Goal: Transaction & Acquisition: Purchase product/service

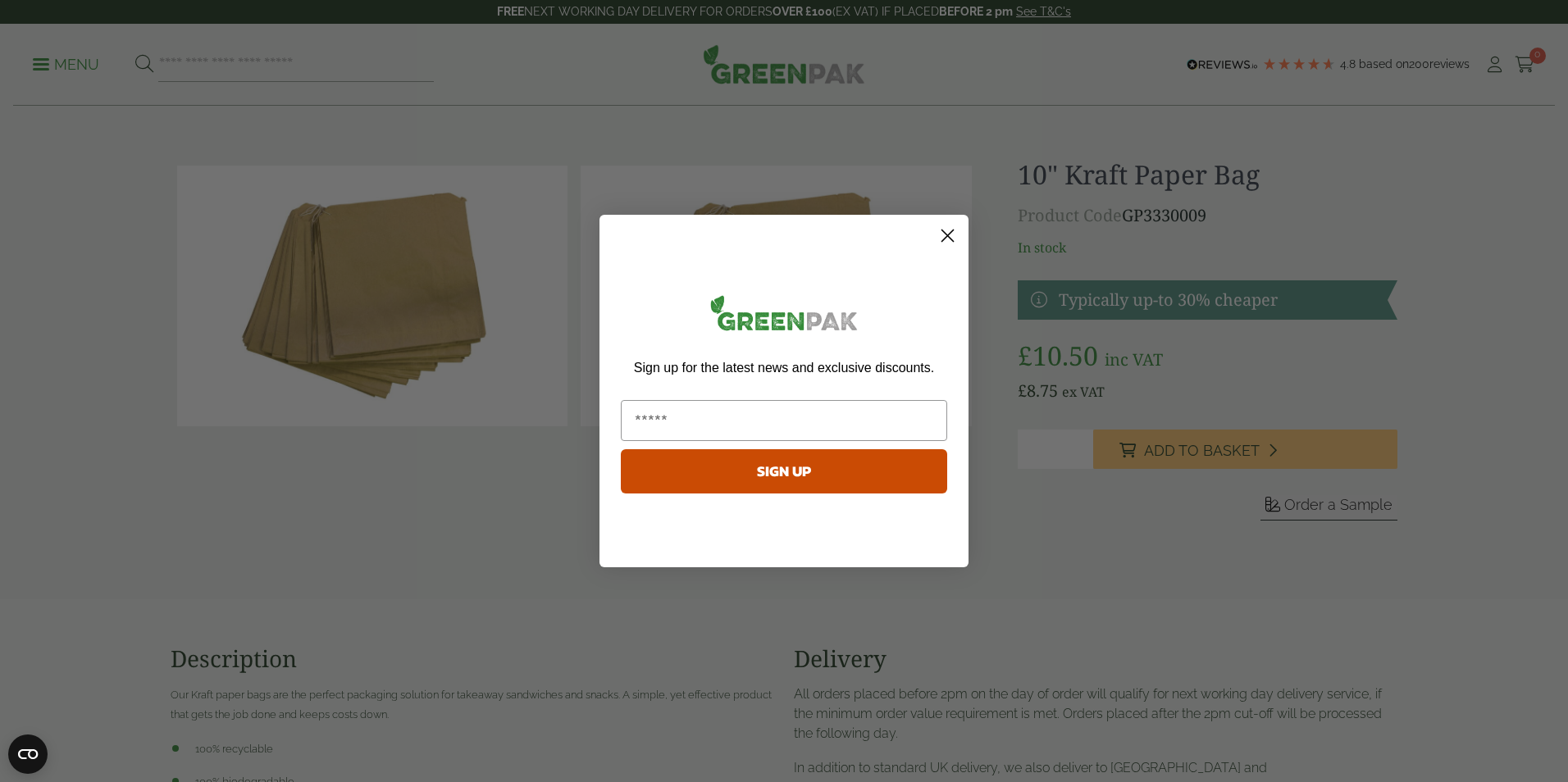
click at [948, 236] on icon "Close dialog" at bounding box center [947, 236] width 11 height 11
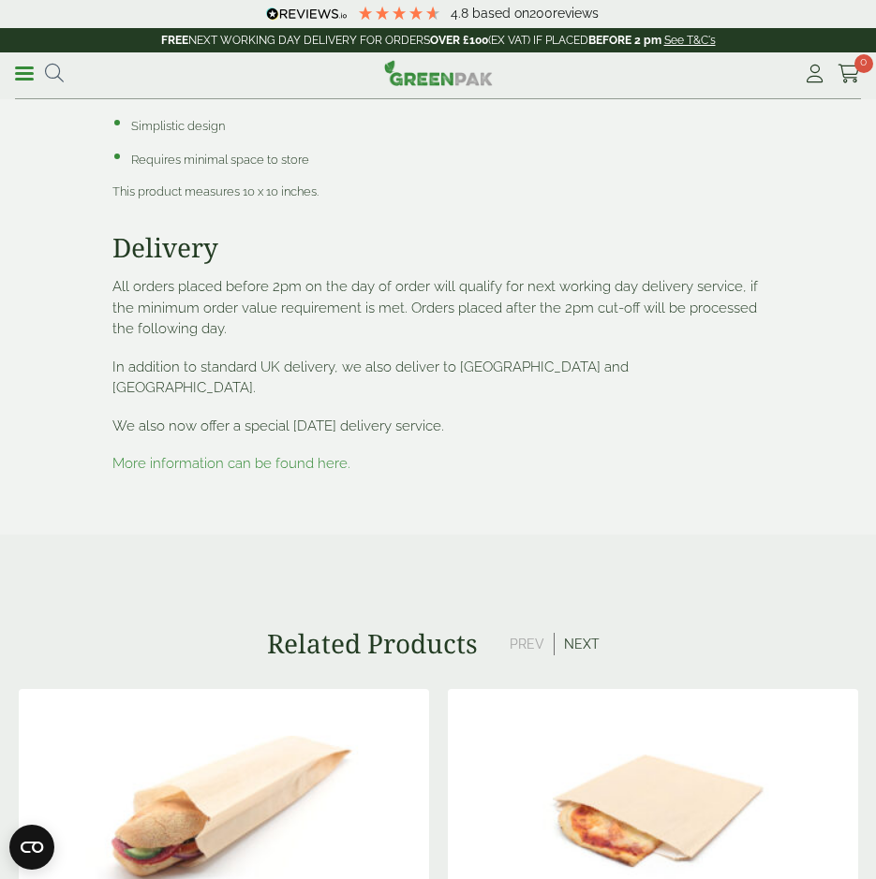
scroll to position [1873, 0]
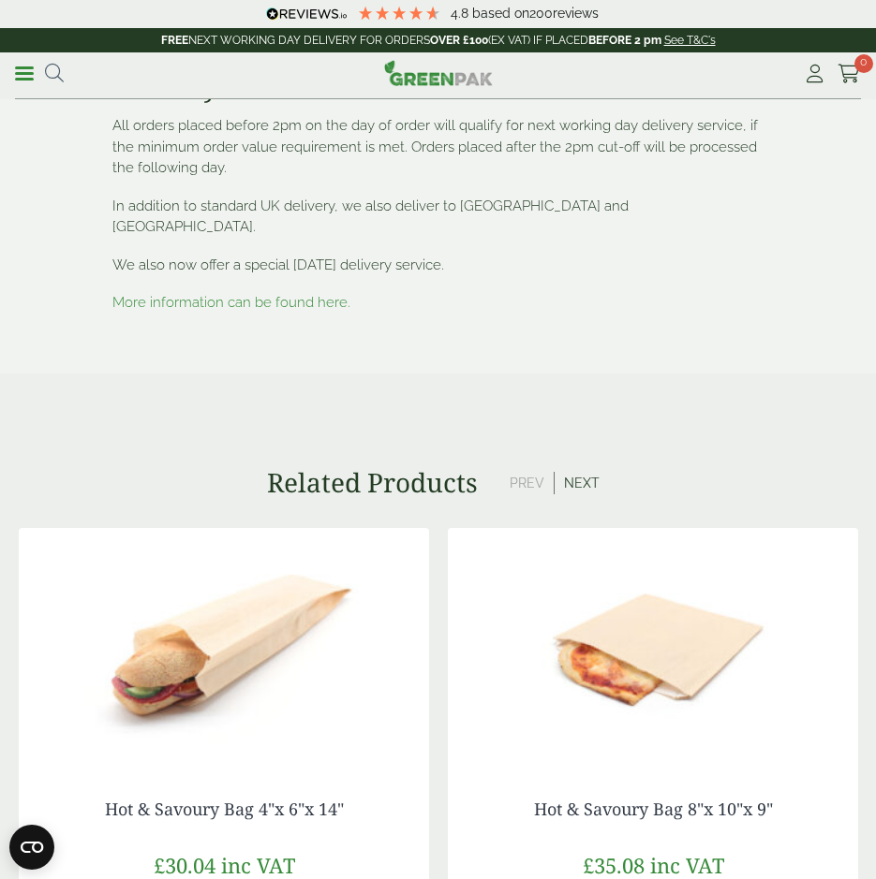
click at [247, 294] on link "More information can be found here." at bounding box center [231, 302] width 238 height 17
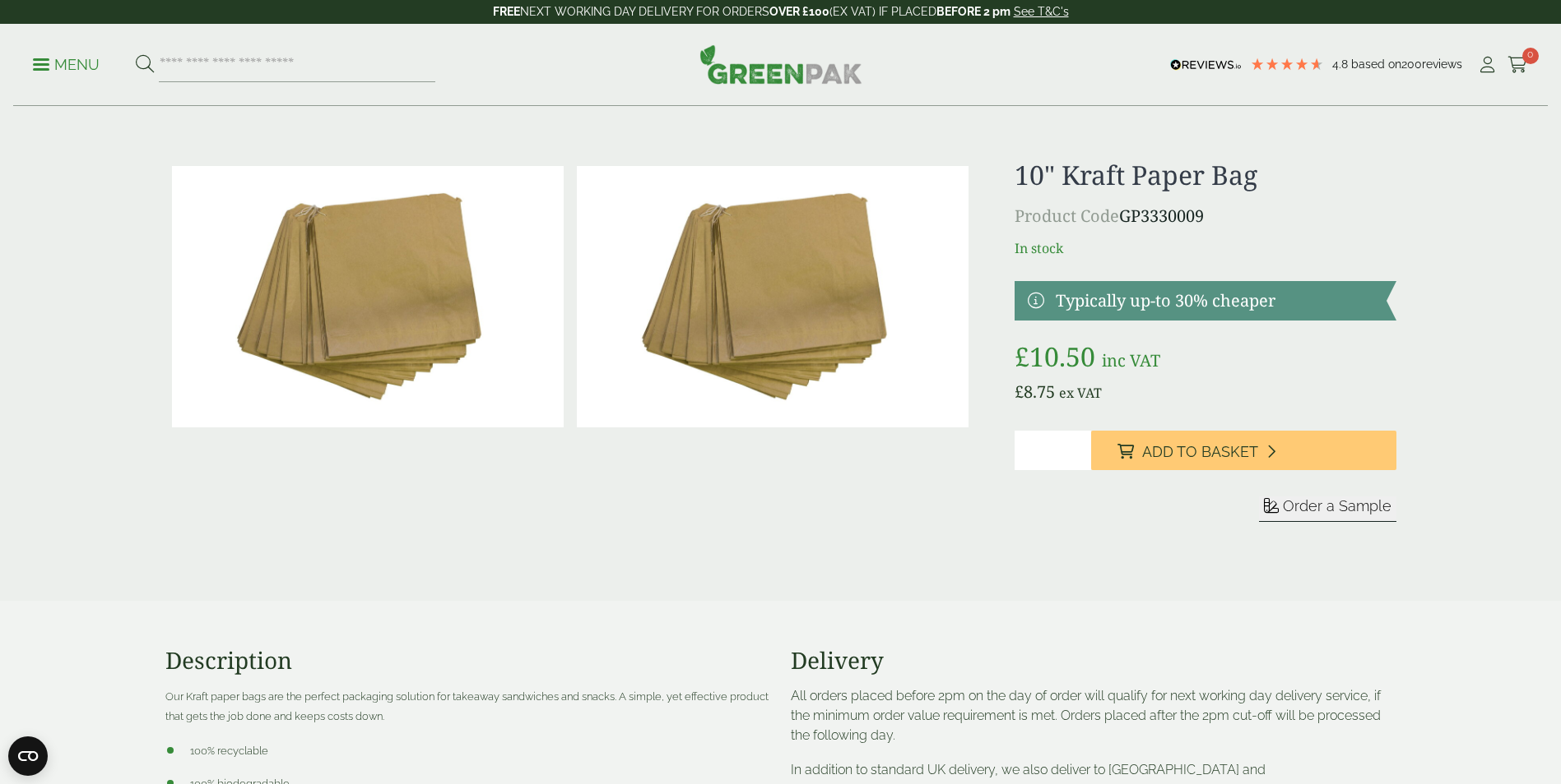
click at [63, 61] on p "Menu" at bounding box center [66, 65] width 67 height 19
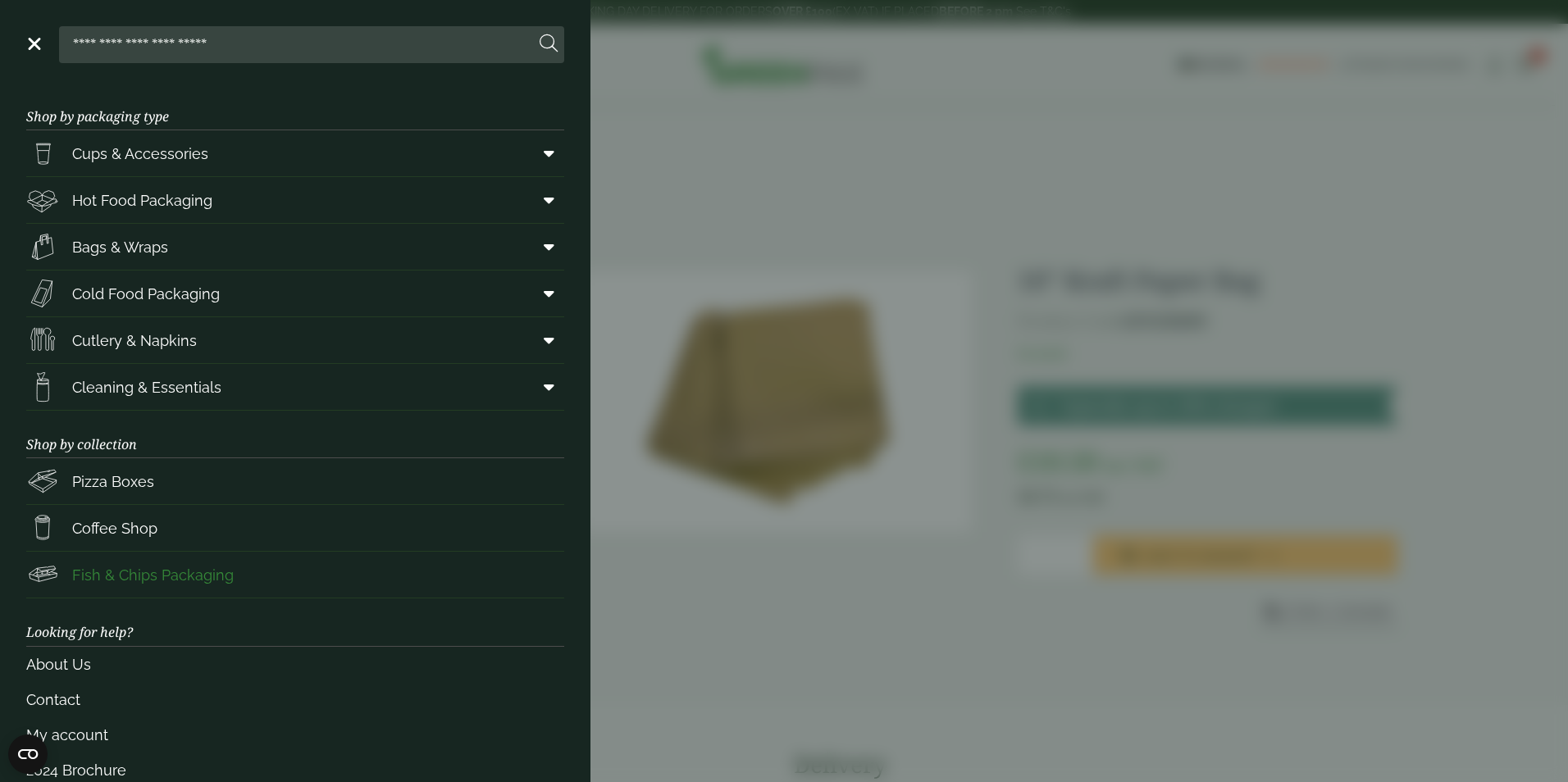
click at [166, 573] on span "Fish & Chips Packaging" at bounding box center [152, 574] width 161 height 22
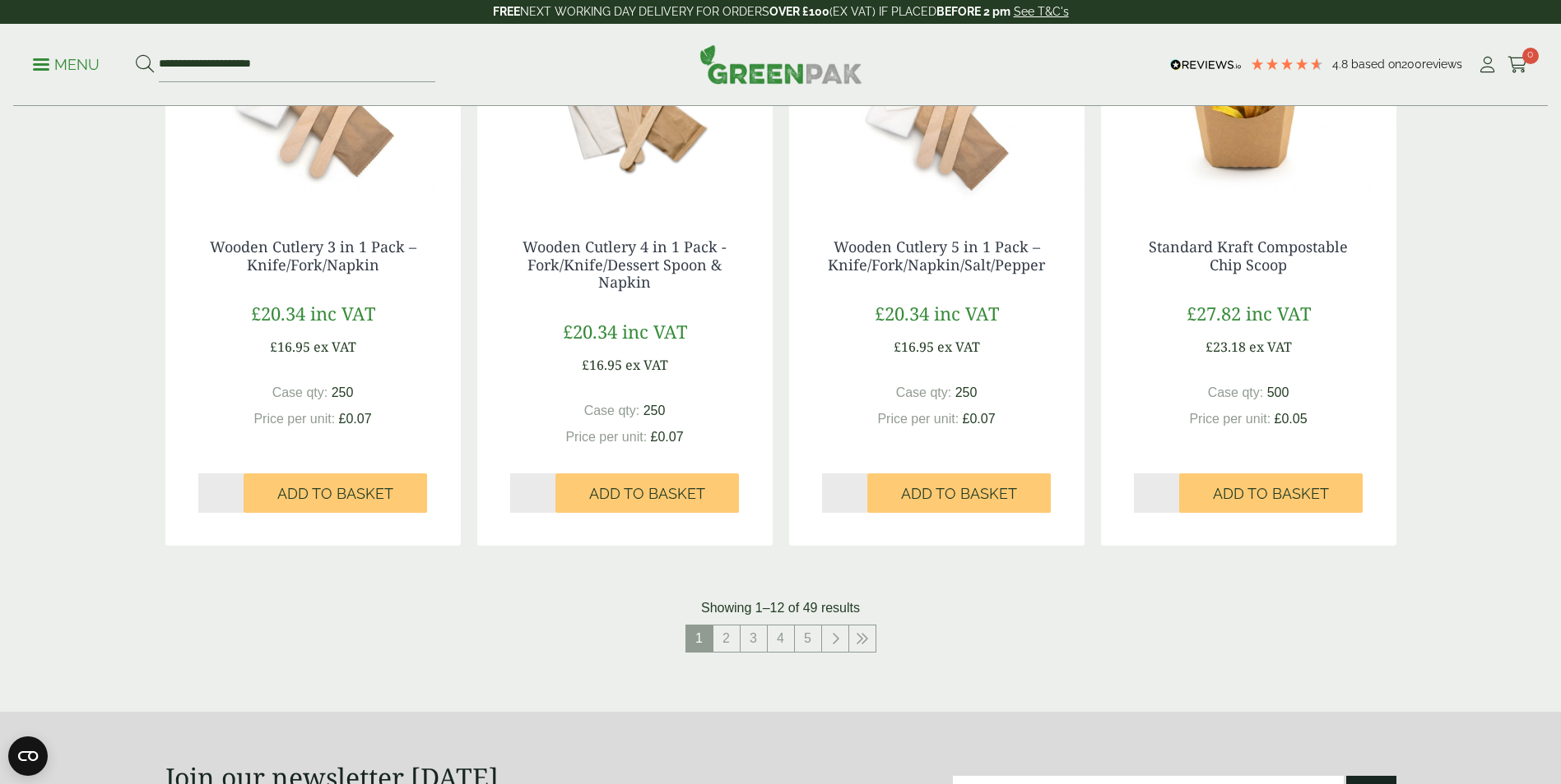
scroll to position [1644, 0]
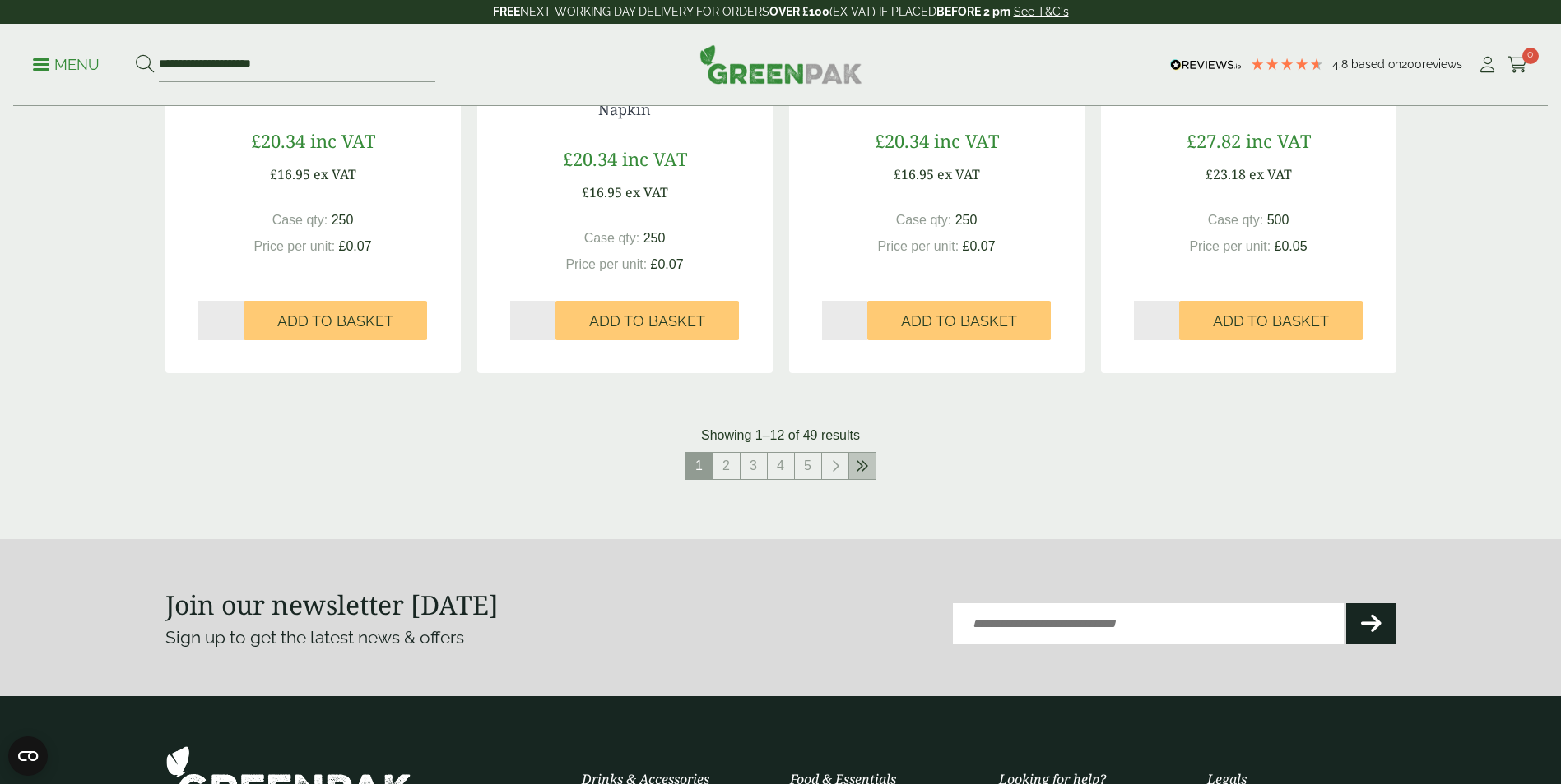
click at [868, 467] on icon at bounding box center [862, 466] width 13 height 13
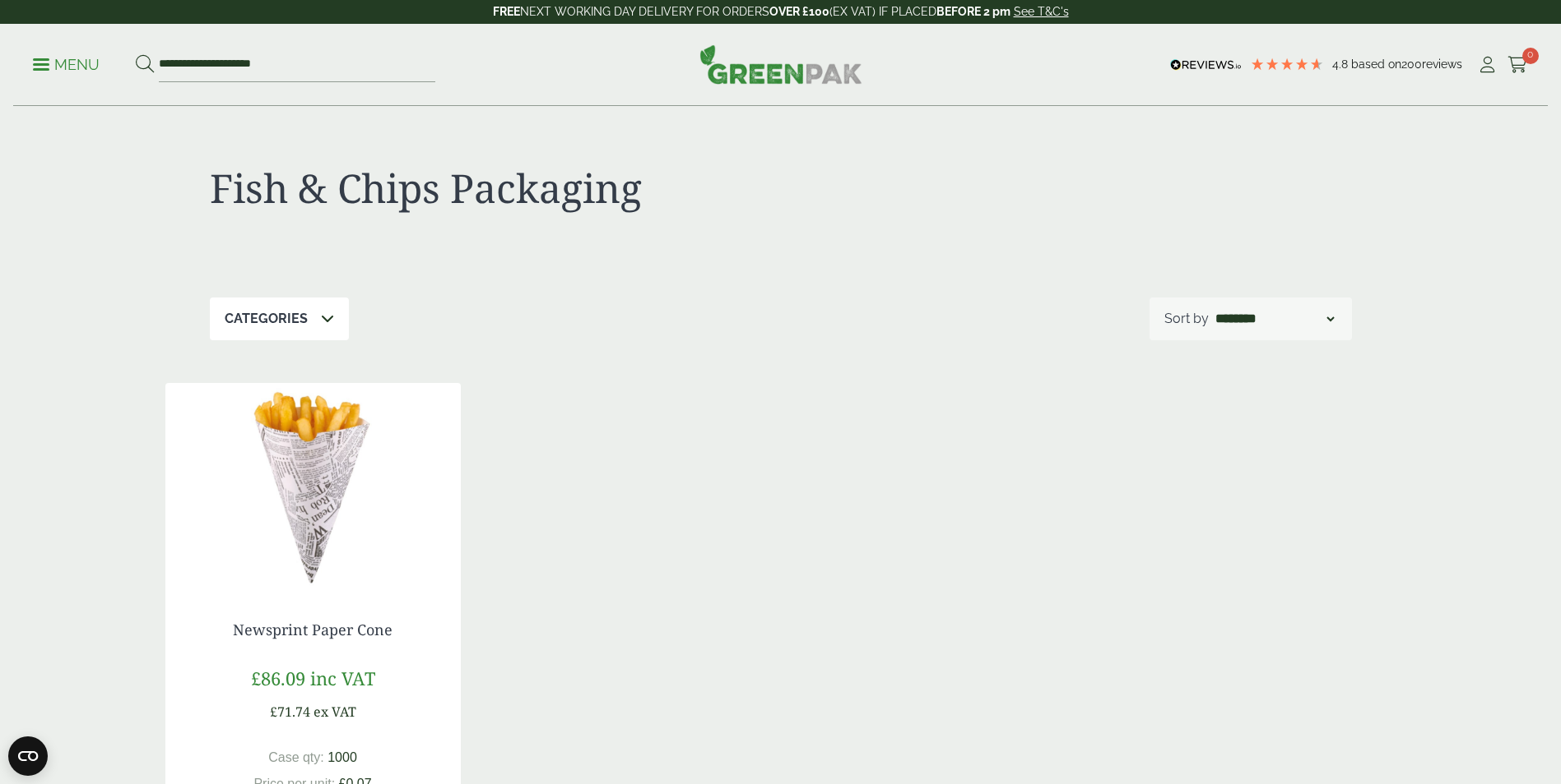
click at [60, 63] on p "Menu" at bounding box center [66, 65] width 67 height 19
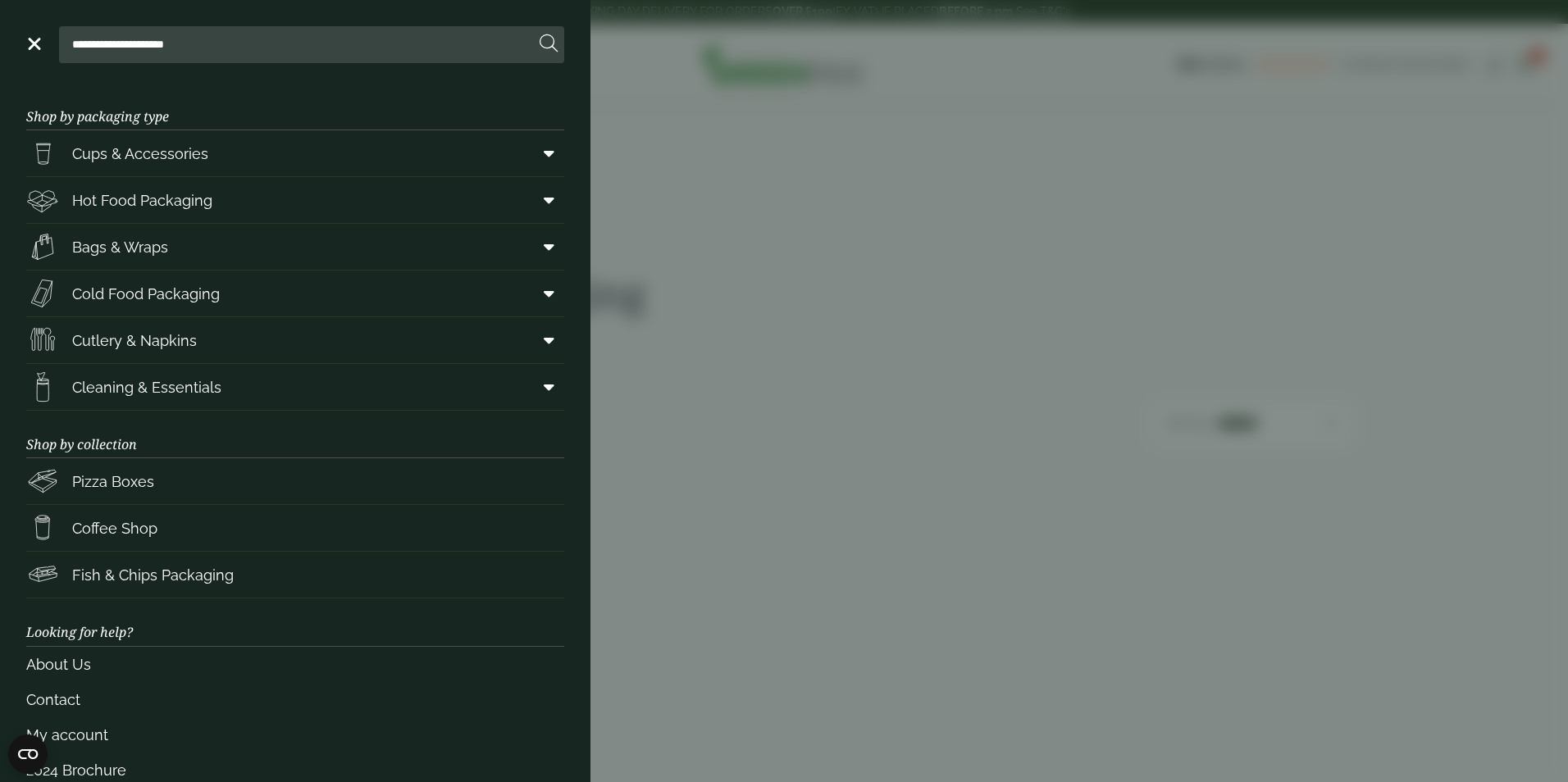
click at [31, 41] on link "Menu" at bounding box center [32, 42] width 17 height 17
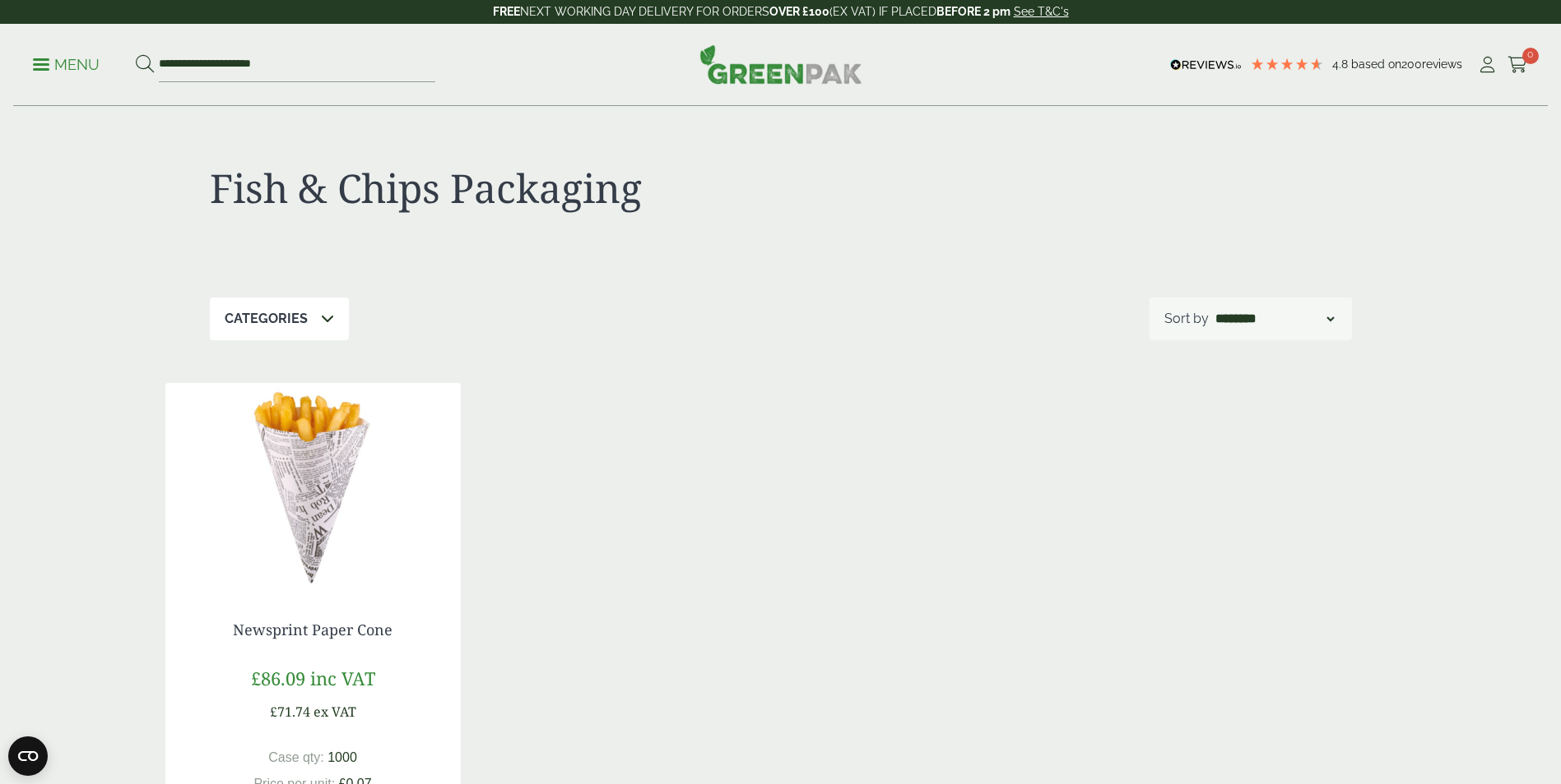
click at [40, 63] on span at bounding box center [40, 64] width 17 height 3
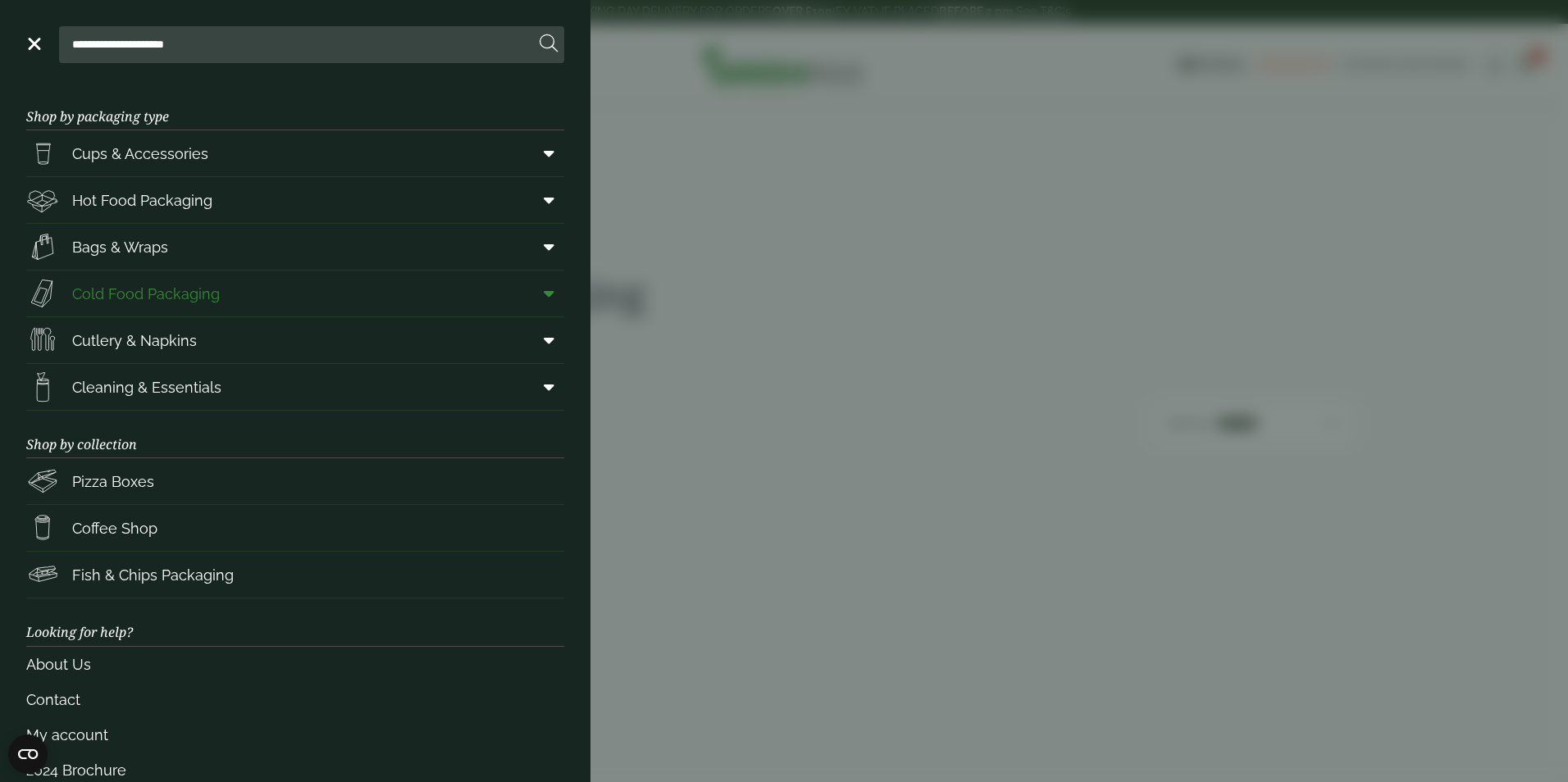
click at [154, 288] on span "Cold Food Packaging" at bounding box center [145, 293] width 148 height 22
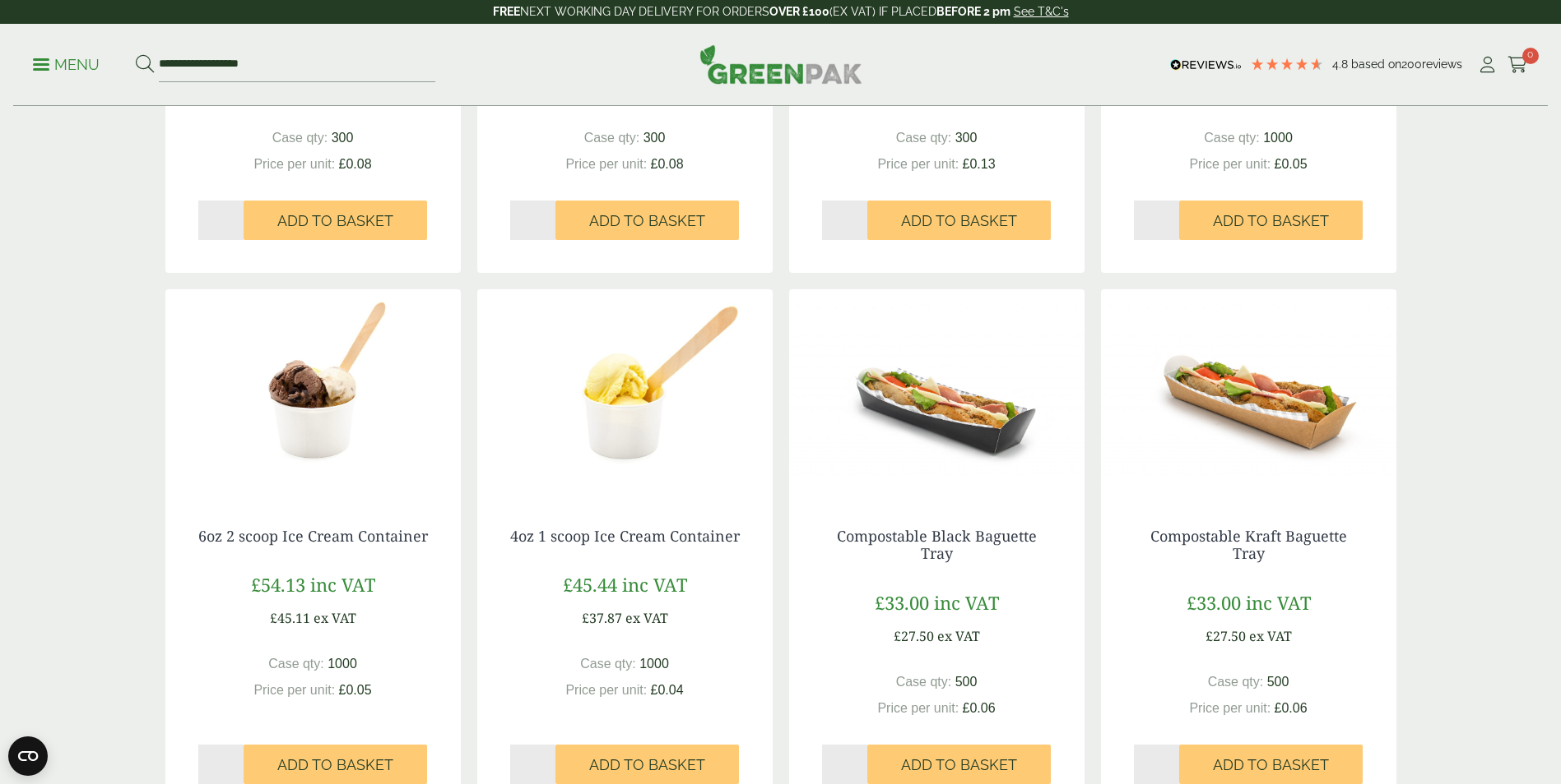
scroll to position [1398, 0]
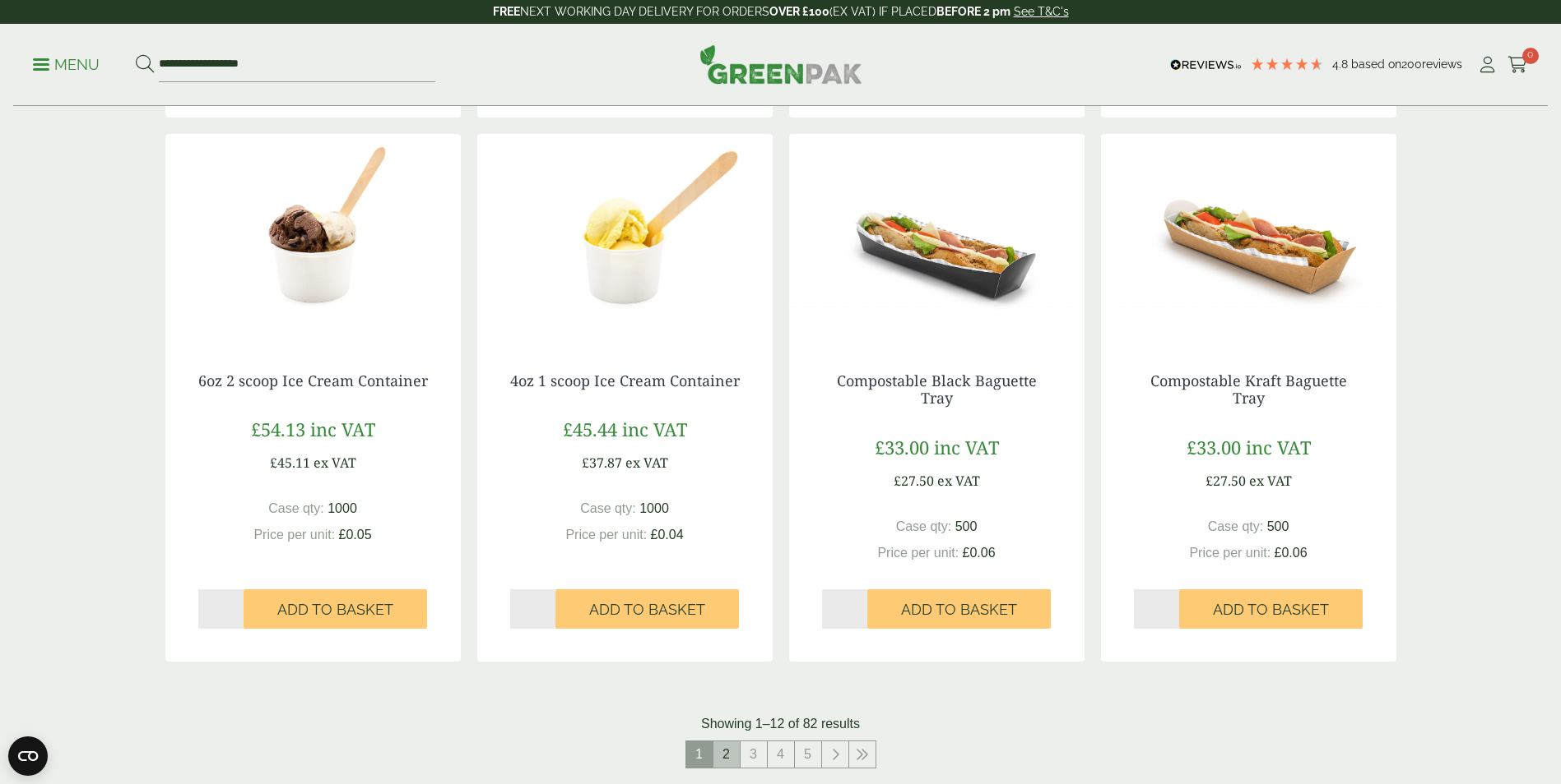
click at [726, 747] on link "2" at bounding box center [726, 755] width 26 height 26
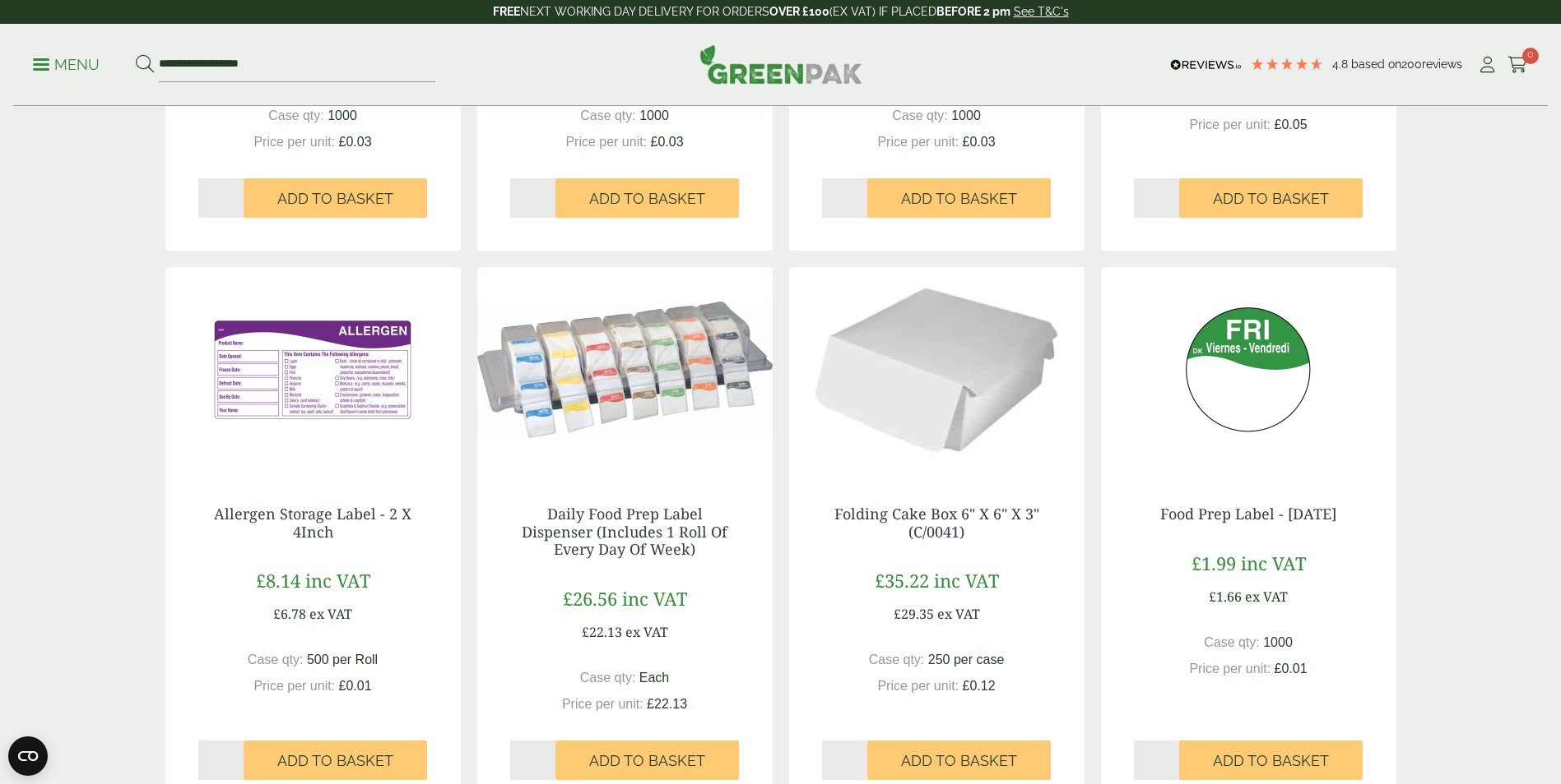
scroll to position [823, 0]
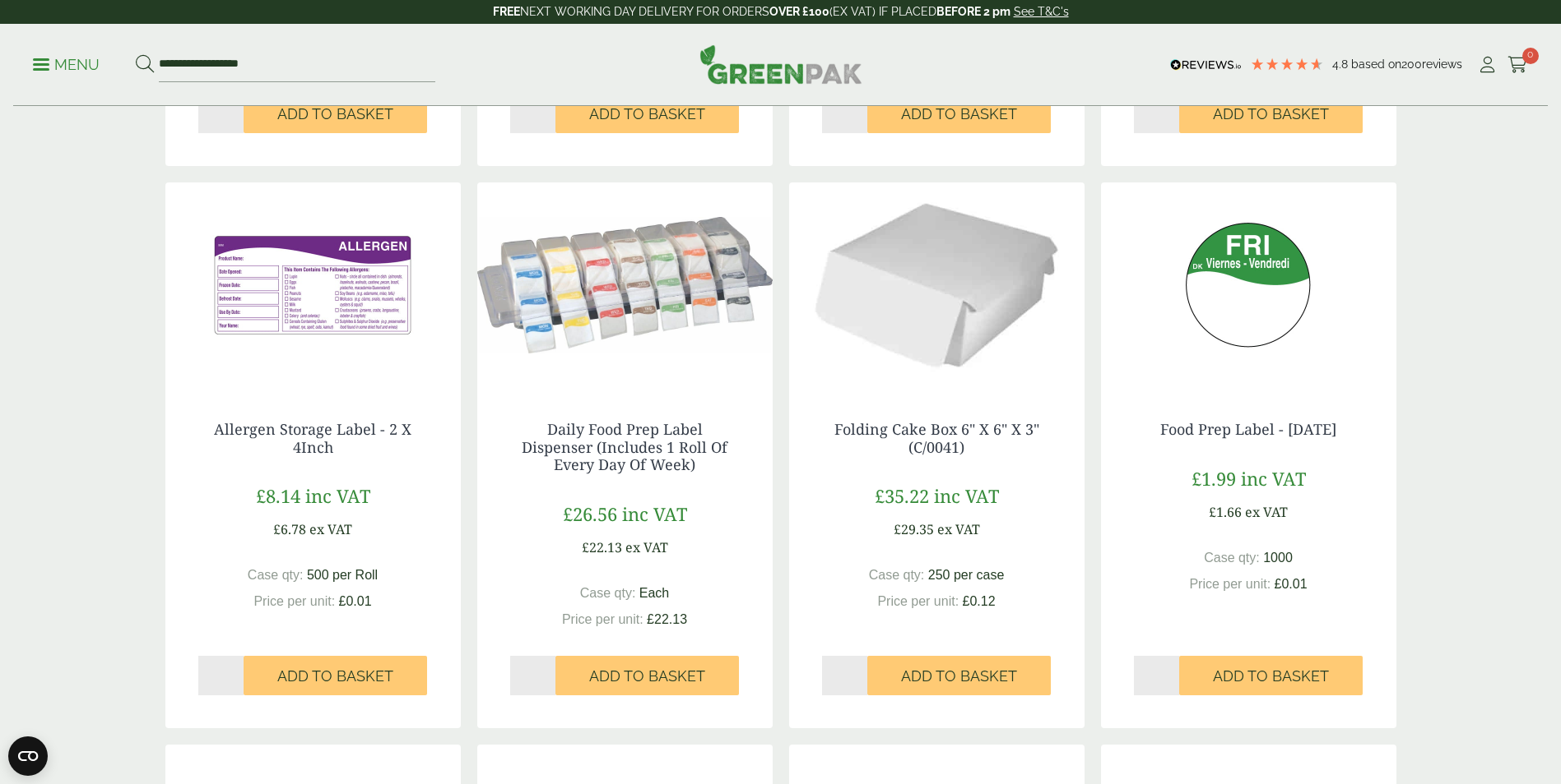
click at [324, 302] on img at bounding box center [313, 285] width 295 height 205
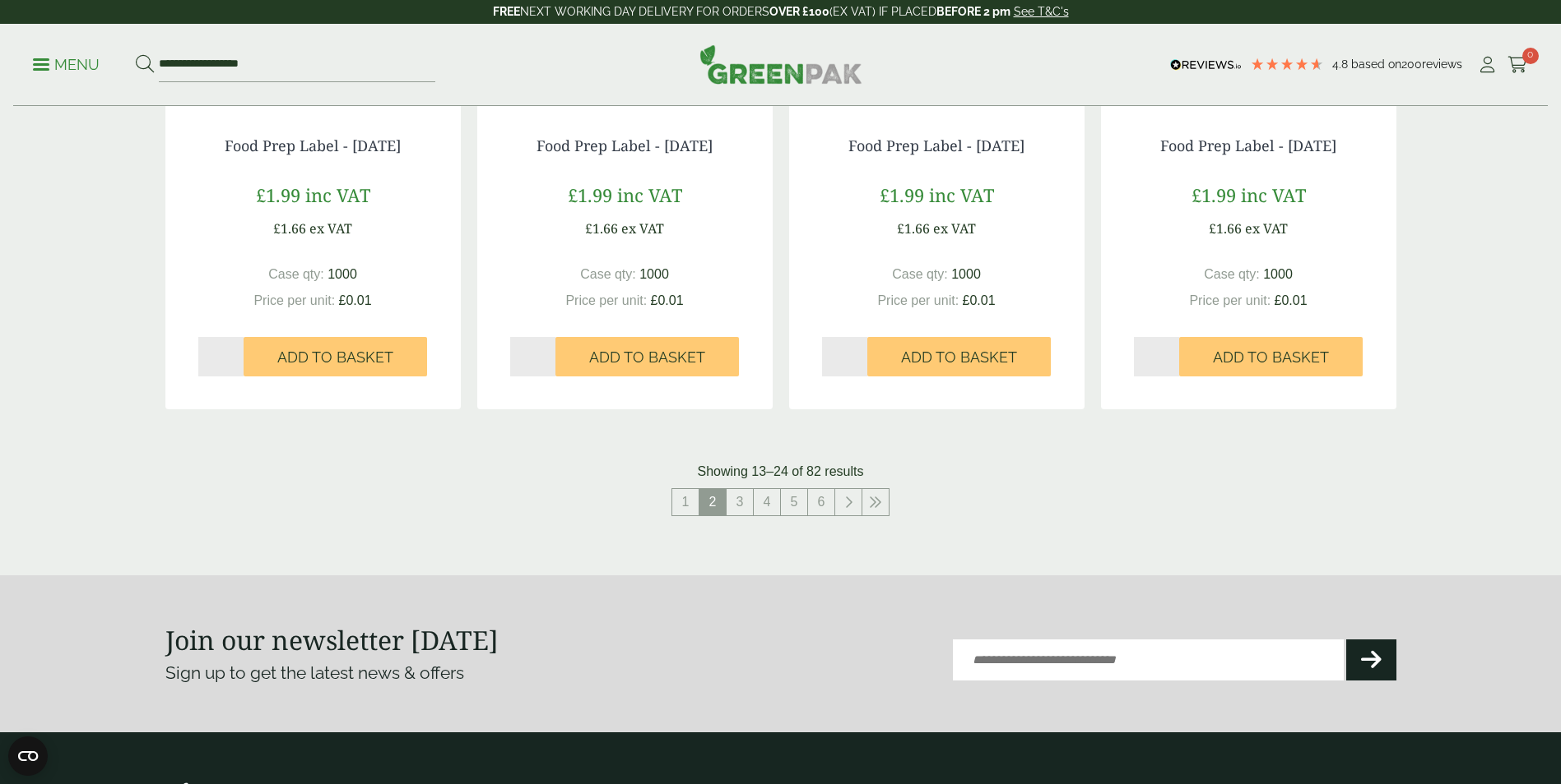
scroll to position [1809, 0]
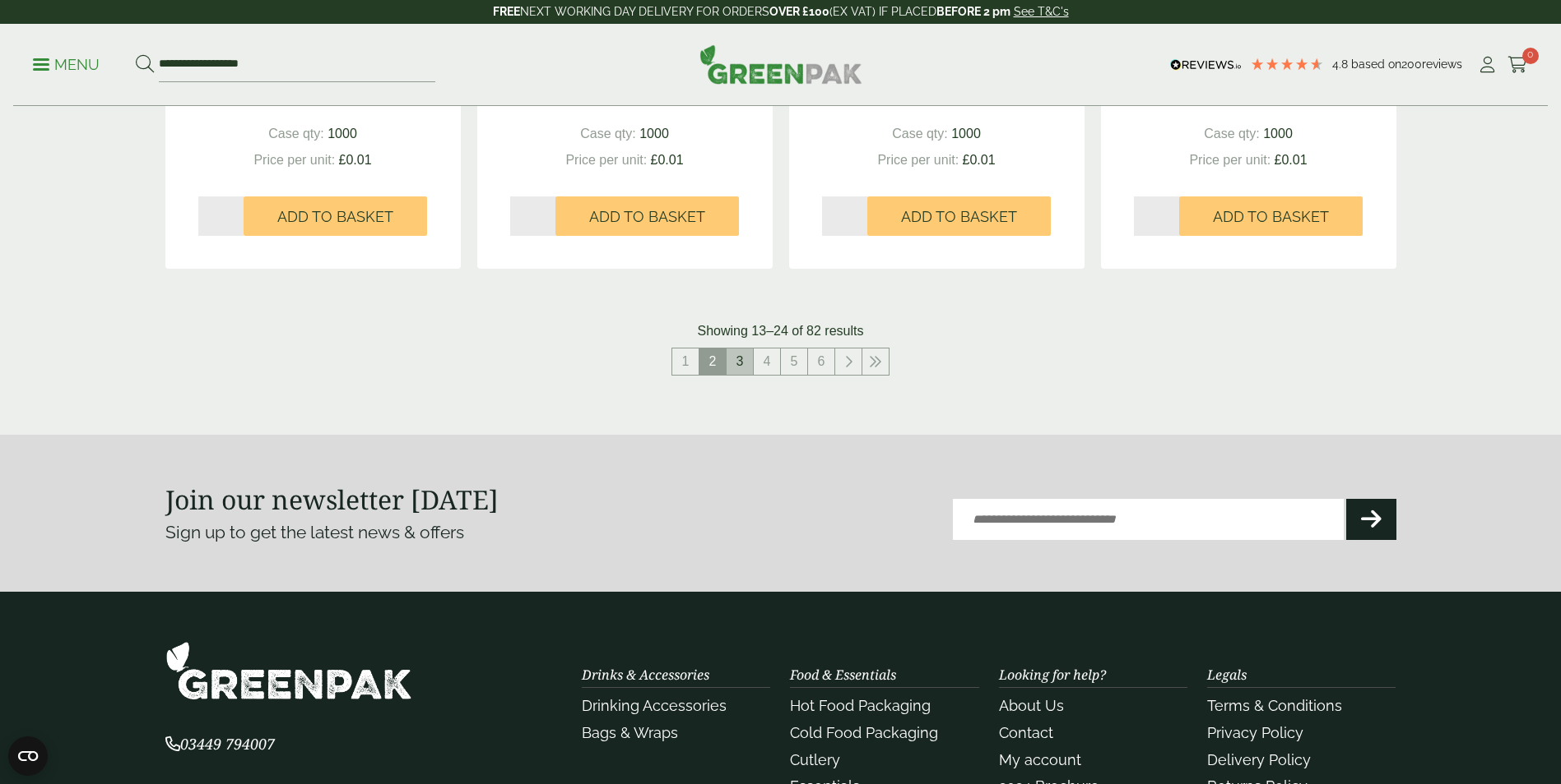
click at [734, 364] on link "3" at bounding box center [740, 362] width 26 height 26
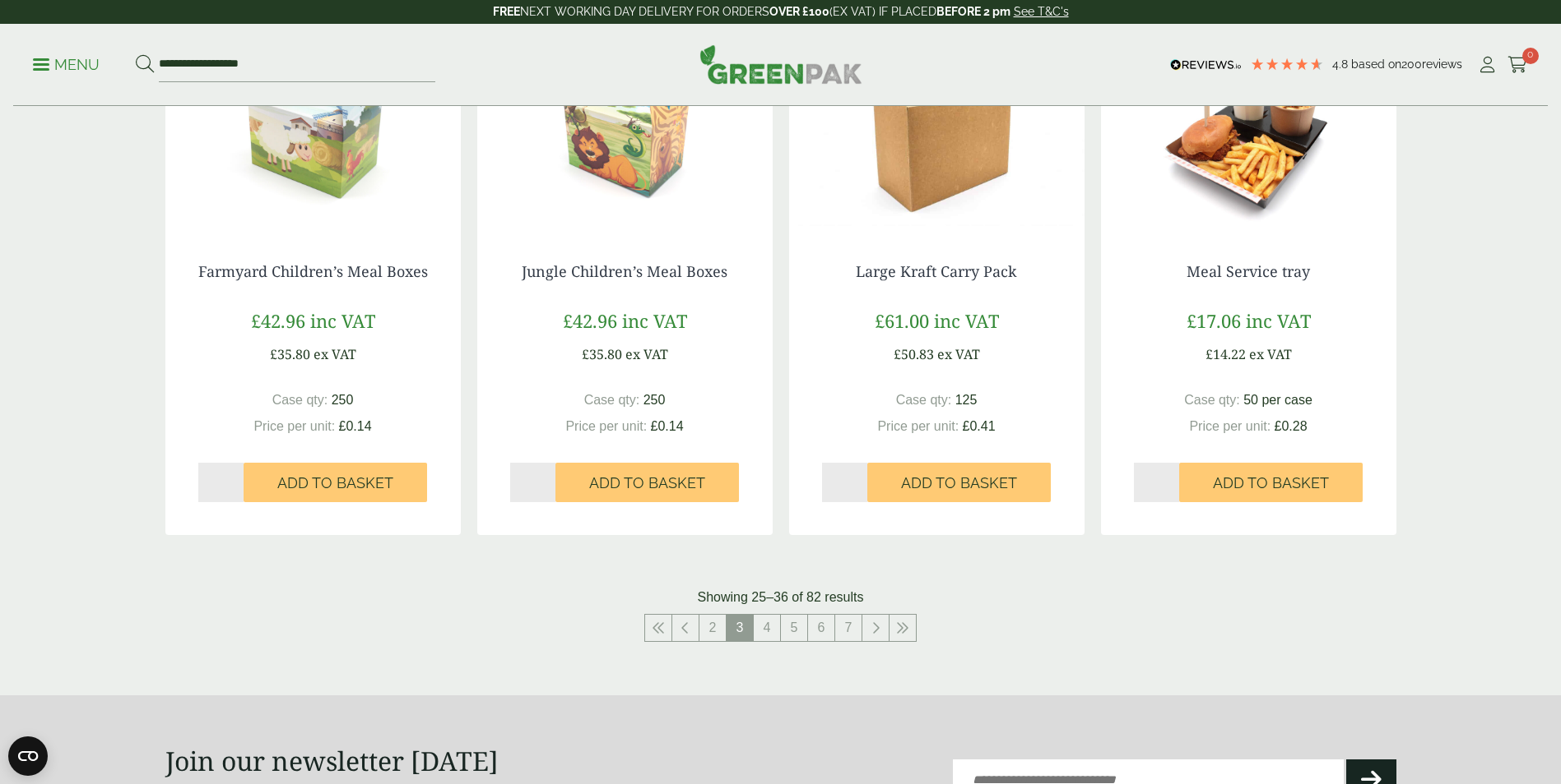
scroll to position [1644, 0]
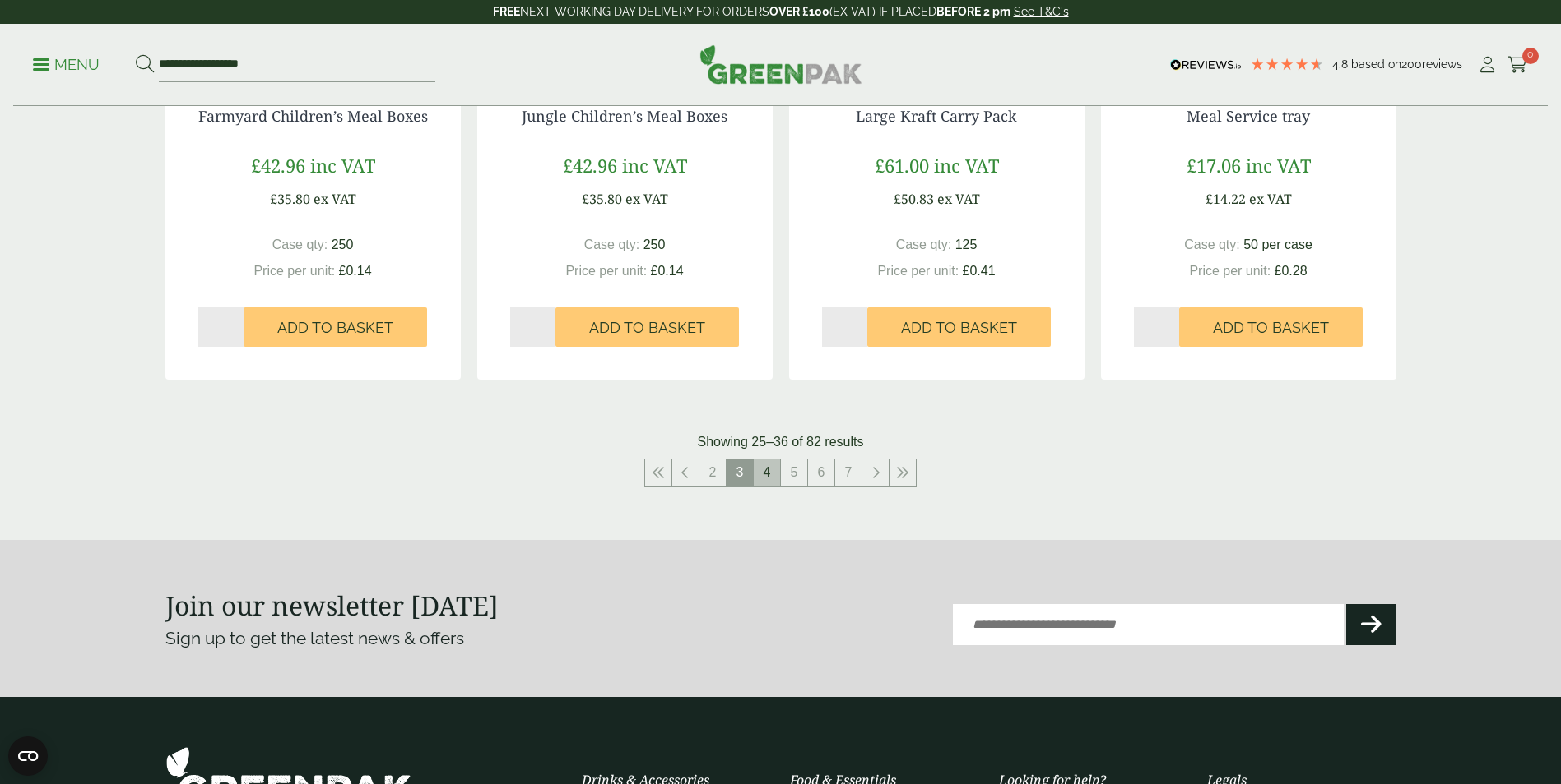
click at [771, 472] on link "4" at bounding box center [767, 473] width 26 height 26
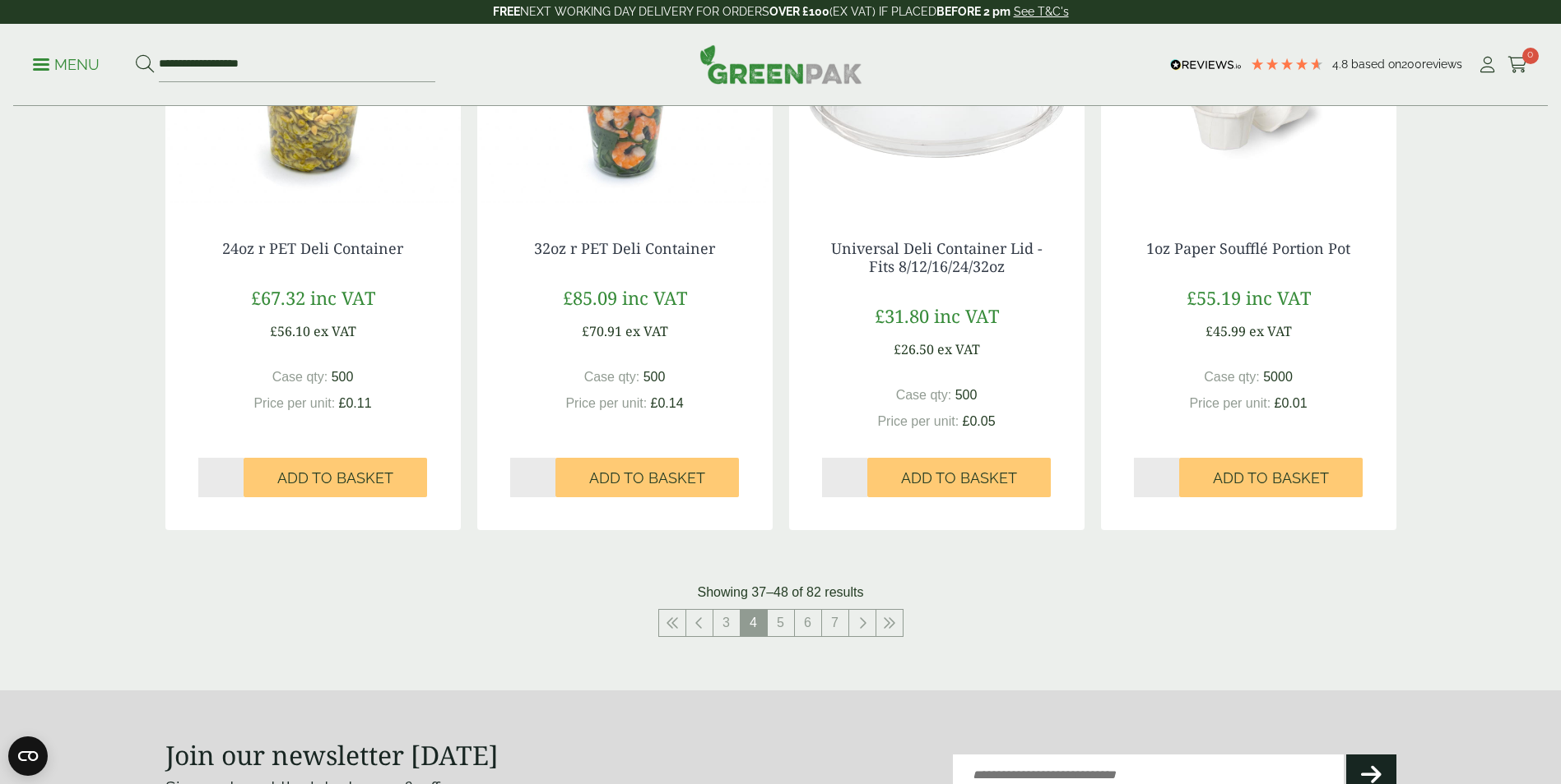
scroll to position [1727, 0]
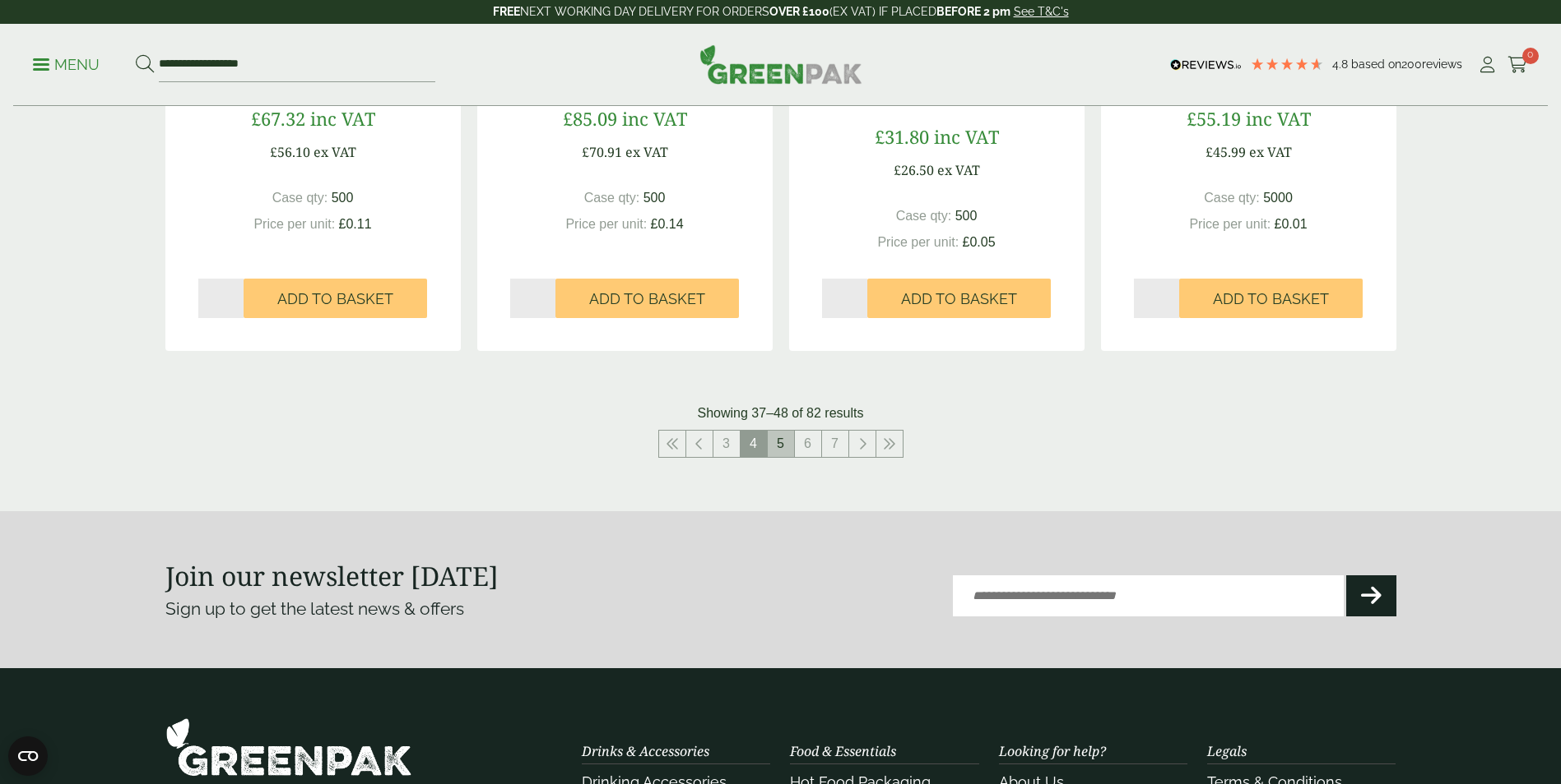
click at [779, 446] on link "5" at bounding box center [781, 444] width 26 height 26
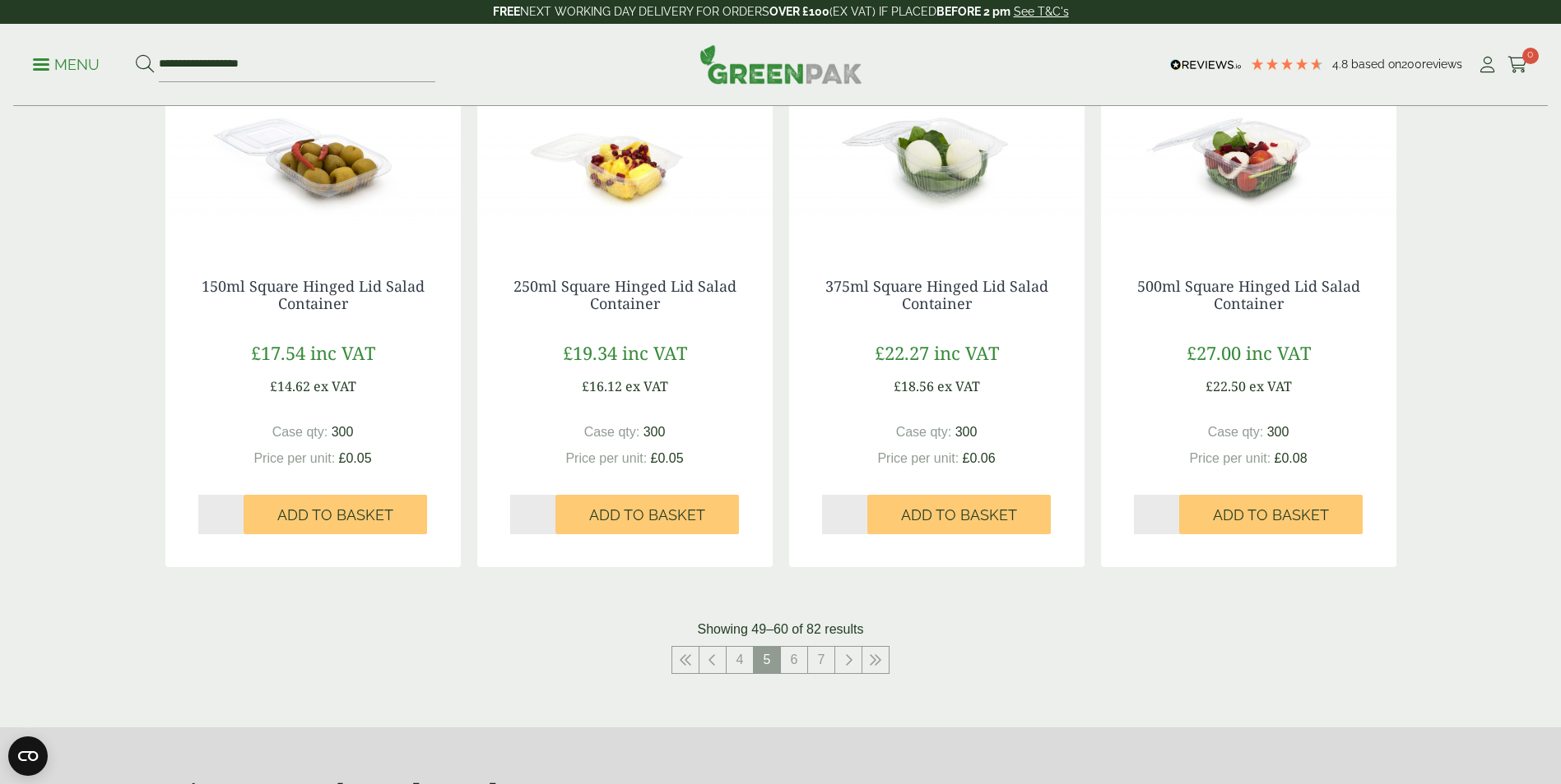
scroll to position [1644, 0]
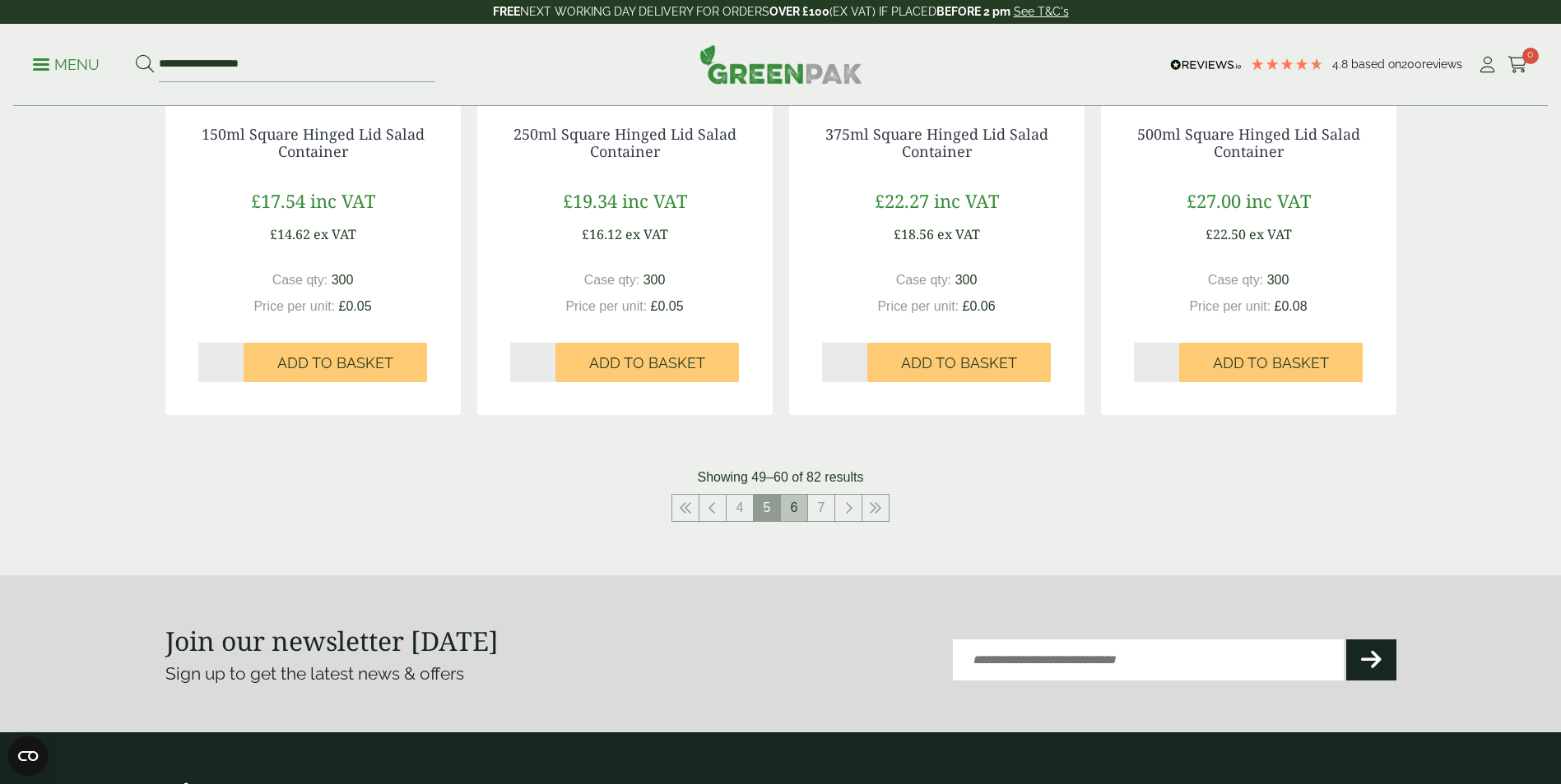
click at [791, 514] on link "6" at bounding box center [794, 508] width 26 height 26
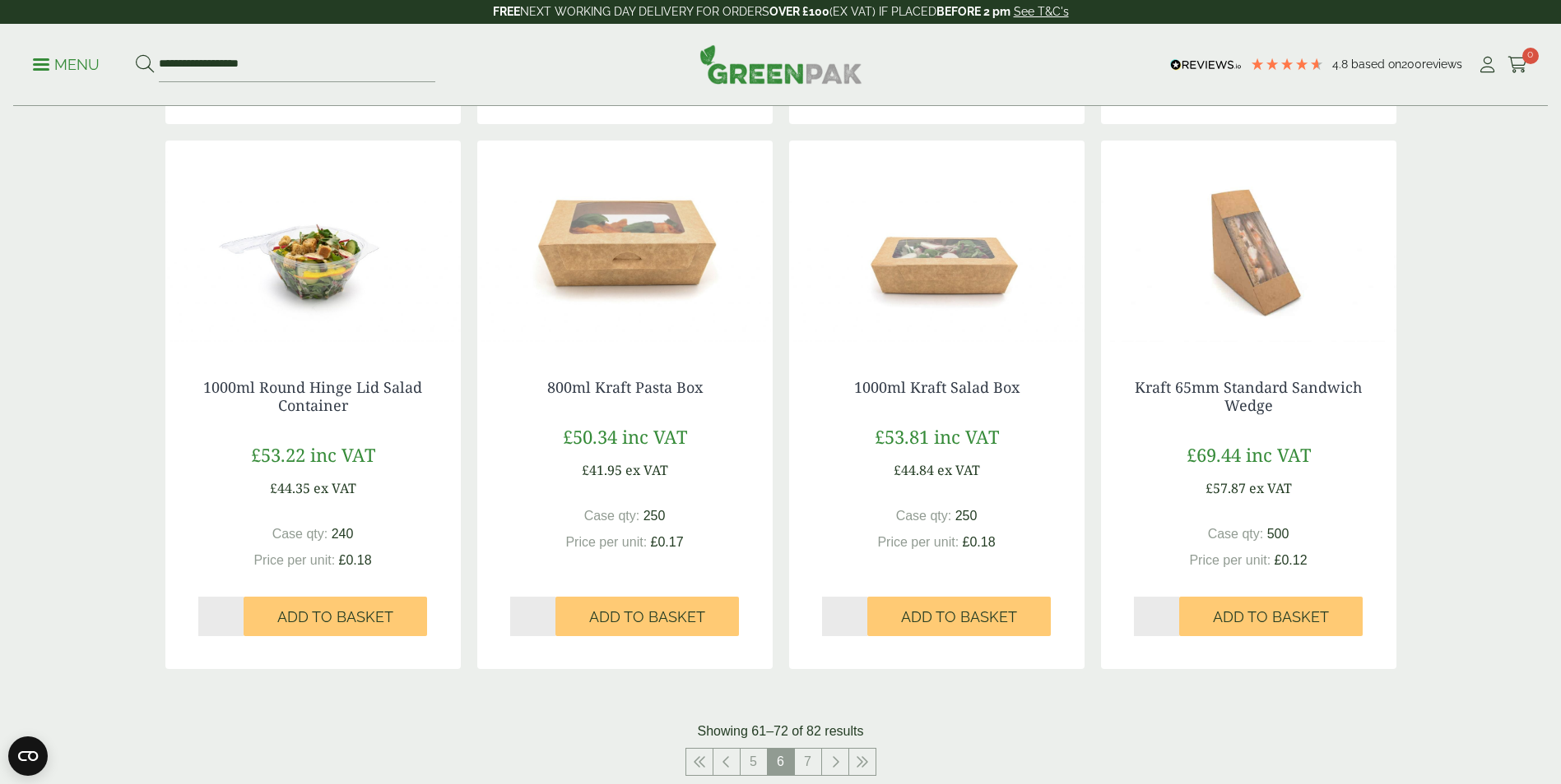
scroll to position [1562, 0]
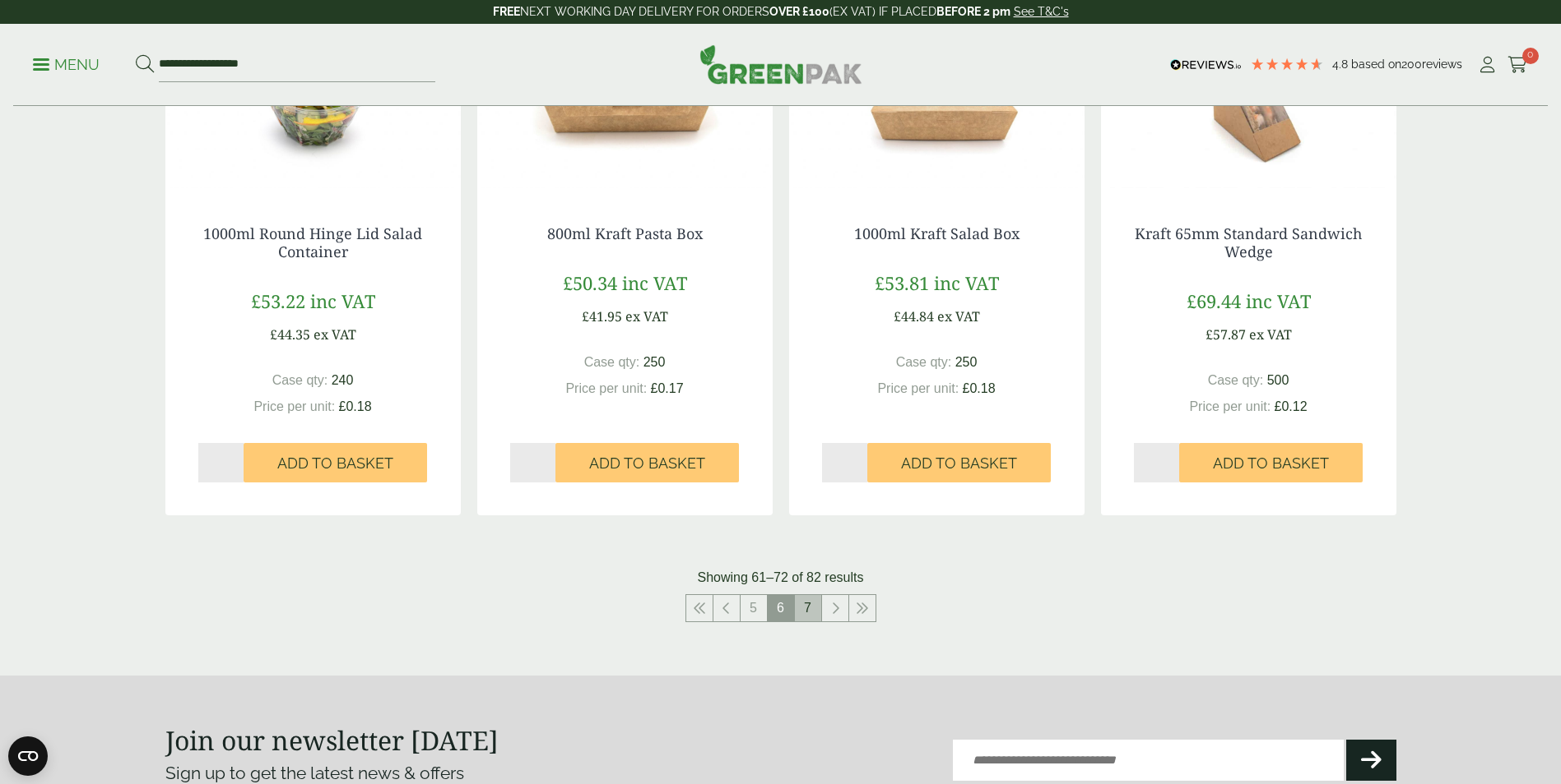
click at [808, 603] on link "7" at bounding box center [808, 608] width 26 height 26
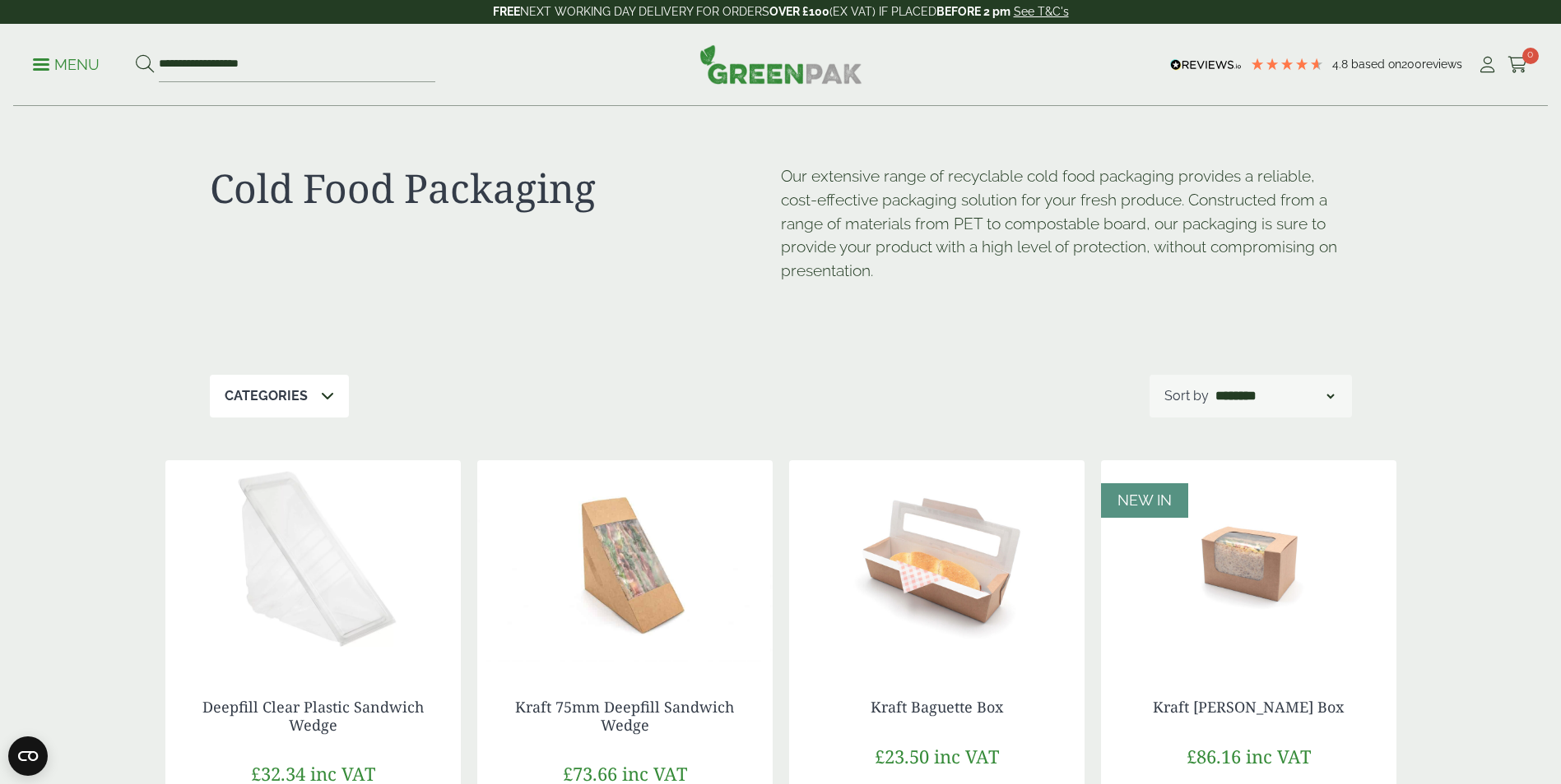
click at [62, 60] on p "Menu" at bounding box center [66, 65] width 67 height 19
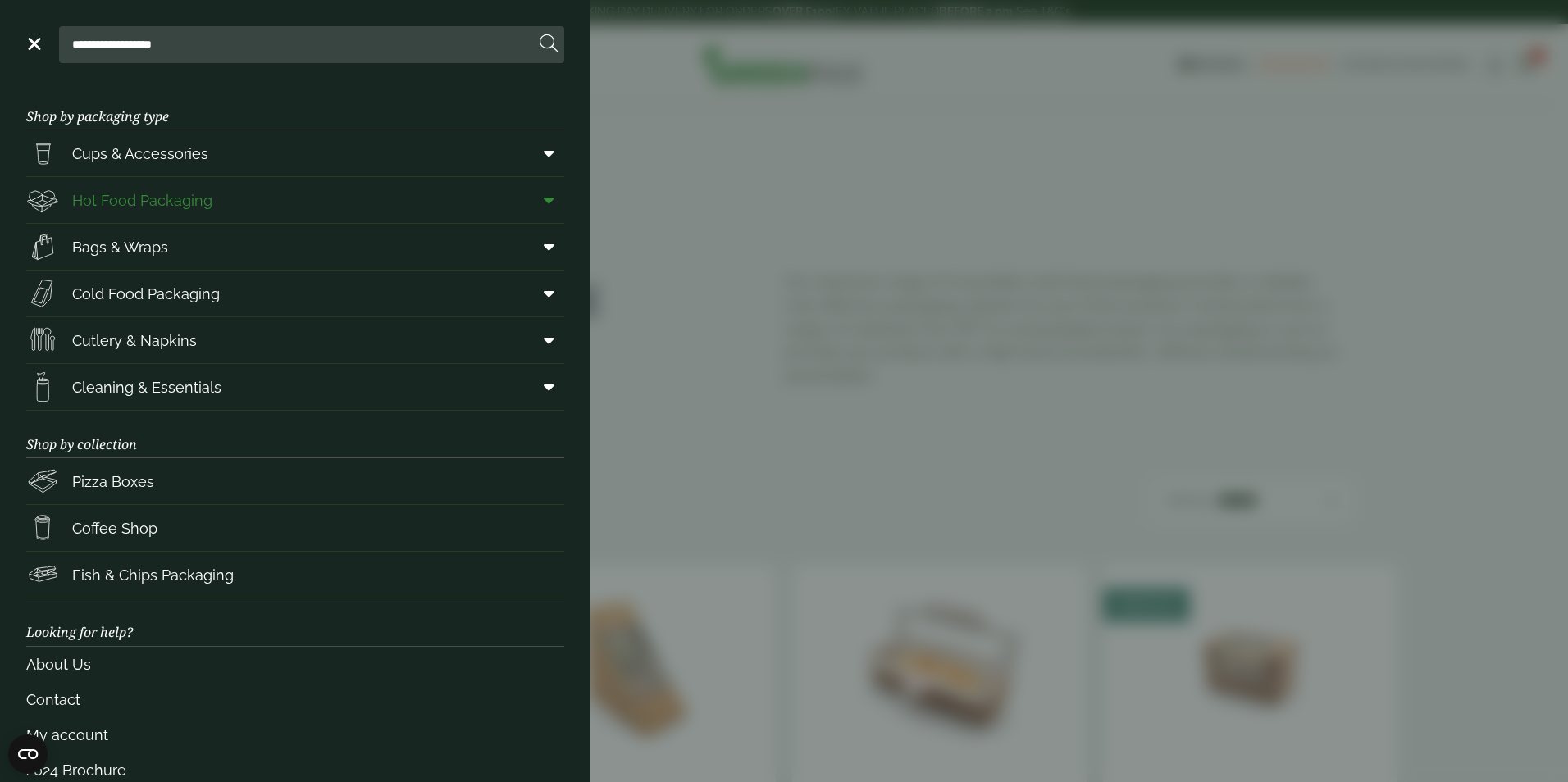
click at [165, 199] on span "Hot Food Packaging" at bounding box center [142, 200] width 140 height 22
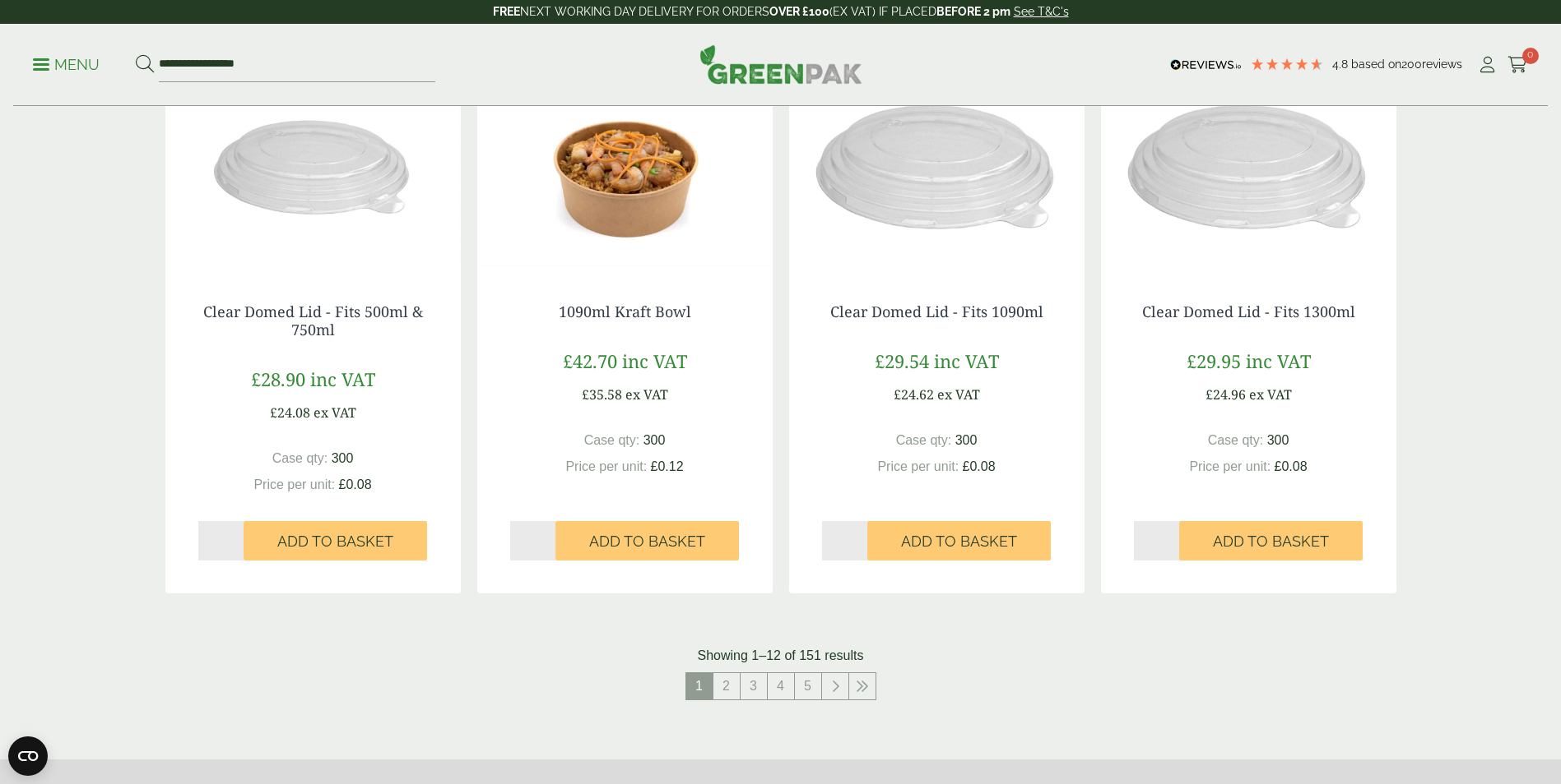
scroll to position [1644, 0]
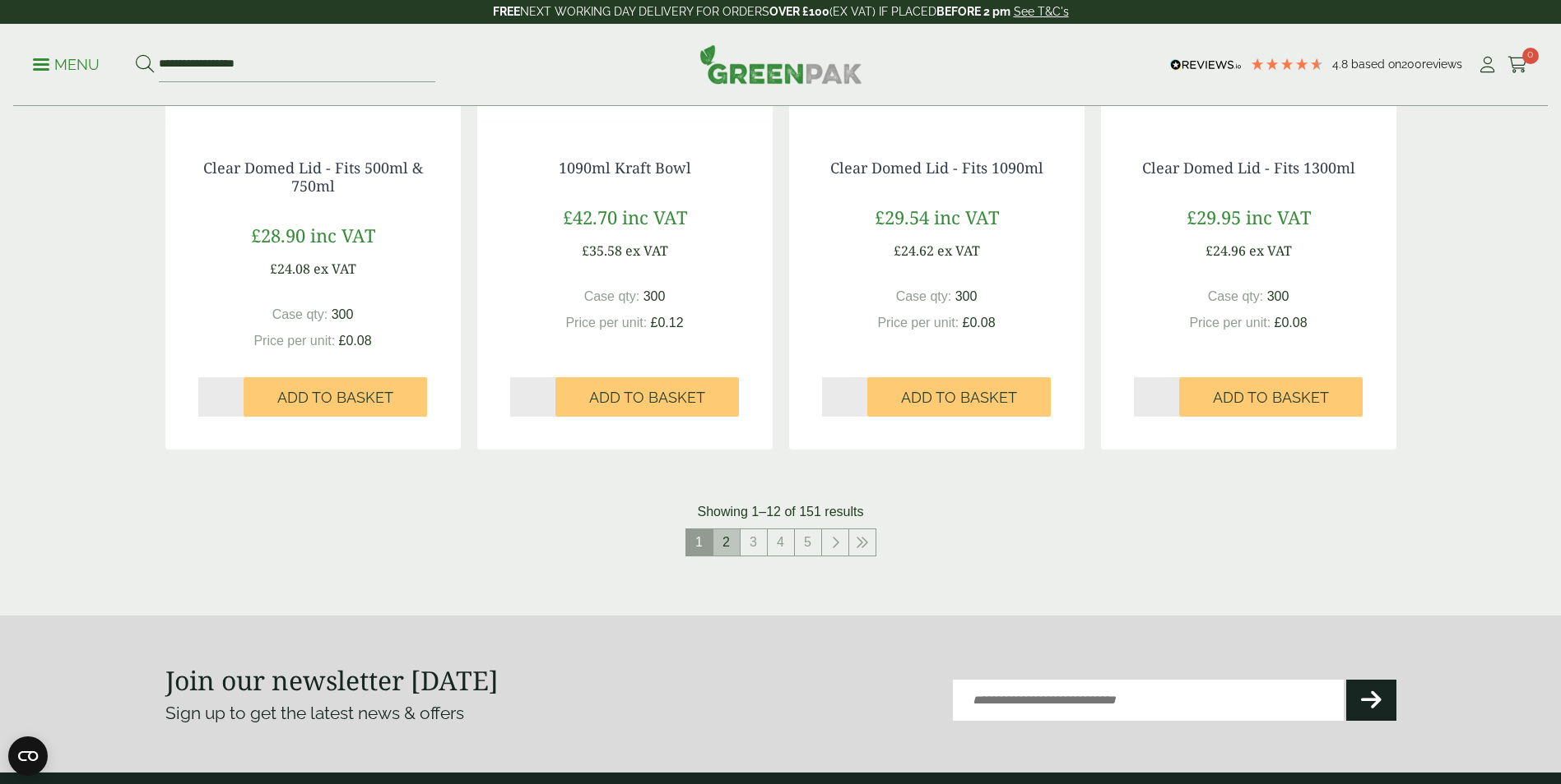
click at [725, 544] on link "2" at bounding box center [726, 543] width 26 height 26
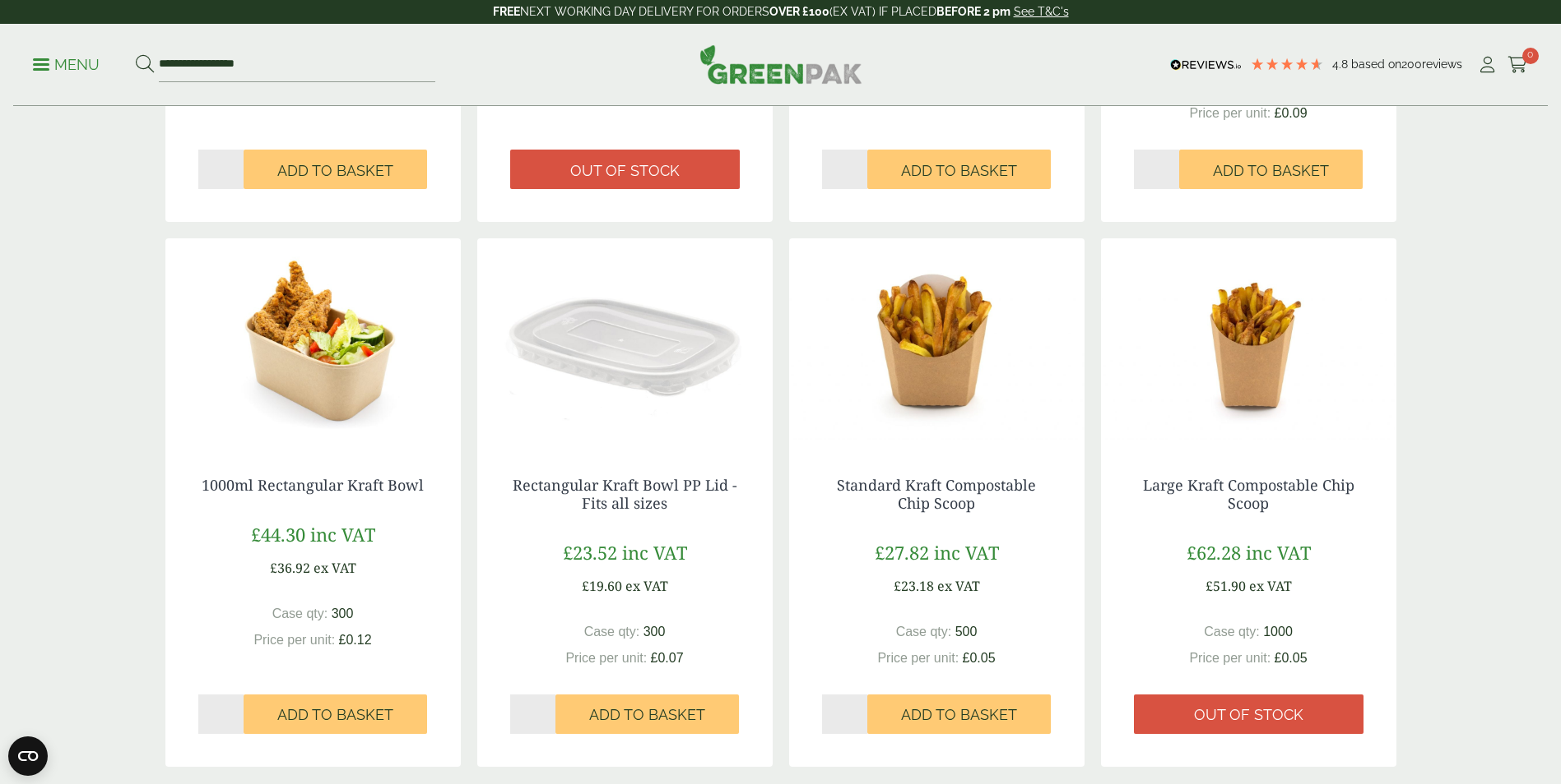
scroll to position [1480, 0]
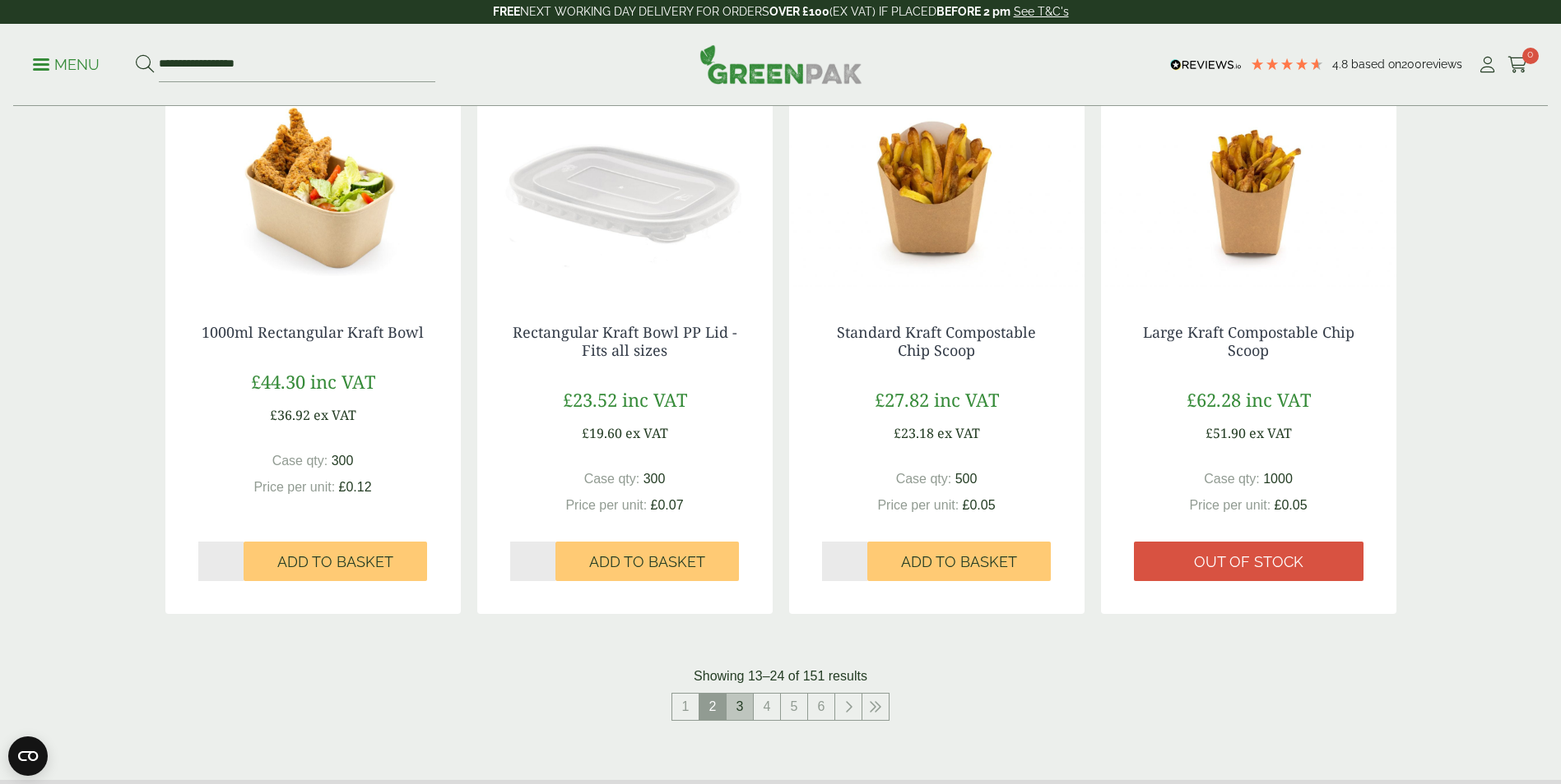
click at [741, 706] on link "3" at bounding box center [740, 707] width 26 height 26
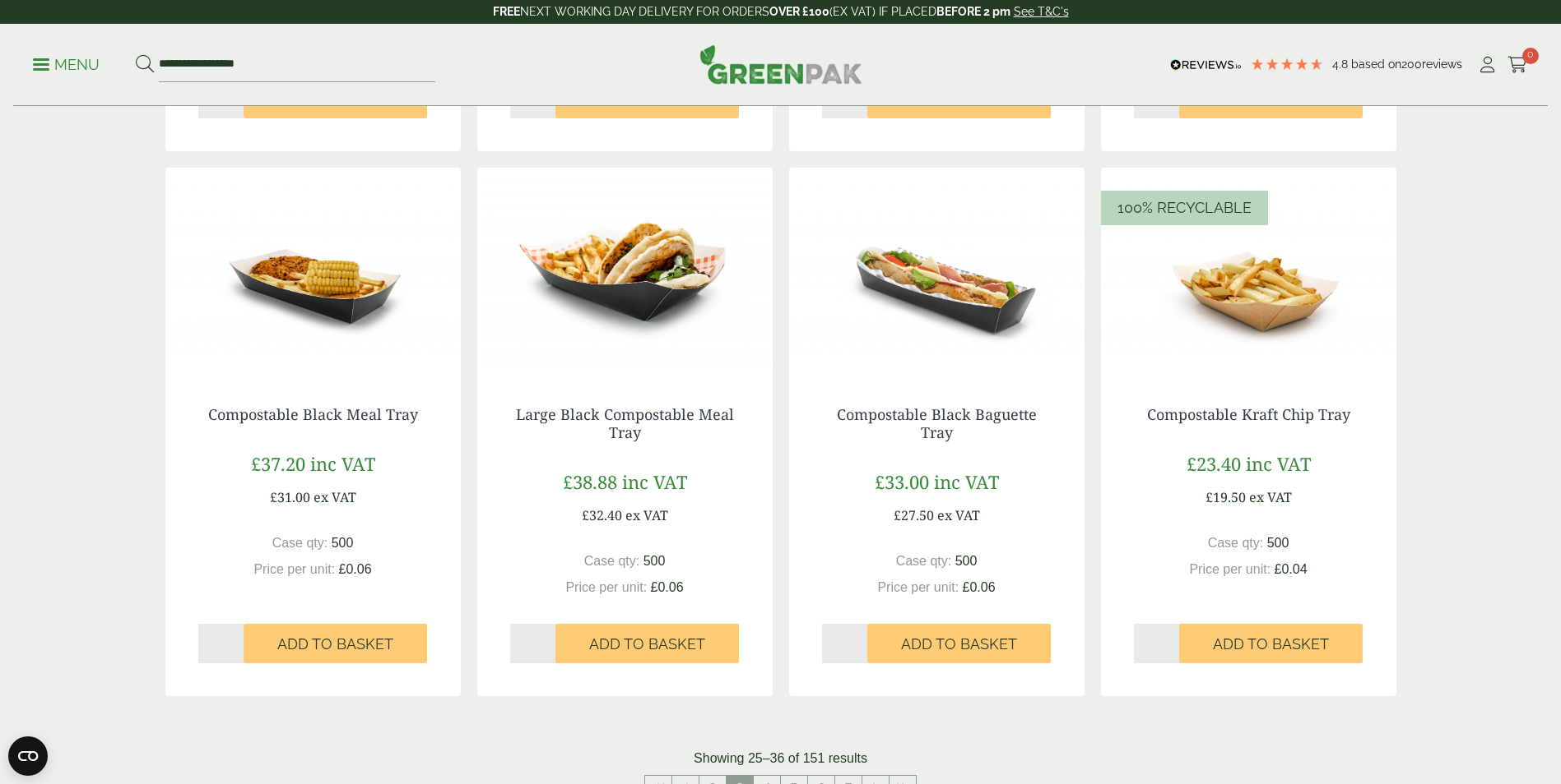
scroll to position [904, 0]
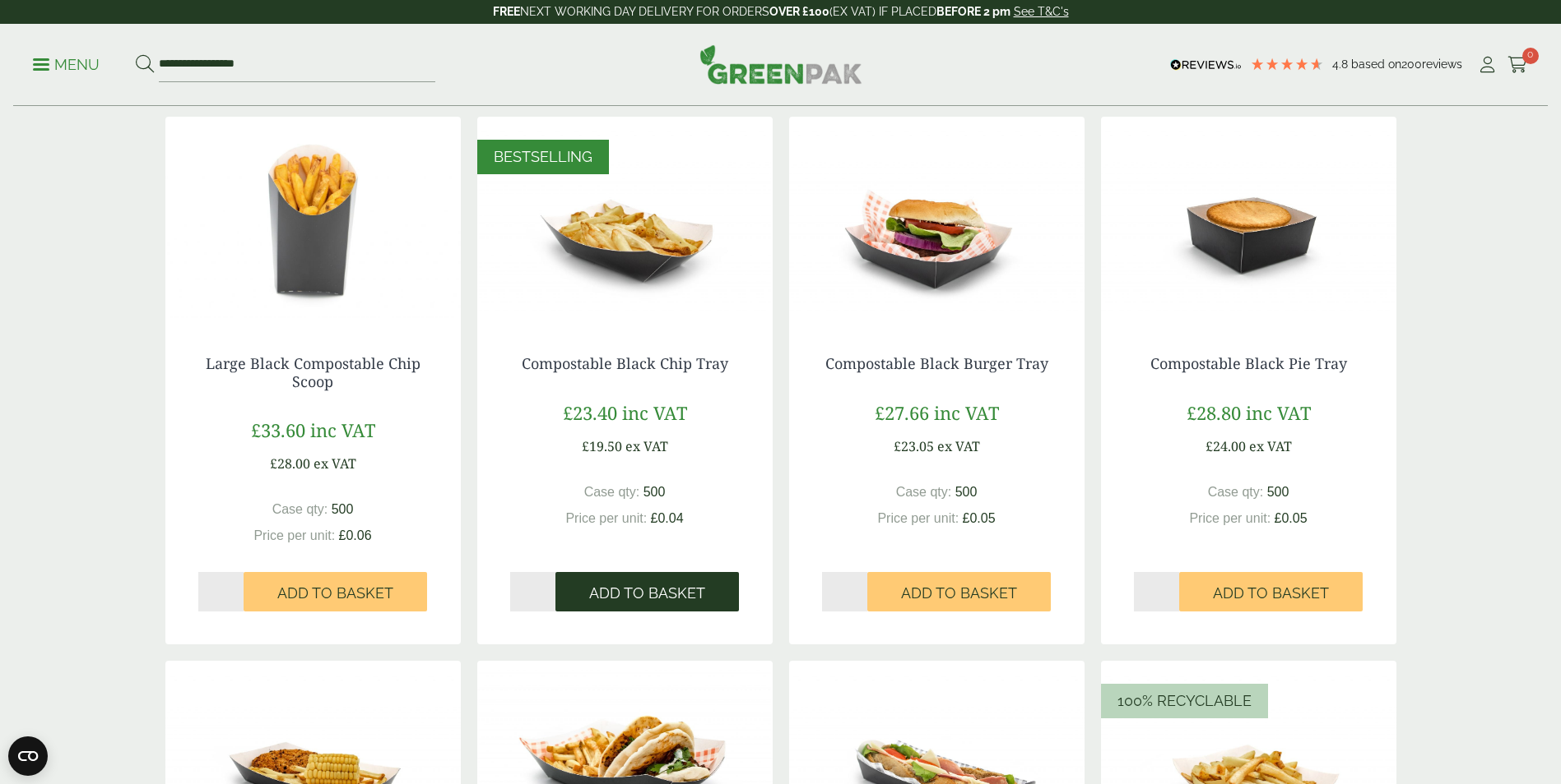
click at [651, 590] on span "Add to Basket" at bounding box center [647, 593] width 116 height 18
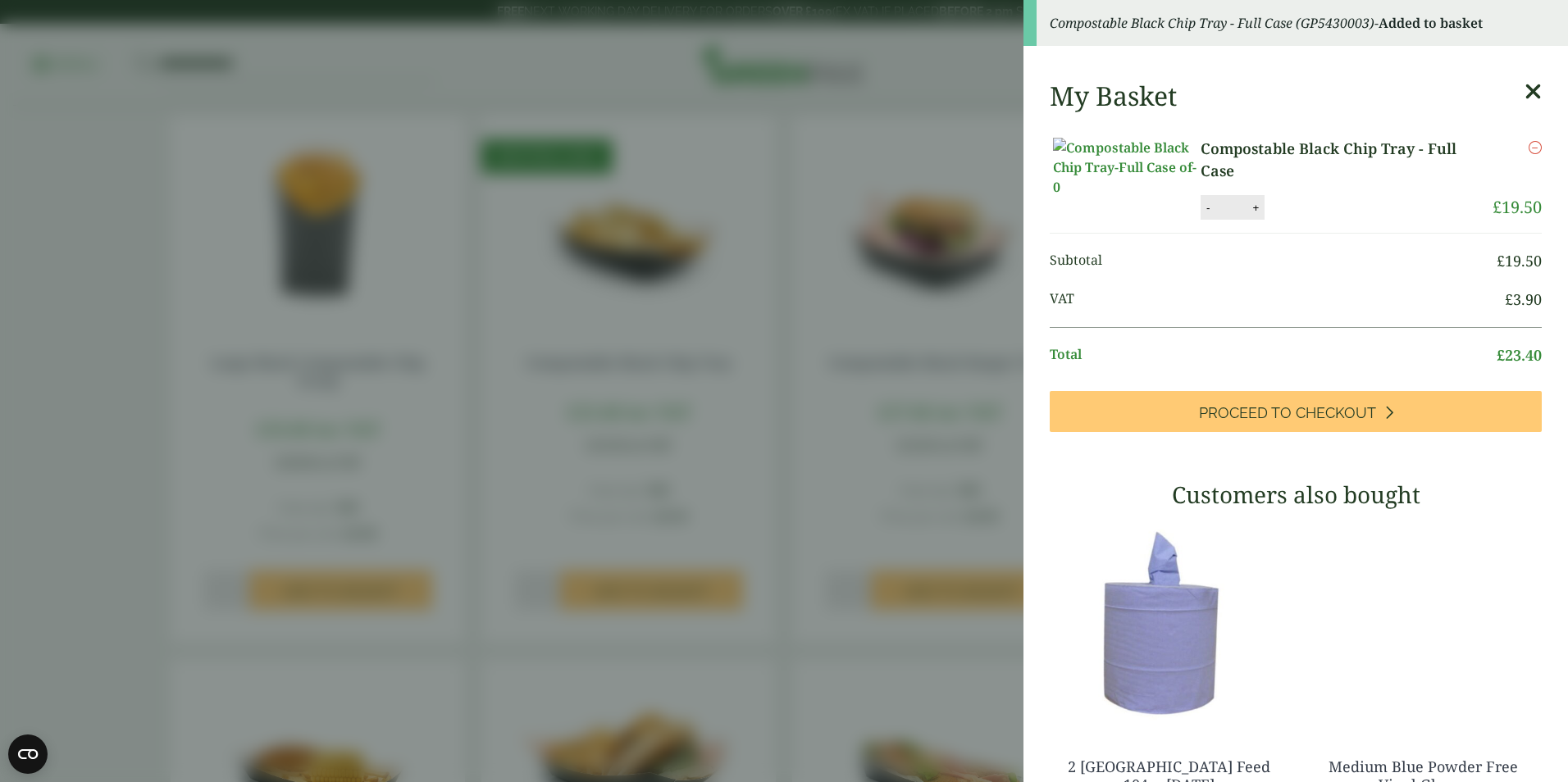
click at [798, 620] on aside "Compostable Black Chip Tray - Full Case (GP5430003) - Added to basket My Basket…" at bounding box center [784, 391] width 1568 height 782
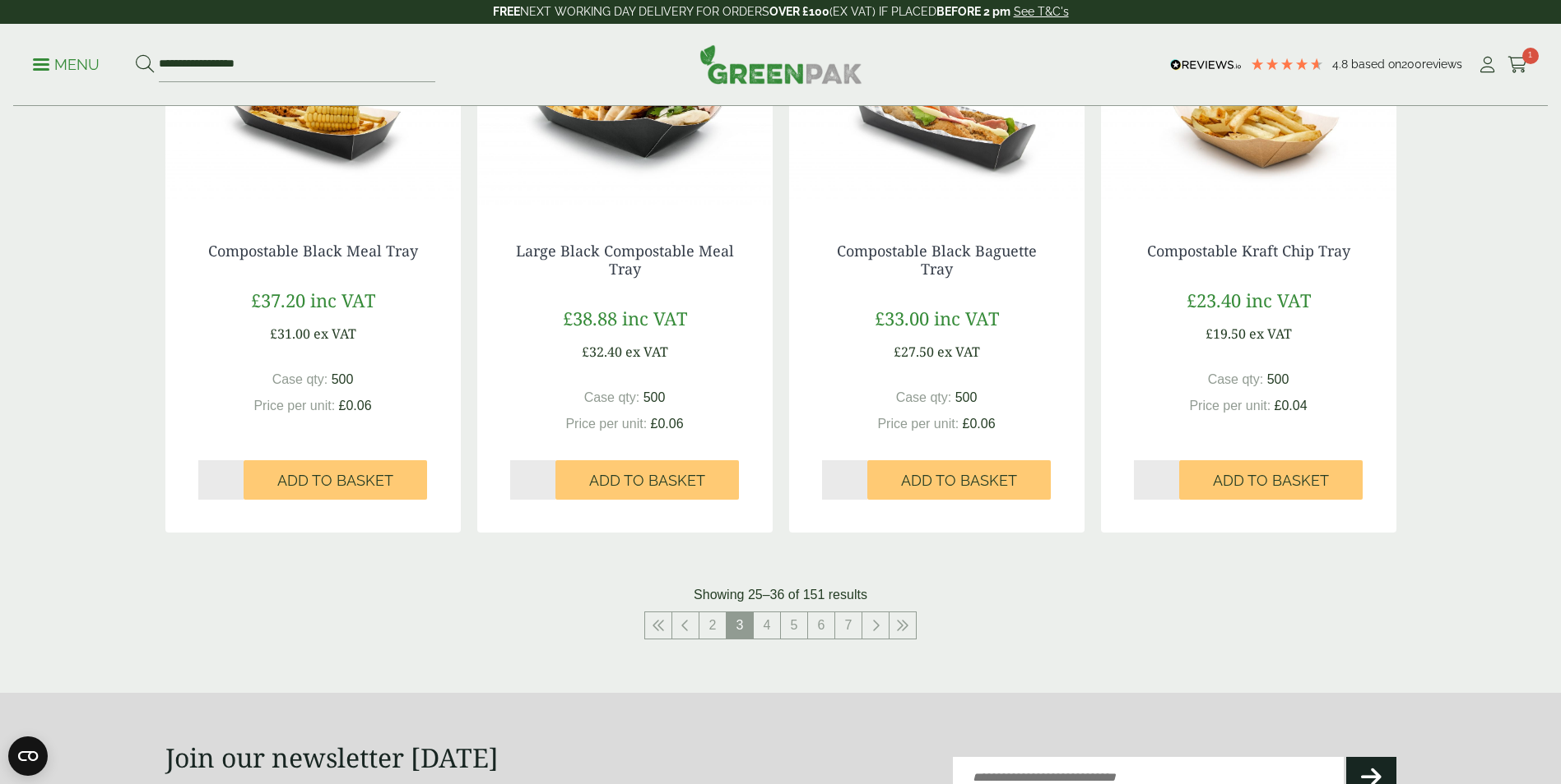
scroll to position [1562, 0]
click at [1278, 480] on span "Add to Basket" at bounding box center [1270, 480] width 116 height 18
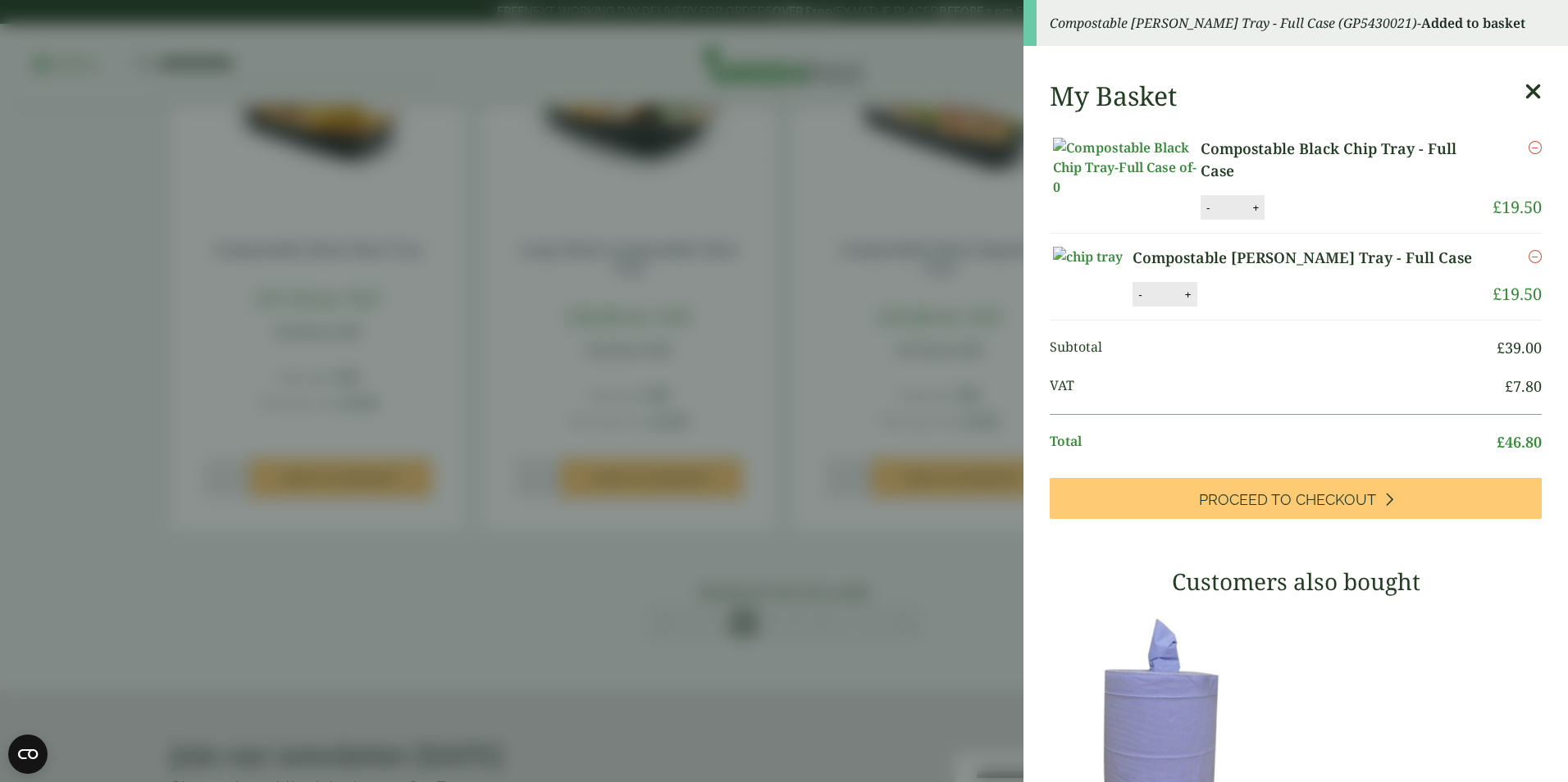
click at [945, 554] on aside "Compostable Kraft Chip Tray - Full Case (GP5430021) - Added to basket My Basket…" at bounding box center [784, 391] width 1568 height 782
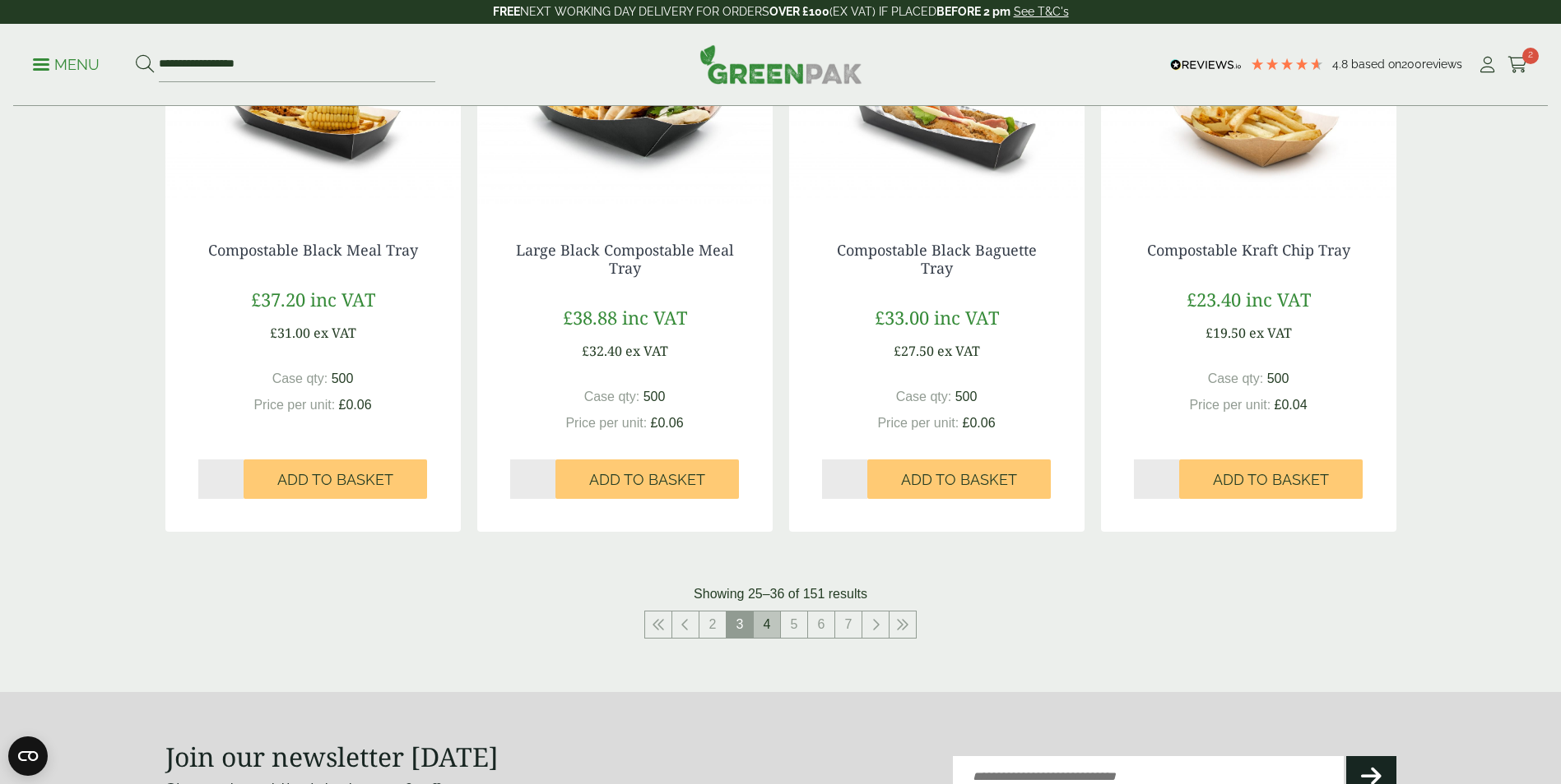
click at [767, 620] on link "4" at bounding box center [767, 625] width 26 height 26
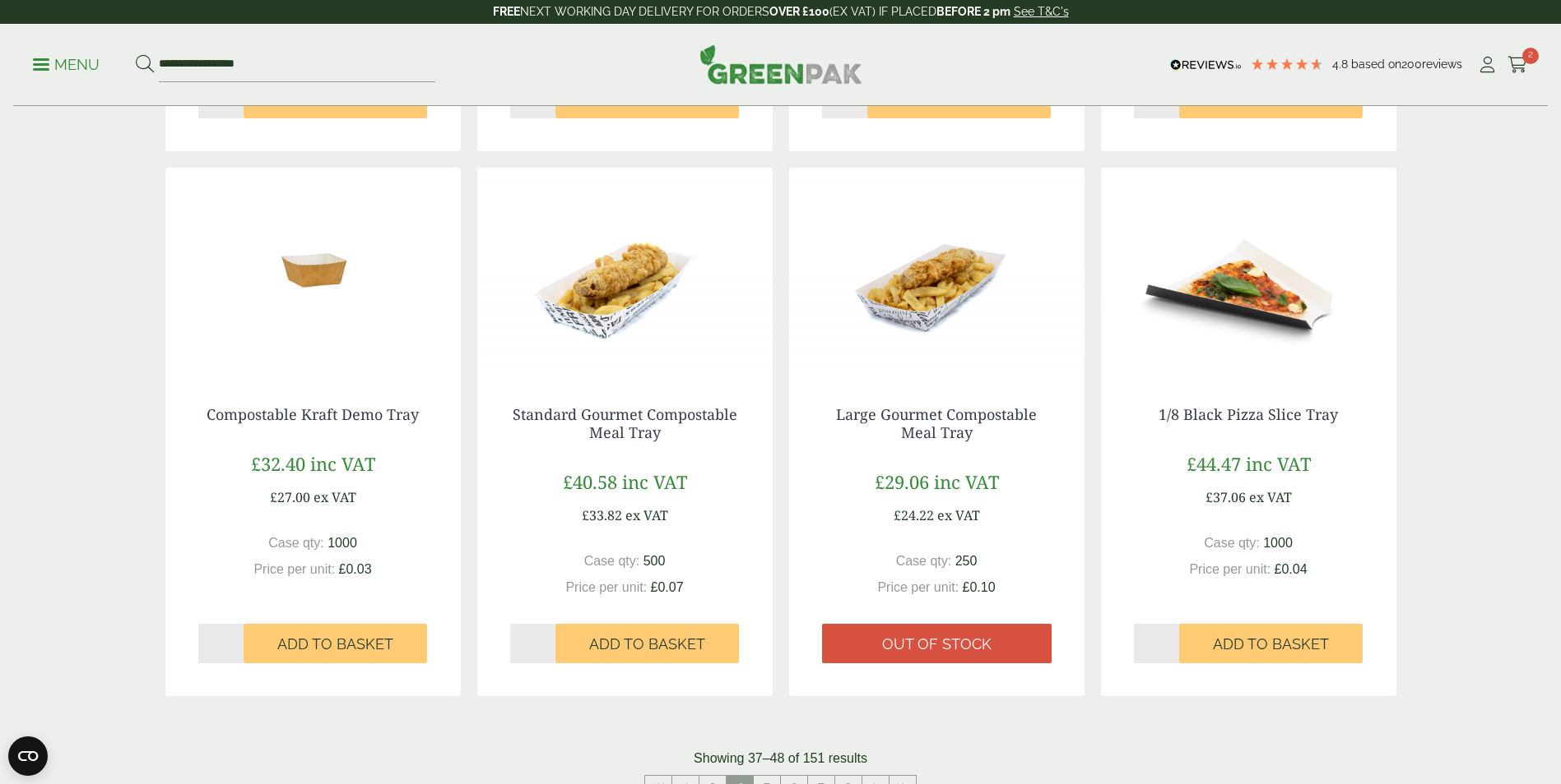
scroll to position [1562, 0]
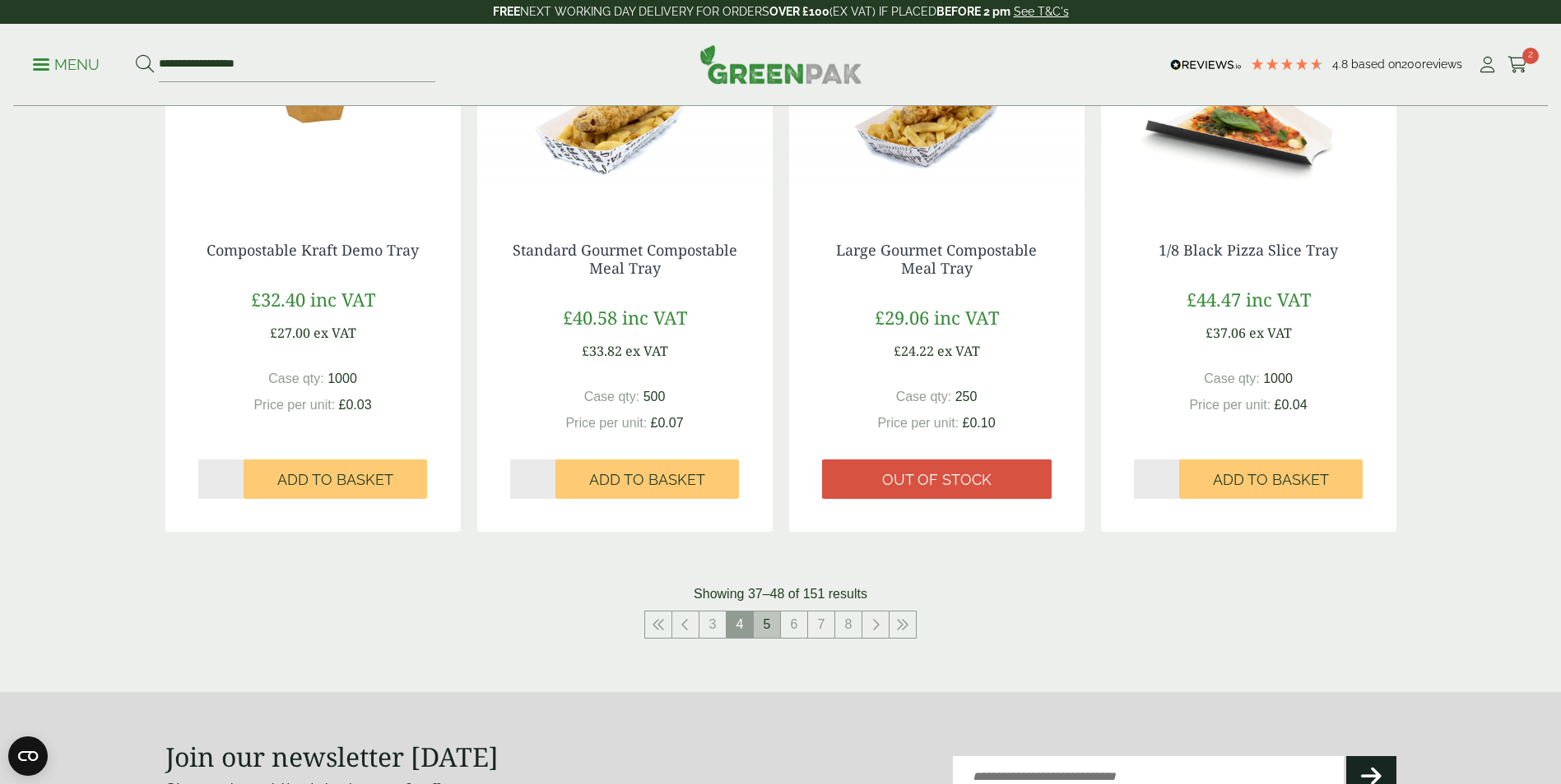
click at [765, 627] on link "5" at bounding box center [767, 625] width 26 height 26
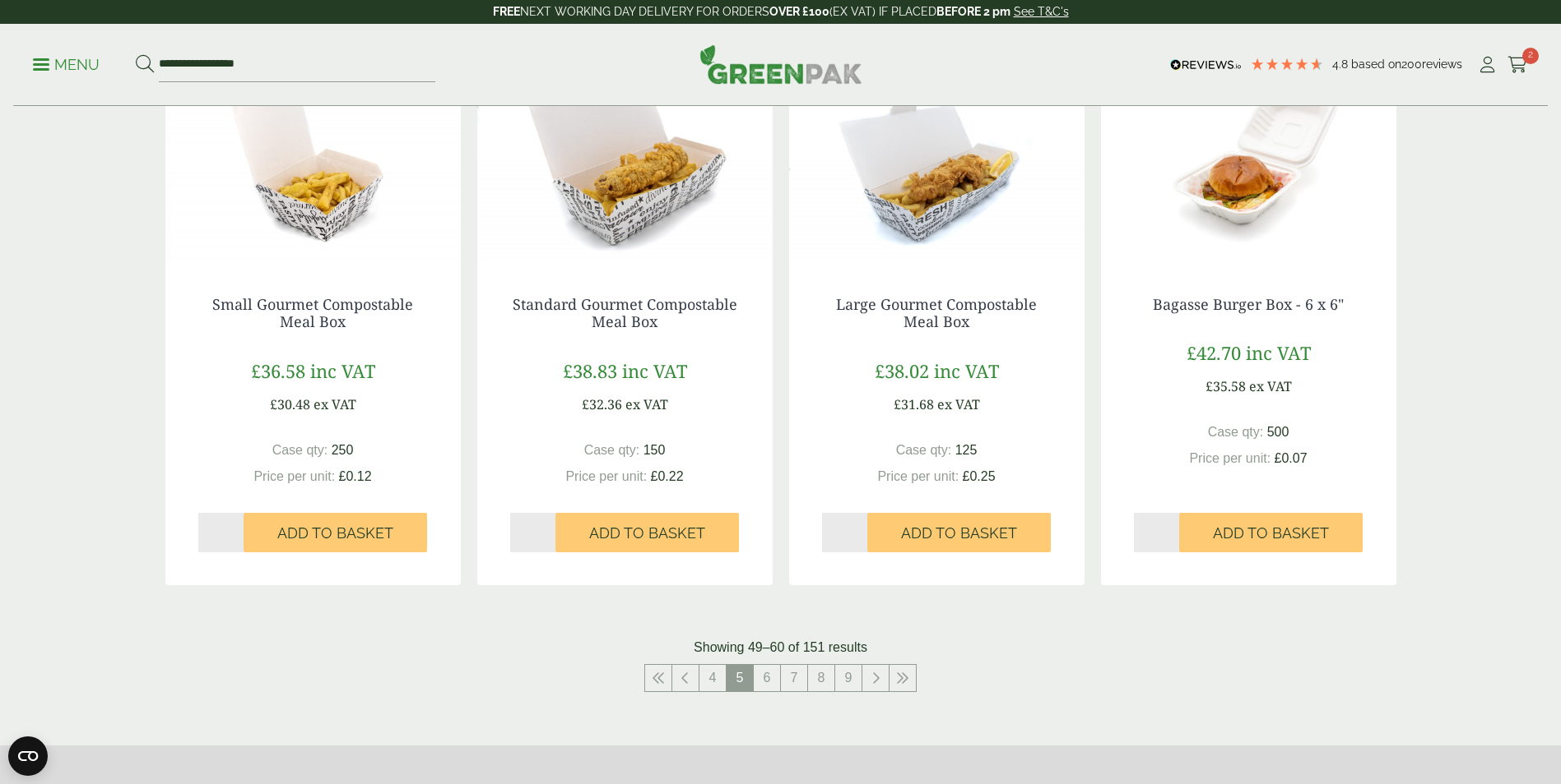
scroll to position [1644, 0]
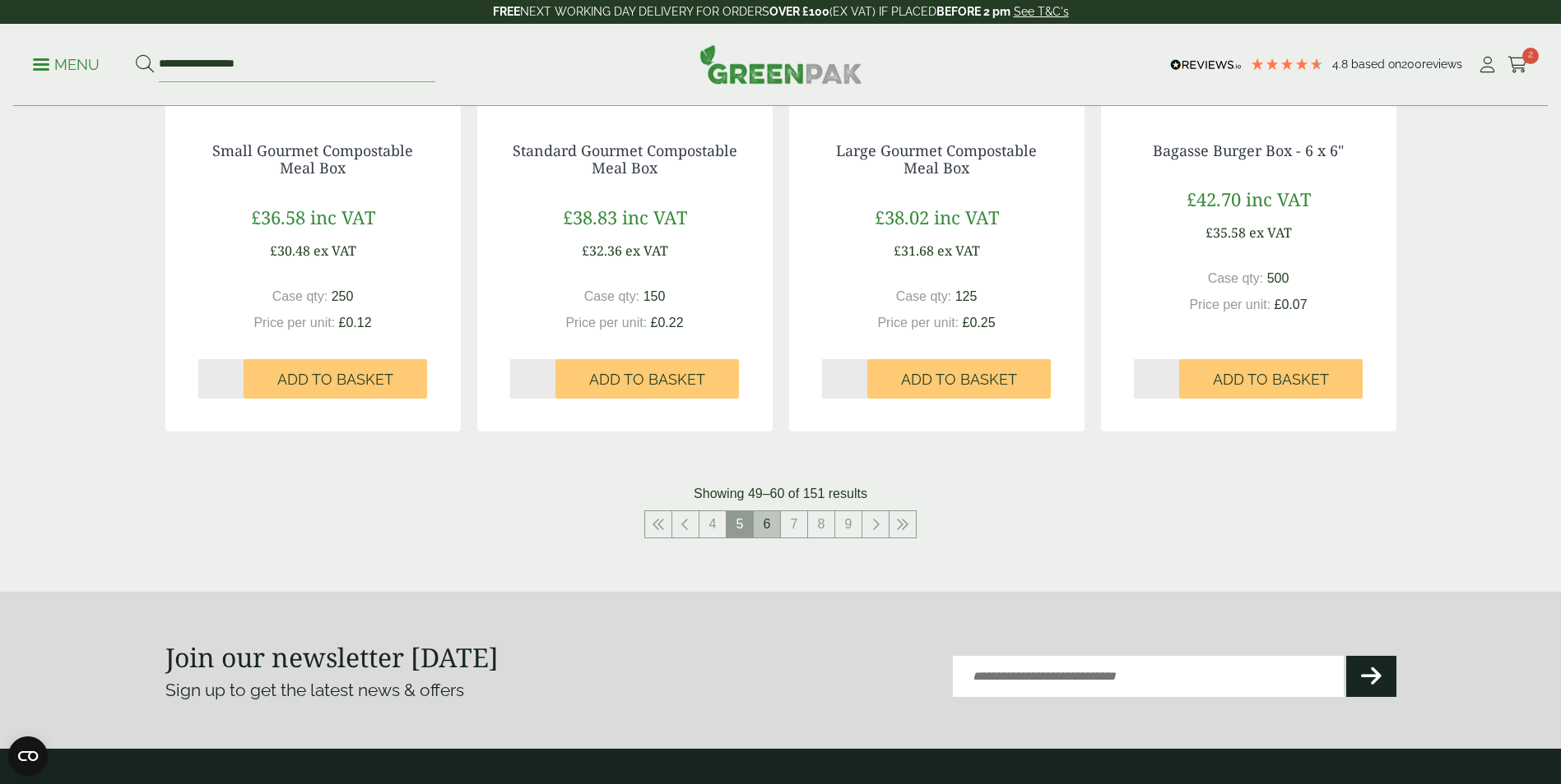
click at [760, 525] on link "6" at bounding box center [767, 525] width 26 height 26
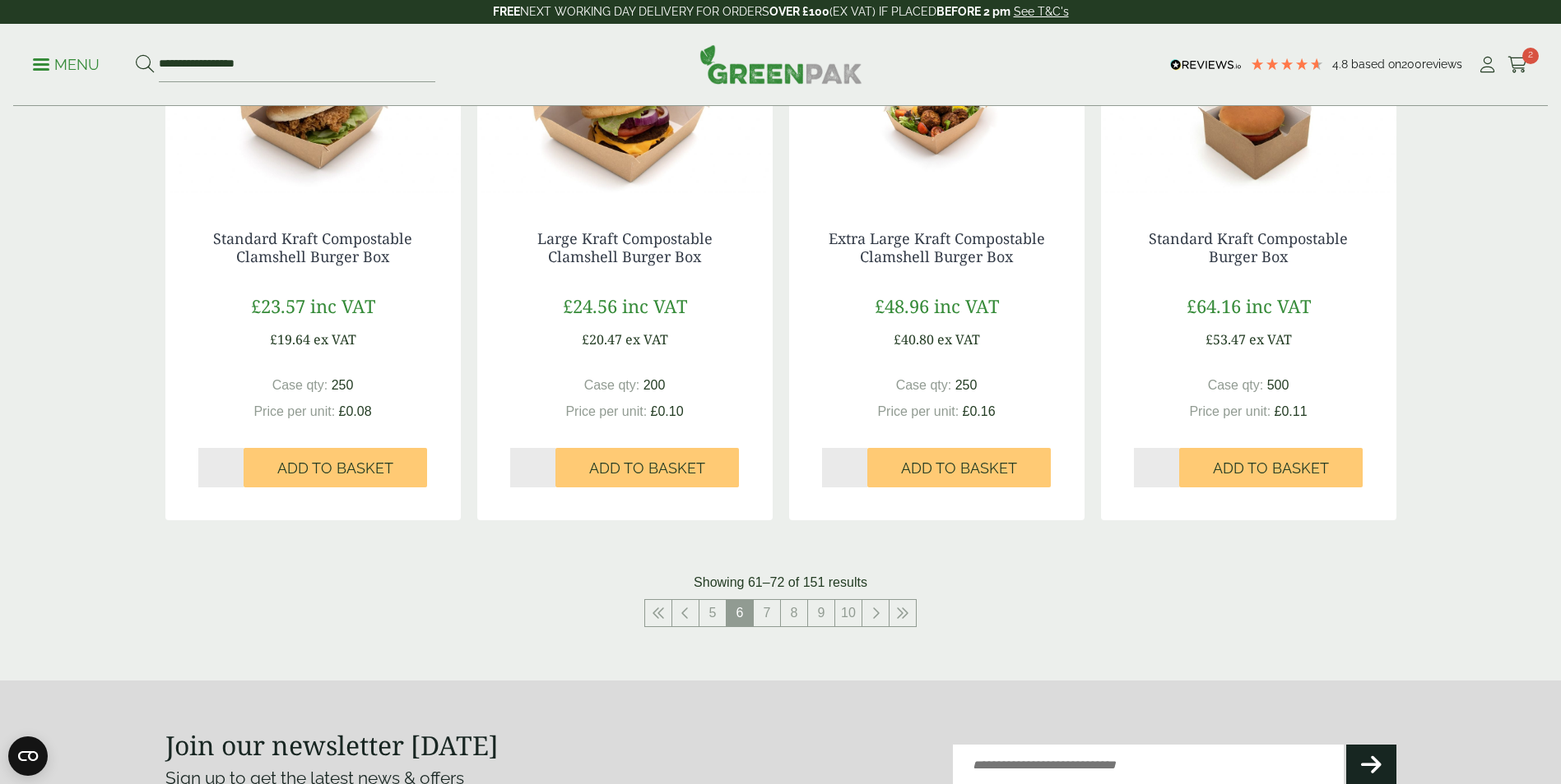
scroll to position [1727, 0]
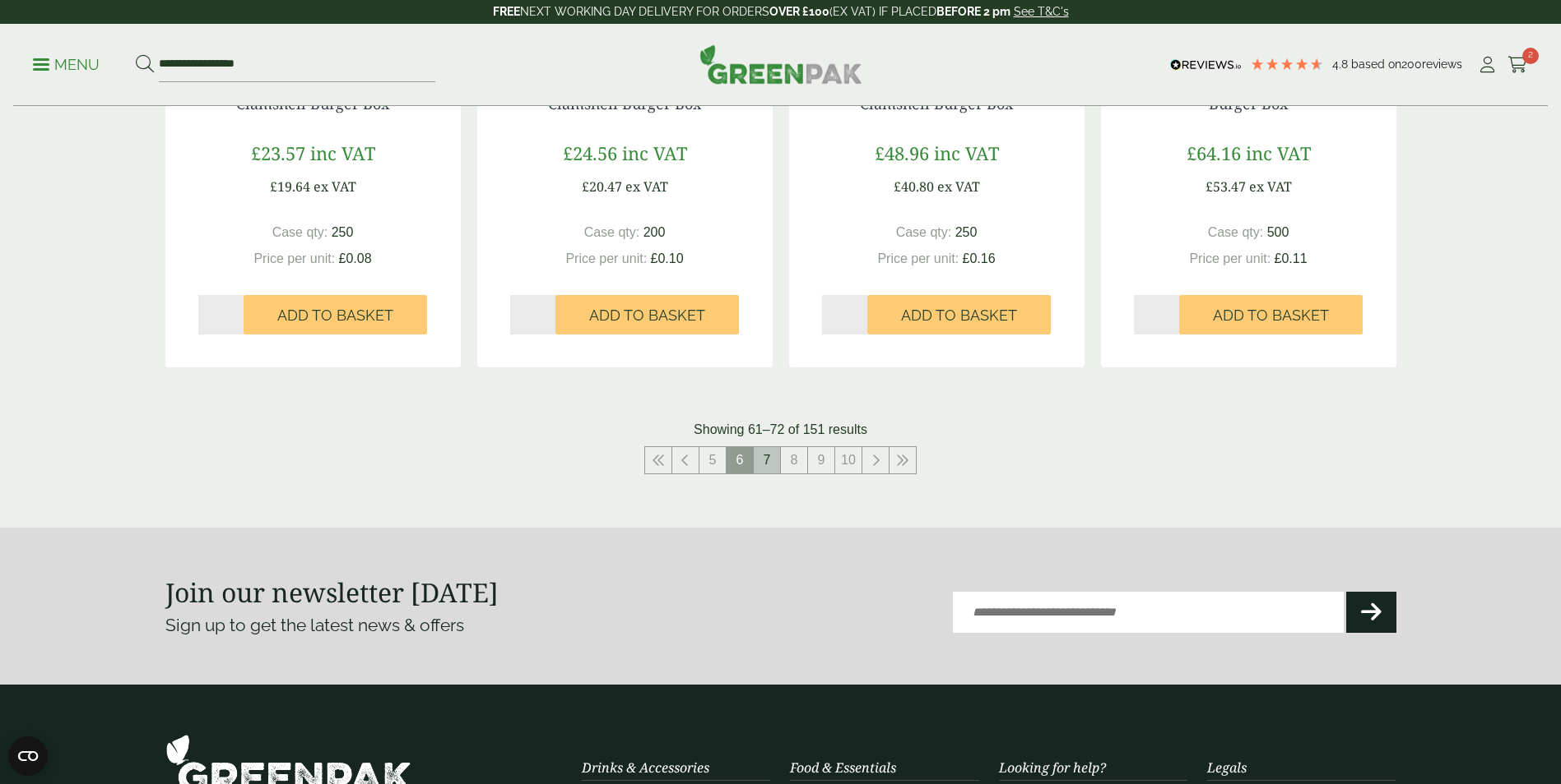
click at [767, 457] on link "7" at bounding box center [767, 460] width 26 height 26
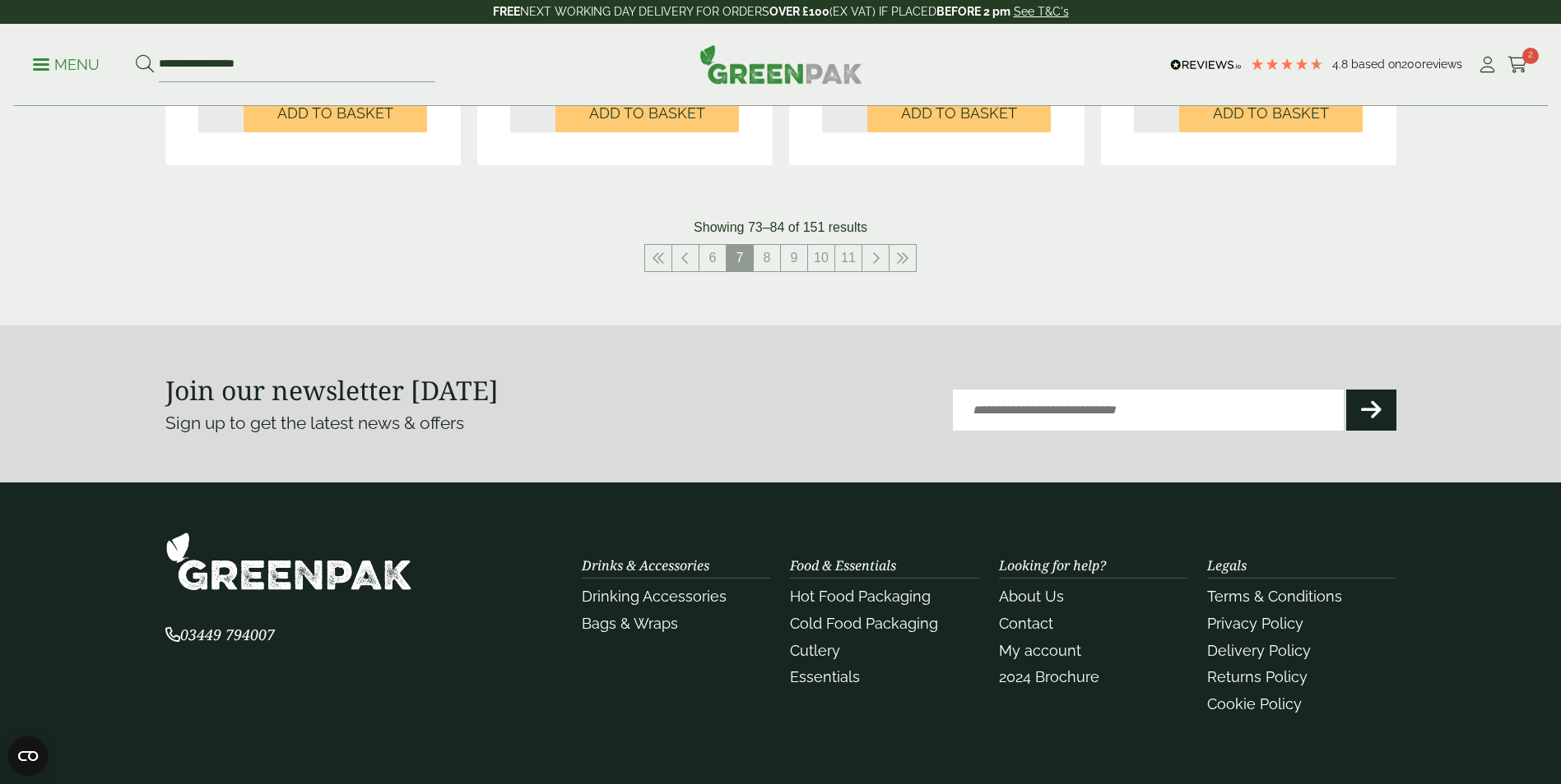
scroll to position [1891, 0]
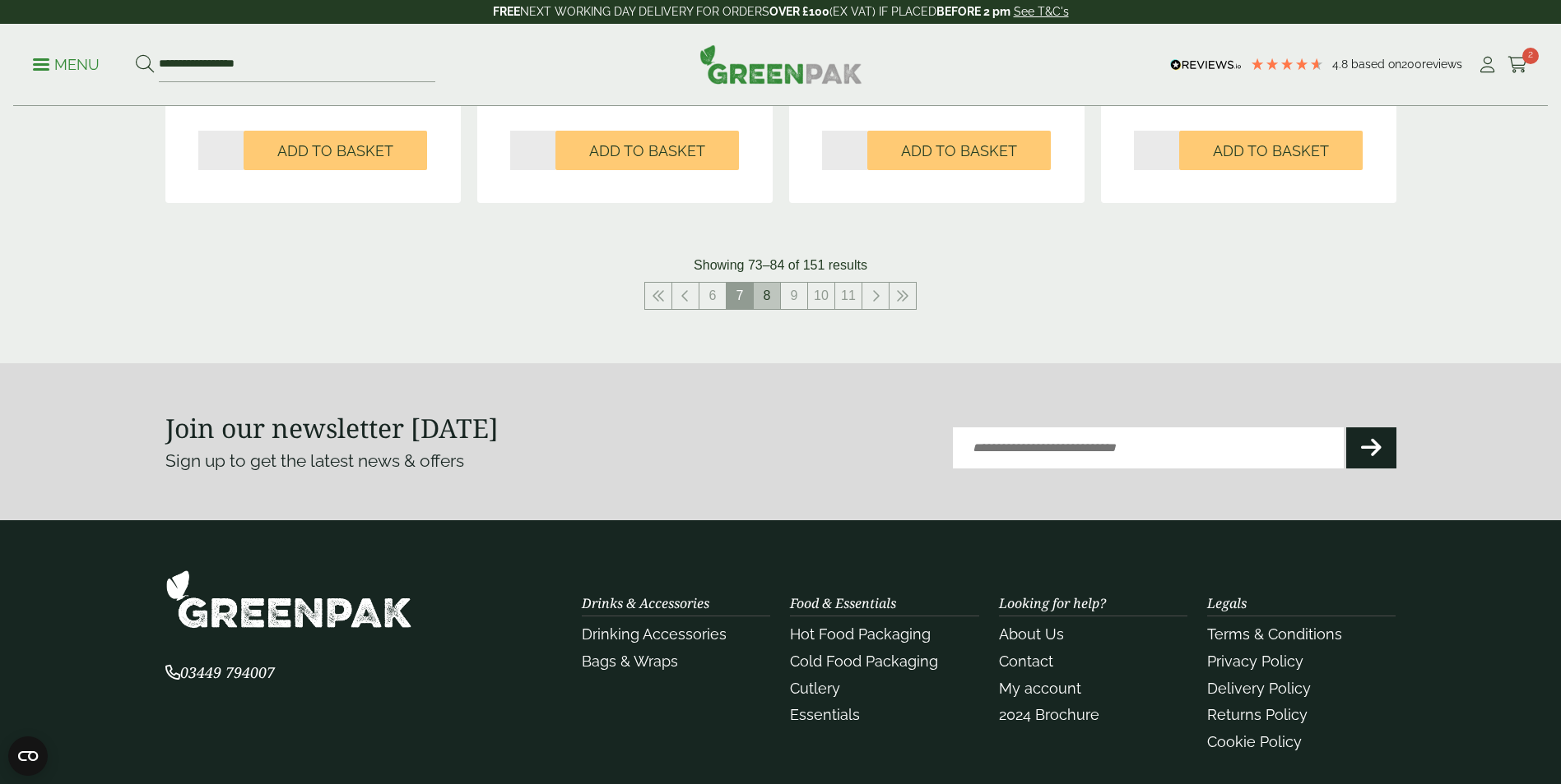
click at [760, 295] on link "8" at bounding box center [767, 296] width 26 height 26
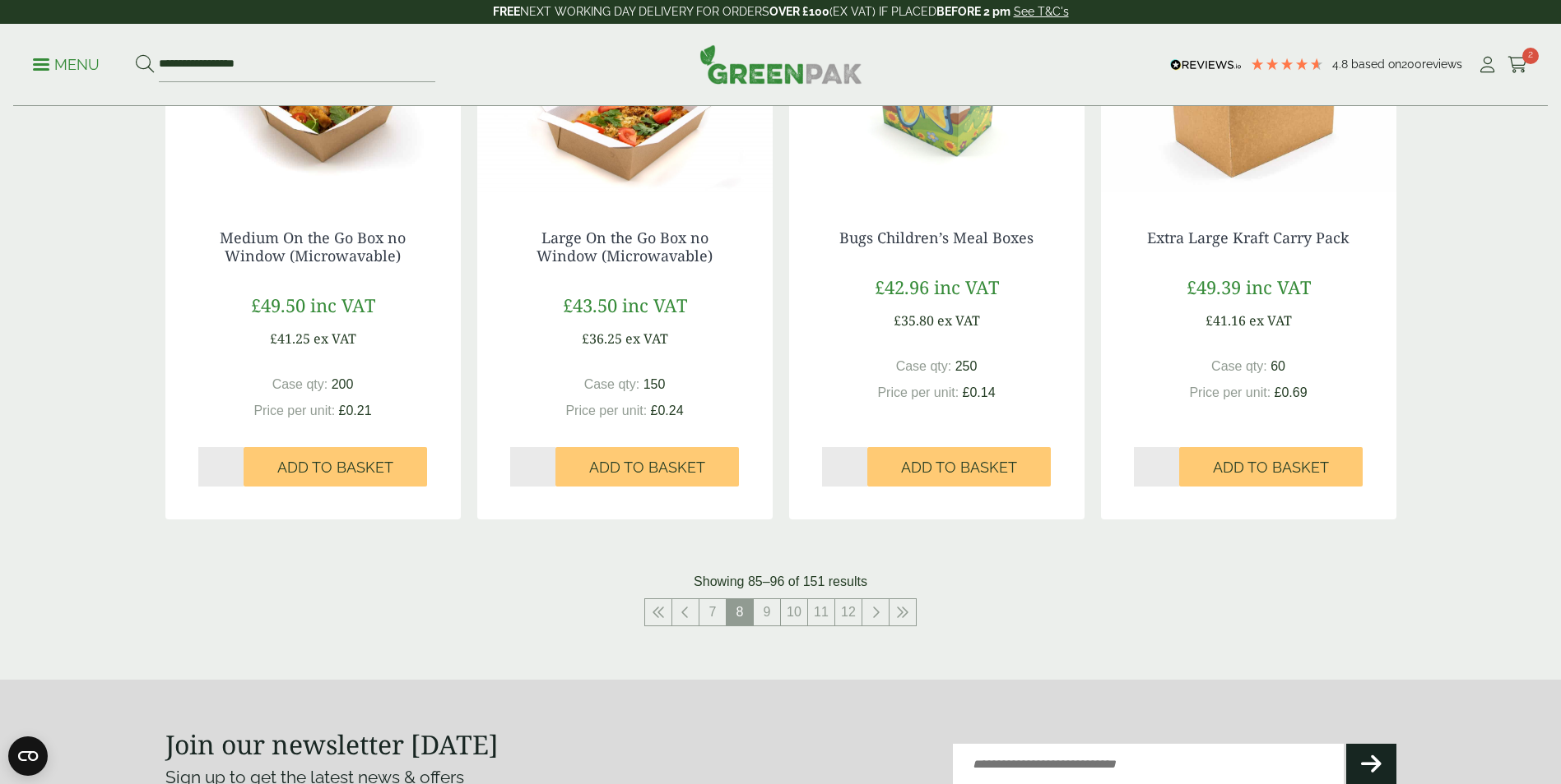
scroll to position [1727, 0]
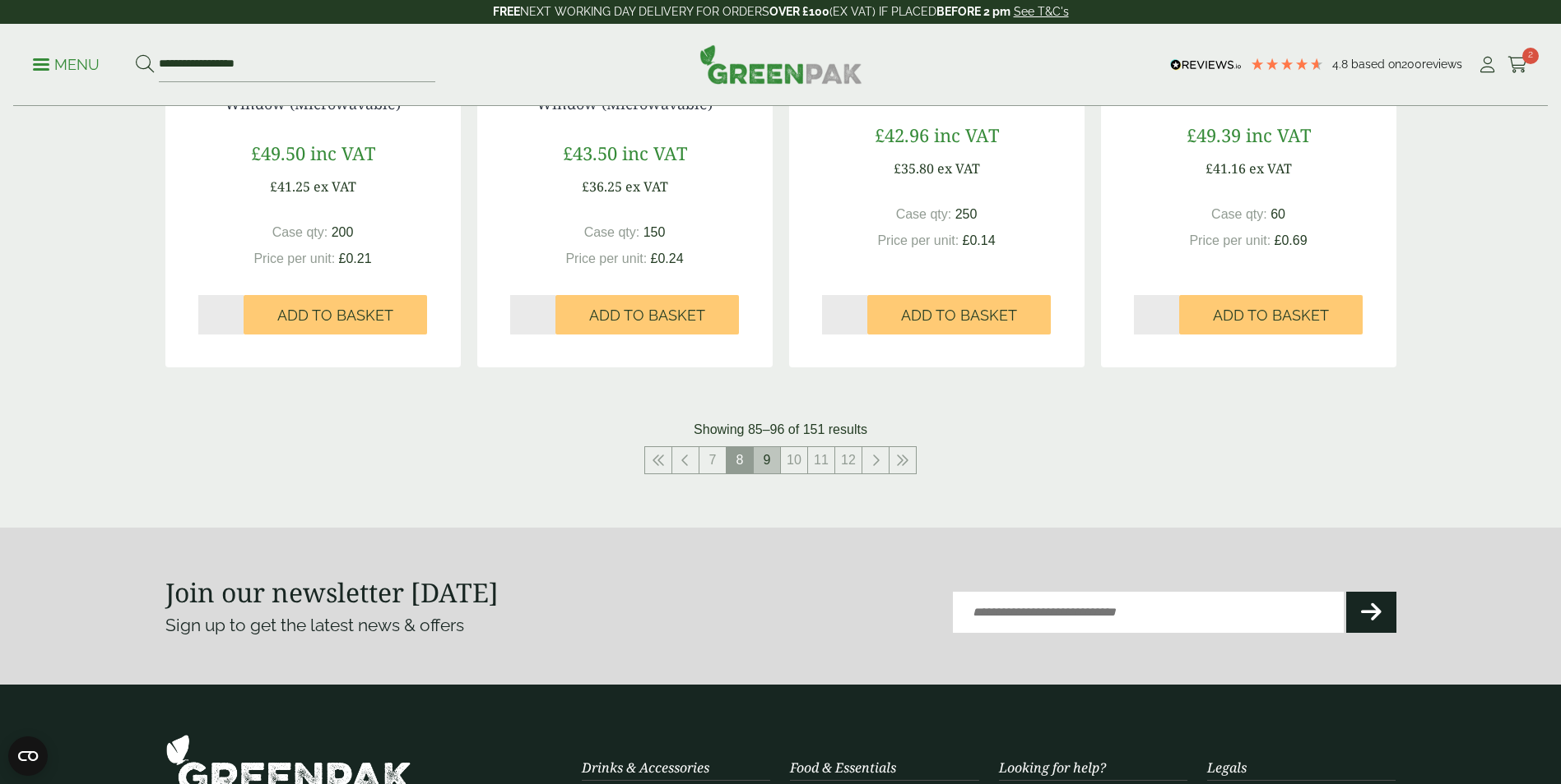
click at [770, 457] on link "9" at bounding box center [767, 460] width 26 height 26
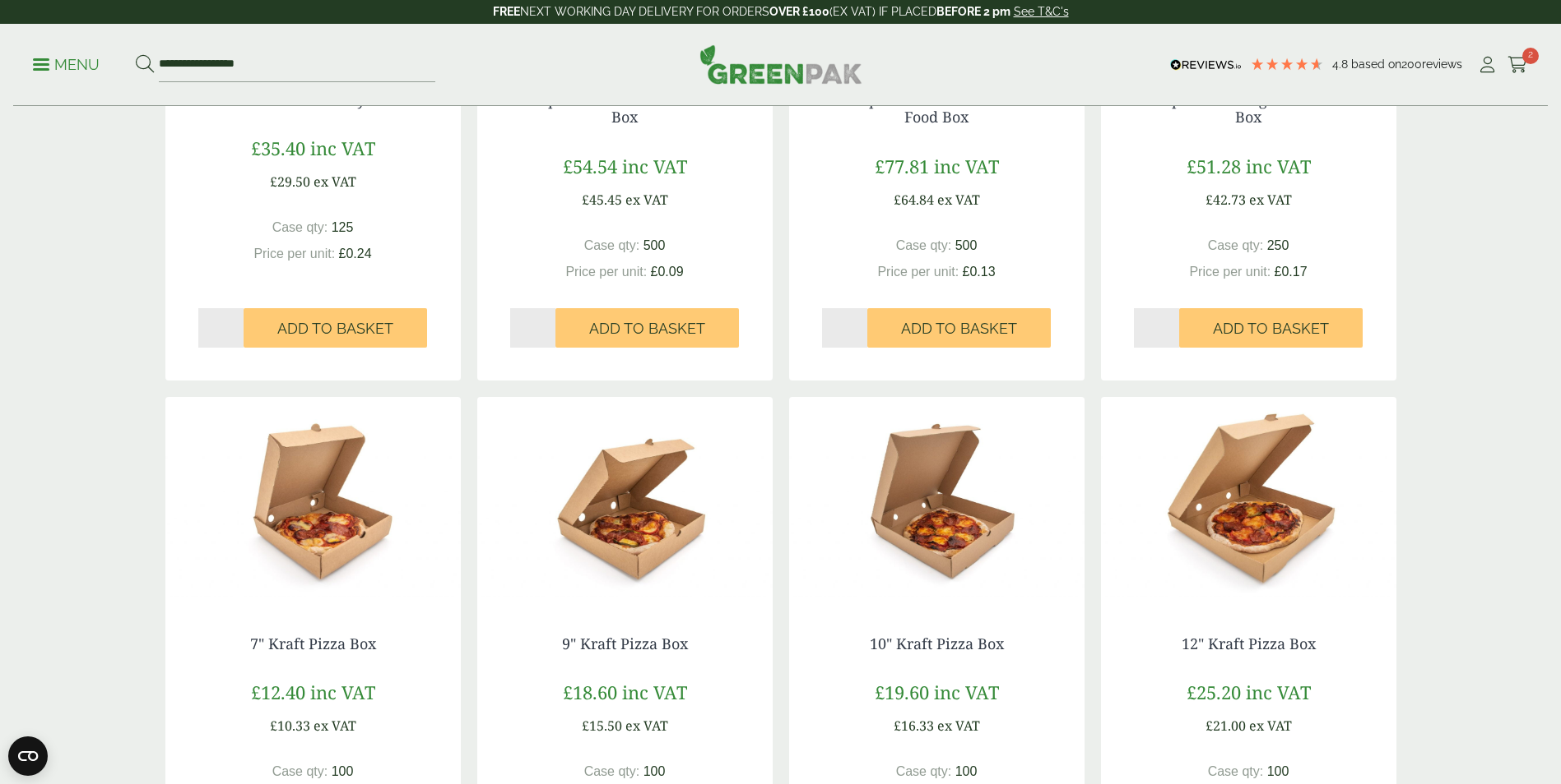
scroll to position [1398, 0]
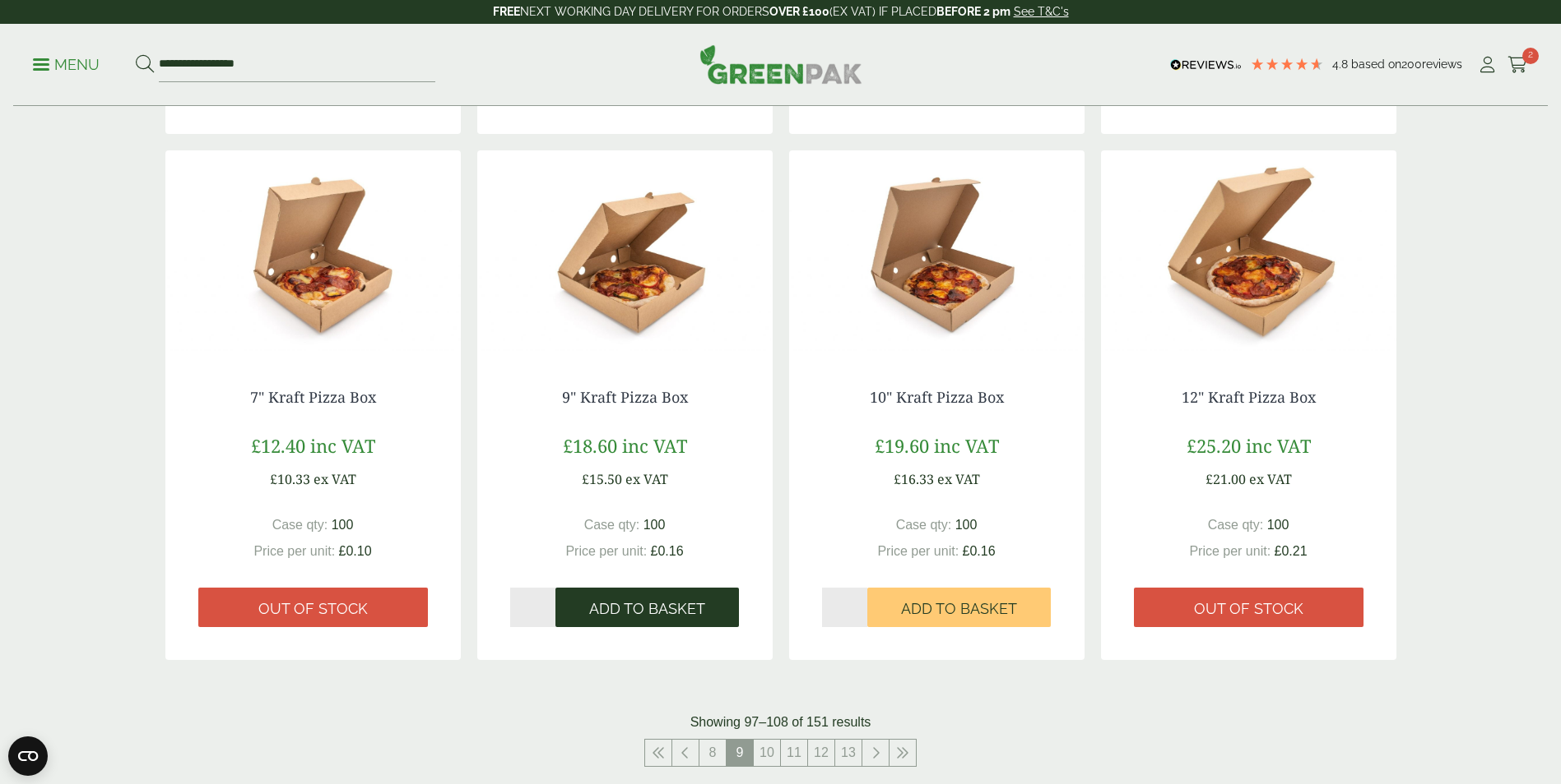
click at [653, 604] on span "Add to Basket" at bounding box center [647, 609] width 116 height 18
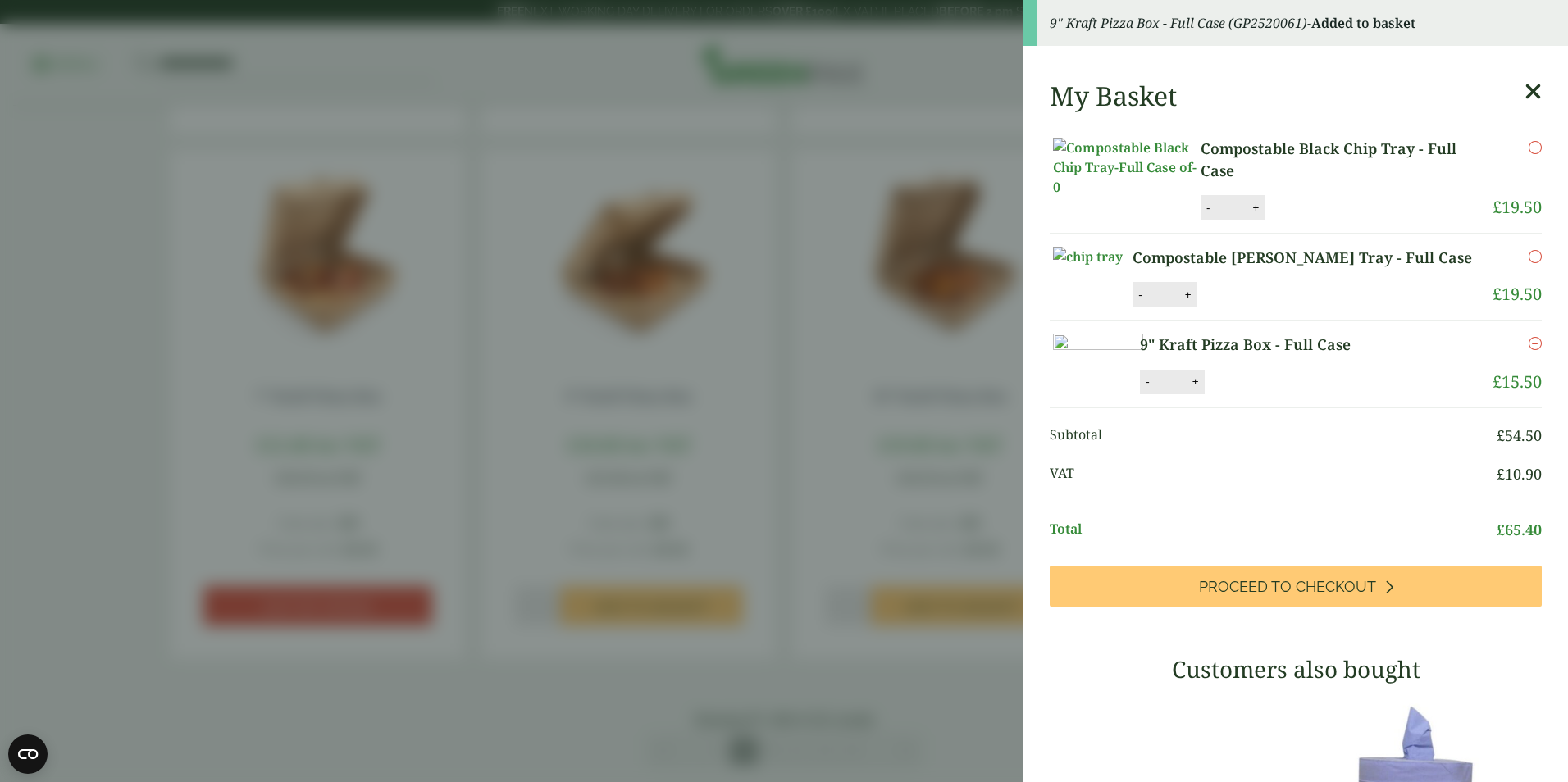
click at [779, 674] on aside "9" Kraft Pizza Box - Full Case (GP2520061) - Added to basket My Basket Composta…" at bounding box center [784, 391] width 1568 height 782
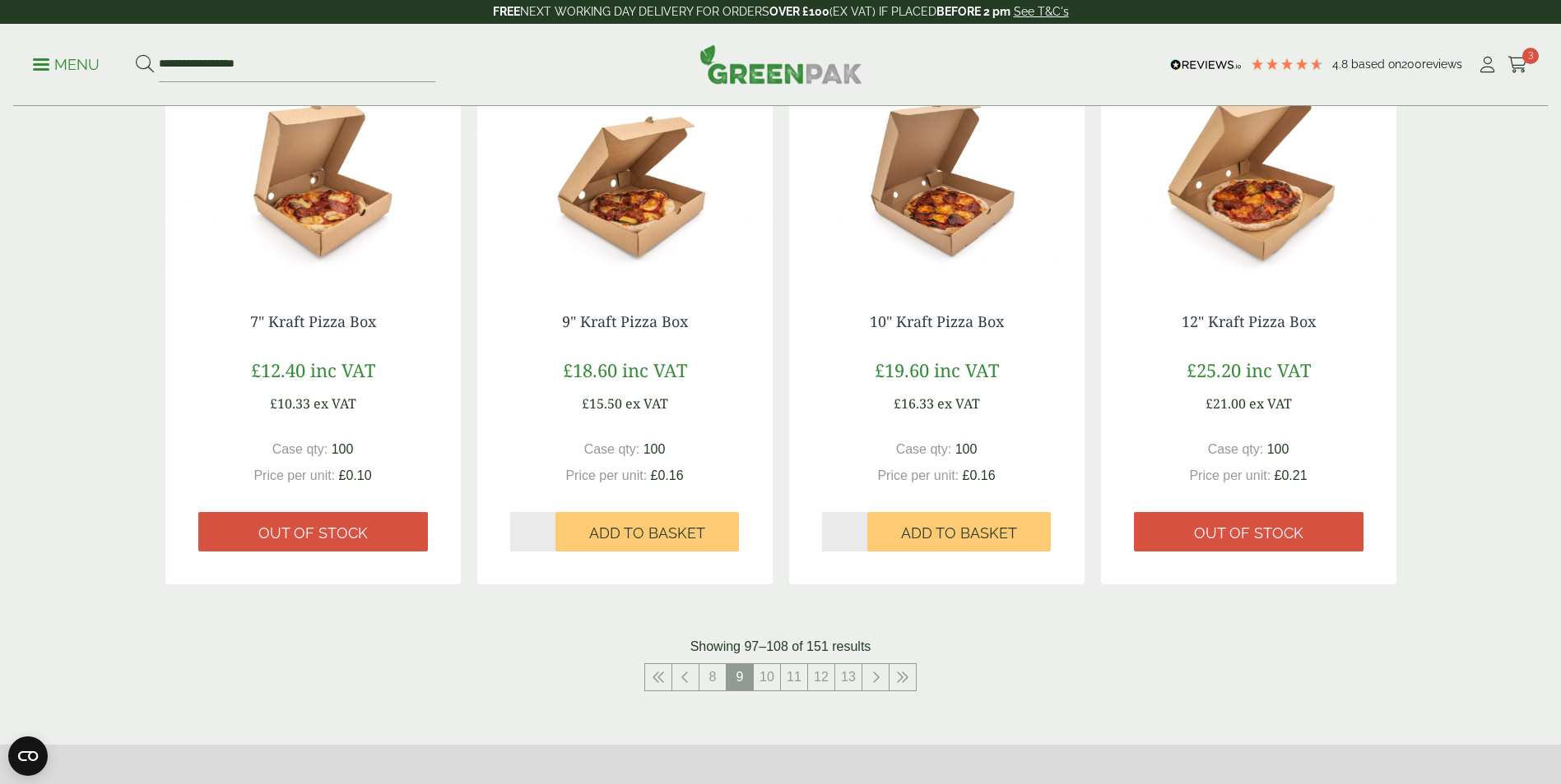
scroll to position [1644, 0]
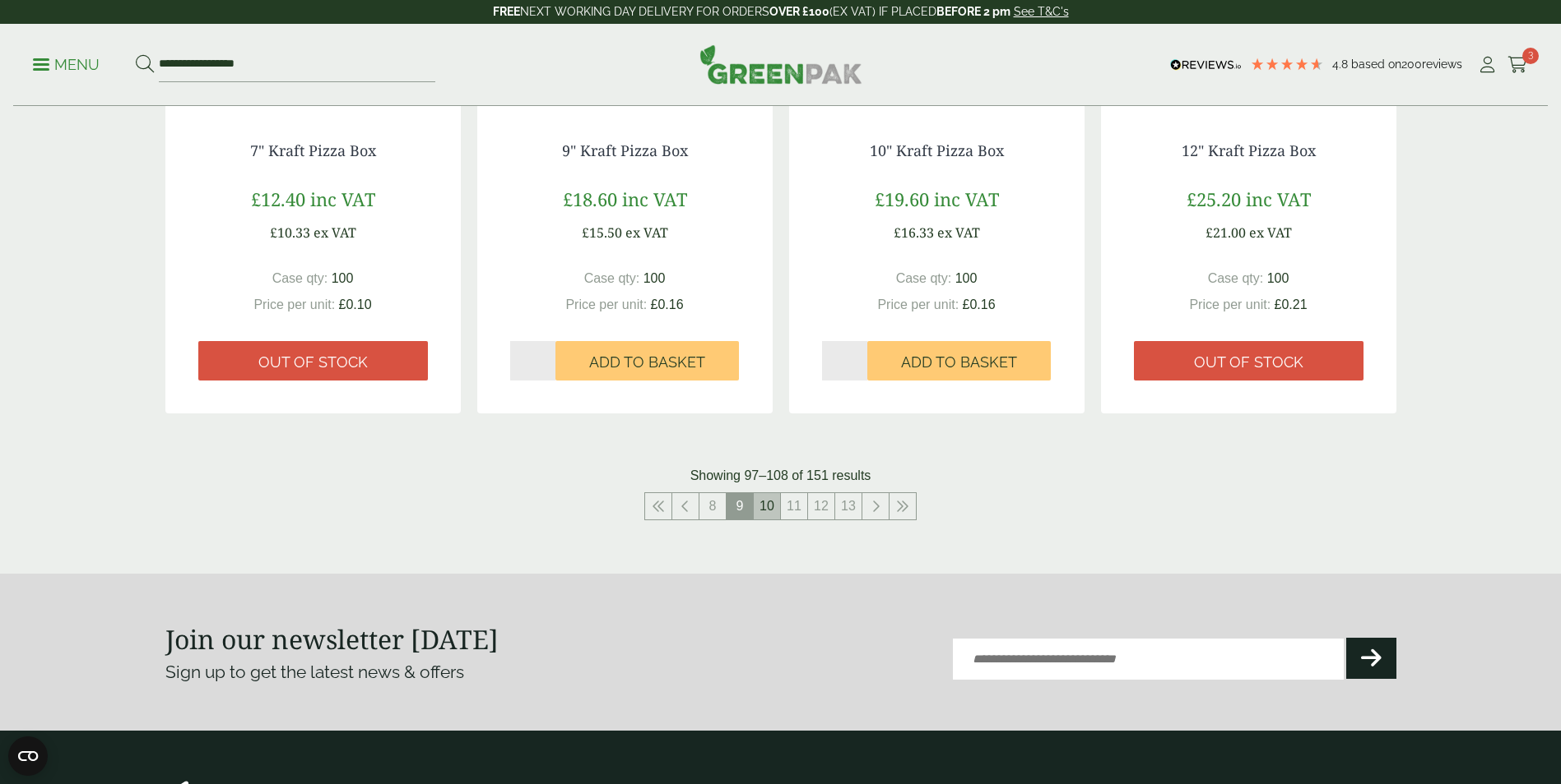
click at [762, 503] on link "10" at bounding box center [767, 507] width 26 height 26
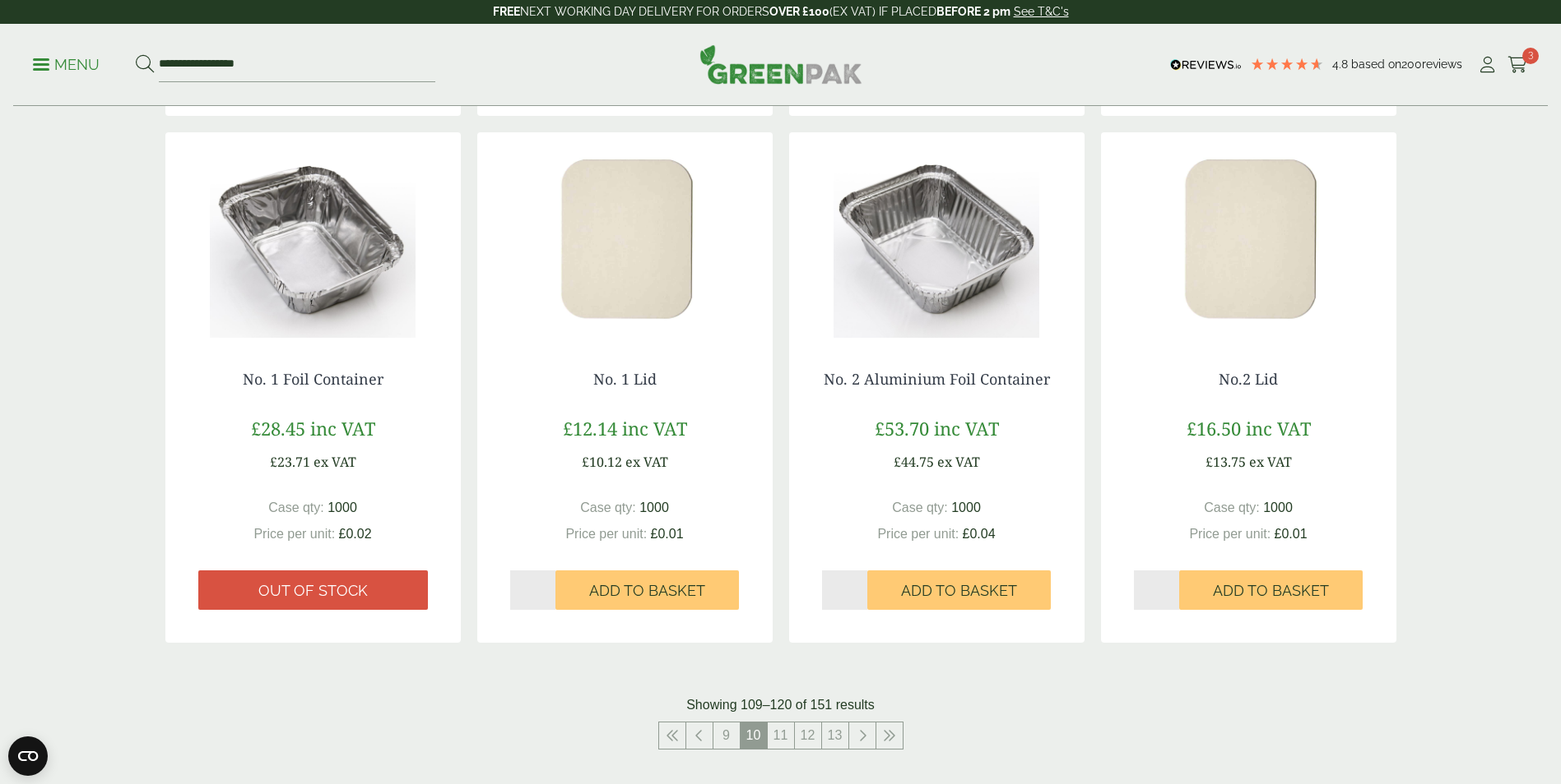
scroll to position [1398, 0]
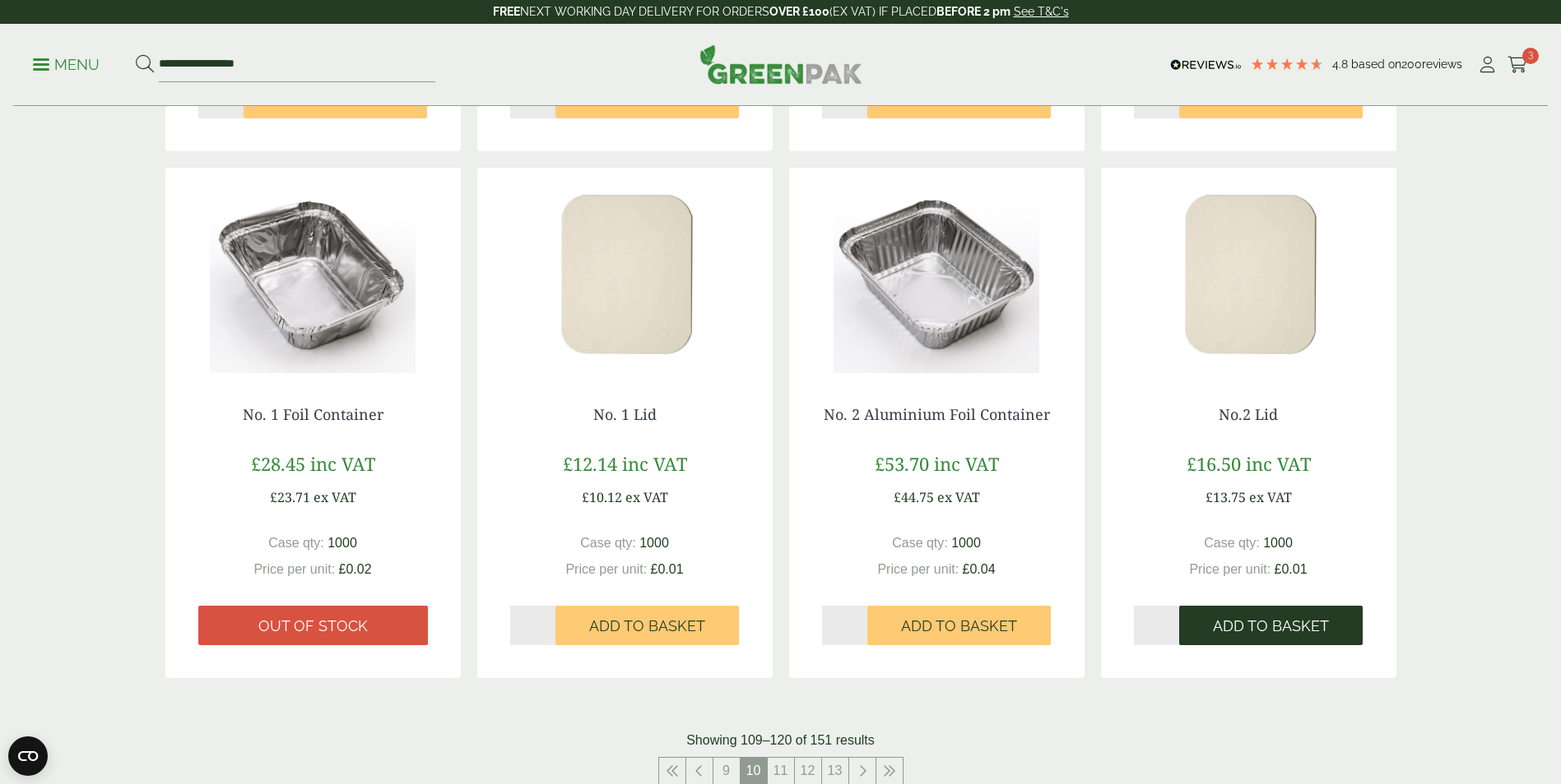
click at [1280, 623] on span "Add to Basket" at bounding box center [1270, 626] width 116 height 18
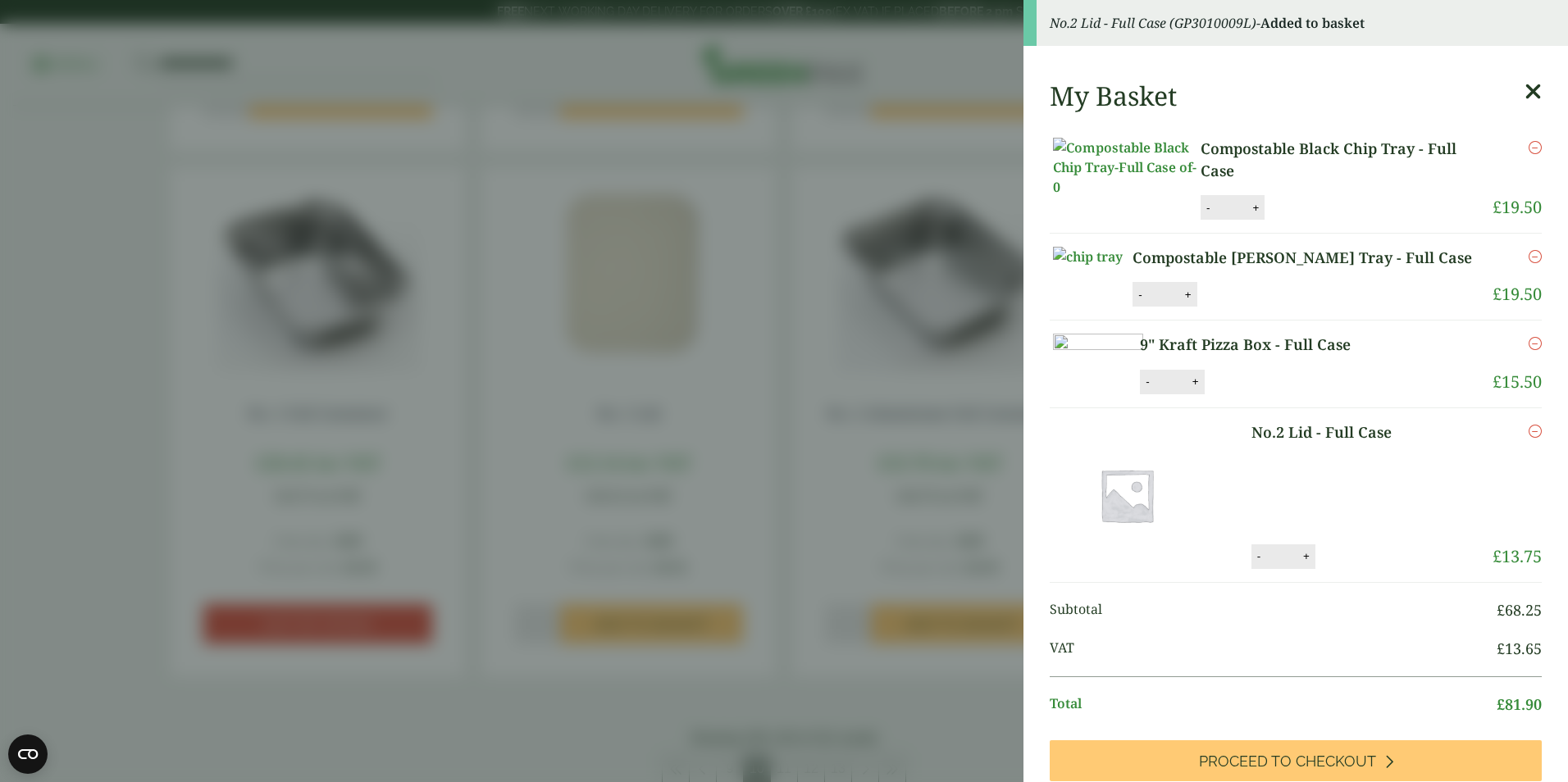
click at [965, 708] on aside "No.2 Lid - Full Case (GP3010009L) - Added to basket My Basket Compostable Black…" at bounding box center [784, 391] width 1568 height 782
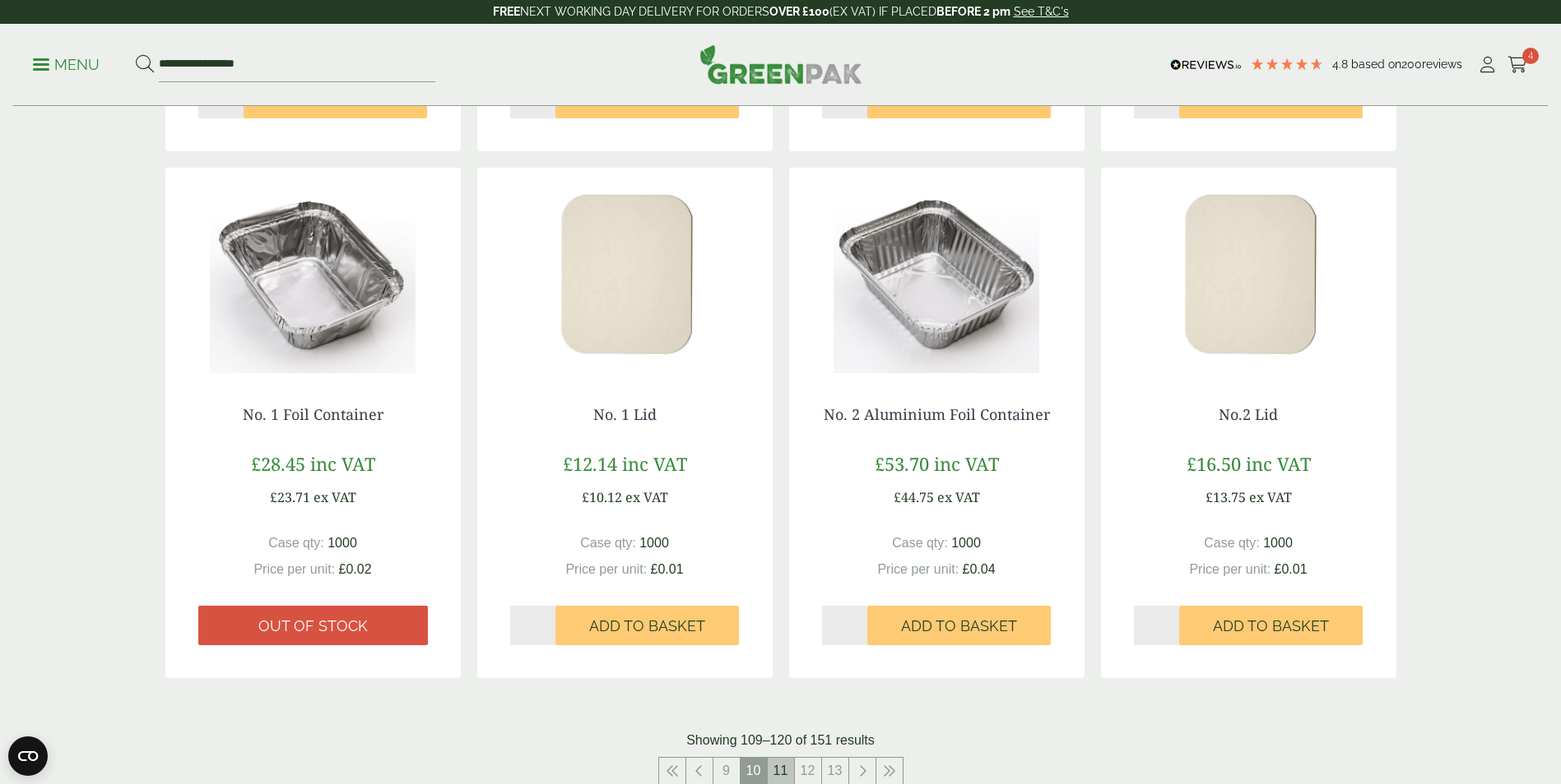
click at [778, 771] on link "11" at bounding box center [781, 771] width 26 height 26
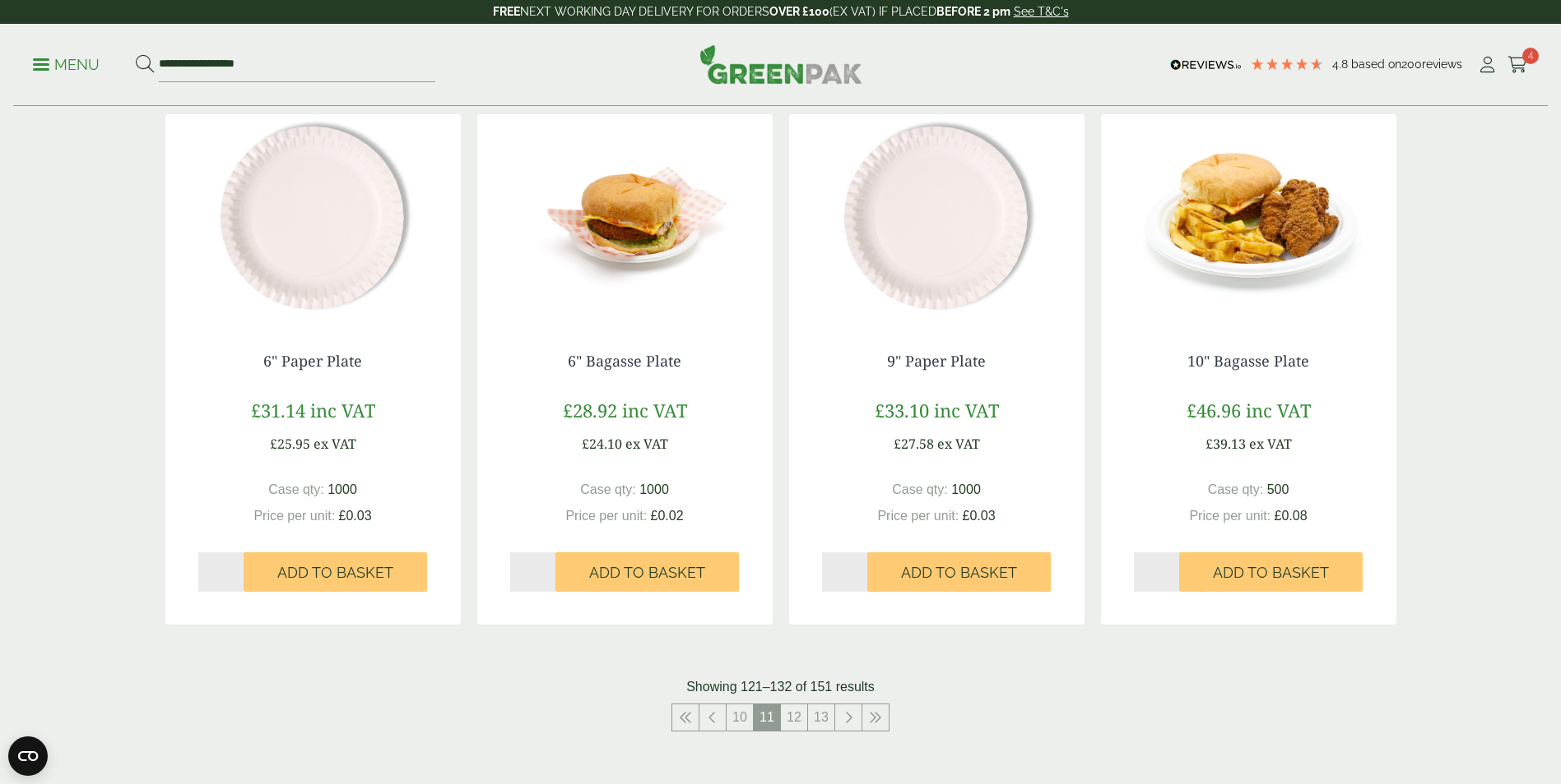
scroll to position [1480, 0]
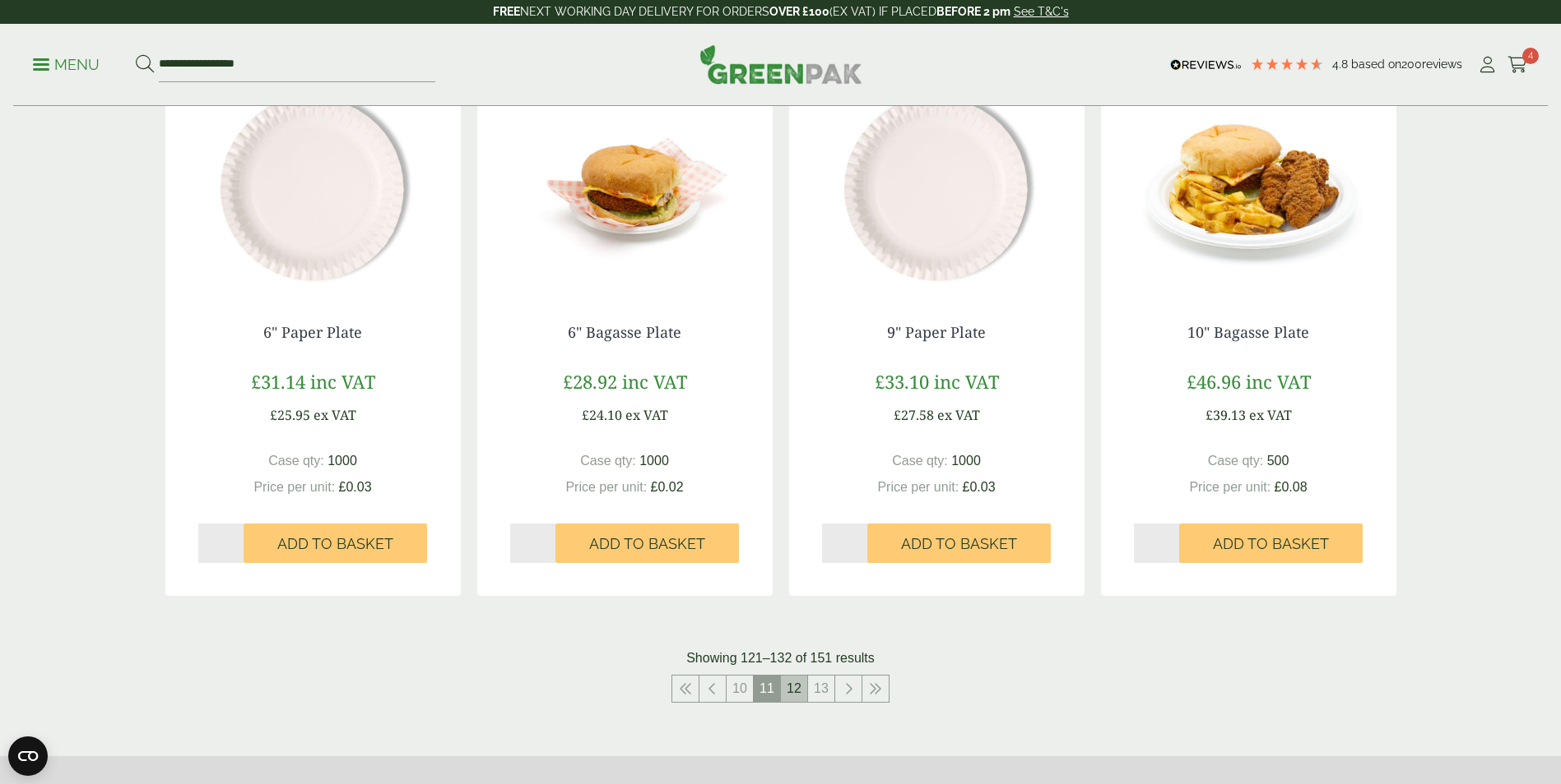
click at [796, 685] on link "12" at bounding box center [794, 689] width 26 height 26
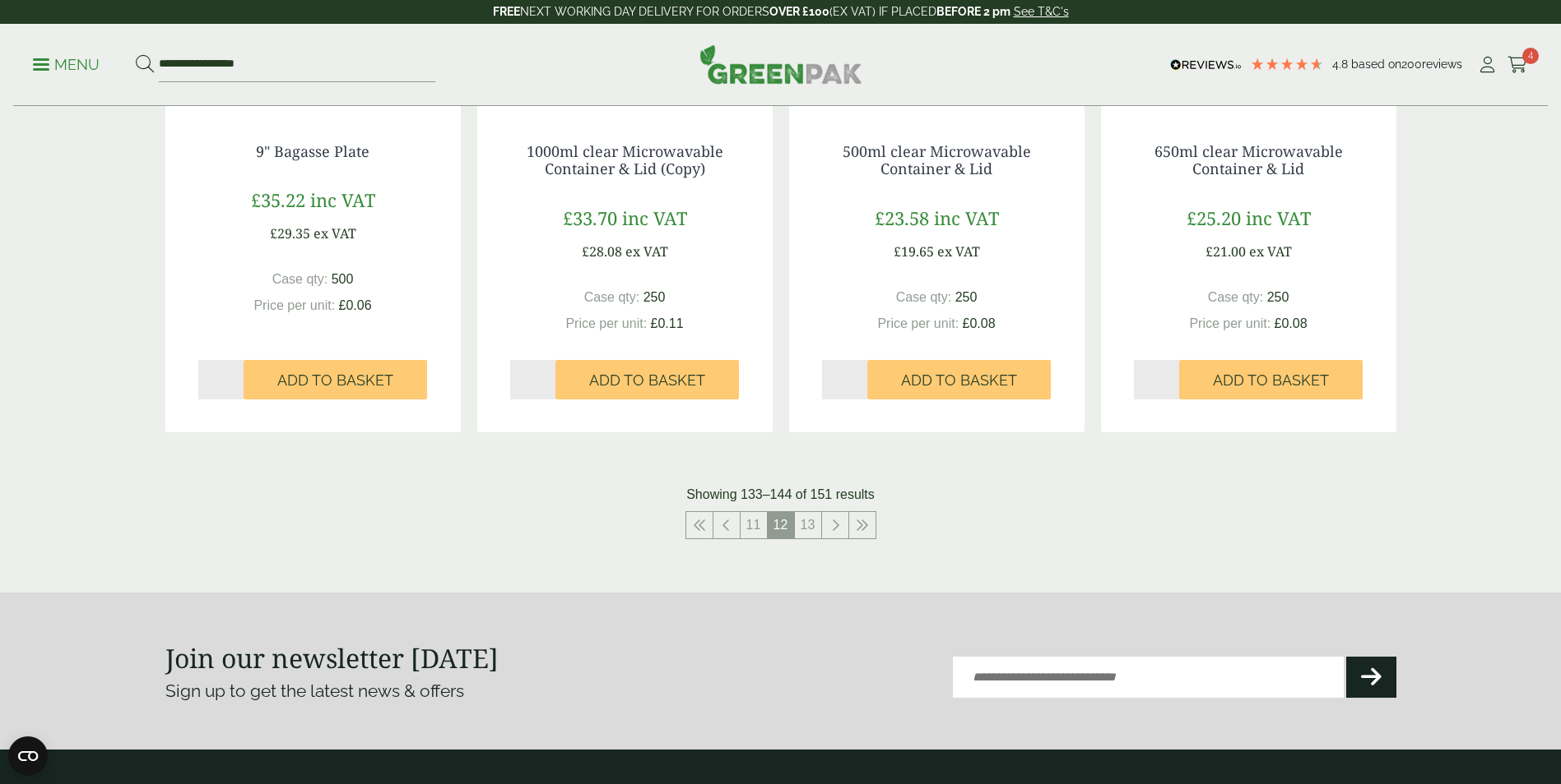
scroll to position [1644, 0]
click at [805, 525] on link "13" at bounding box center [808, 525] width 26 height 26
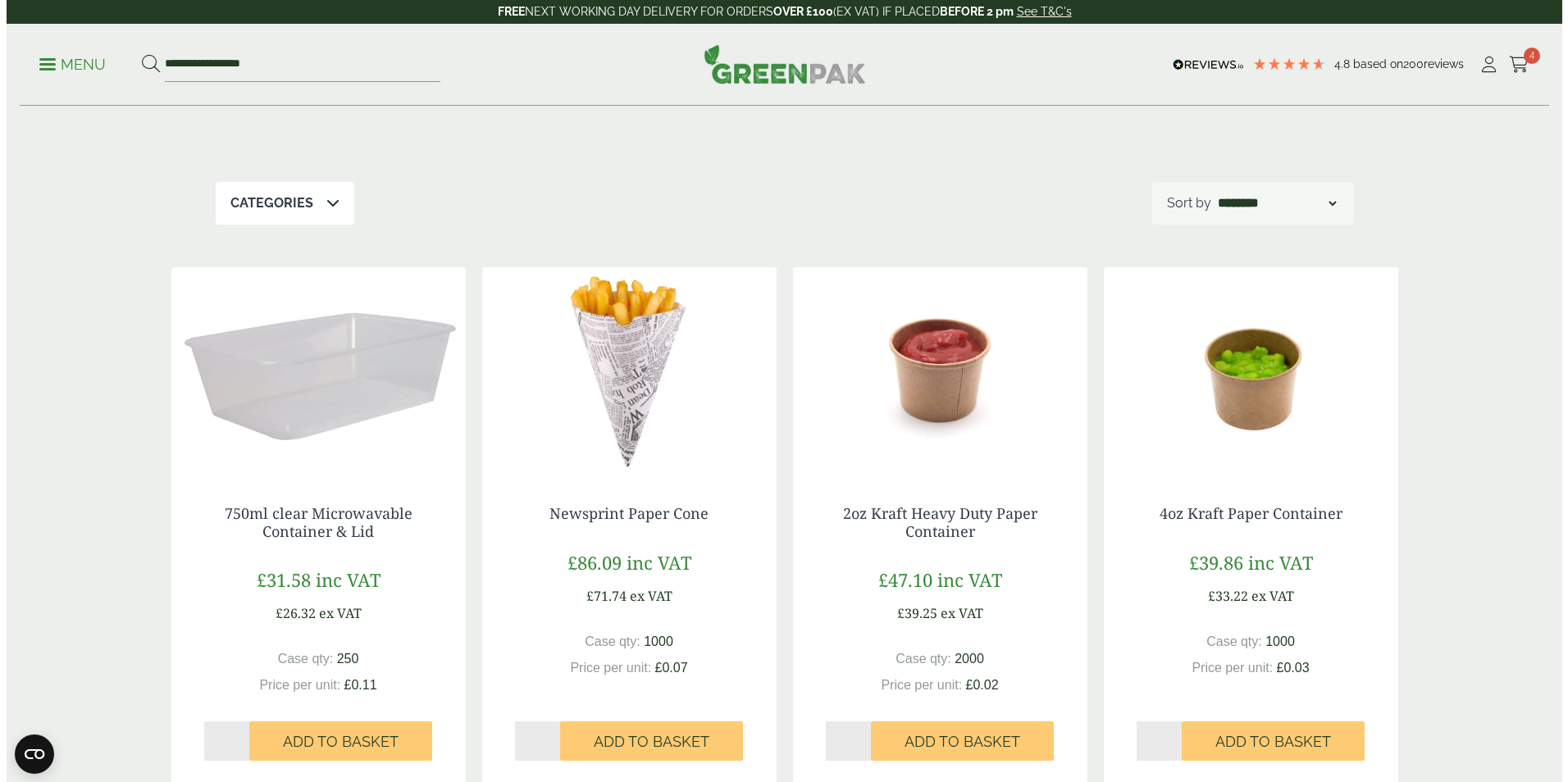
scroll to position [208, 0]
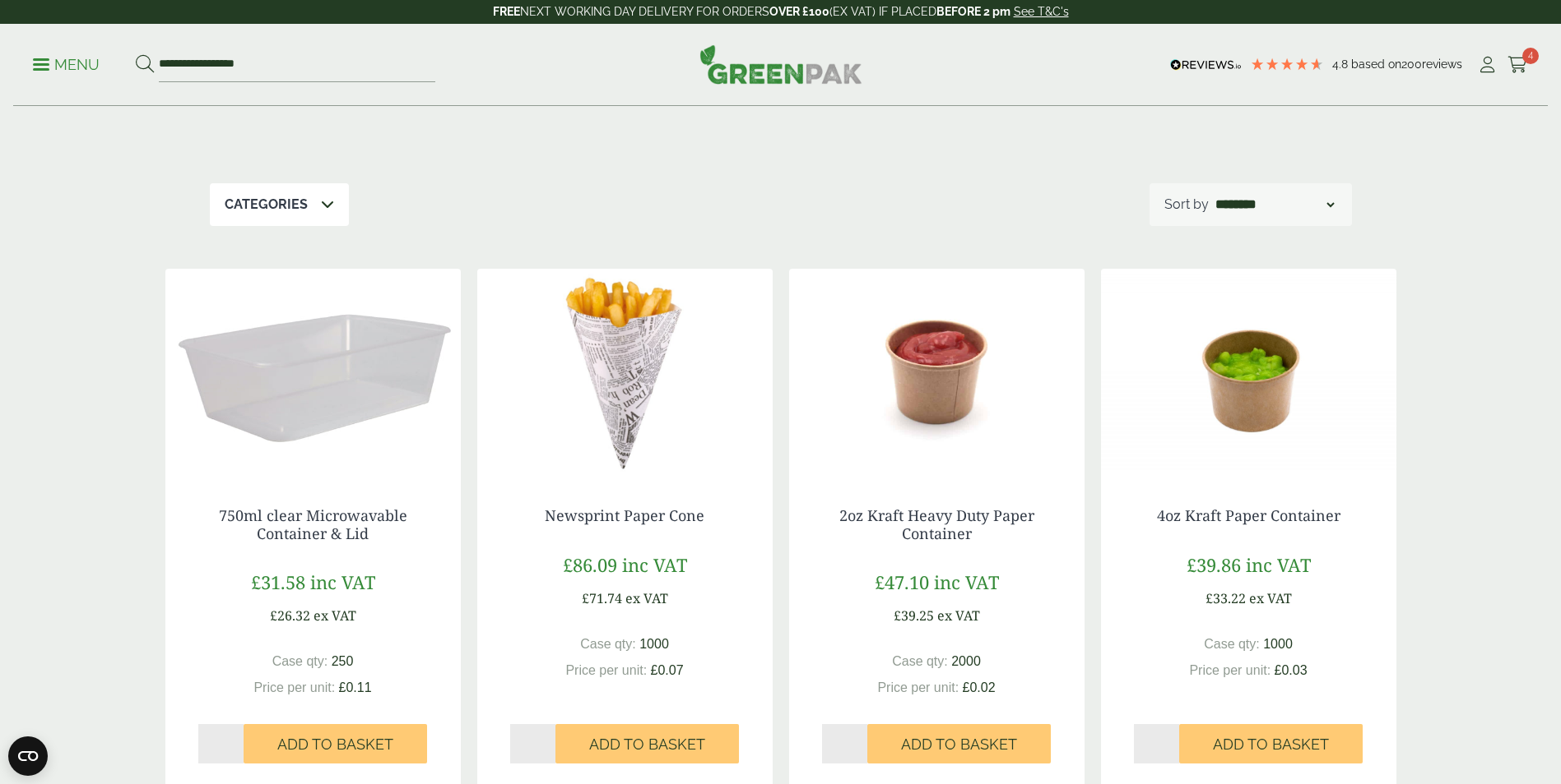
click at [64, 68] on p "Menu" at bounding box center [66, 65] width 67 height 19
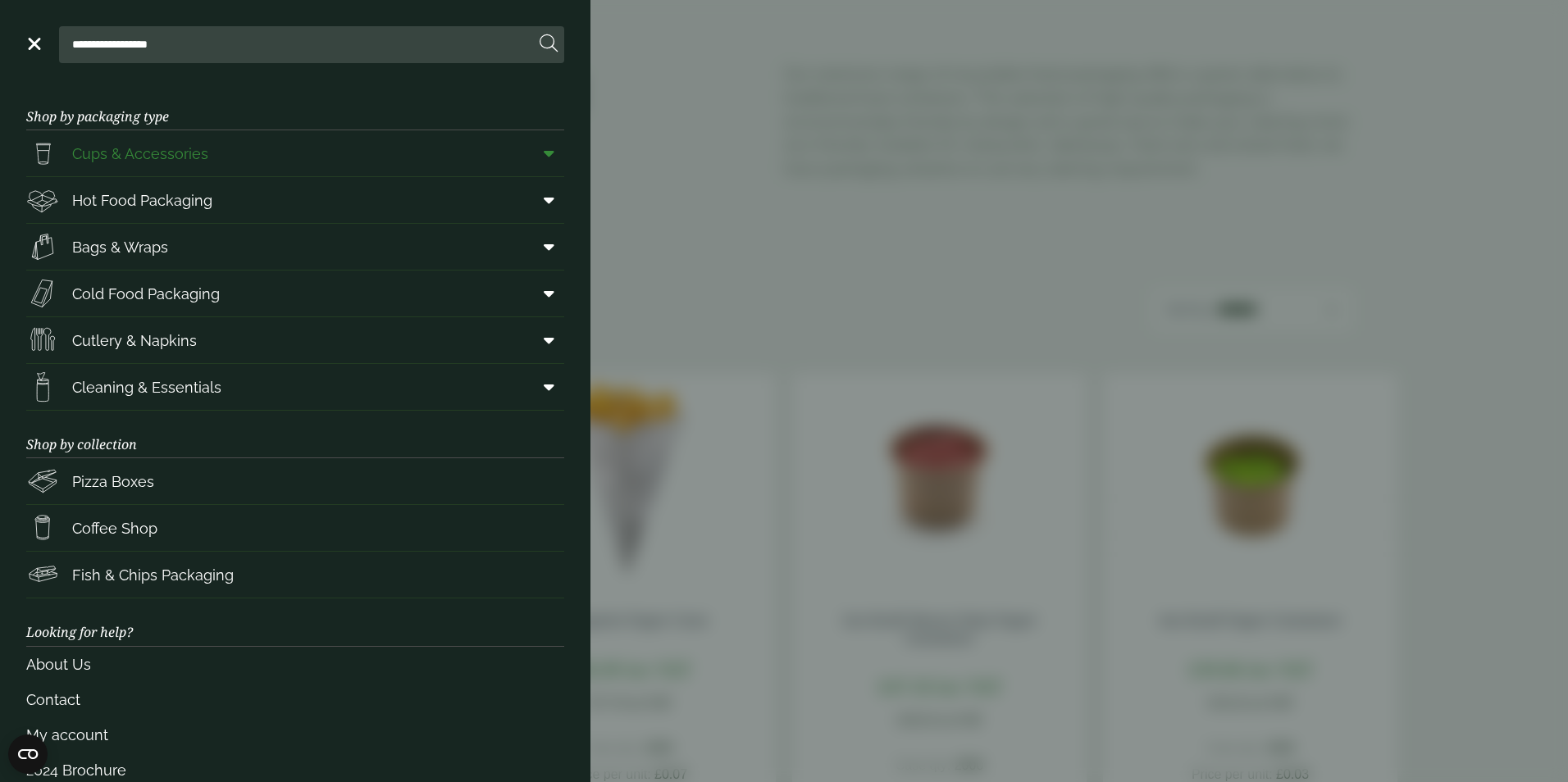
click at [157, 152] on span "Cups & Accessories" at bounding box center [139, 153] width 136 height 22
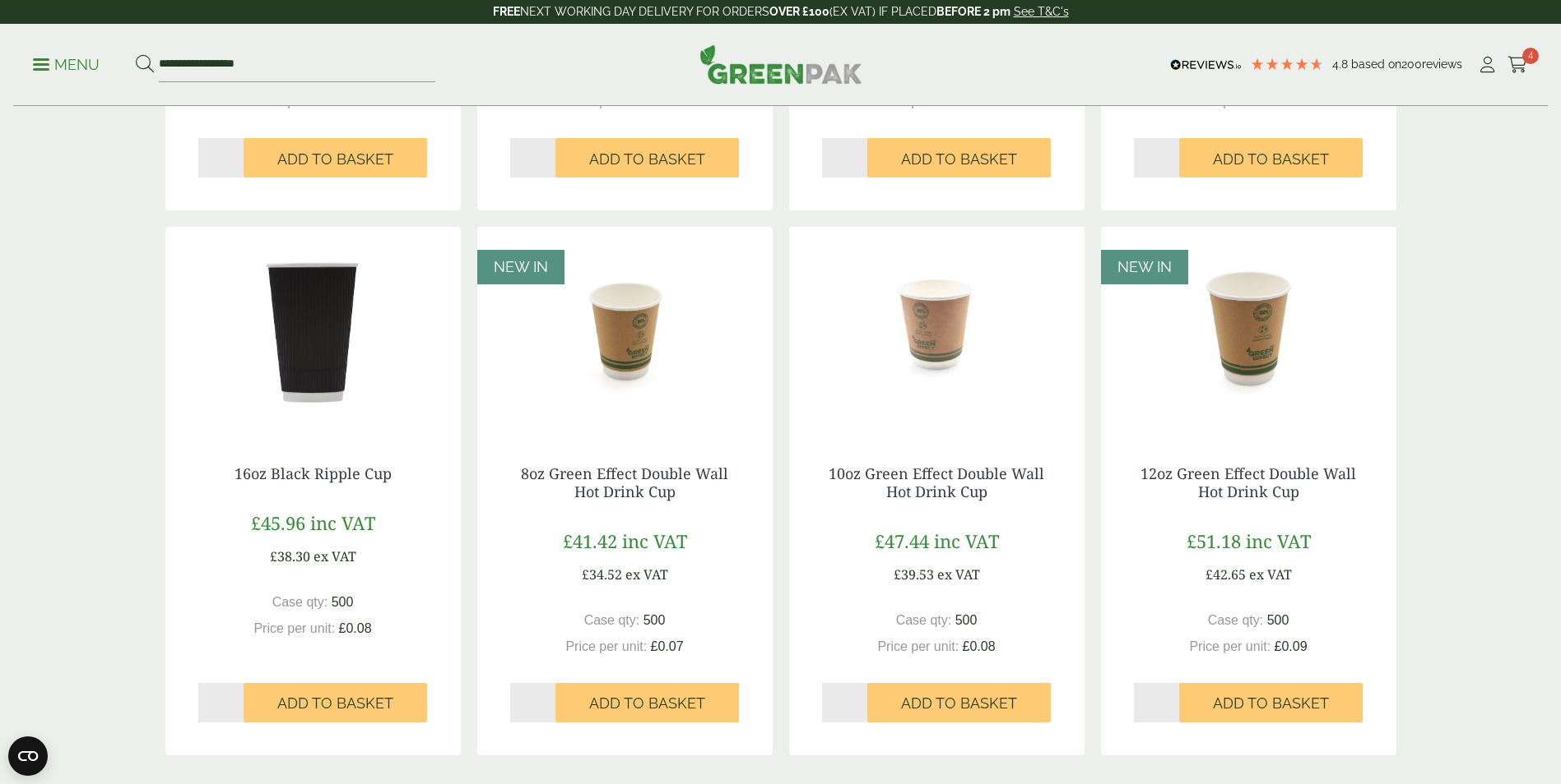
scroll to position [1562, 0]
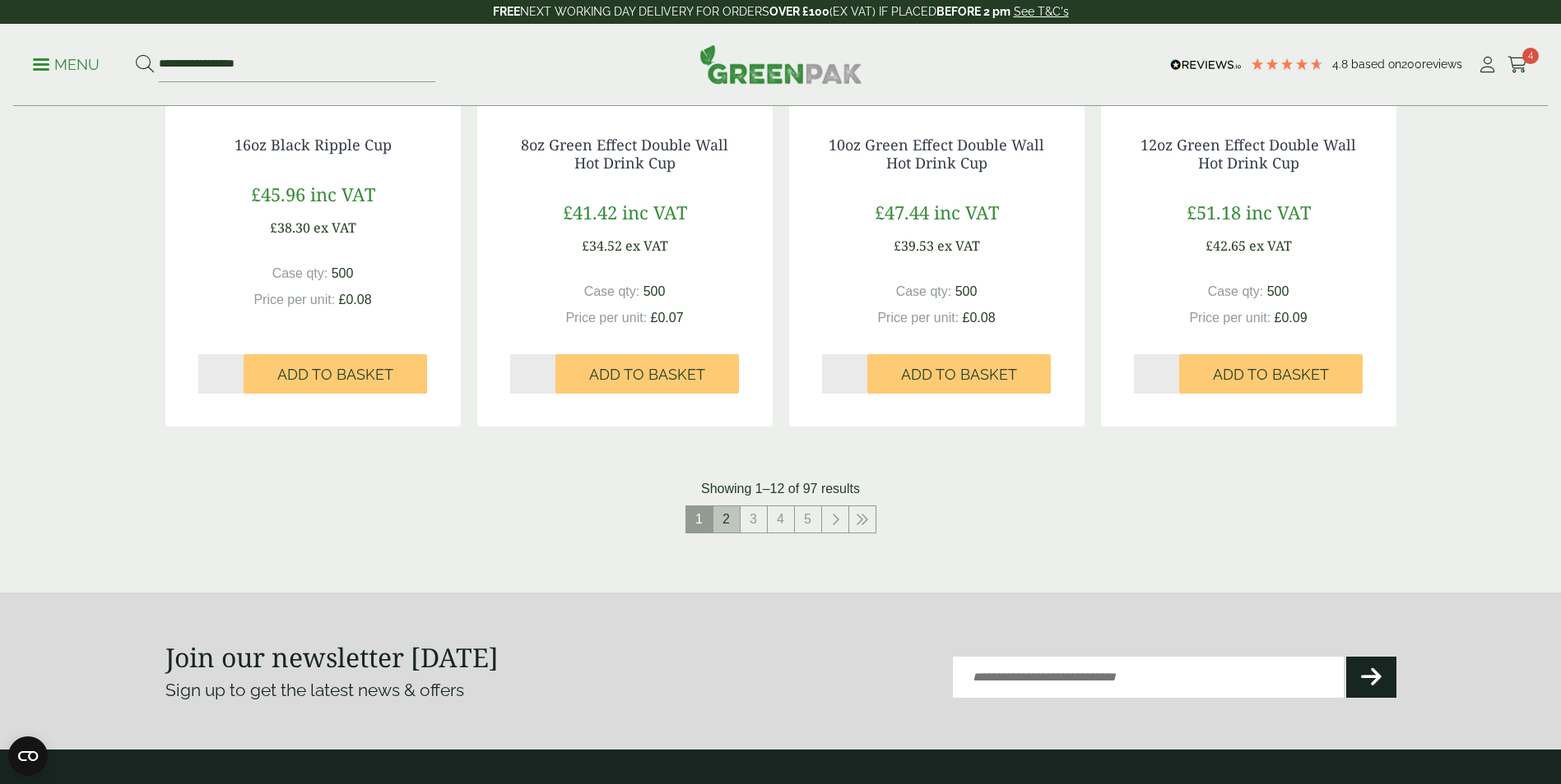
click at [727, 520] on link "2" at bounding box center [726, 520] width 26 height 26
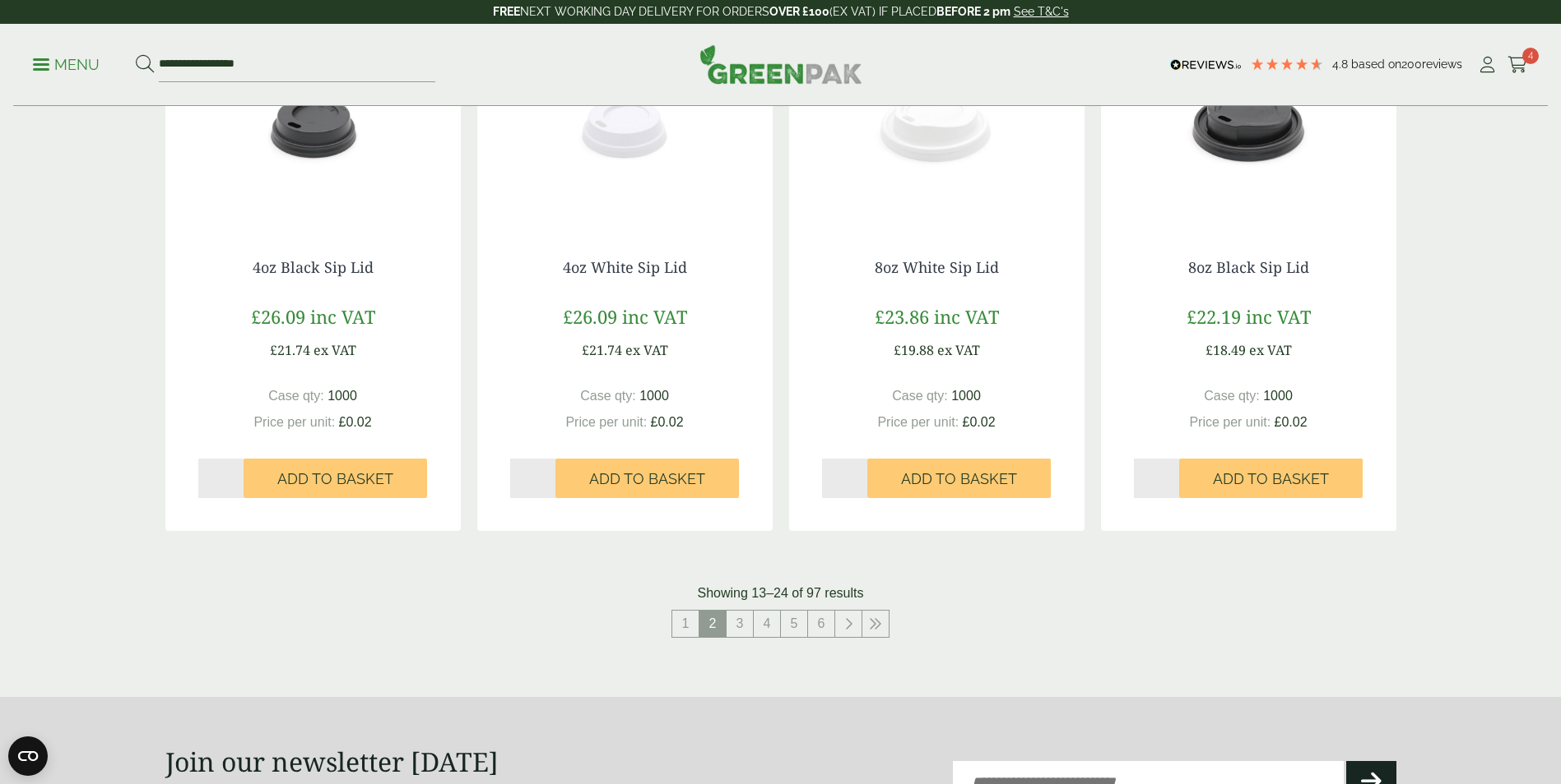
scroll to position [1644, 0]
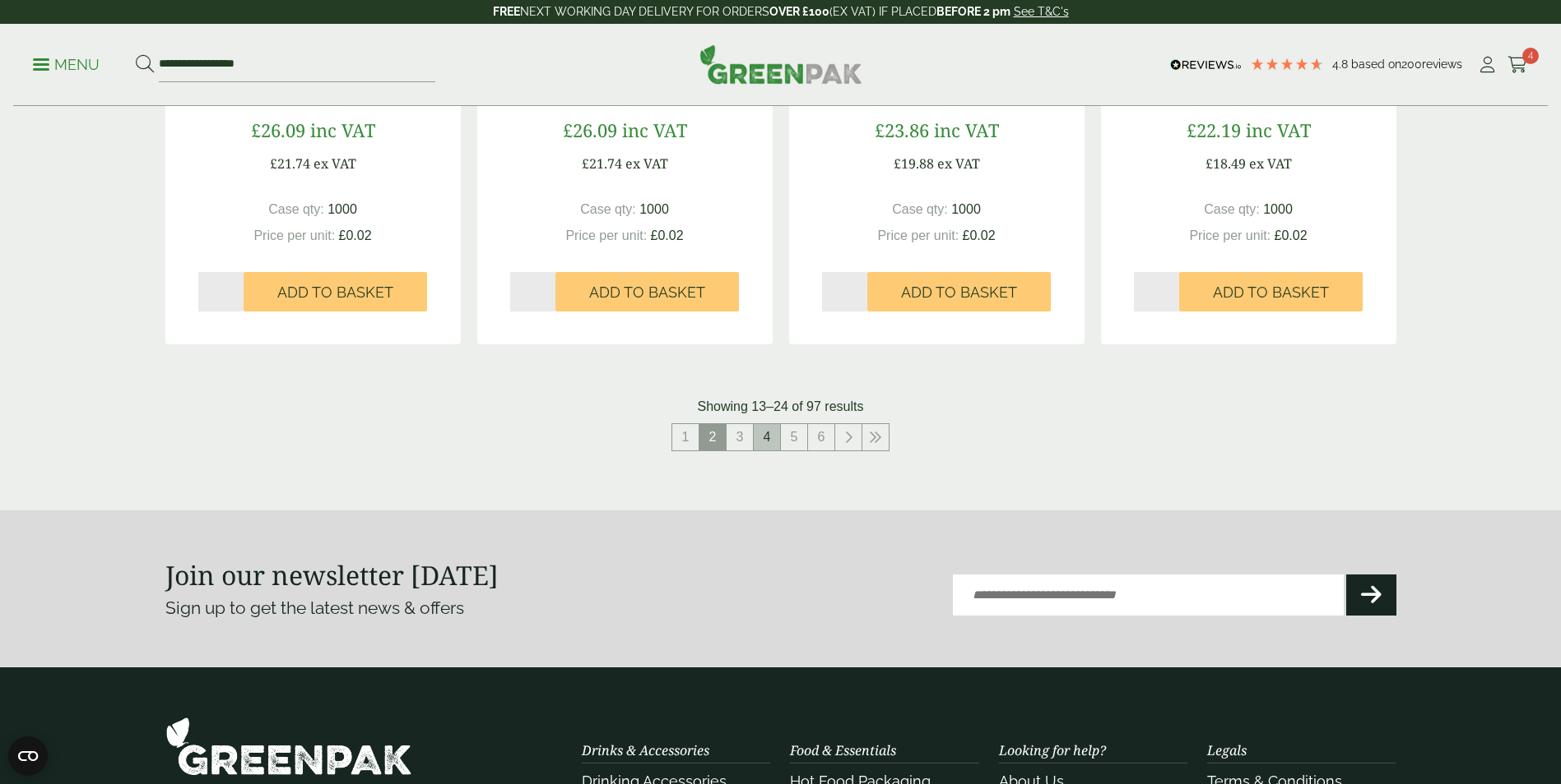
click at [761, 437] on link "4" at bounding box center [767, 437] width 26 height 26
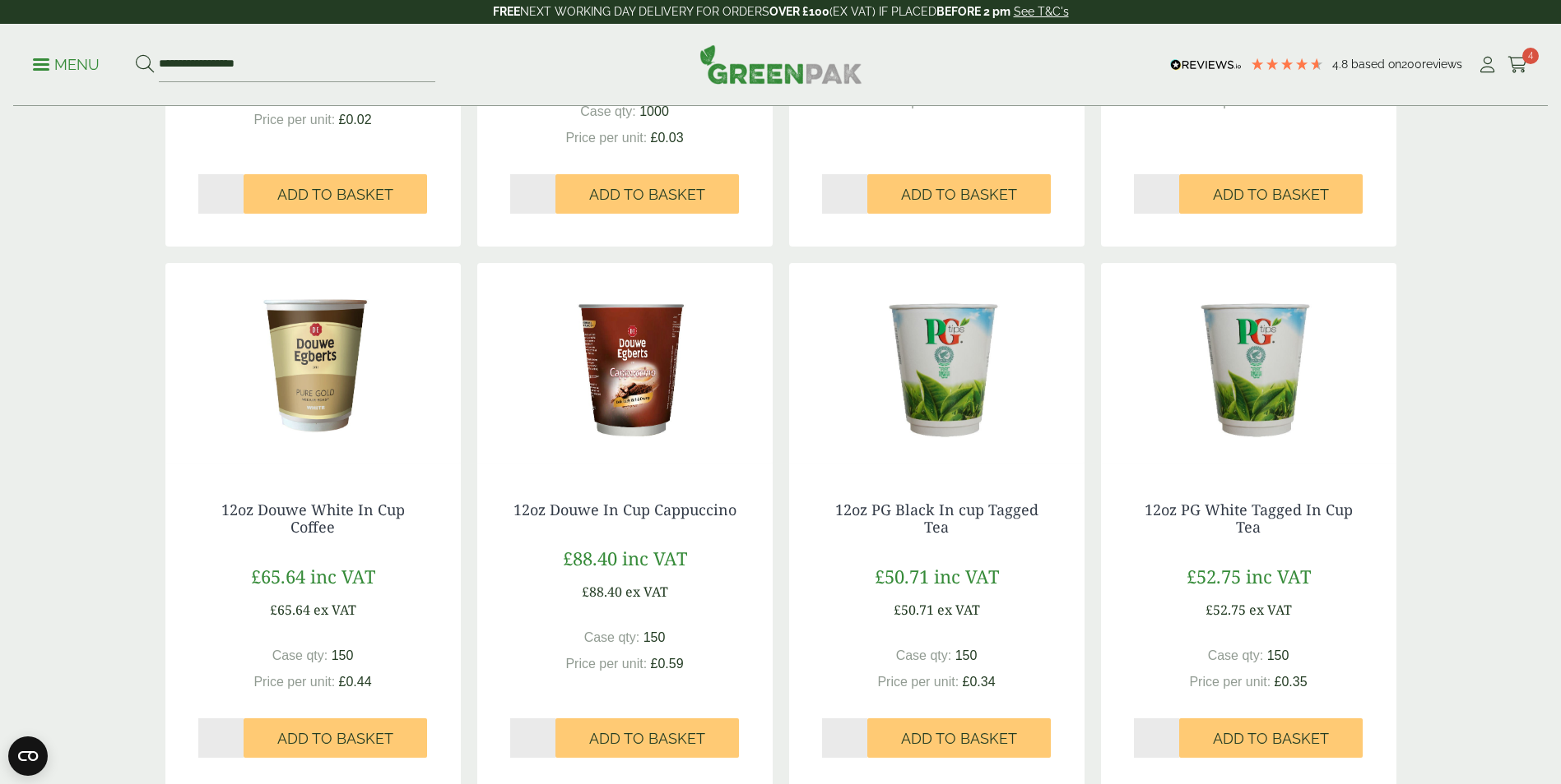
scroll to position [1480, 0]
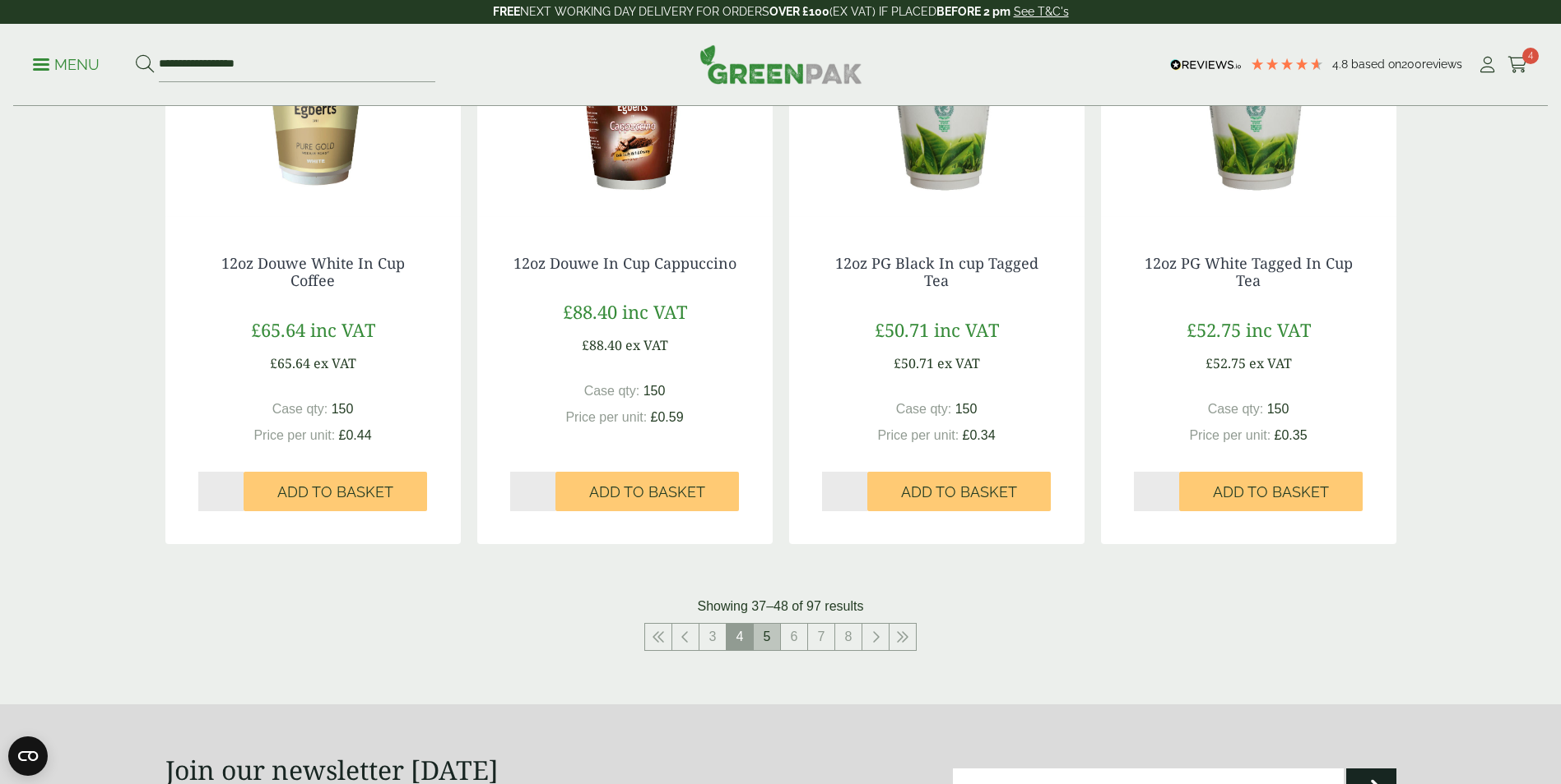
click at [765, 632] on link "5" at bounding box center [767, 637] width 26 height 26
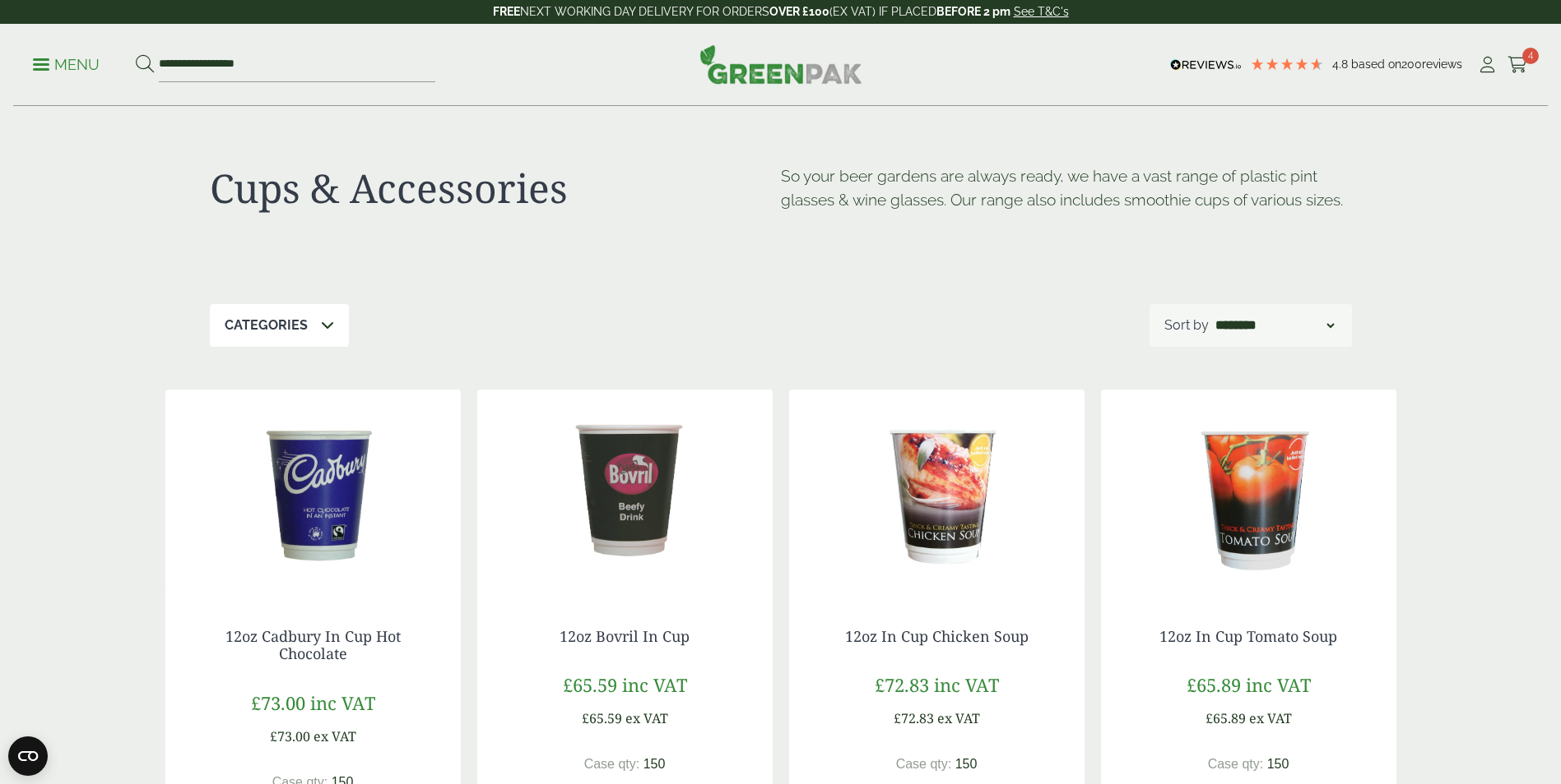
click at [67, 62] on p "Menu" at bounding box center [66, 65] width 67 height 19
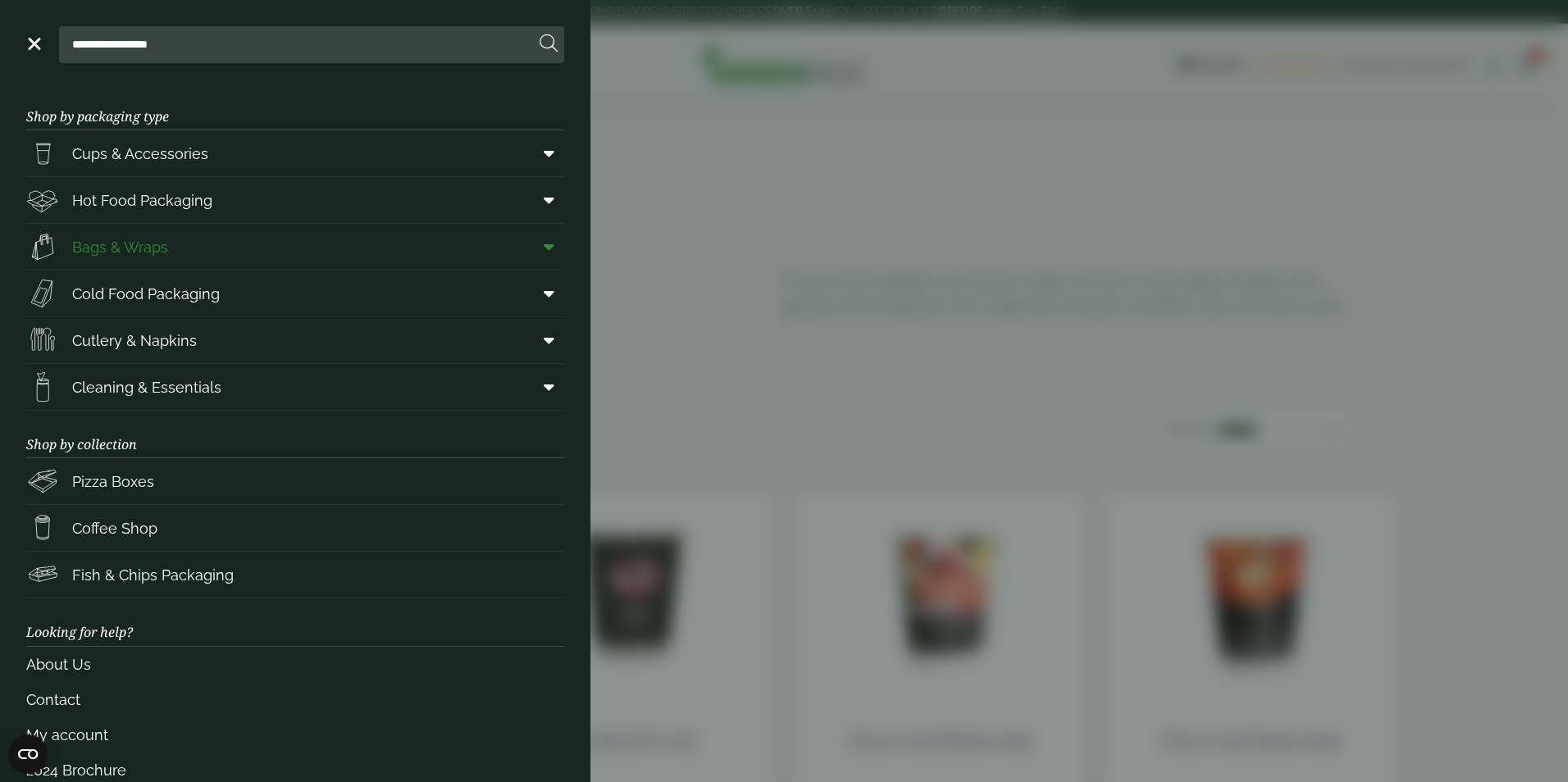
click at [127, 241] on span "Bags & Wraps" at bounding box center [120, 247] width 96 height 22
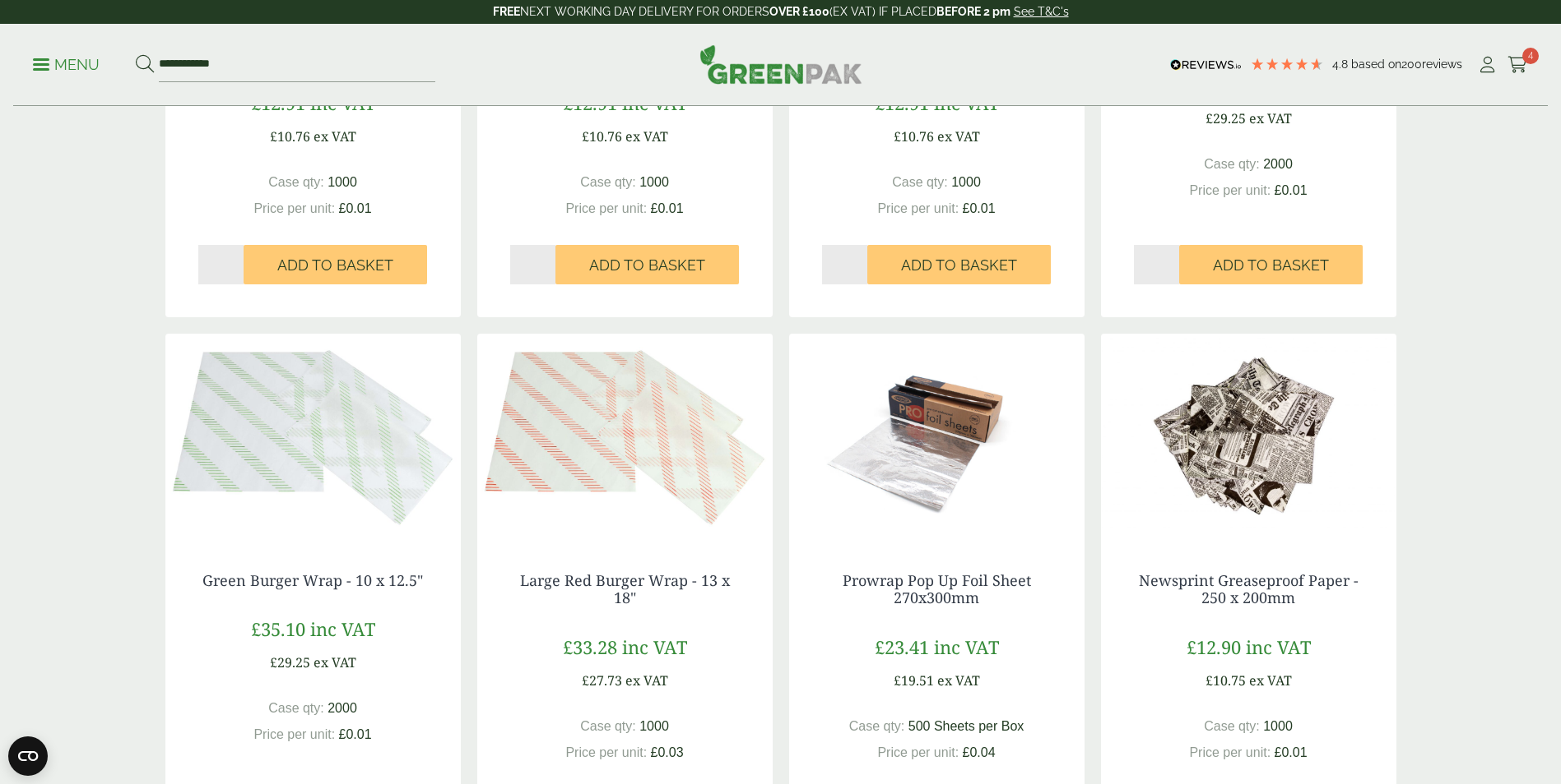
scroll to position [1315, 0]
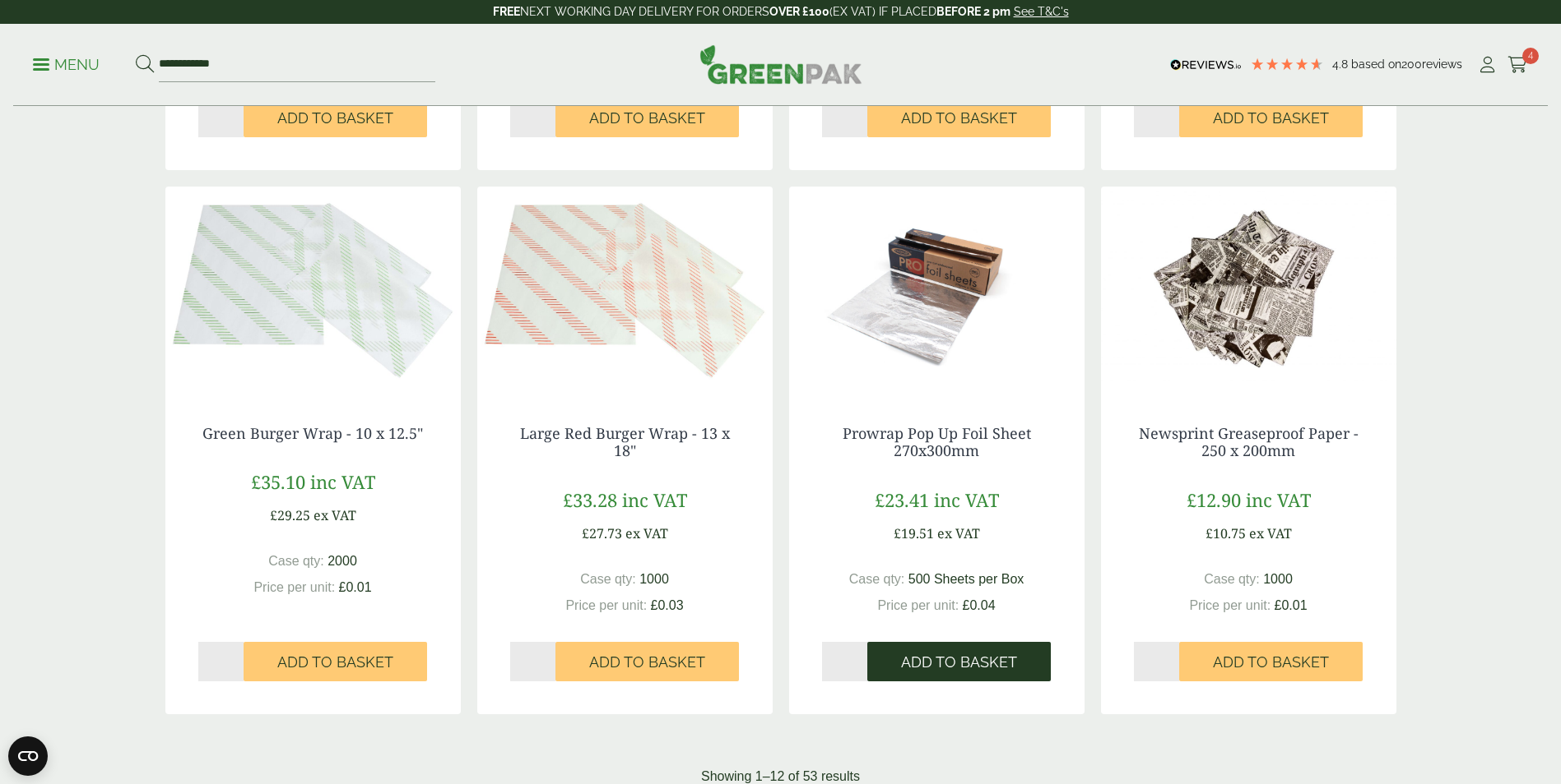
click at [964, 657] on span "Add to Basket" at bounding box center [959, 663] width 116 height 18
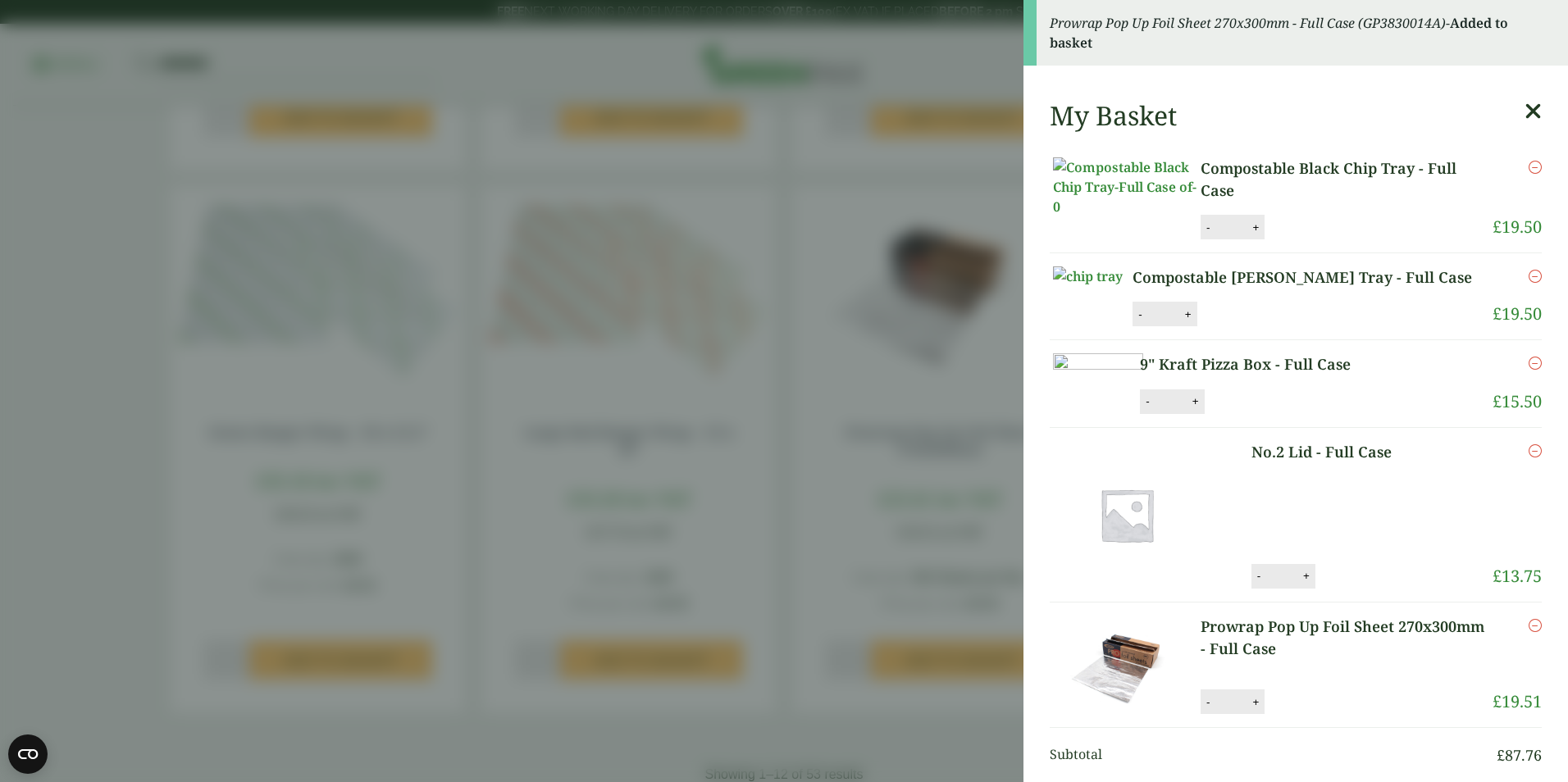
click at [634, 729] on aside "Prowrap Pop Up Foil Sheet 270x300mm - Full Case (GP3830014A) - Added to basket …" at bounding box center [784, 391] width 1568 height 782
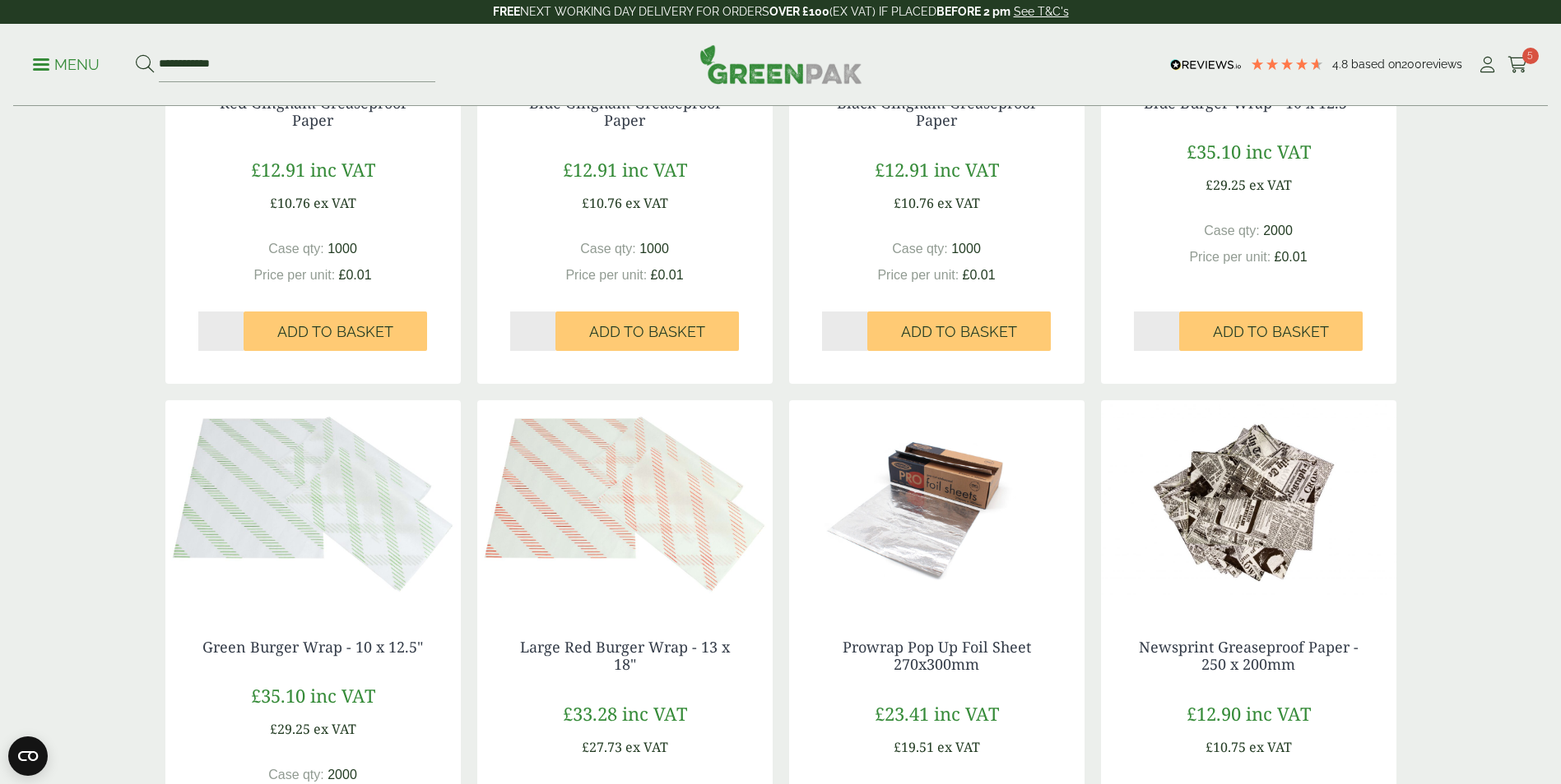
scroll to position [904, 0]
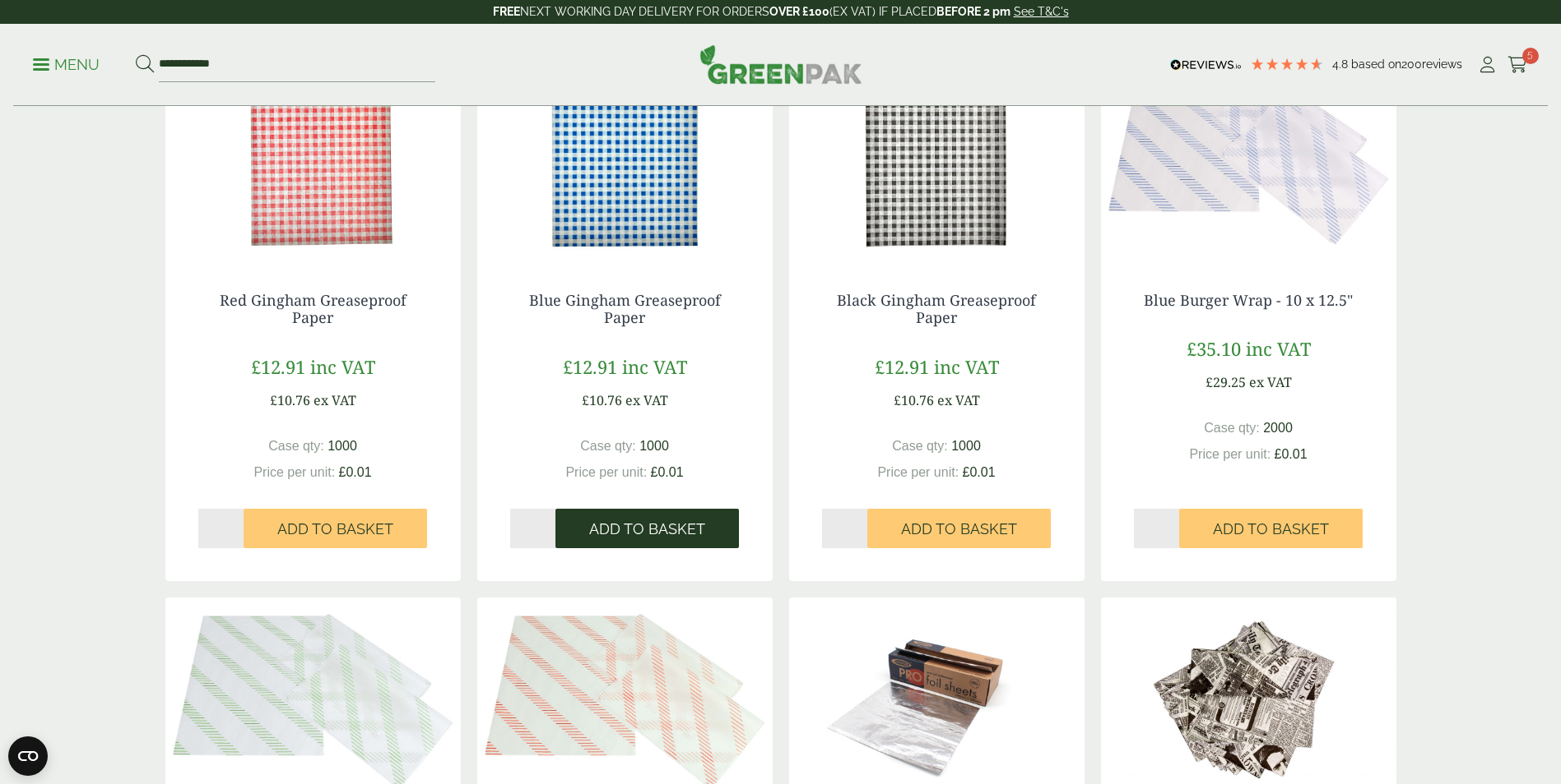
click at [664, 531] on span "Add to Basket" at bounding box center [647, 529] width 116 height 18
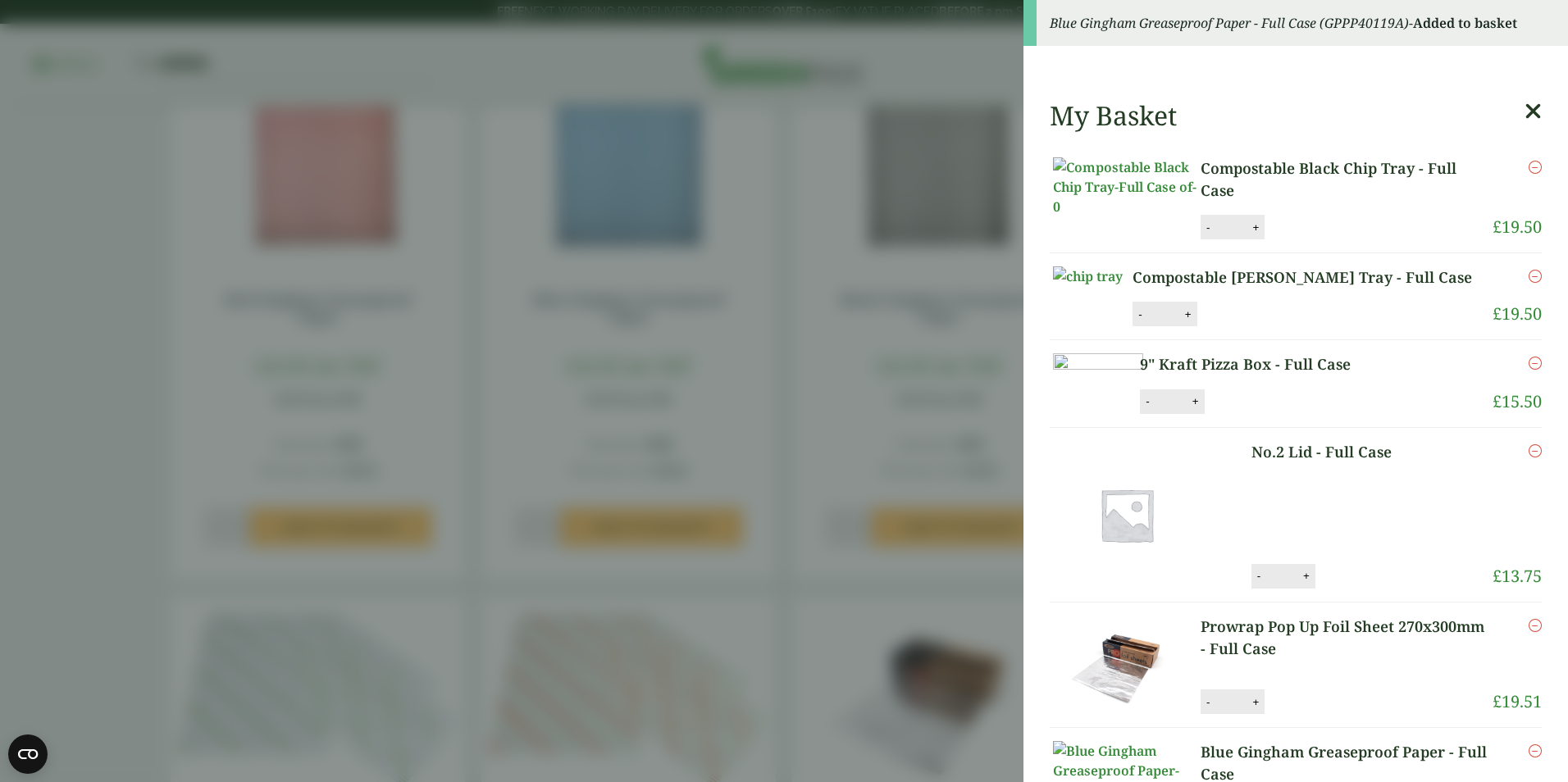
click at [784, 578] on aside "Blue Gingham Greaseproof Paper - Full Case (GPPP40119A) - Added to basket My Ba…" at bounding box center [784, 391] width 1568 height 782
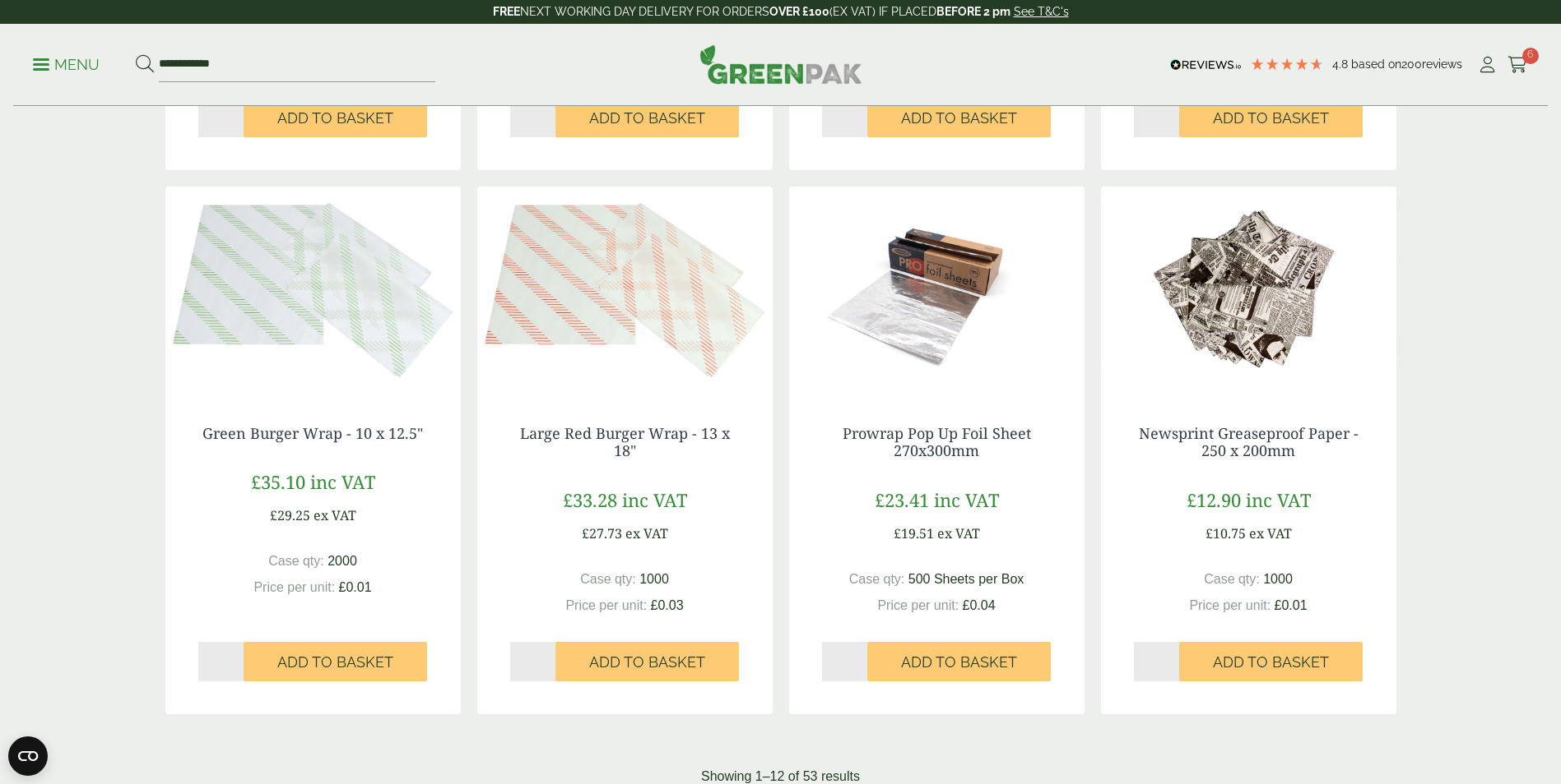
scroll to position [1644, 0]
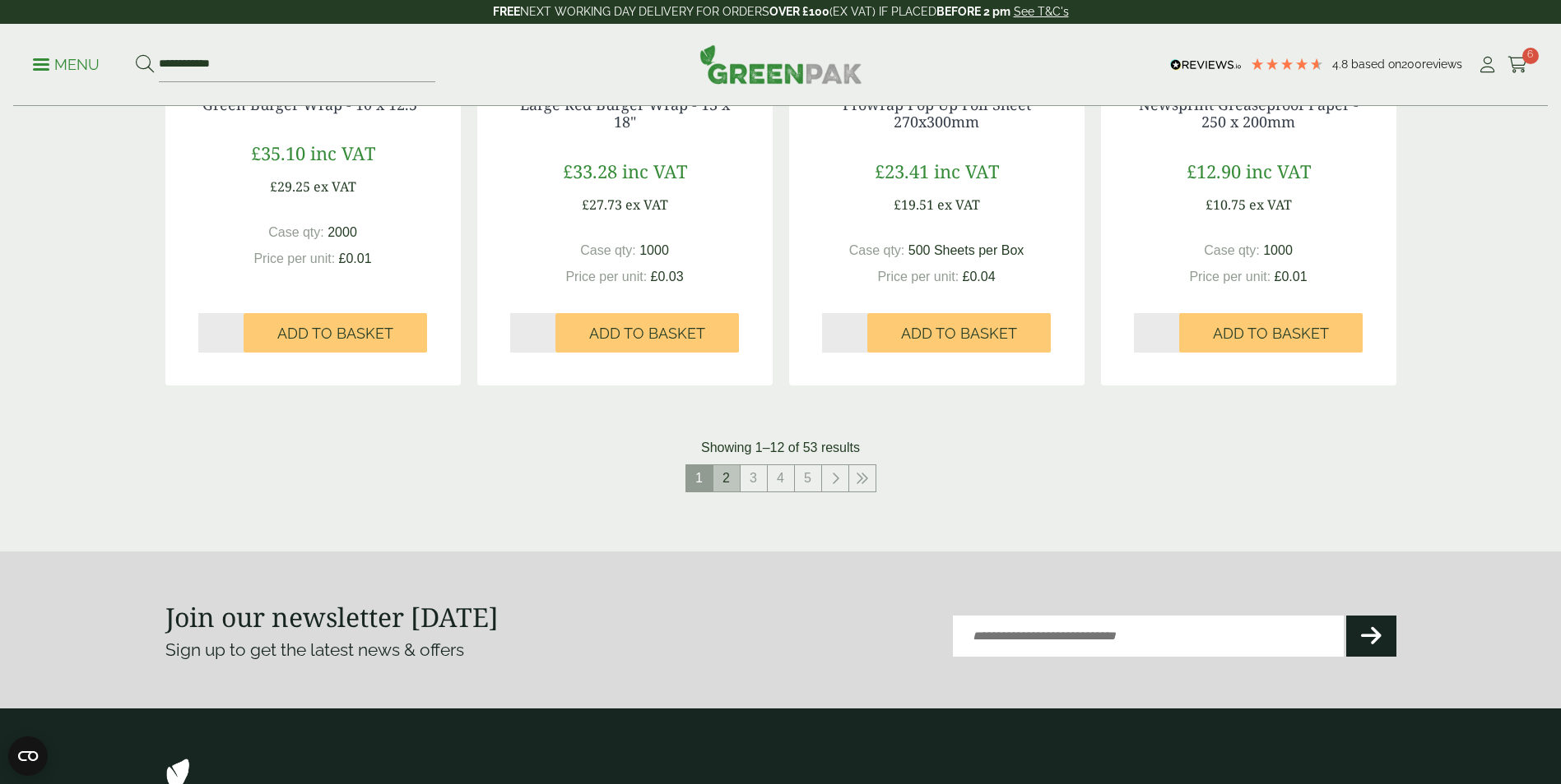
click at [728, 482] on link "2" at bounding box center [726, 478] width 26 height 26
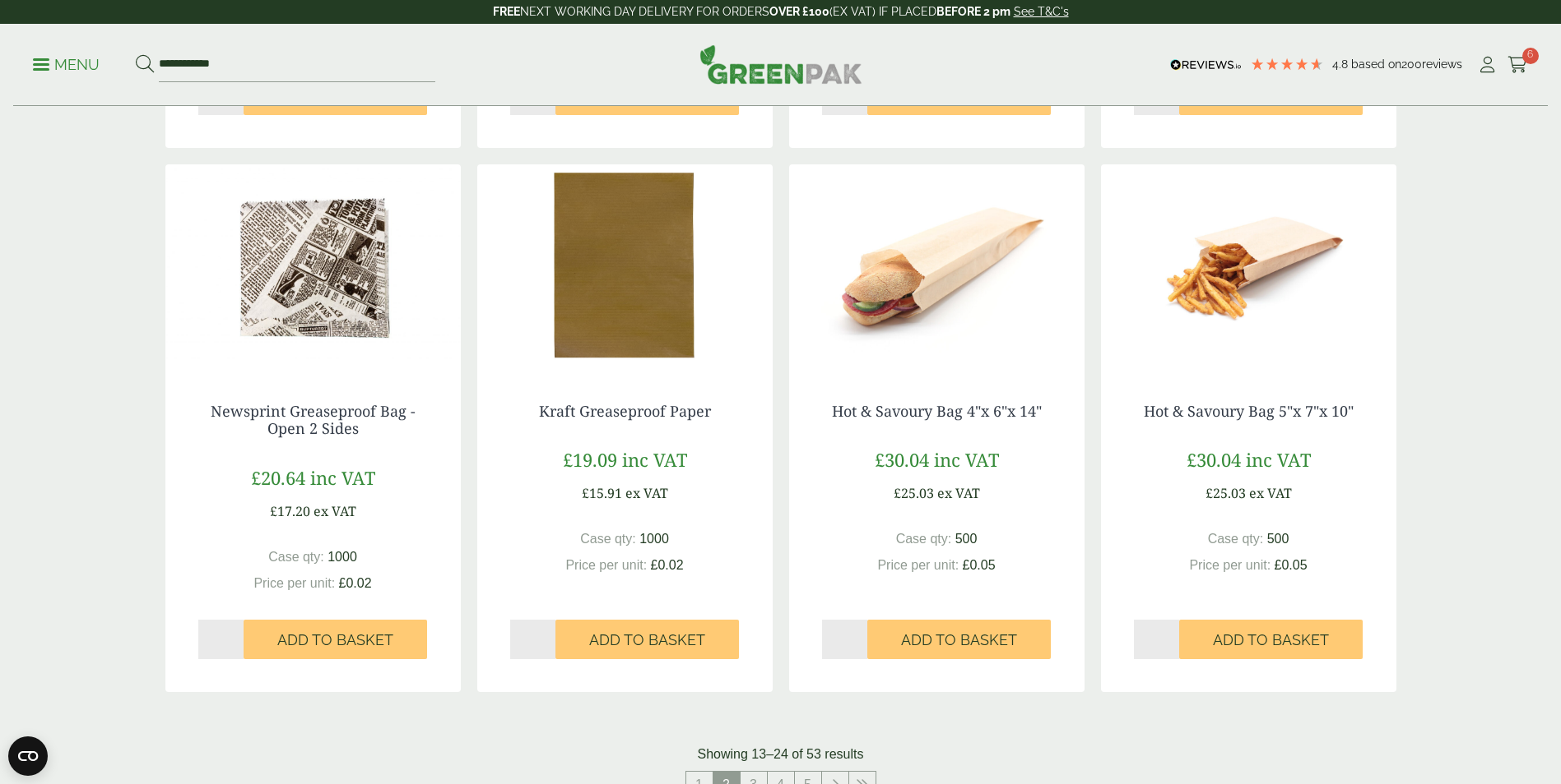
scroll to position [1398, 0]
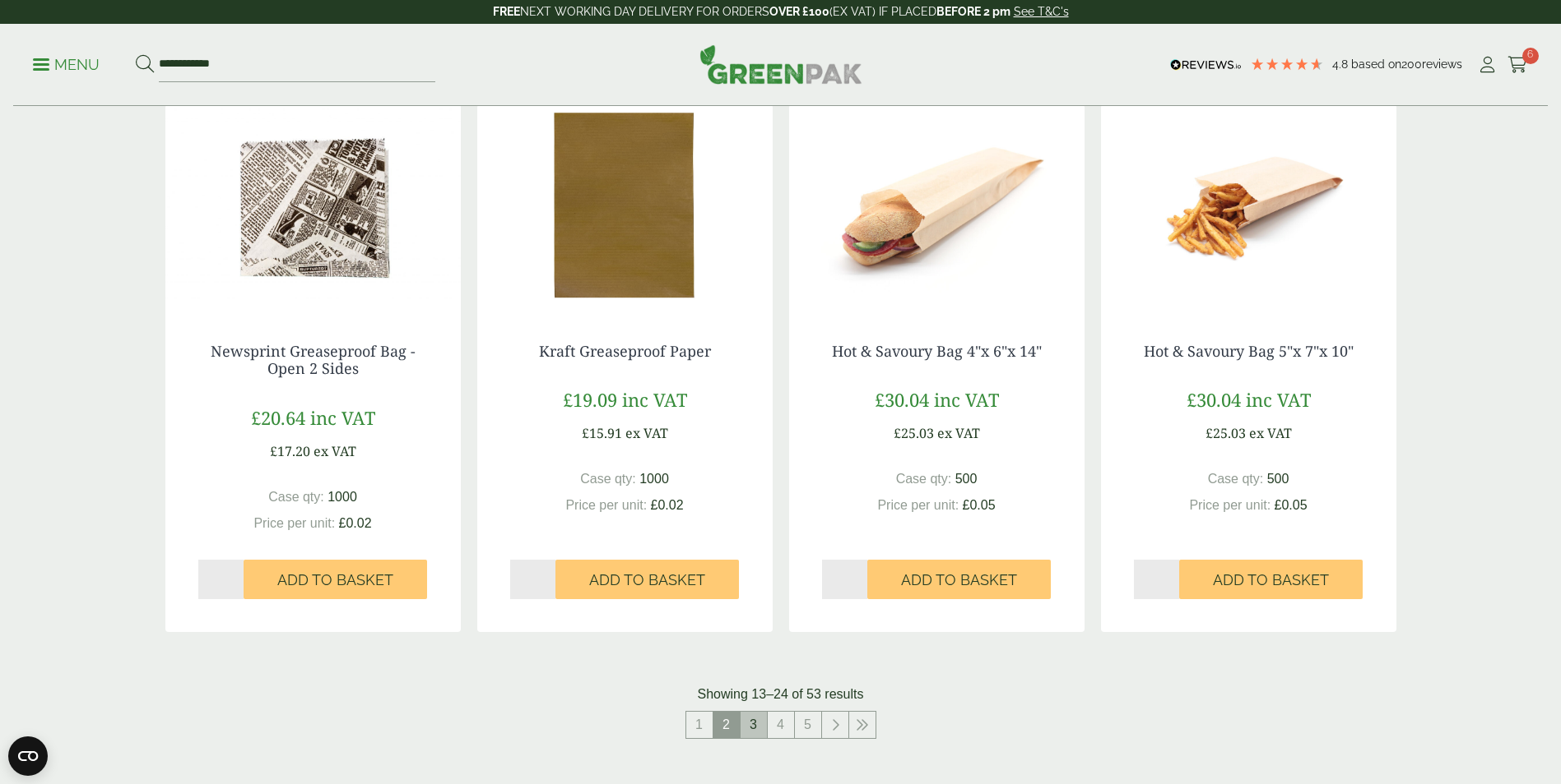
click at [755, 728] on link "3" at bounding box center [754, 725] width 26 height 26
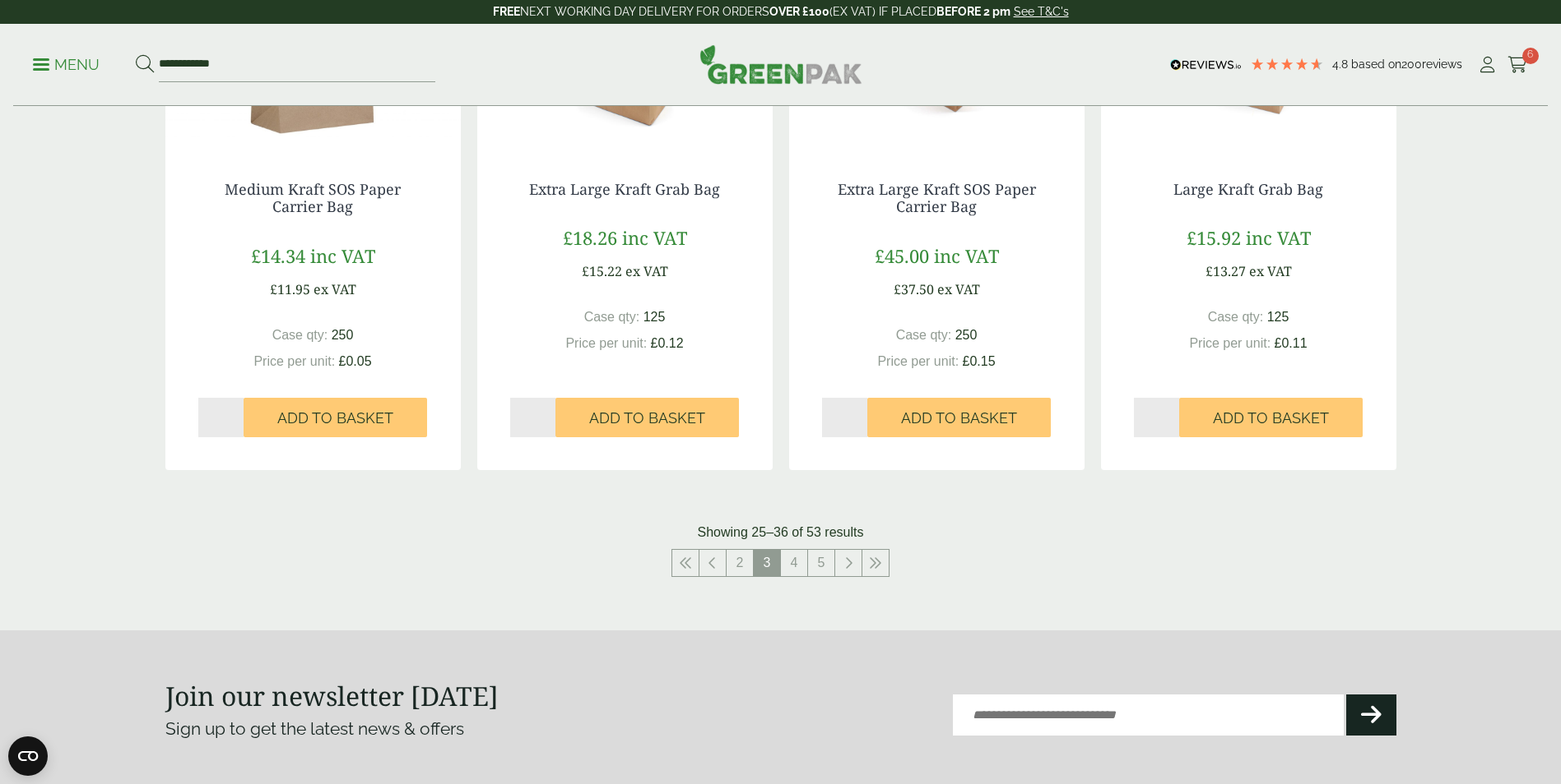
scroll to position [1562, 0]
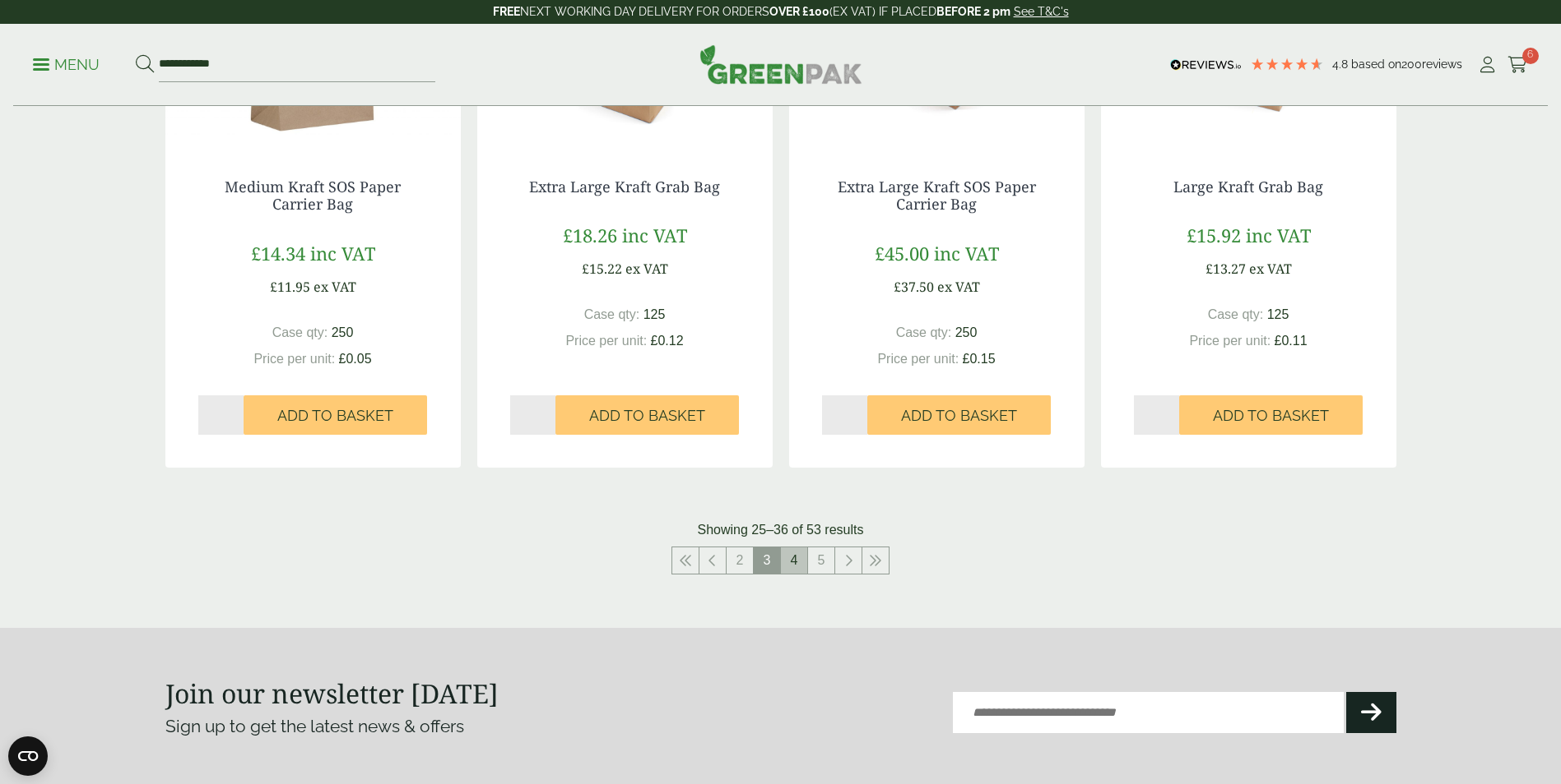
click at [791, 562] on link "4" at bounding box center [794, 561] width 26 height 26
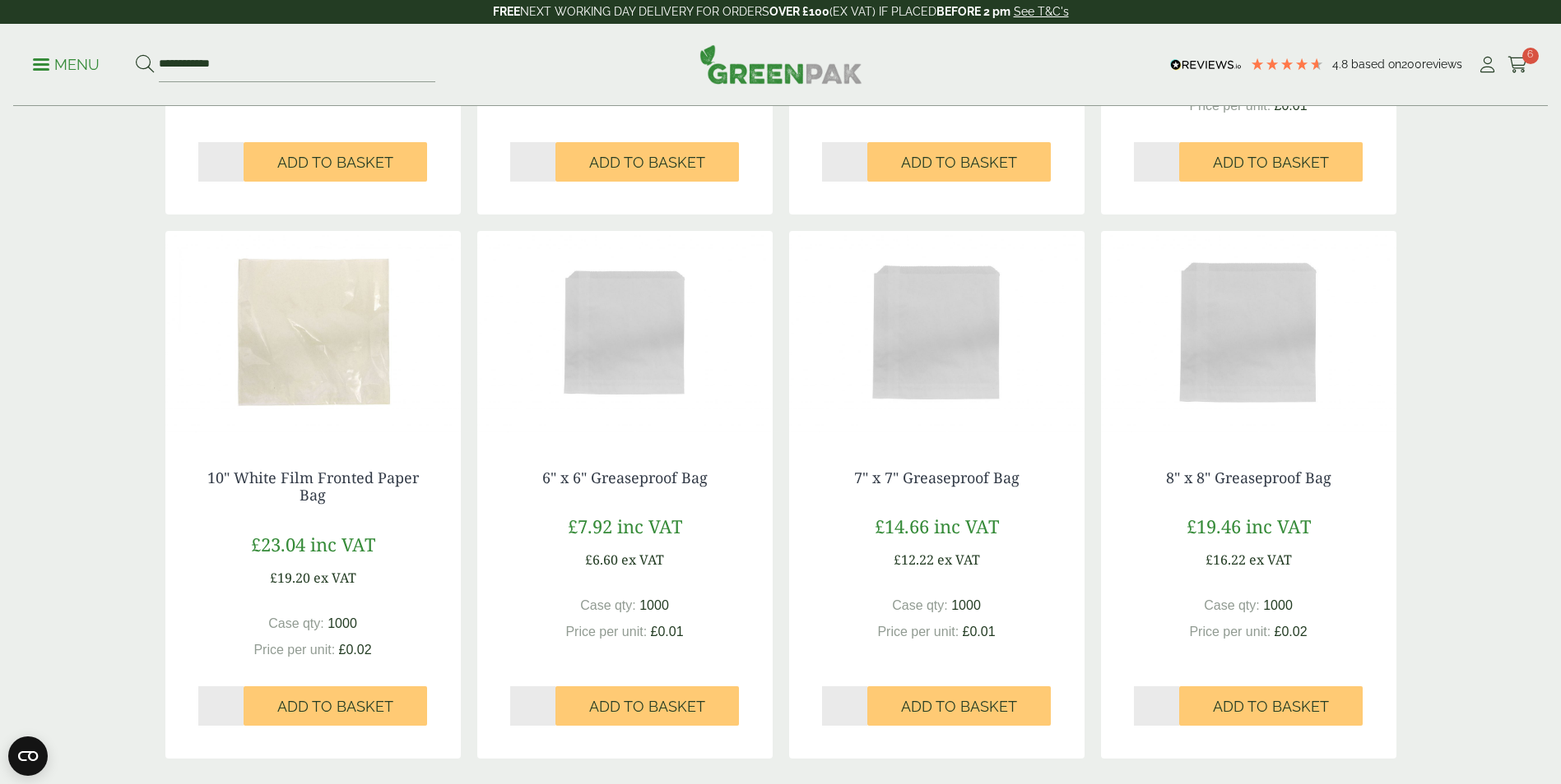
scroll to position [1398, 0]
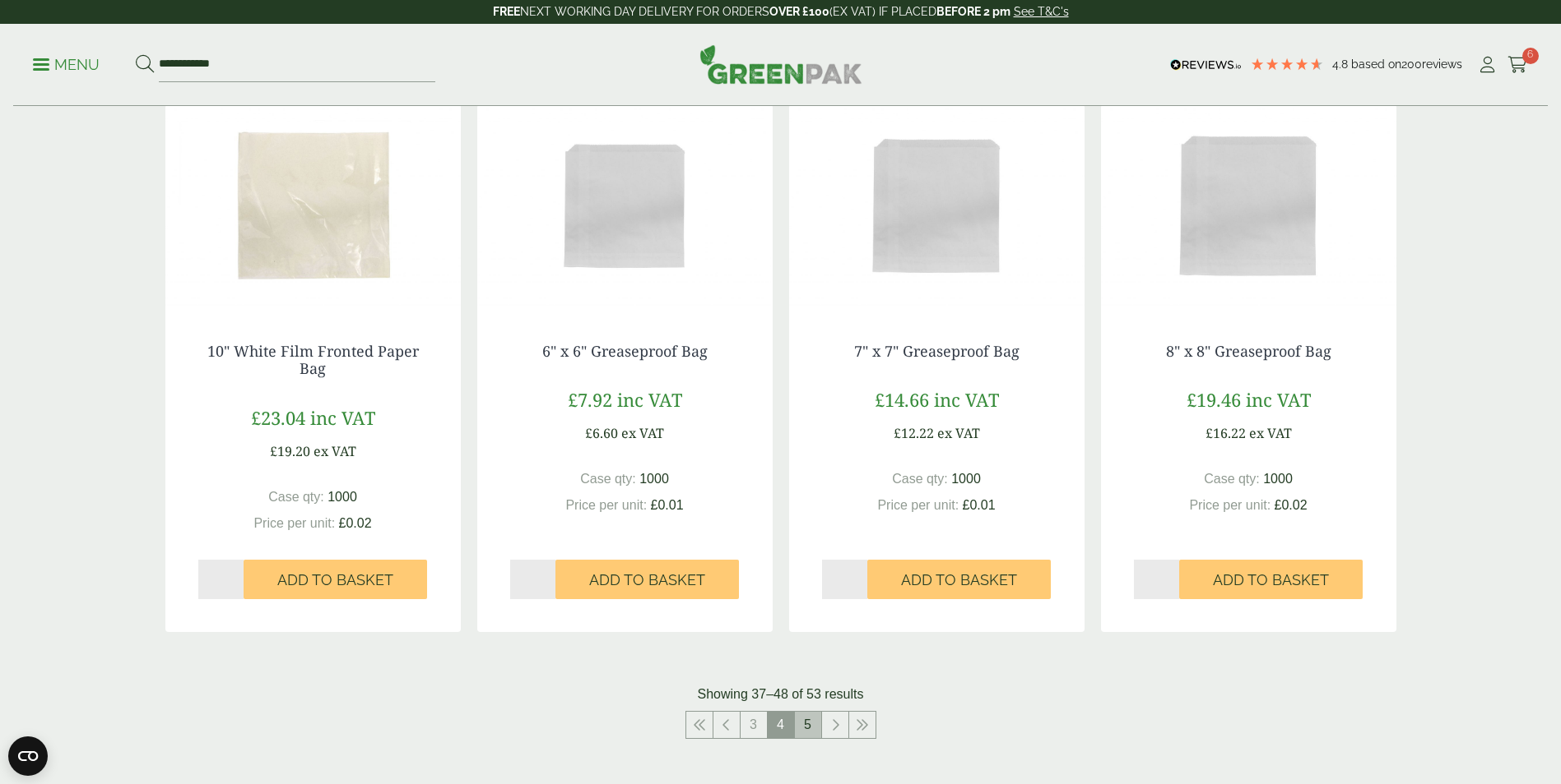
click at [809, 724] on link "5" at bounding box center [808, 725] width 26 height 26
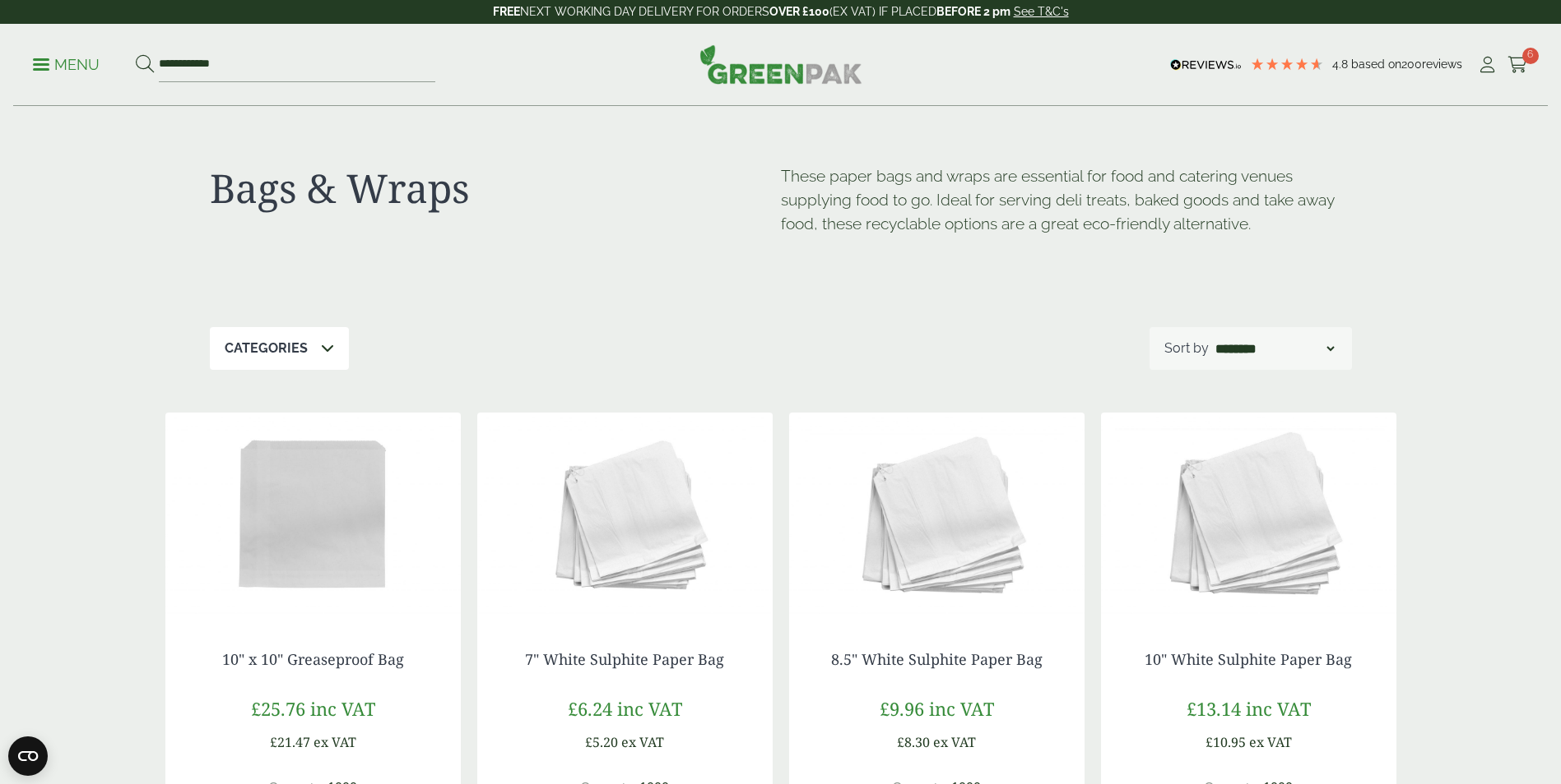
click at [58, 61] on p "Menu" at bounding box center [66, 65] width 67 height 19
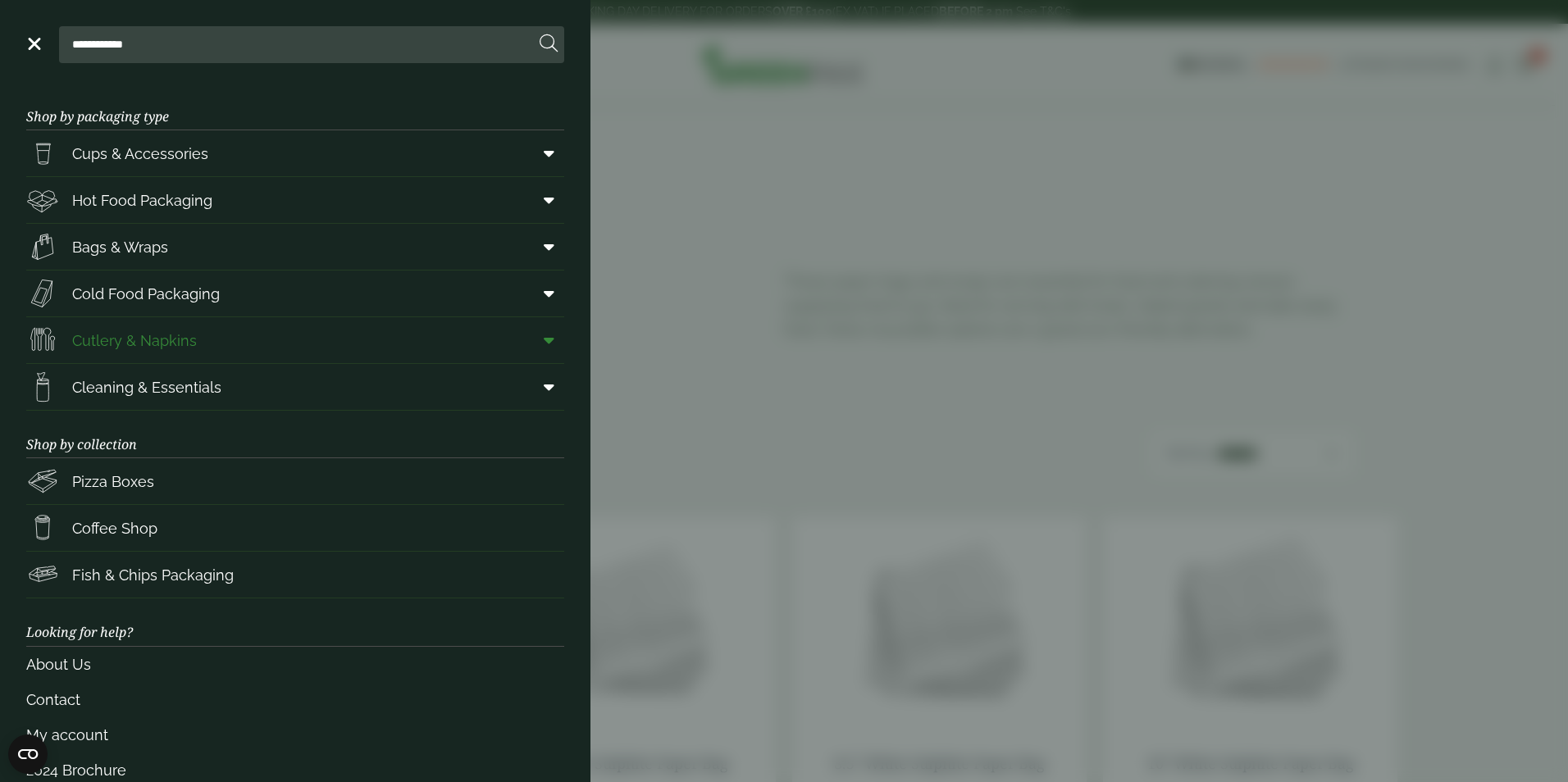
click at [159, 337] on span "Cutlery & Napkins" at bounding box center [134, 340] width 124 height 22
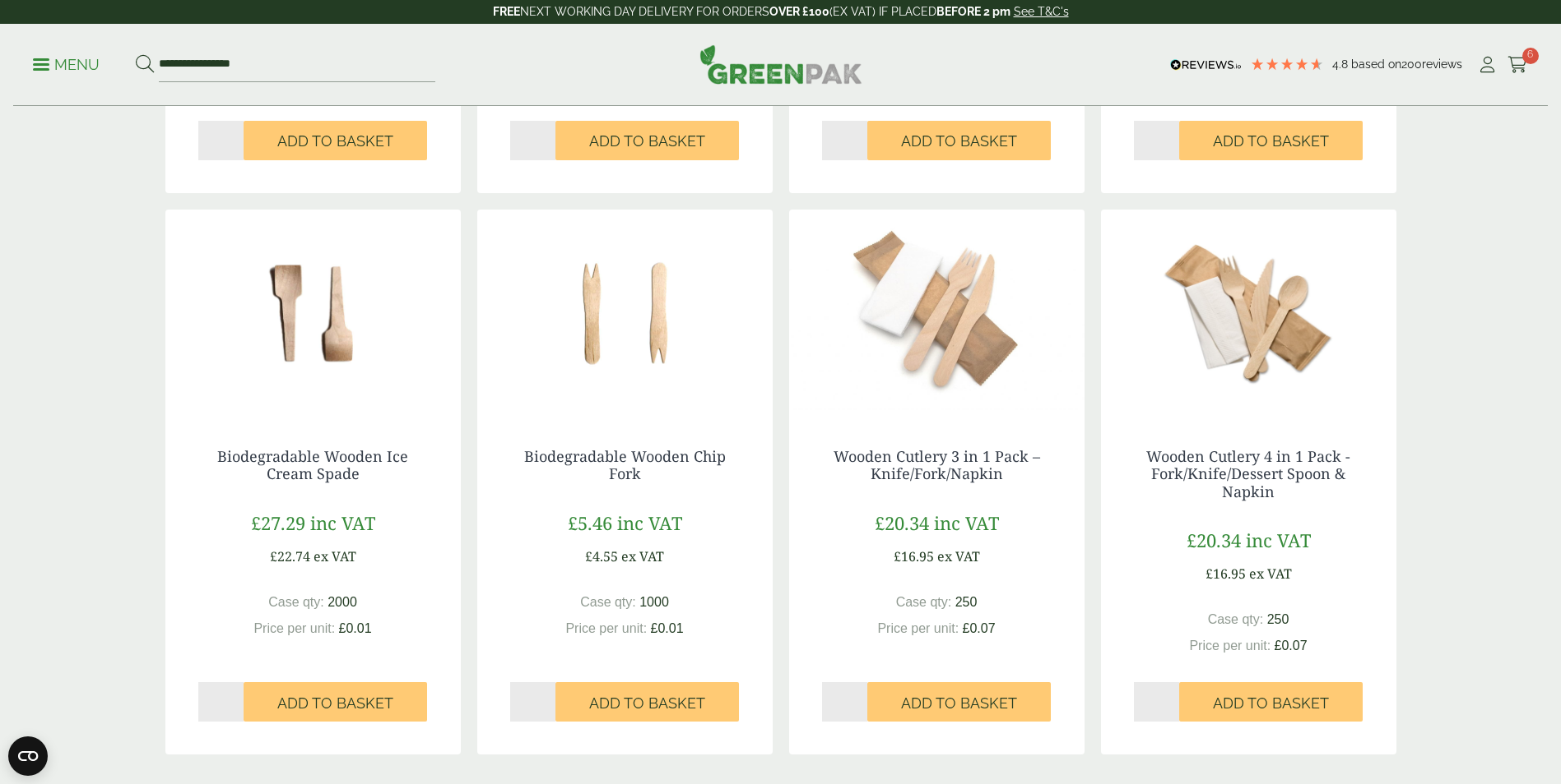
scroll to position [1480, 0]
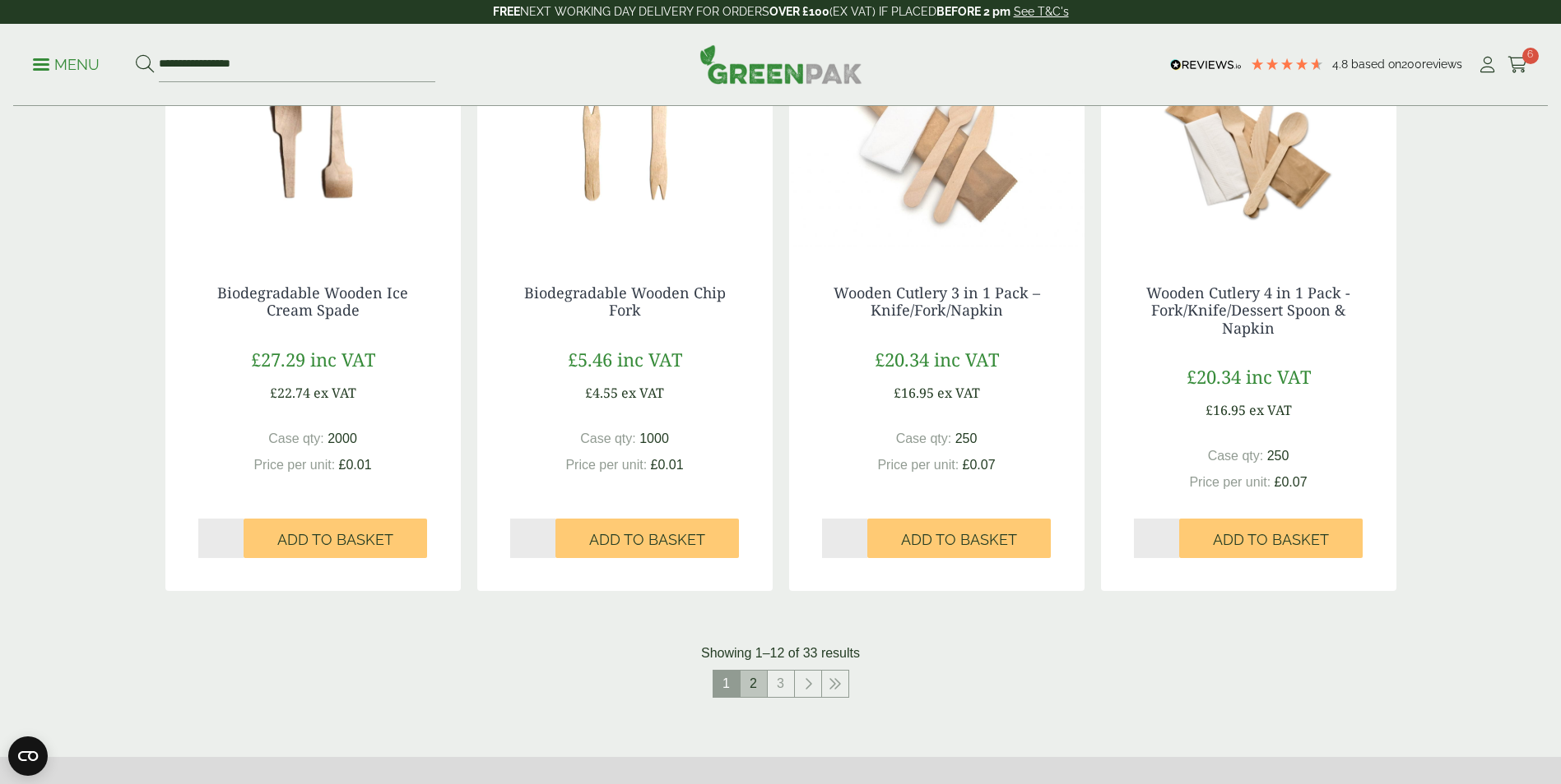
click at [755, 680] on link "2" at bounding box center [754, 684] width 26 height 26
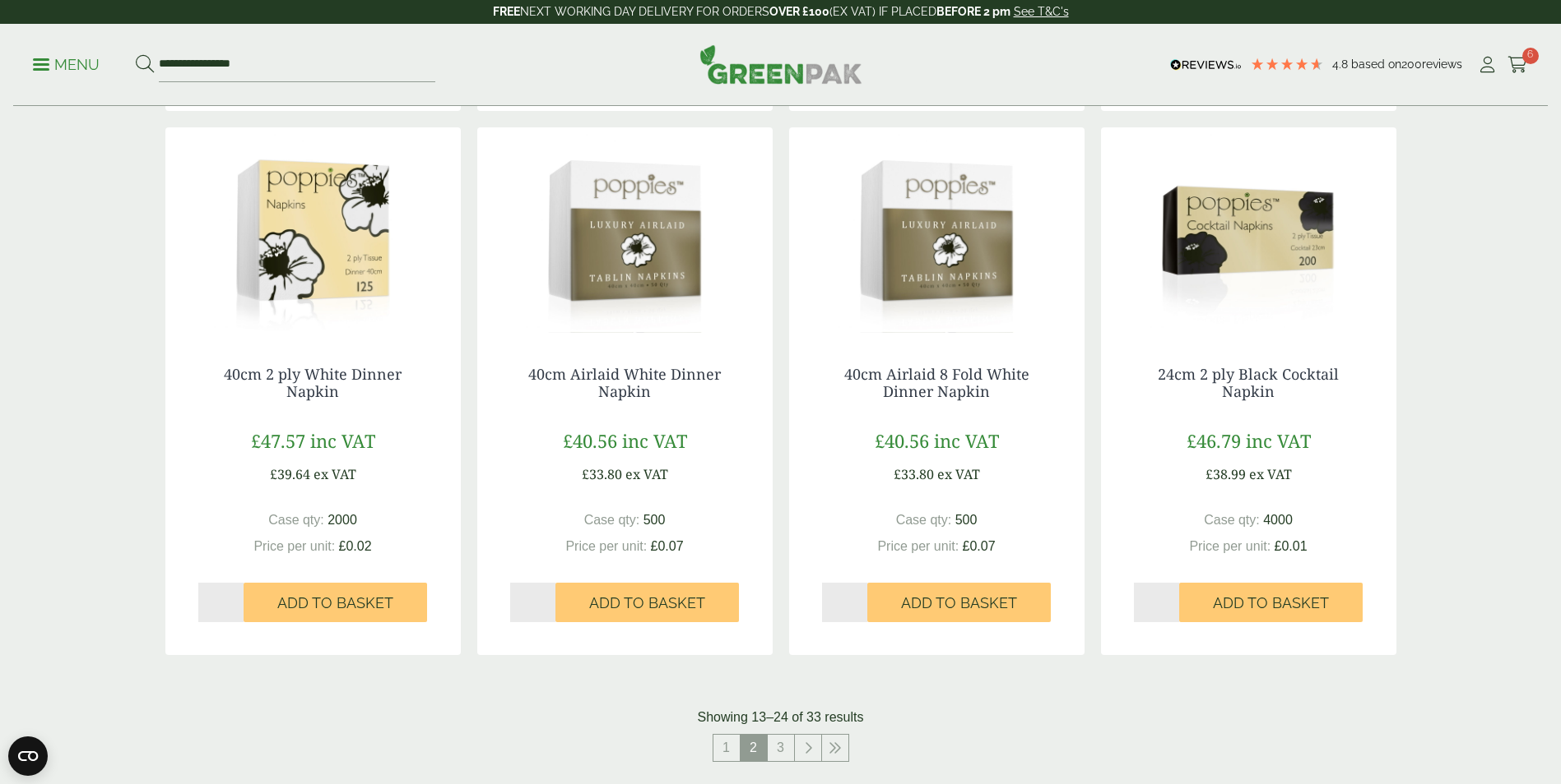
scroll to position [1562, 0]
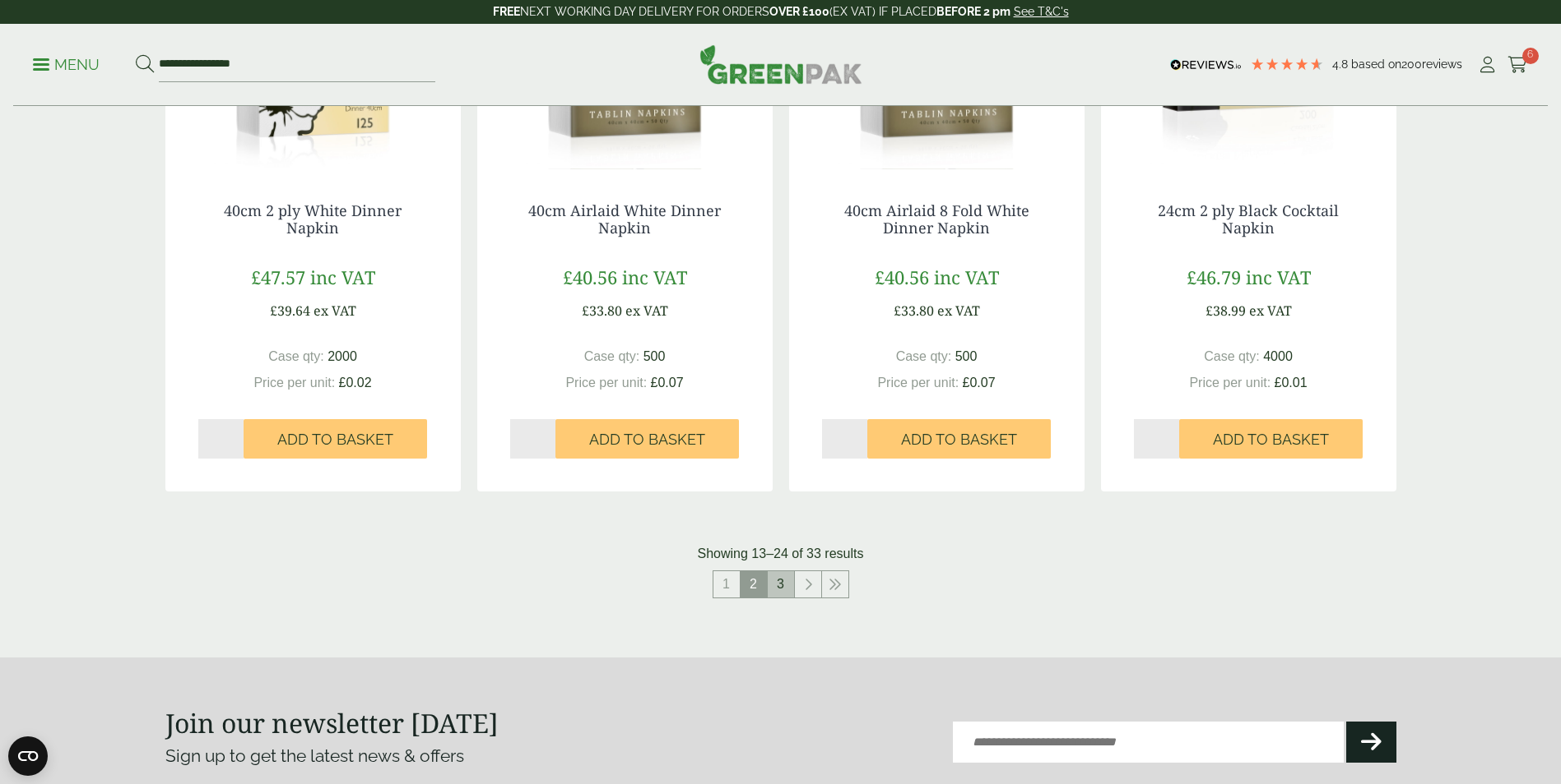
click at [775, 587] on link "3" at bounding box center [781, 585] width 26 height 26
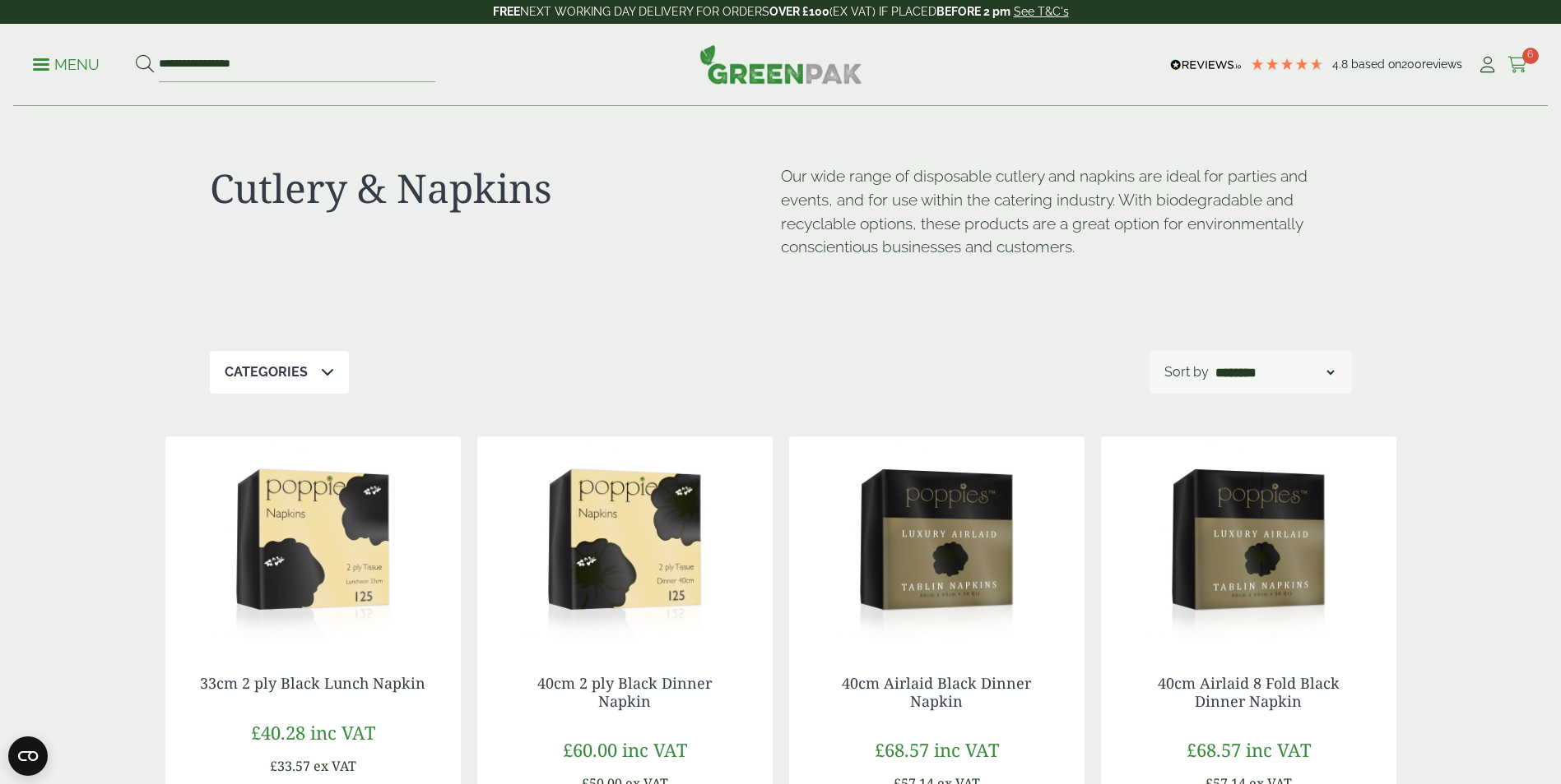
click at [1524, 58] on span "6" at bounding box center [1530, 55] width 17 height 17
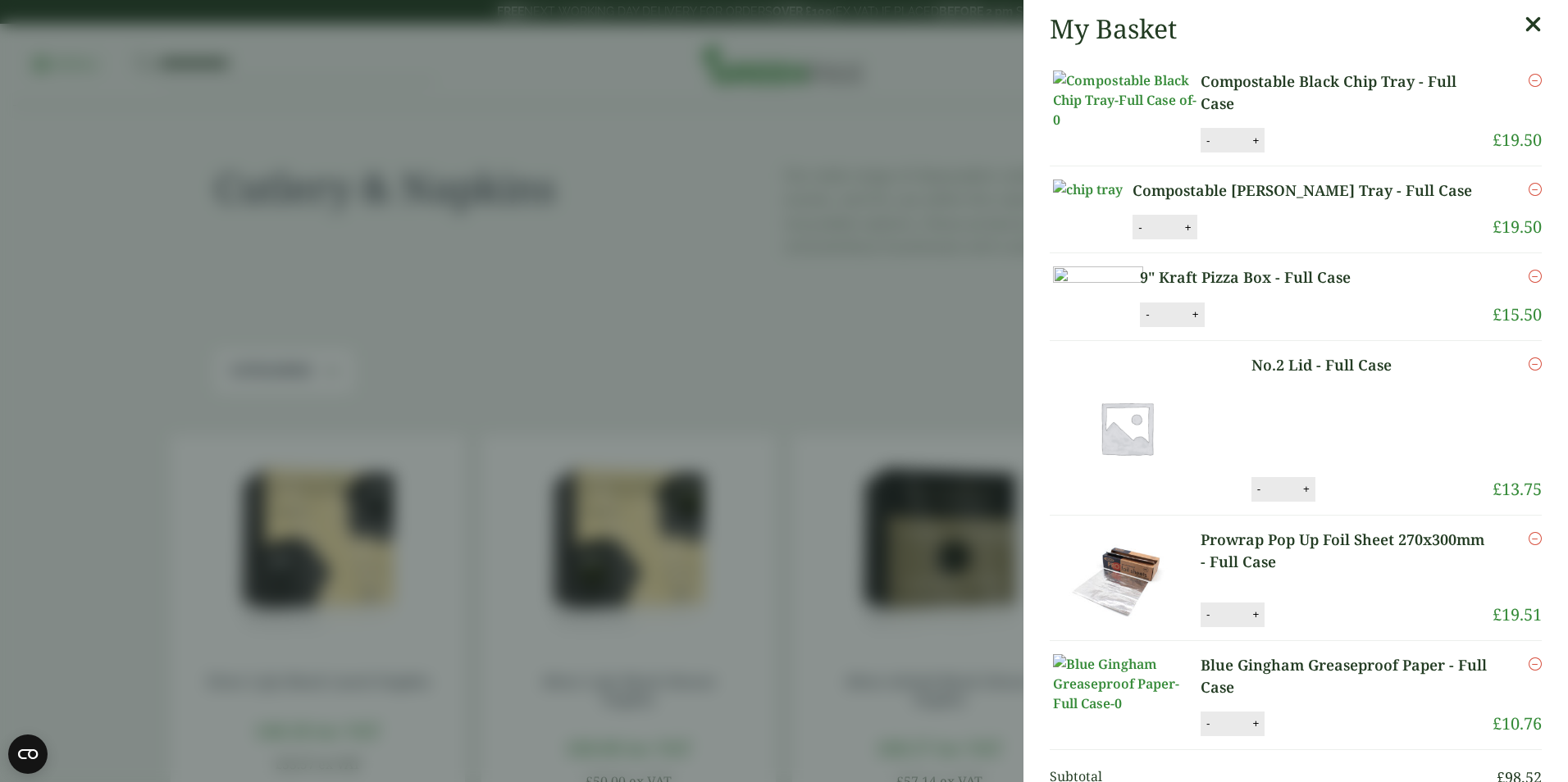
click at [1131, 114] on img at bounding box center [1127, 100] width 148 height 59
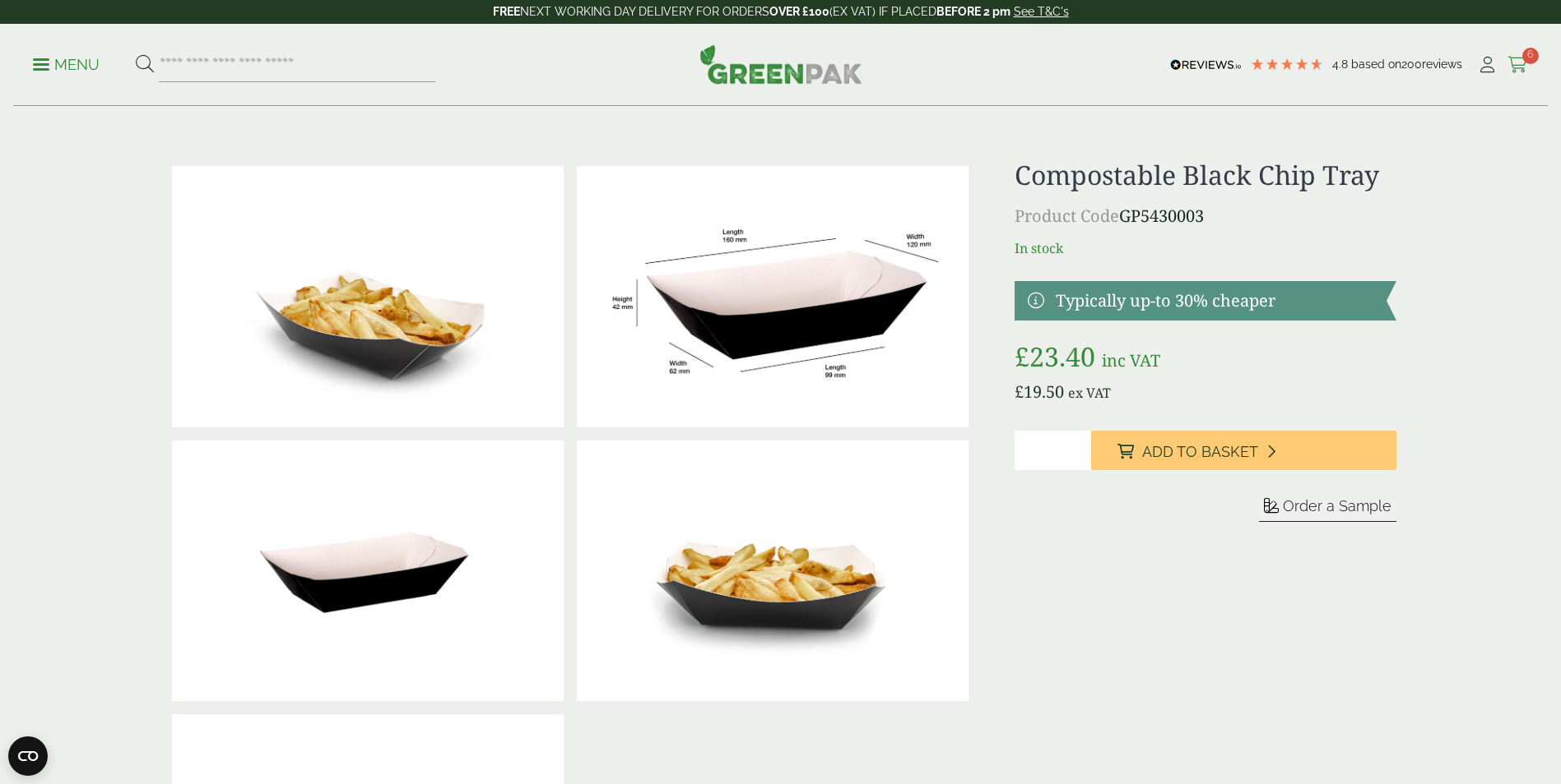
click at [1521, 57] on icon at bounding box center [1517, 65] width 20 height 17
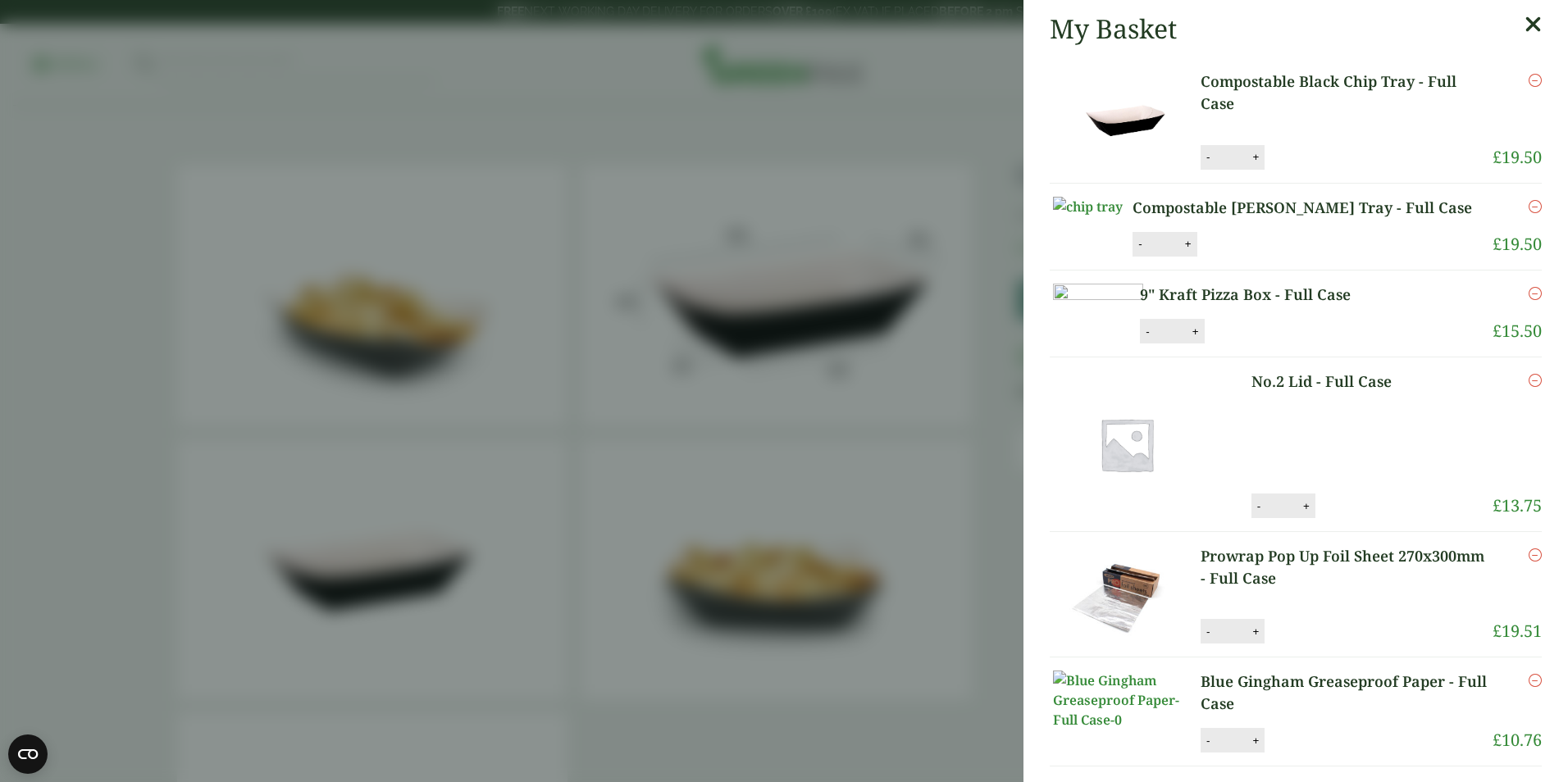
click at [1122, 216] on img at bounding box center [1088, 207] width 70 height 19
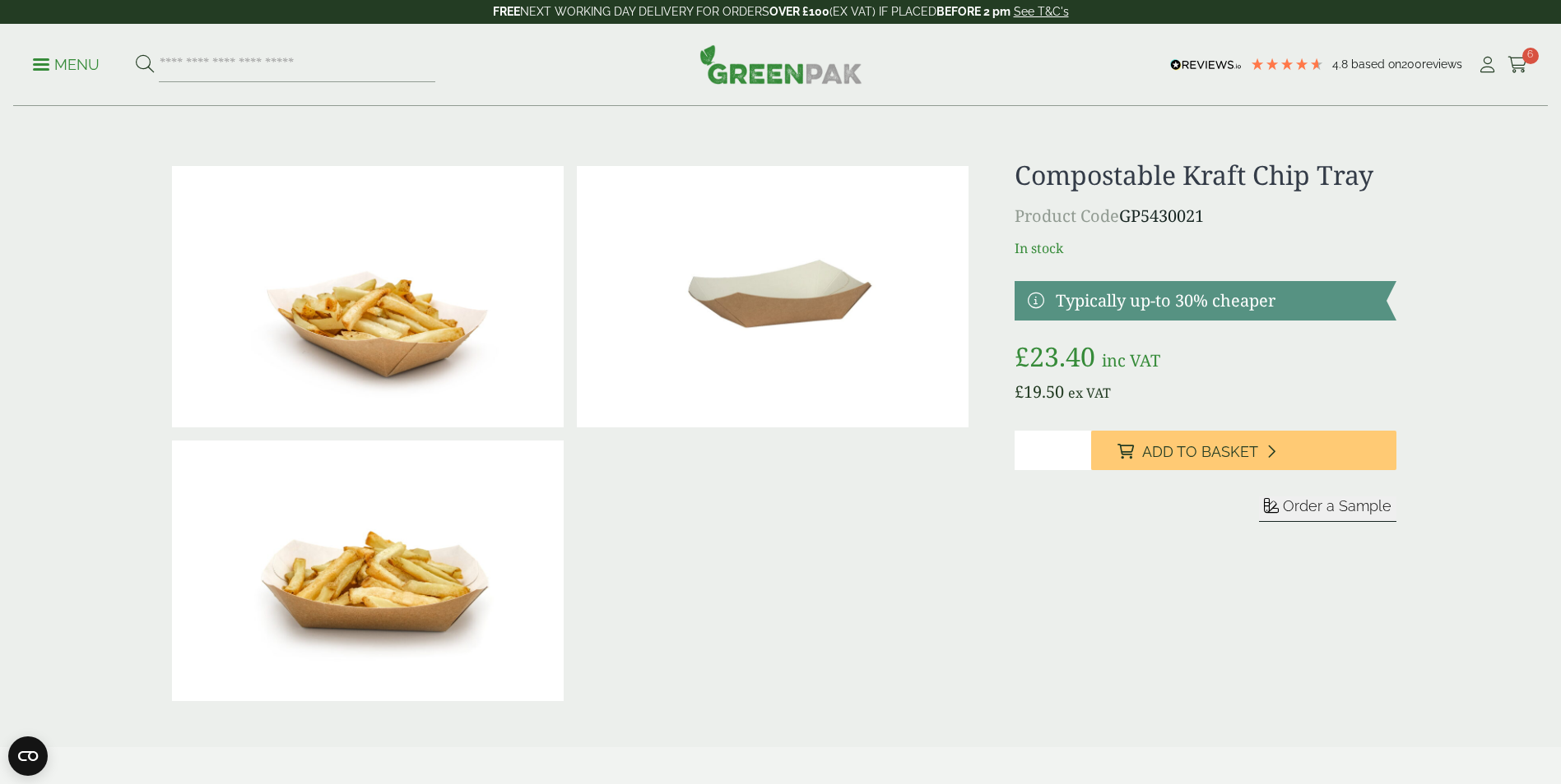
click at [1522, 61] on icon at bounding box center [1517, 65] width 20 height 17
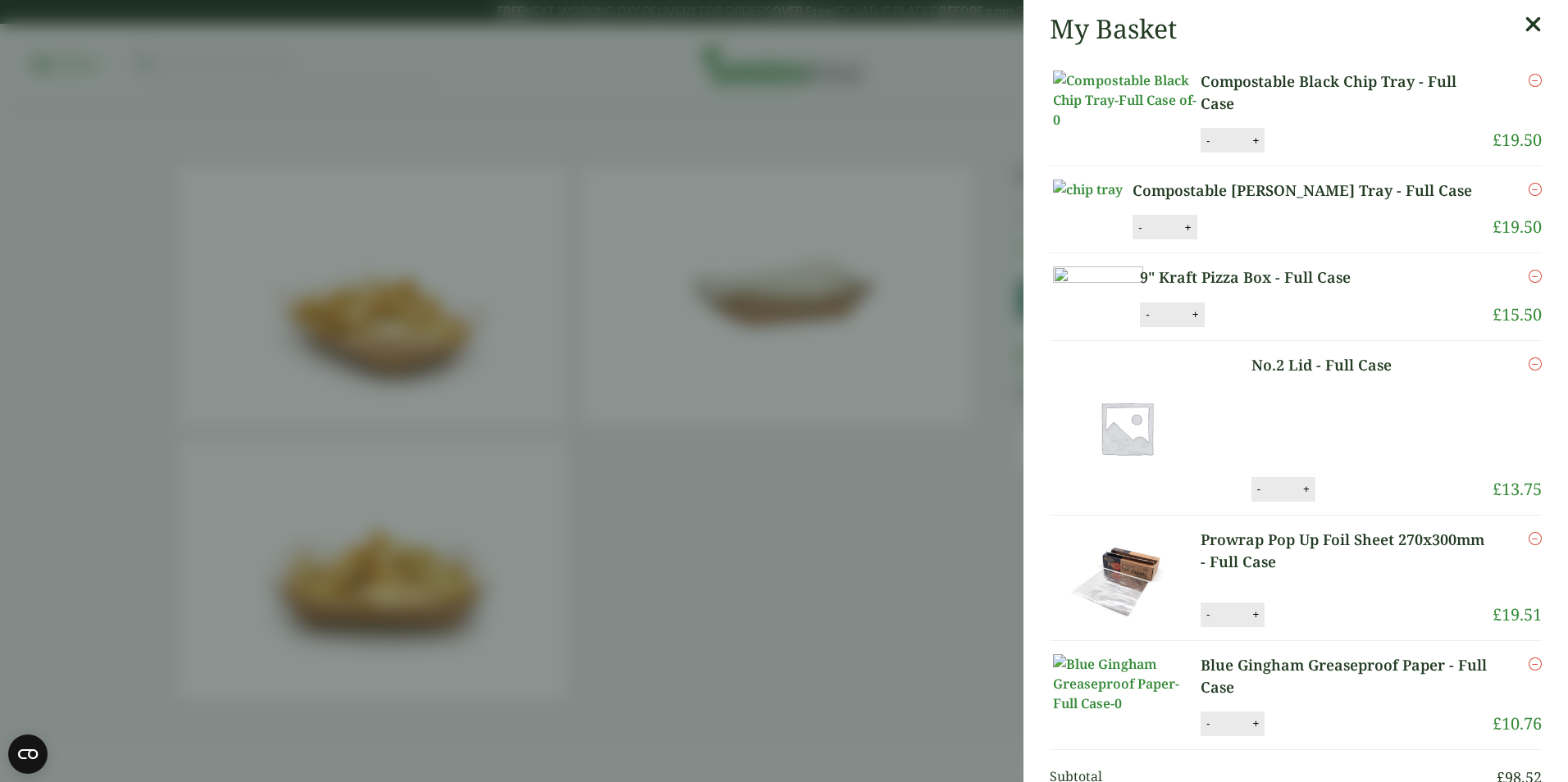
click at [1125, 118] on img at bounding box center [1127, 100] width 148 height 59
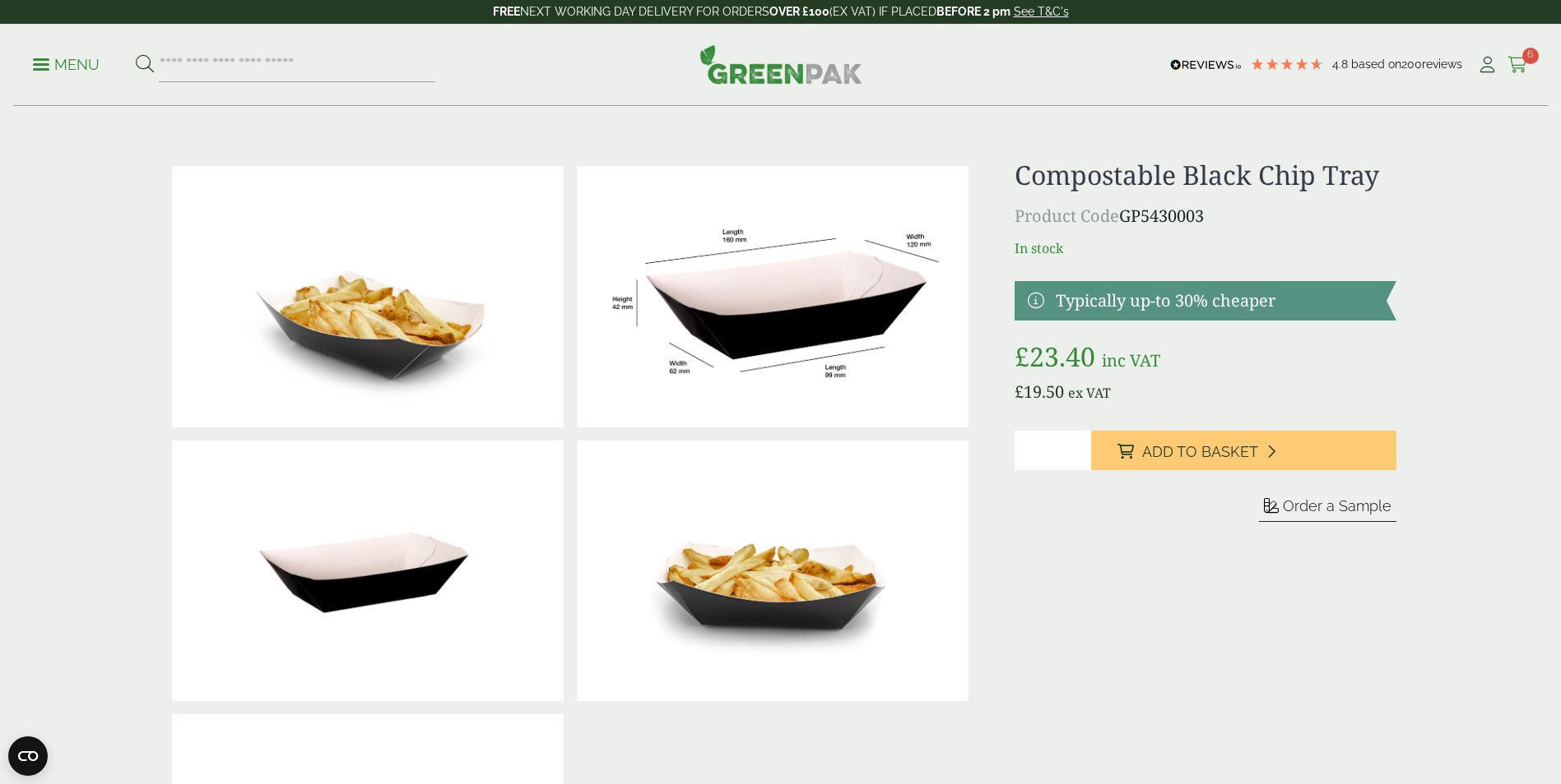
click at [1521, 58] on icon at bounding box center [1517, 65] width 20 height 17
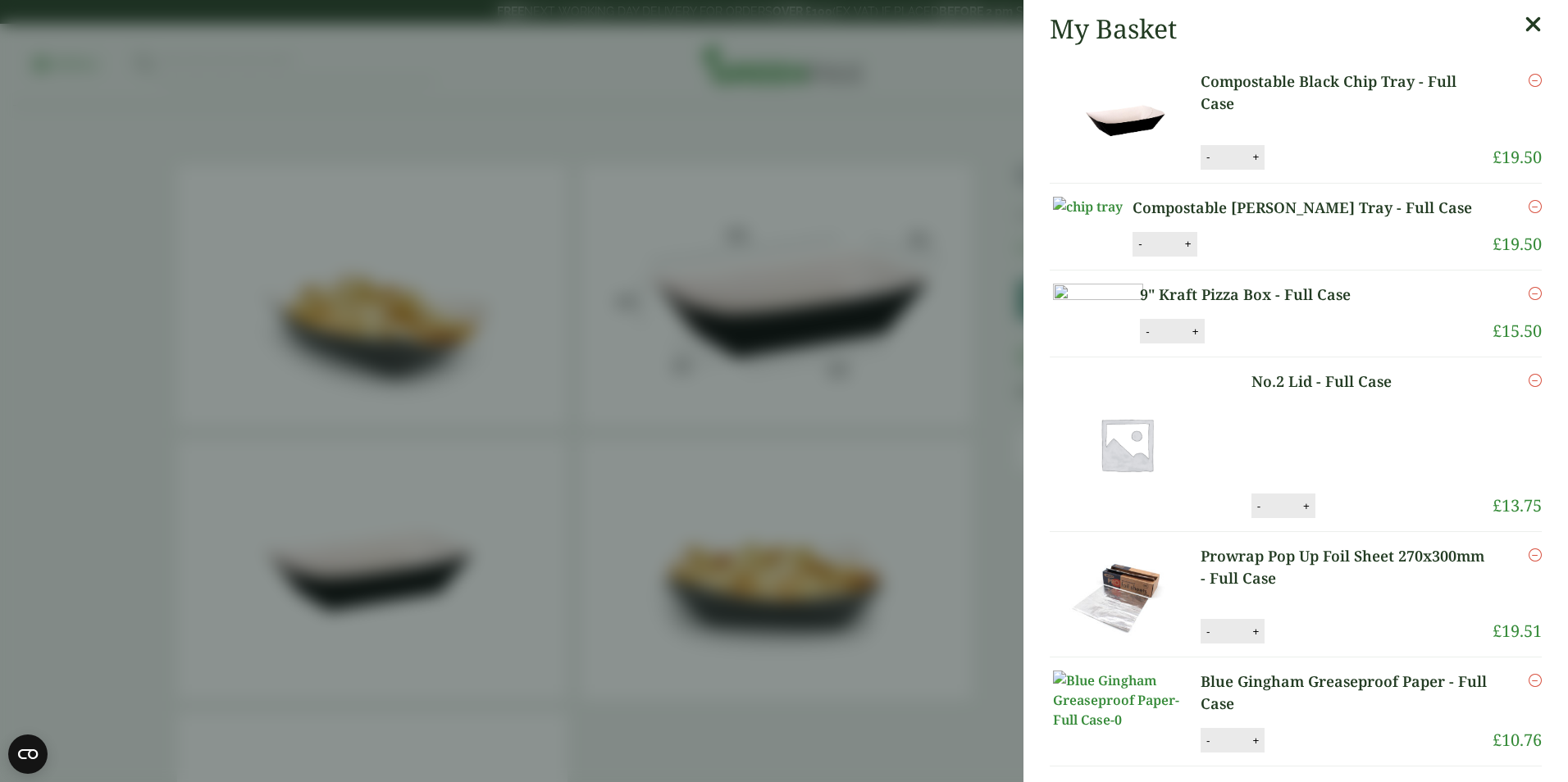
click at [1122, 216] on img at bounding box center [1088, 207] width 70 height 19
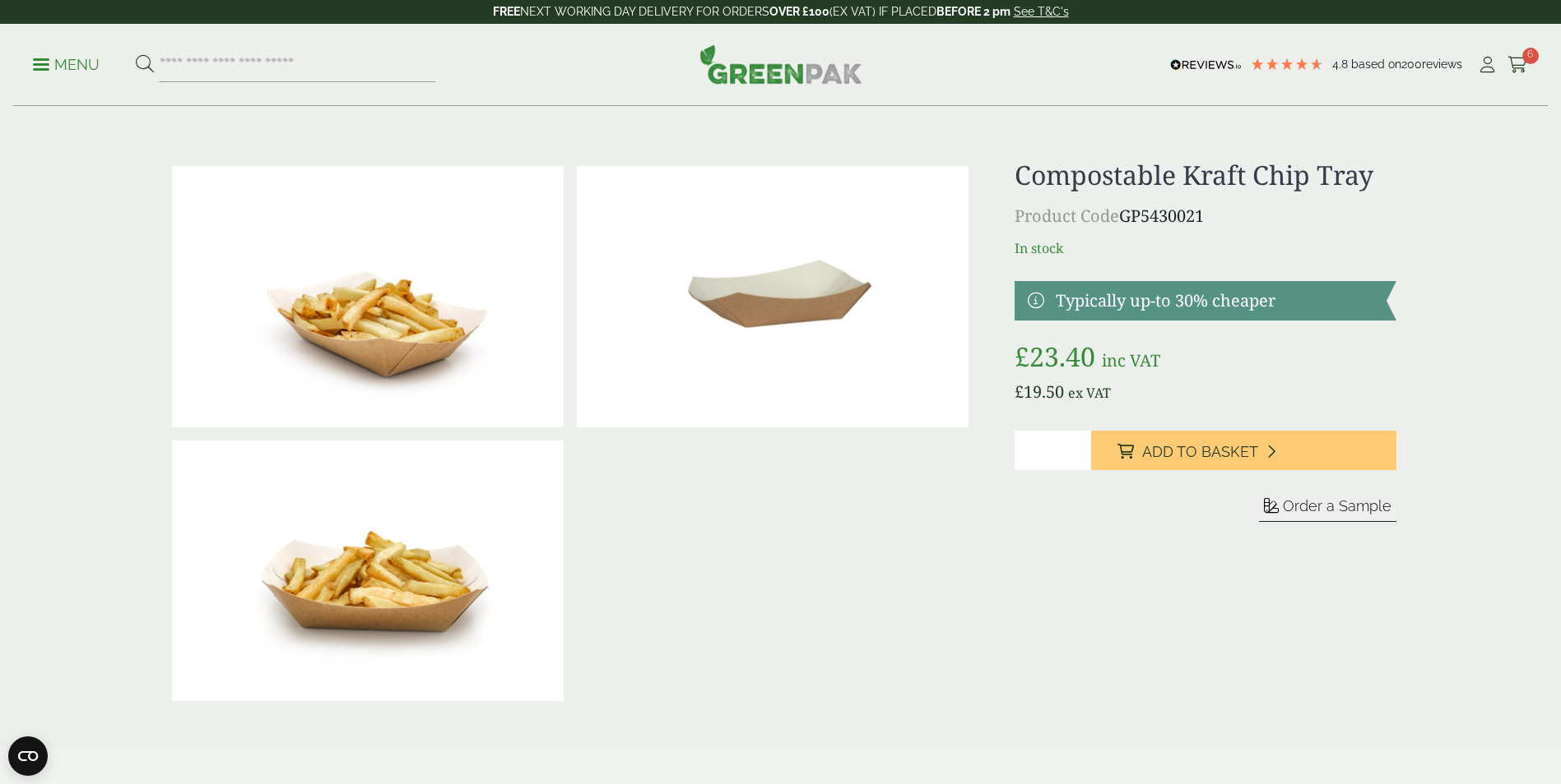
click at [777, 312] on img at bounding box center [773, 297] width 392 height 262
click at [1532, 54] on span "6" at bounding box center [1530, 55] width 17 height 17
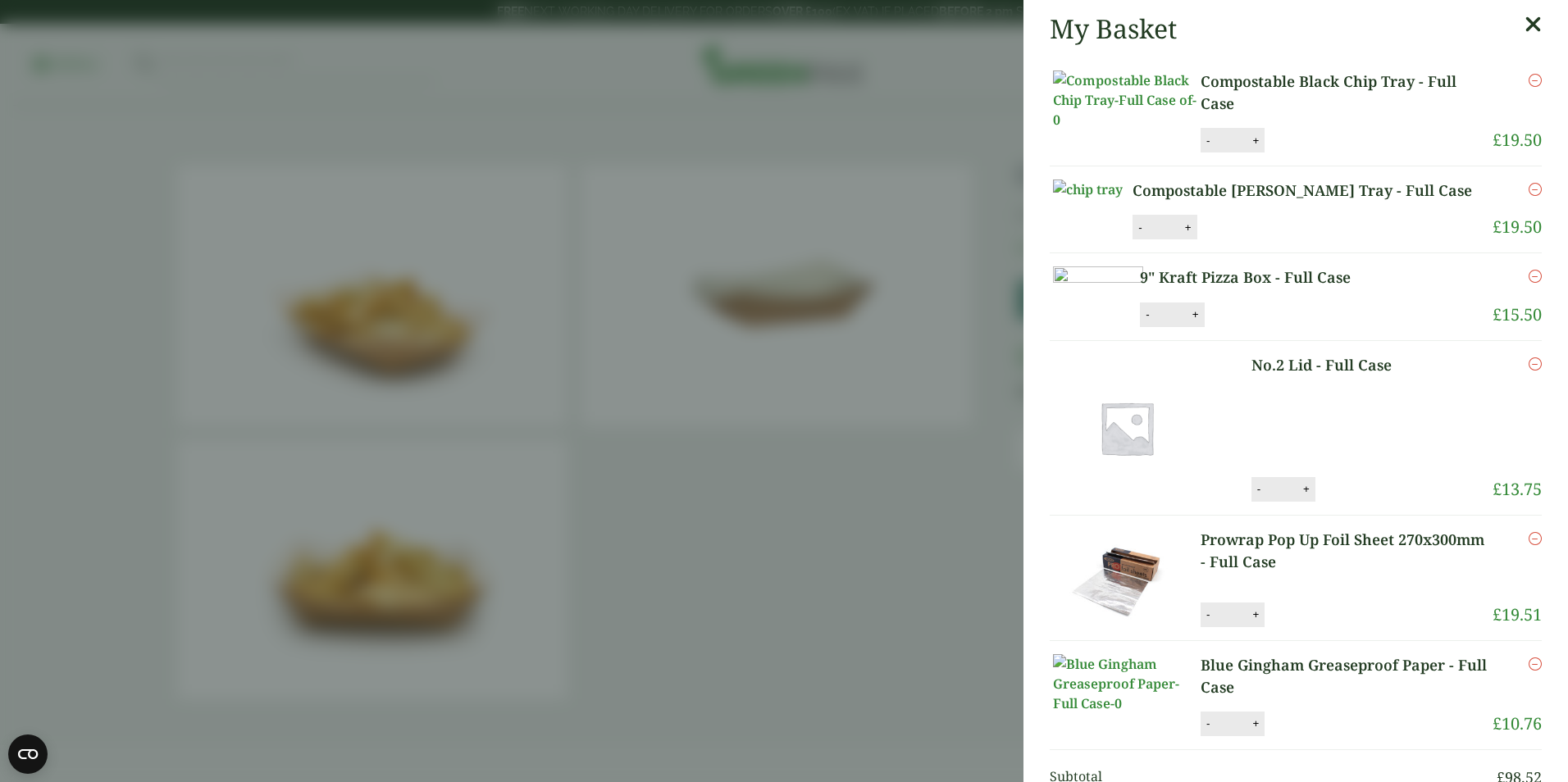
click at [1529, 196] on icon "Remove this item" at bounding box center [1535, 189] width 13 height 13
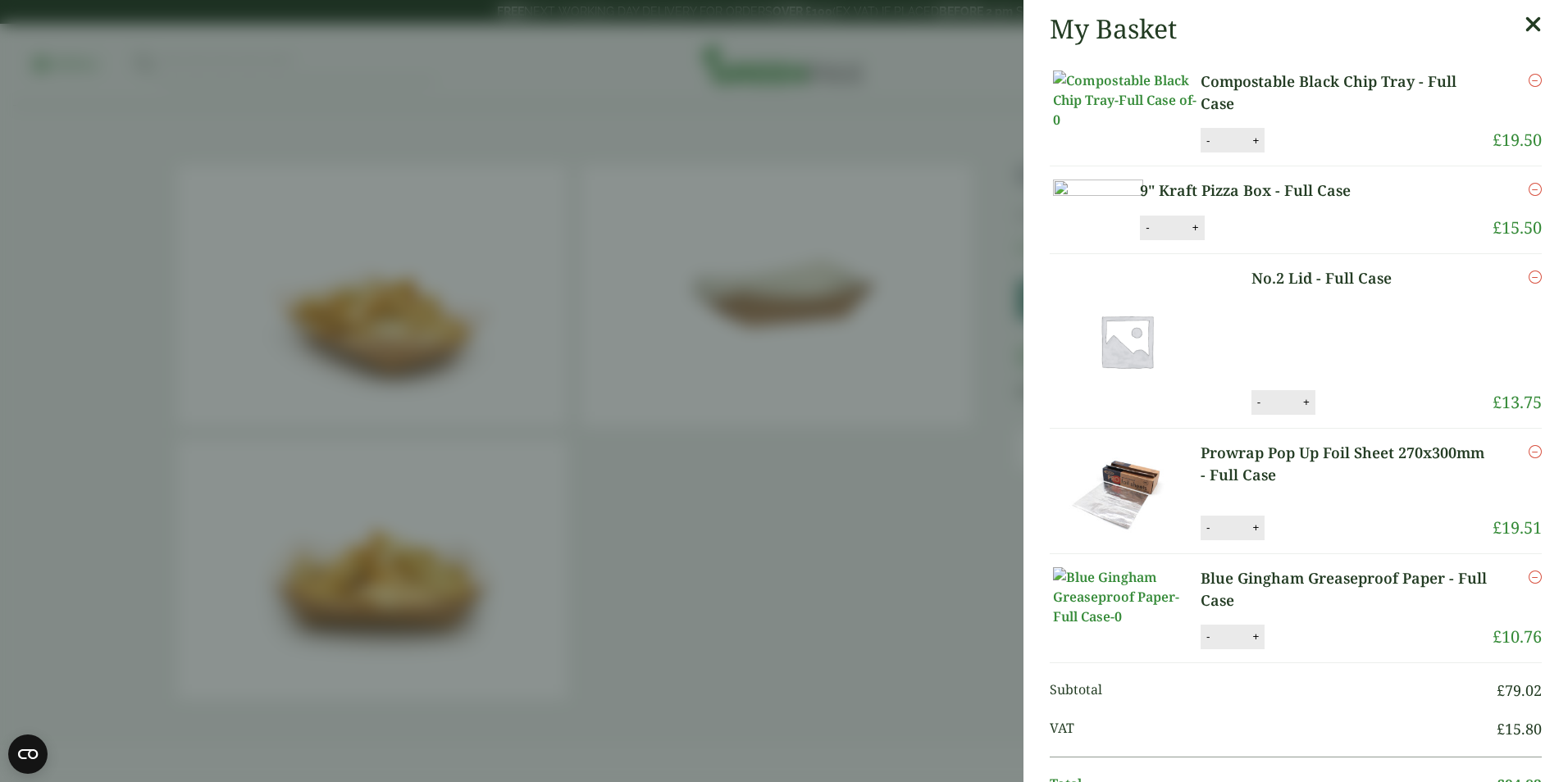
click at [1305, 81] on link "Compostable Black Chip Tray - Full Case" at bounding box center [1346, 93] width 292 height 45
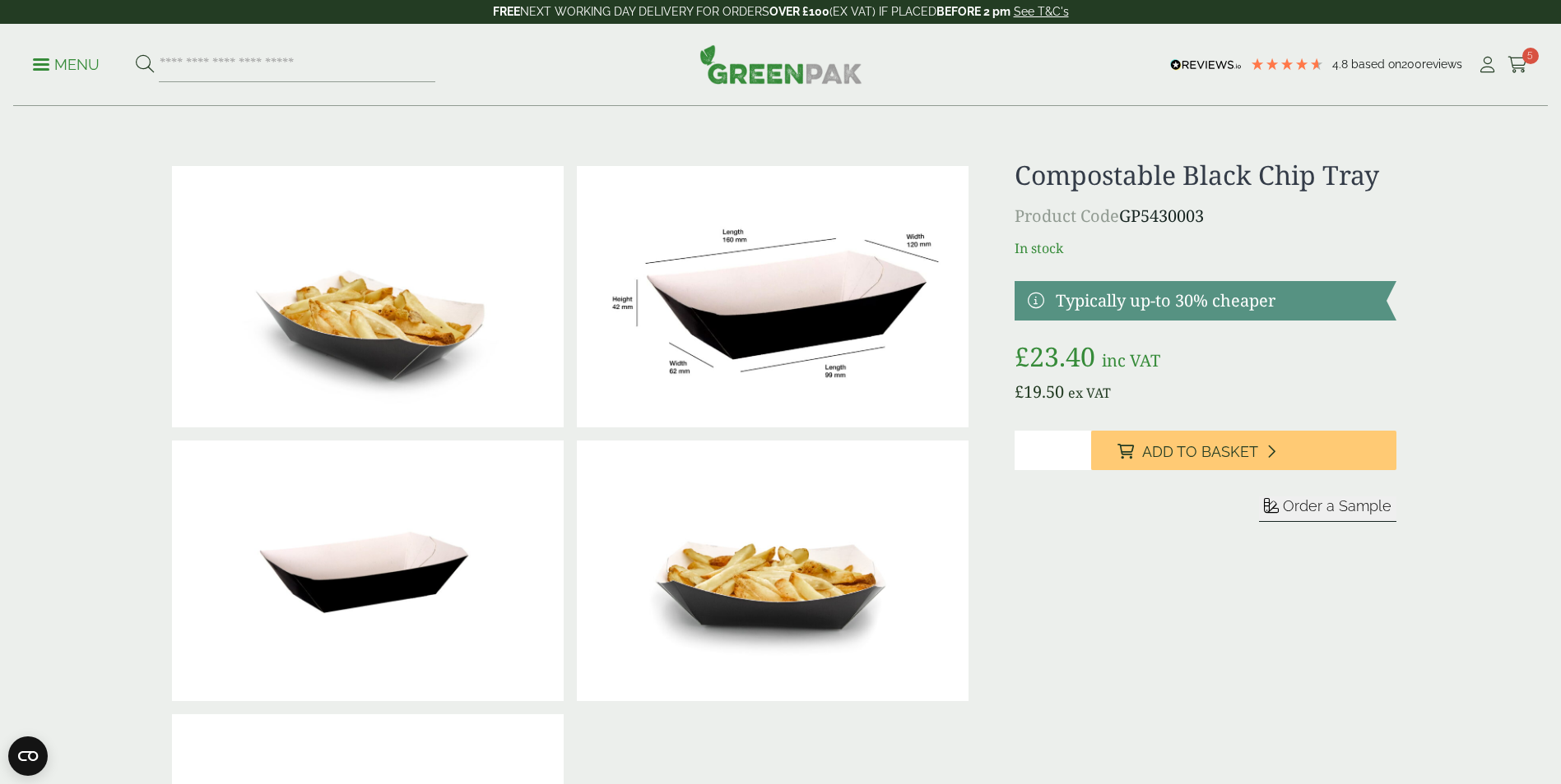
drag, startPoint x: 1207, startPoint y: 216, endPoint x: 1128, endPoint y: 216, distance: 79.0
click at [1128, 216] on p "Product Code GP5430003" at bounding box center [1205, 216] width 381 height 25
copy p "GP5430003"
click at [1254, 177] on h1 "Compostable Black Chip Tray" at bounding box center [1205, 176] width 381 height 32
drag, startPoint x: 1377, startPoint y: 173, endPoint x: 1021, endPoint y: 181, distance: 356.1
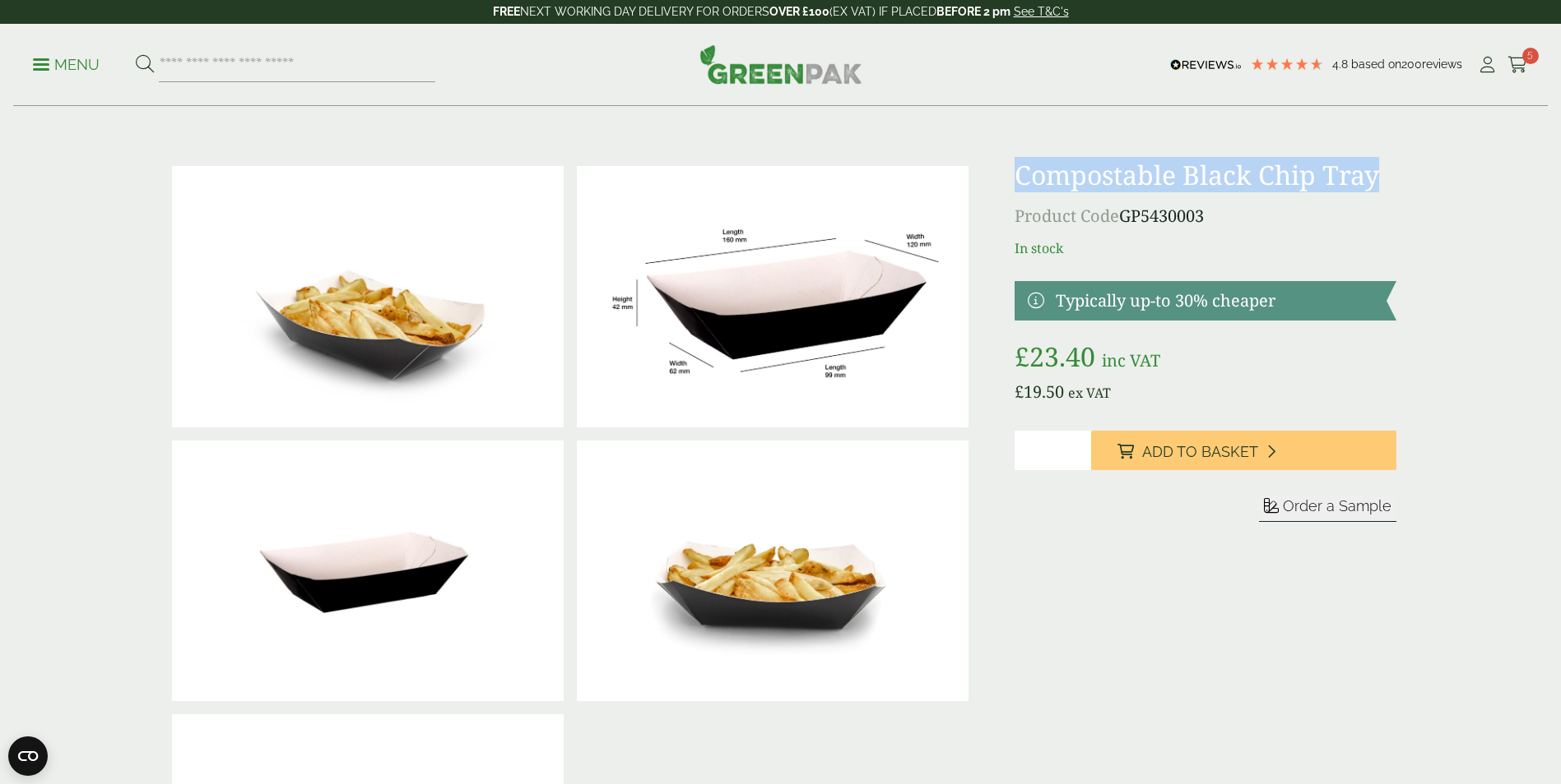
click at [1021, 181] on h1 "Compostable Black Chip Tray" at bounding box center [1205, 176] width 381 height 32
copy h1 "Compostable Black Chip Tray"
click at [1523, 54] on span "5" at bounding box center [1530, 55] width 17 height 17
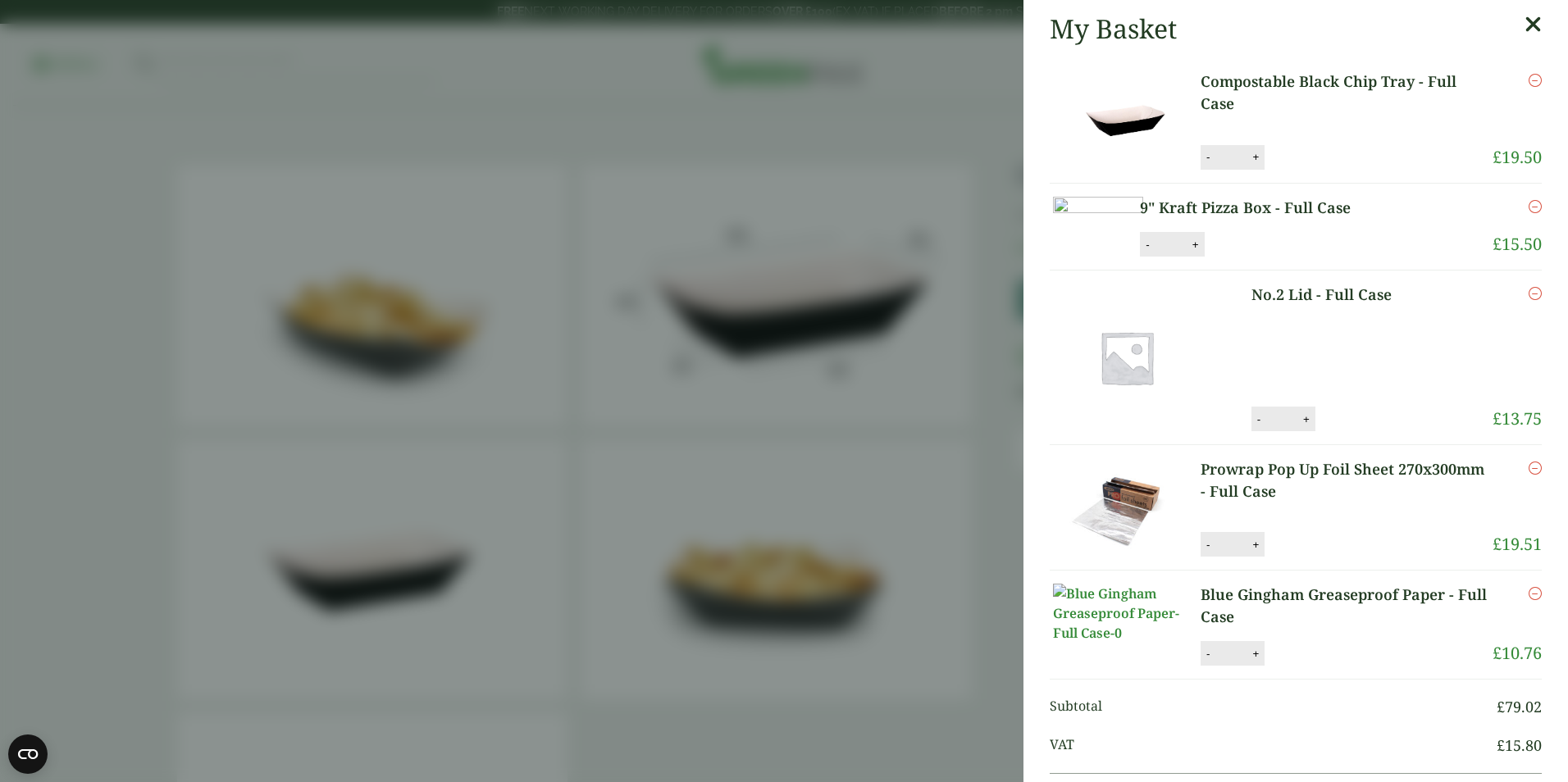
click at [1529, 79] on icon "Remove this item" at bounding box center [1535, 80] width 13 height 13
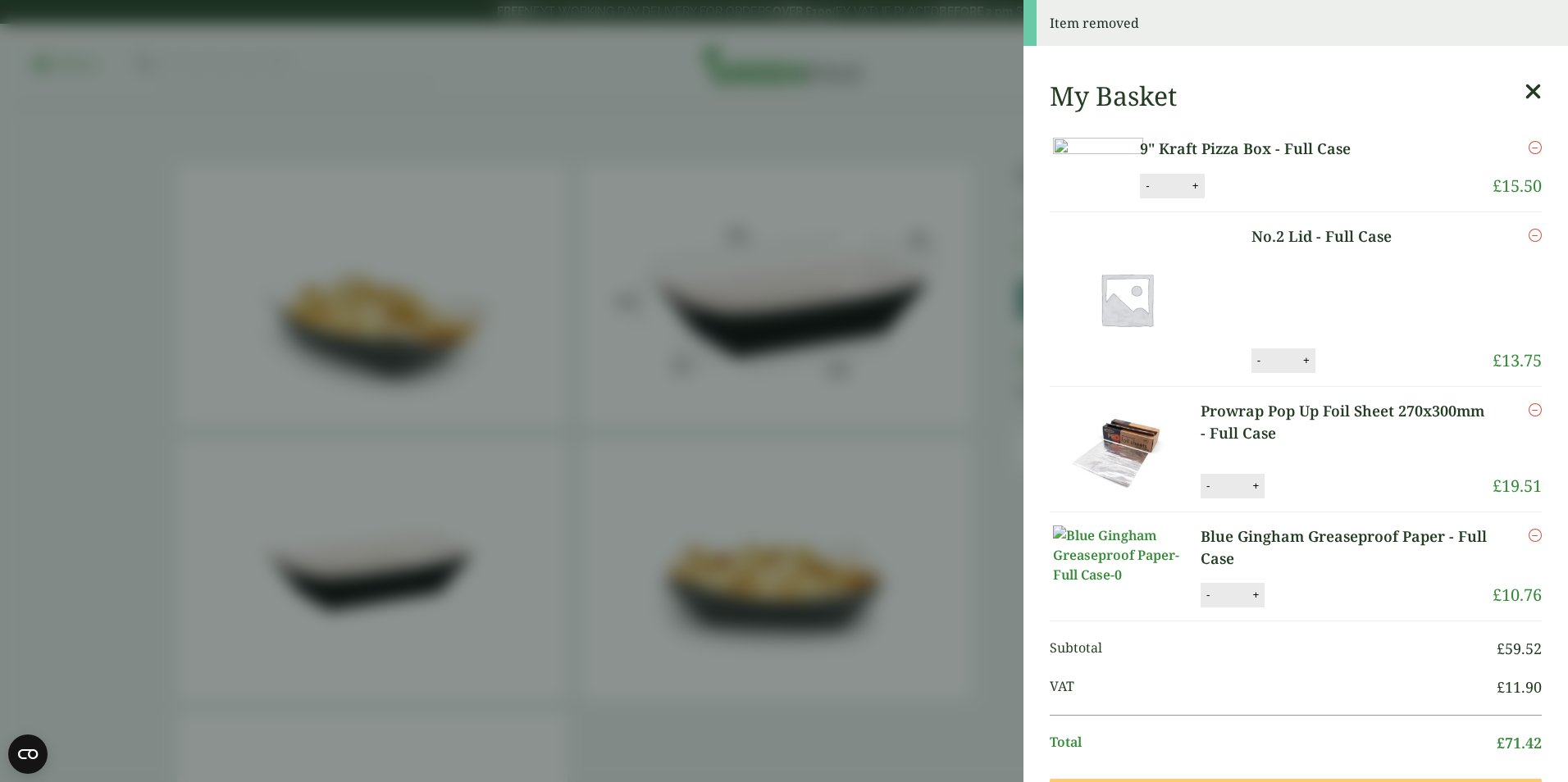
click at [1281, 318] on p "No.2 Lid - Full Case" at bounding box center [1347, 280] width 191 height 109
click at [1295, 248] on link "No.2 Lid - Full Case" at bounding box center [1347, 236] width 191 height 22
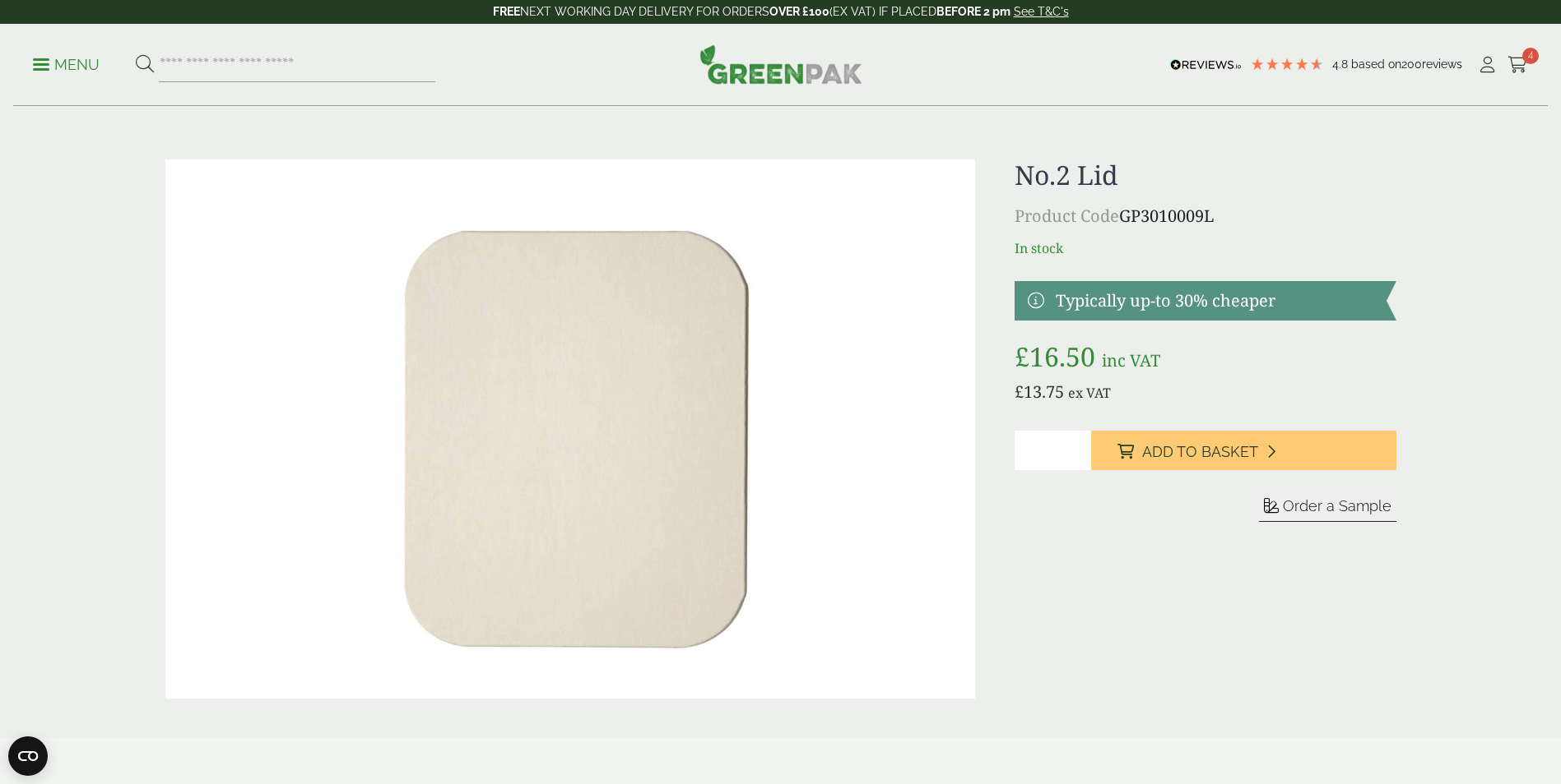
drag, startPoint x: 1218, startPoint y: 216, endPoint x: 1128, endPoint y: 212, distance: 90.1
click at [1128, 212] on p "Product Code GP3010009L" at bounding box center [1205, 216] width 381 height 25
copy p "GP3010009L"
click at [1525, 60] on span "4" at bounding box center [1530, 55] width 17 height 17
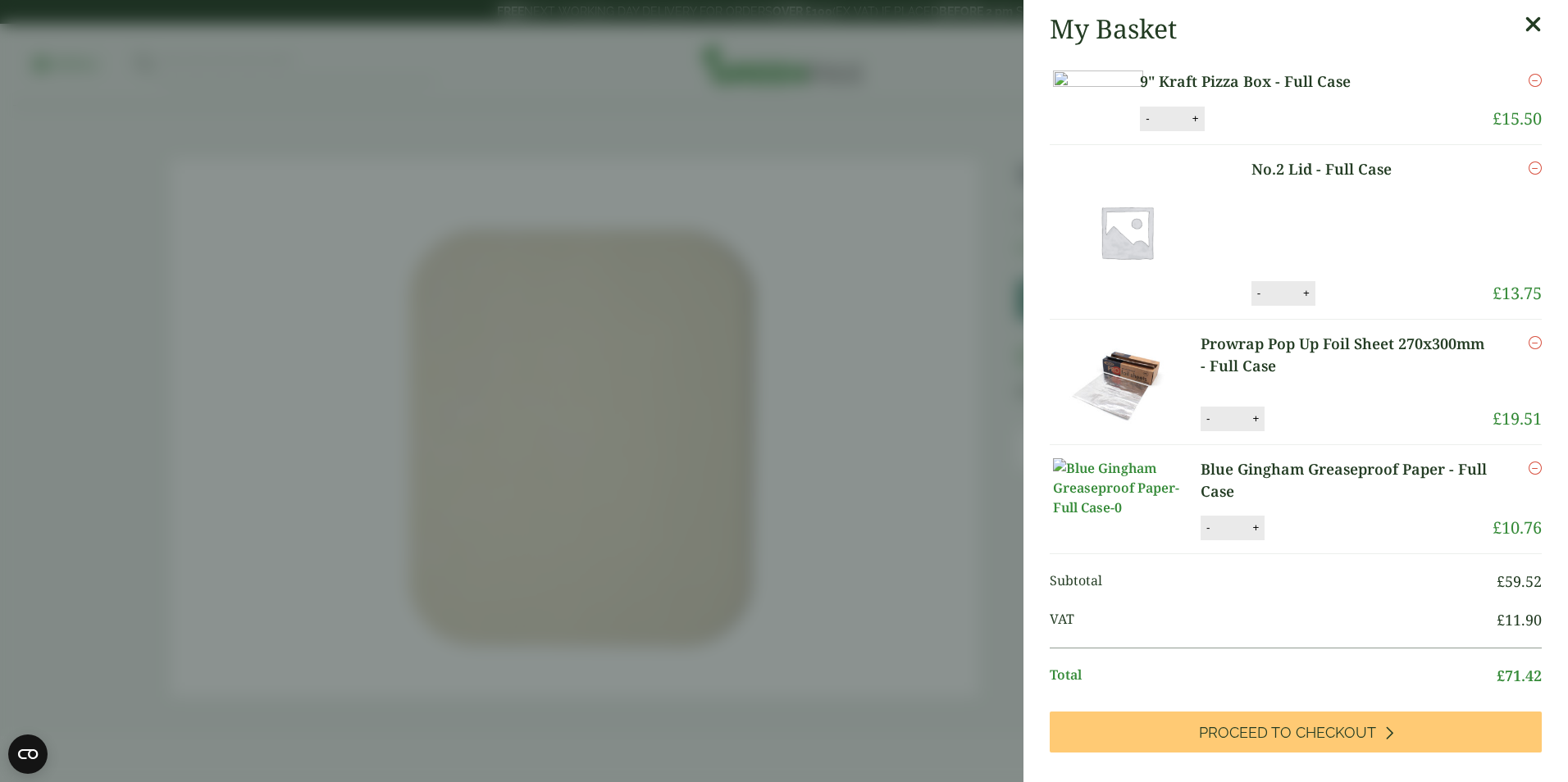
click at [1529, 174] on icon "Remove this item" at bounding box center [1535, 167] width 13 height 13
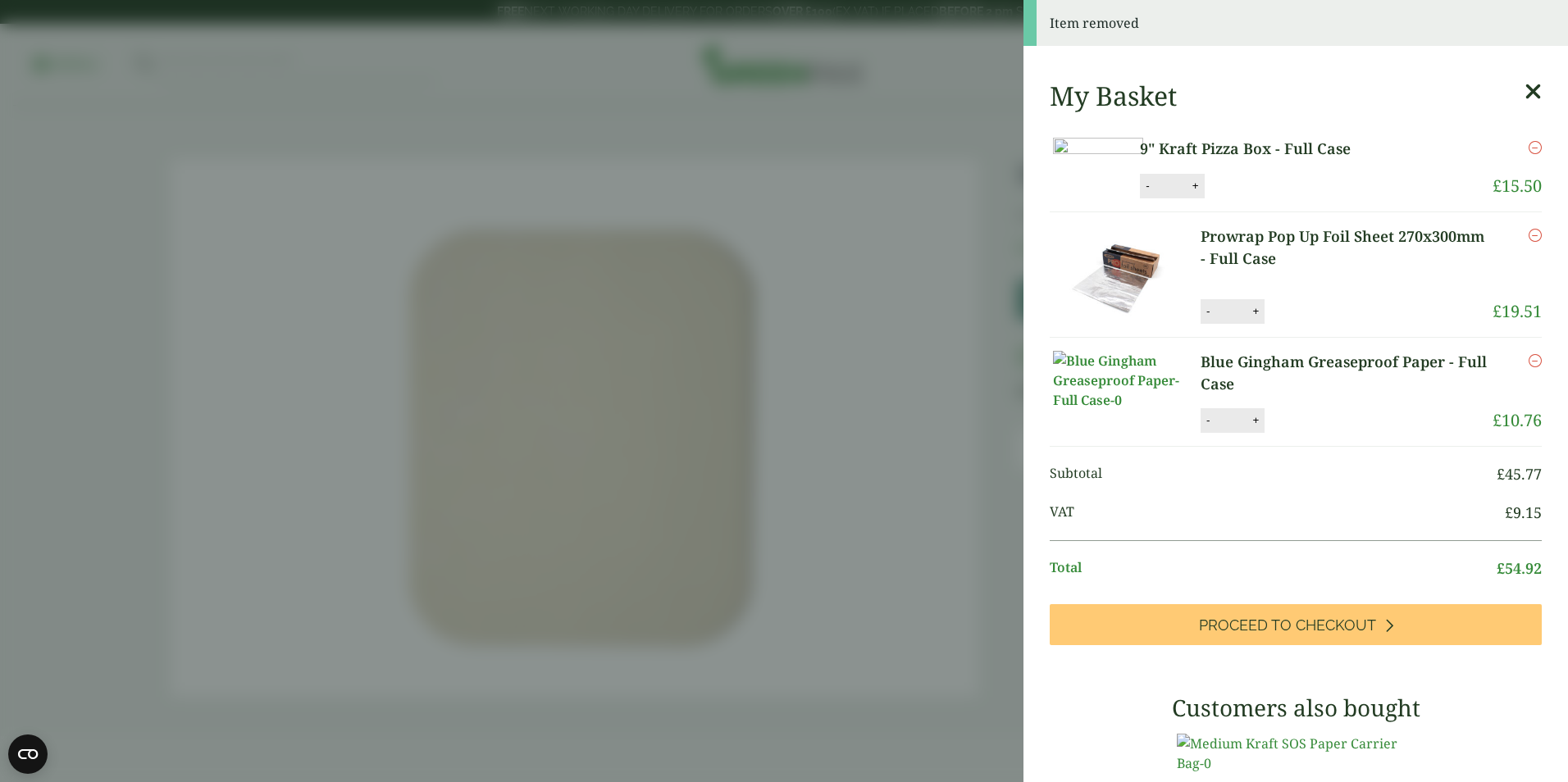
click at [1268, 270] on link "Prowrap Pop Up Foil Sheet 270x300mm - Full Case" at bounding box center [1346, 248] width 292 height 45
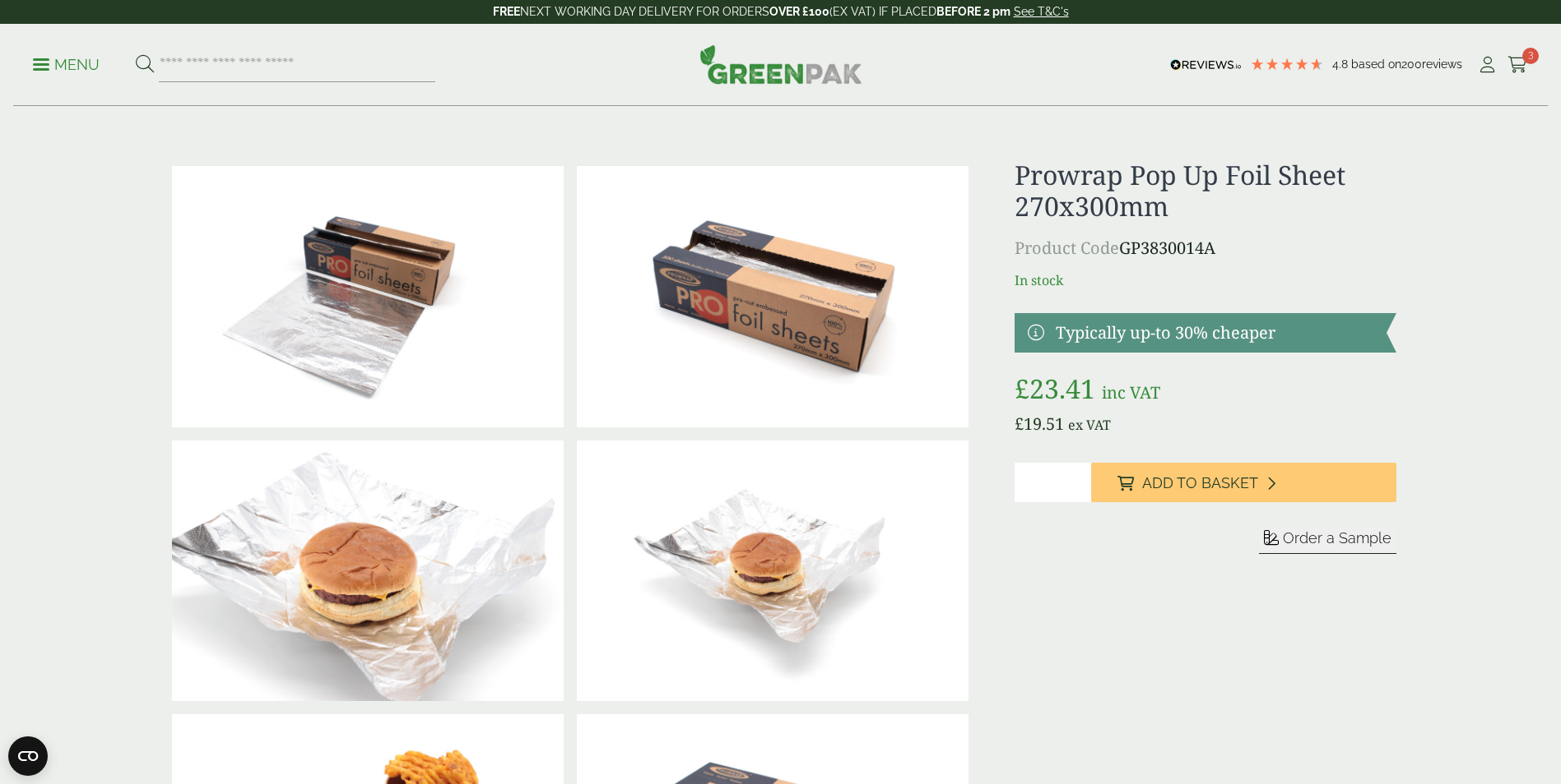
drag, startPoint x: 1218, startPoint y: 251, endPoint x: 1124, endPoint y: 252, distance: 94.0
click at [1124, 252] on p "Product Code GP3830014A" at bounding box center [1205, 248] width 381 height 25
copy p "GP3830014A"
click at [1187, 211] on h1 "Prowrap Pop Up Foil Sheet 270x300mm" at bounding box center [1205, 191] width 381 height 63
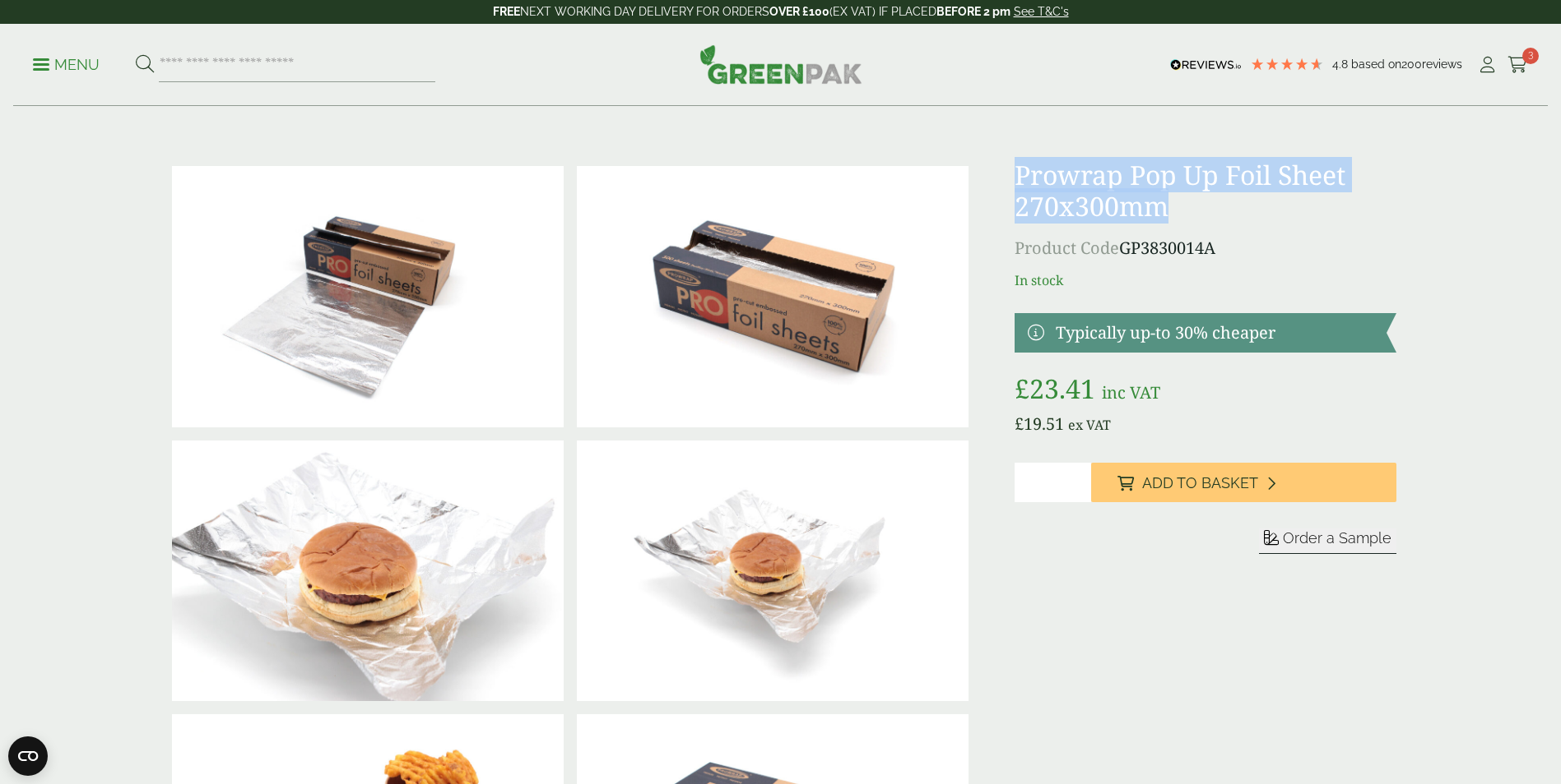
drag, startPoint x: 1168, startPoint y: 205, endPoint x: 1019, endPoint y: 185, distance: 150.3
click at [1019, 185] on h1 "Prowrap Pop Up Foil Sheet 270x300mm" at bounding box center [1205, 191] width 381 height 63
copy h1 "Prowrap Pop Up Foil Sheet 270x300mm"
click at [1524, 61] on span "3" at bounding box center [1530, 55] width 17 height 17
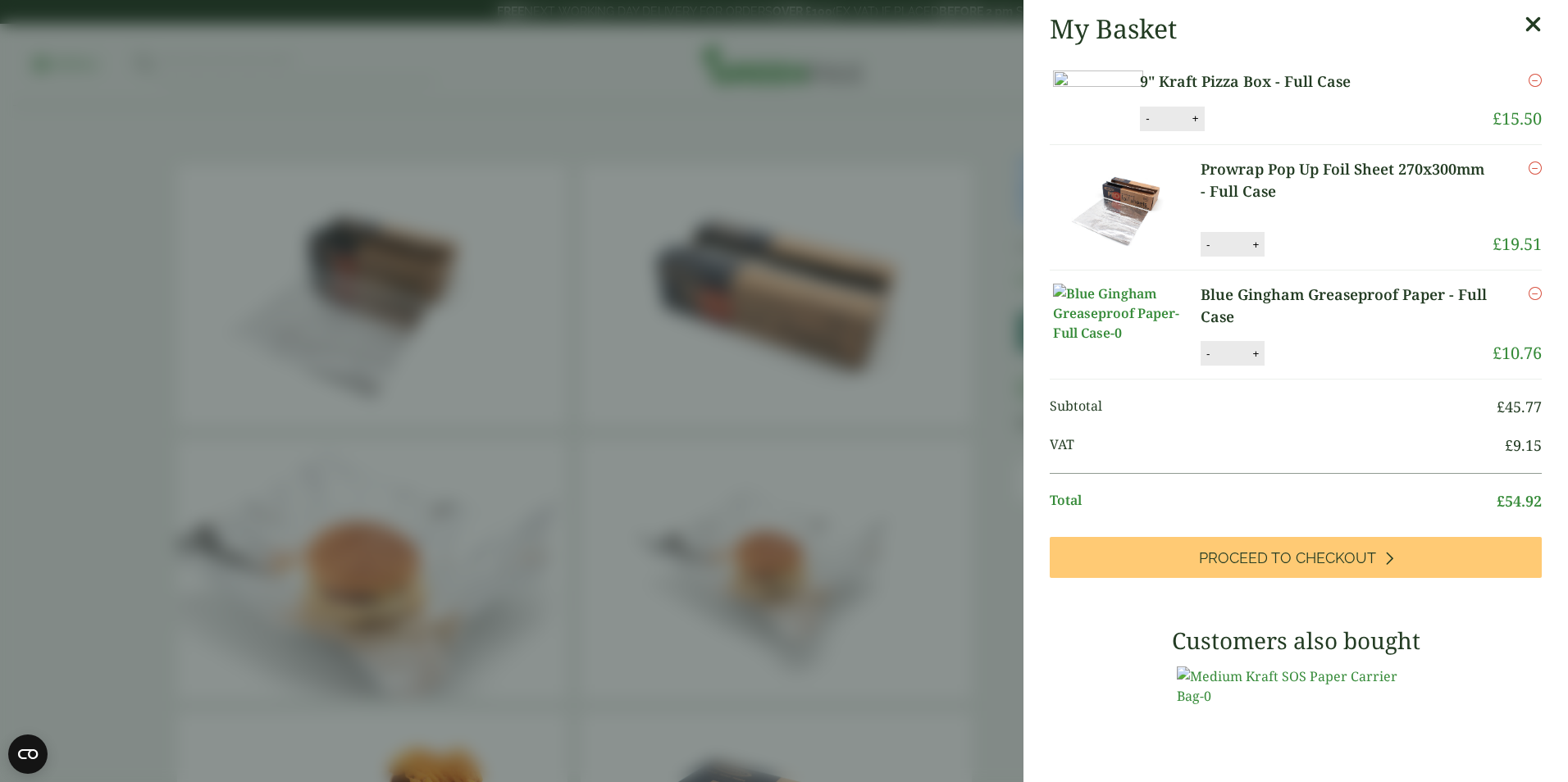
click at [1529, 174] on icon "Remove this item" at bounding box center [1535, 167] width 13 height 13
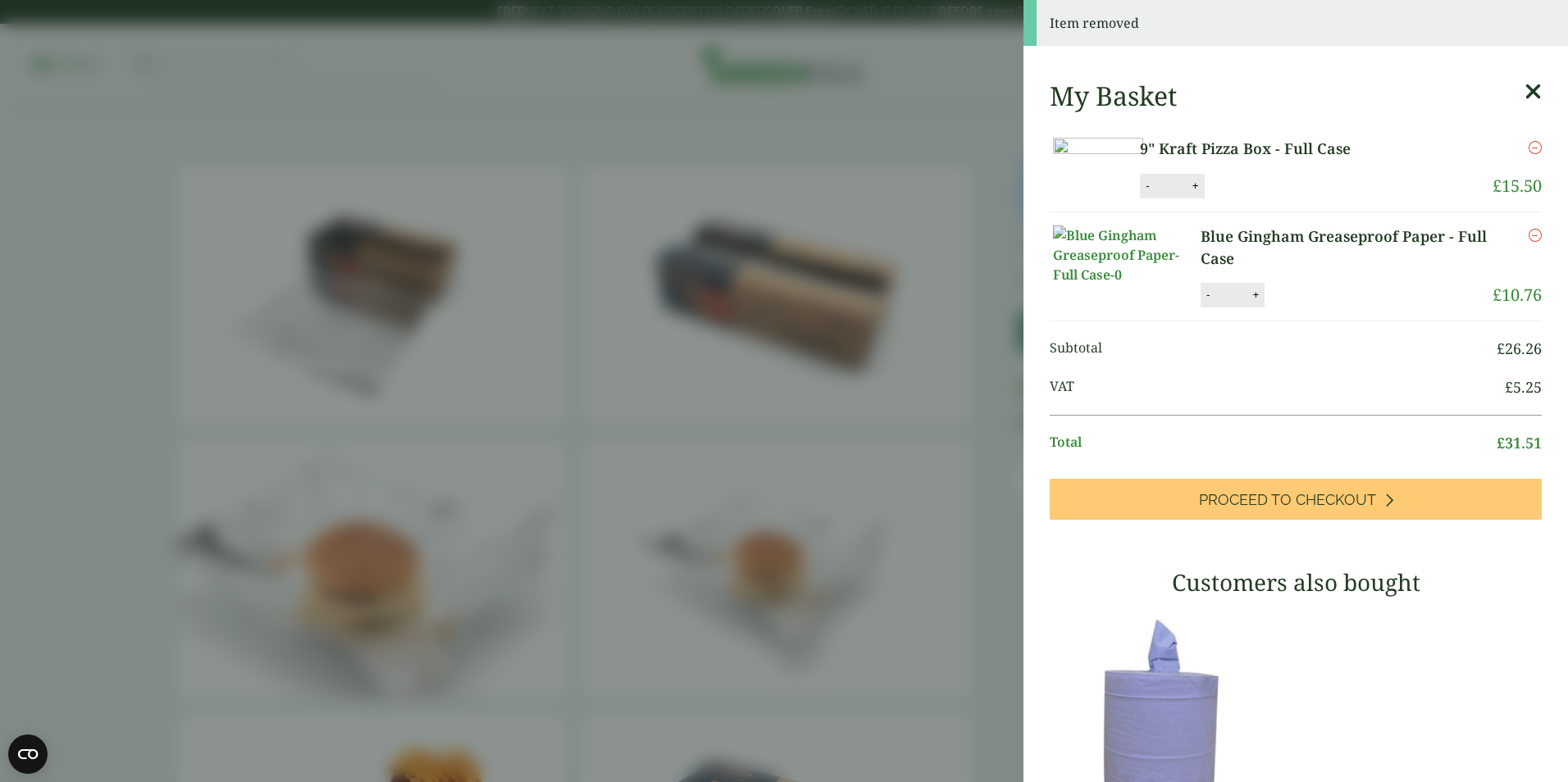
click at [1306, 148] on link "9" Kraft Pizza Box - Full Case" at bounding box center [1280, 148] width 281 height 22
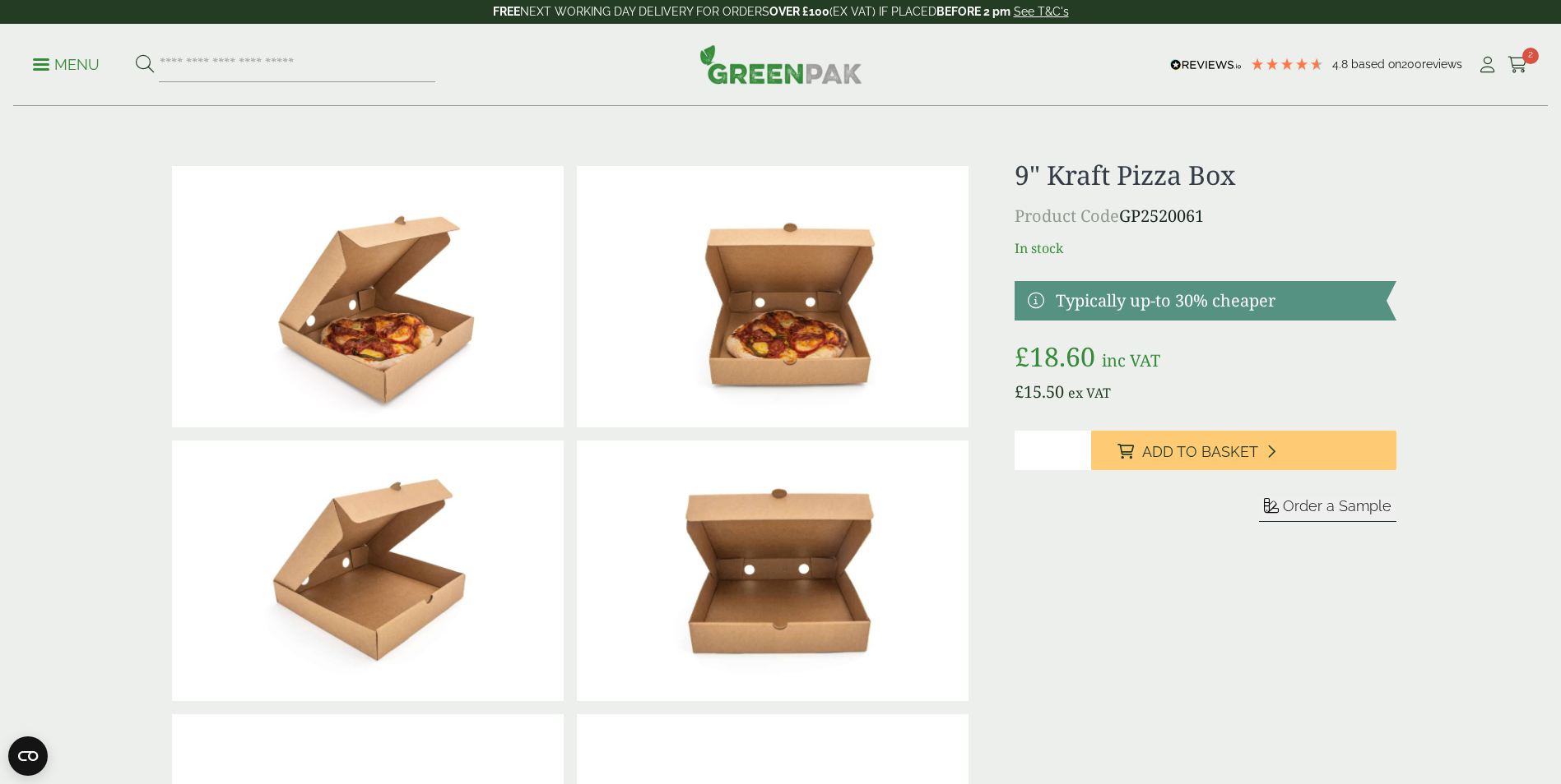
drag, startPoint x: 1209, startPoint y: 214, endPoint x: 1124, endPoint y: 216, distance: 85.0
click at [1124, 216] on p "Product Code GP2520061" at bounding box center [1205, 216] width 381 height 25
copy p "GP2520061"
click at [1246, 179] on h1 "9" Kraft Pizza Box" at bounding box center [1205, 176] width 381 height 32
drag, startPoint x: 1238, startPoint y: 175, endPoint x: 1018, endPoint y: 177, distance: 220.0
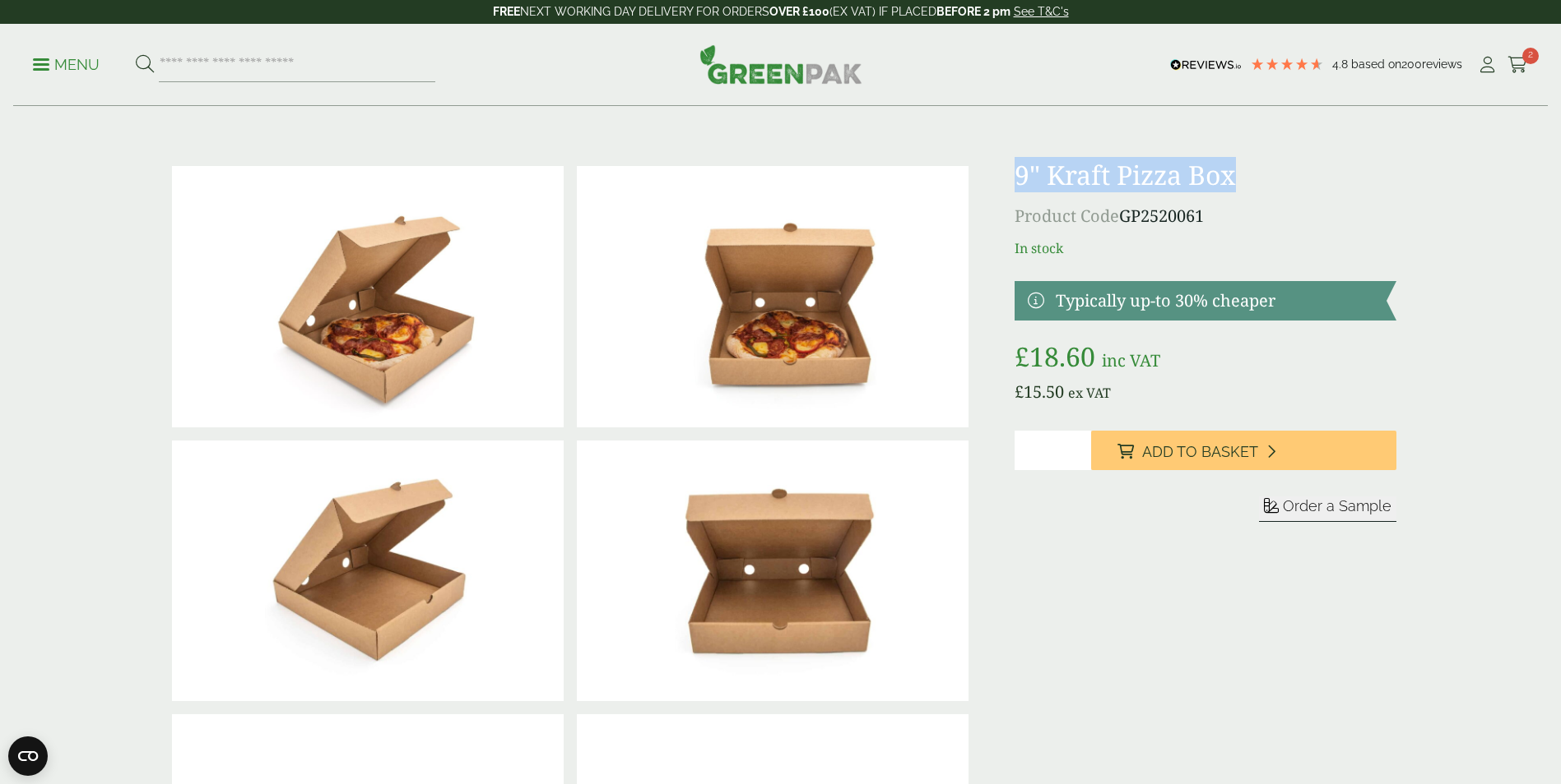
click at [1018, 177] on h1 "9" Kraft Pizza Box" at bounding box center [1205, 176] width 381 height 32
copy h1 "9" Kraft Pizza Box"
click at [1314, 166] on h1 "9" Kraft Pizza Box" at bounding box center [1205, 176] width 381 height 32
click at [1529, 55] on span "2" at bounding box center [1530, 55] width 17 height 17
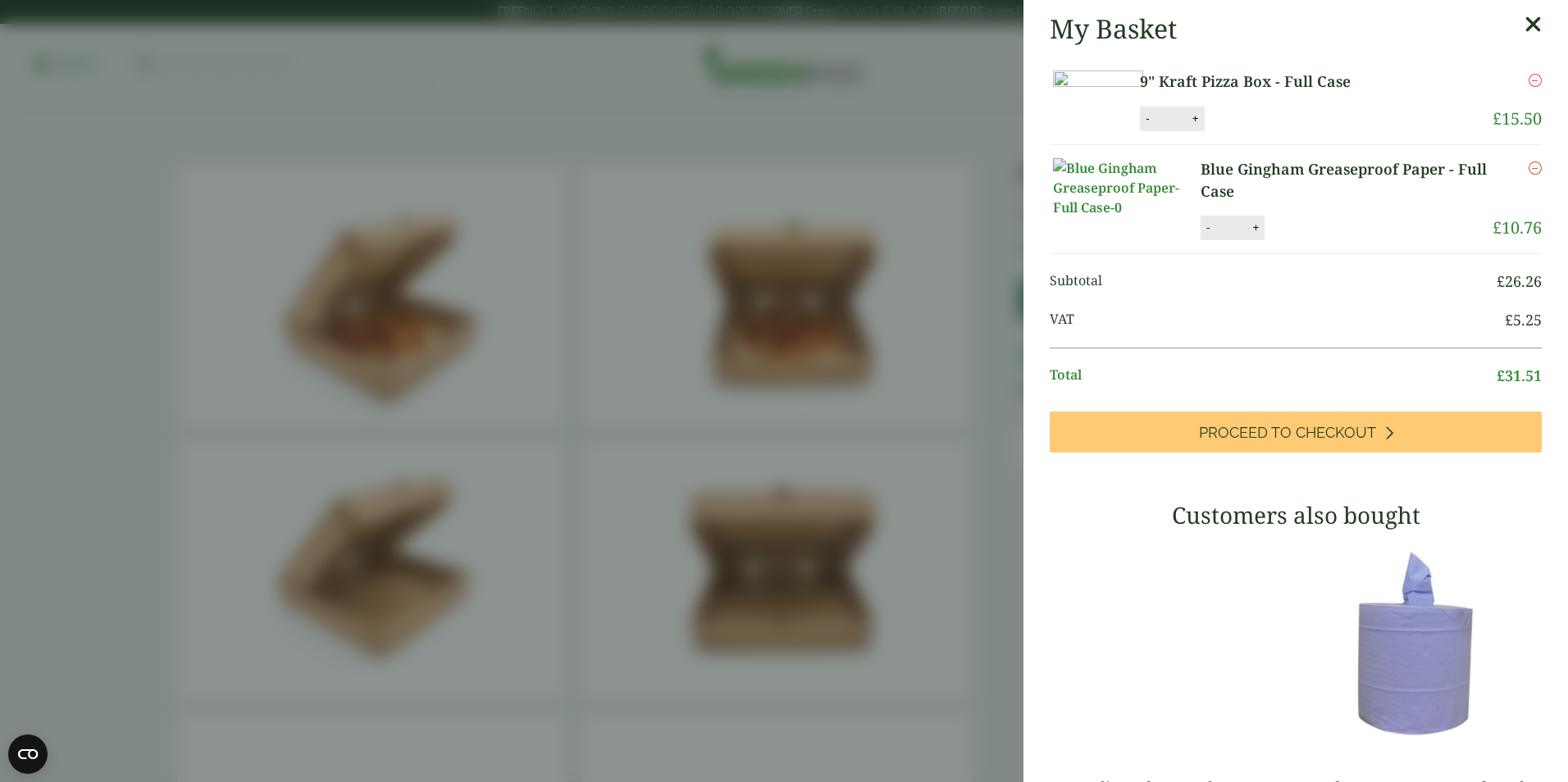
click at [1529, 81] on icon "Remove this item" at bounding box center [1535, 80] width 13 height 13
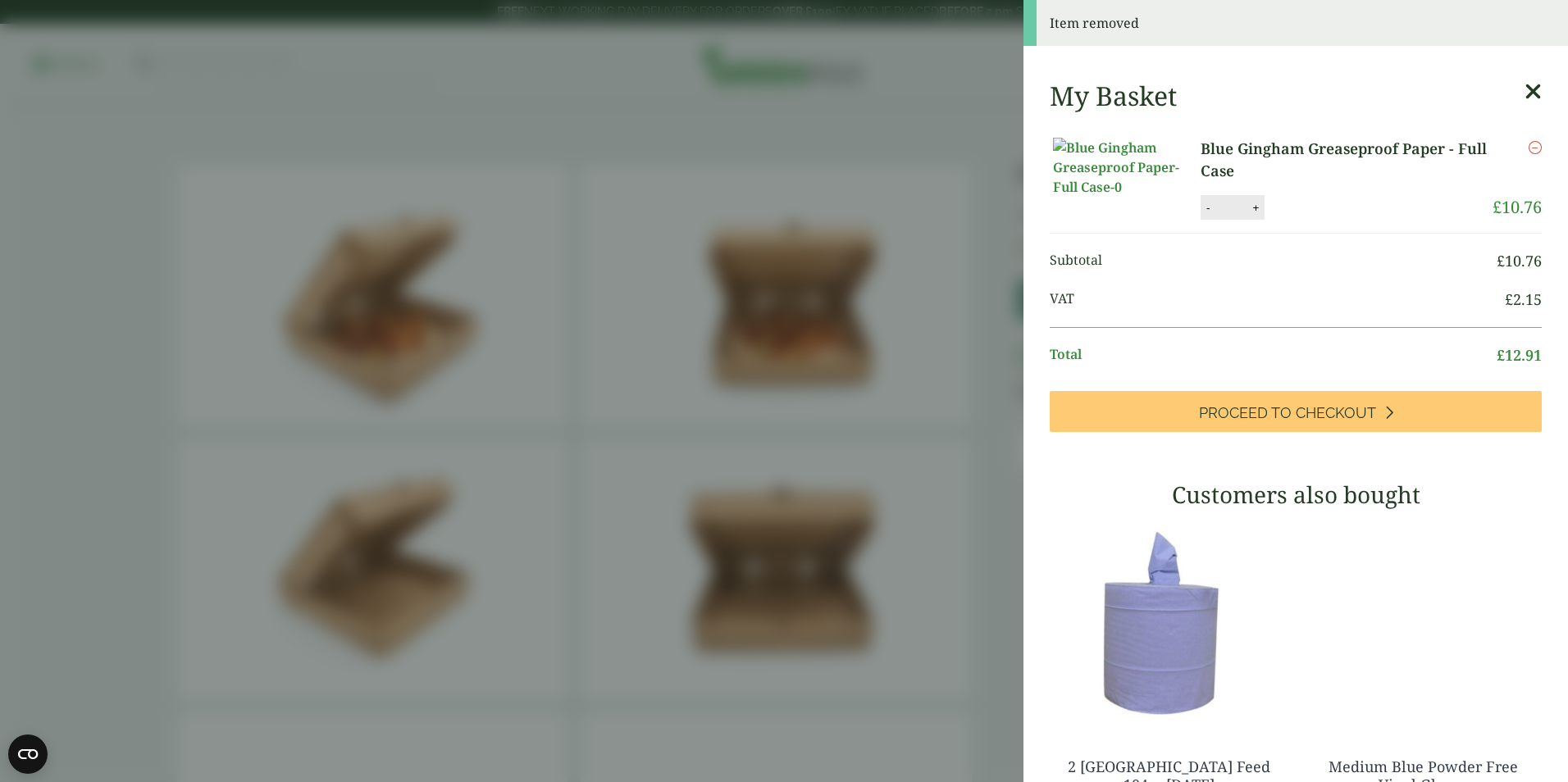
click at [1274, 149] on link "Blue Gingham Greaseproof Paper - Full Case" at bounding box center [1346, 159] width 292 height 45
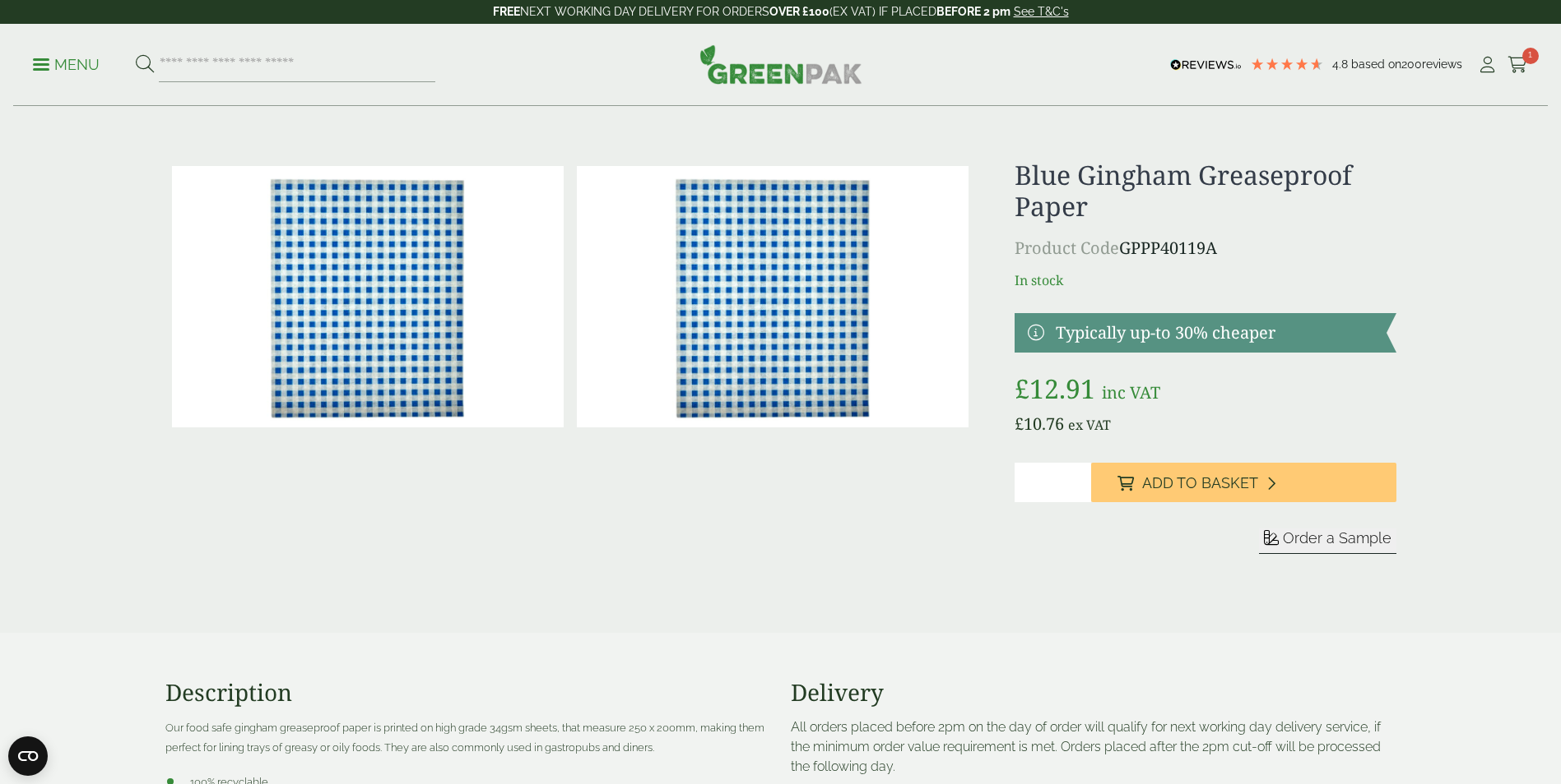
drag, startPoint x: 1222, startPoint y: 252, endPoint x: 1126, endPoint y: 251, distance: 96.0
click at [1126, 251] on p "Product Code GPPP40119A" at bounding box center [1205, 248] width 381 height 25
copy p "GPPP40119A"
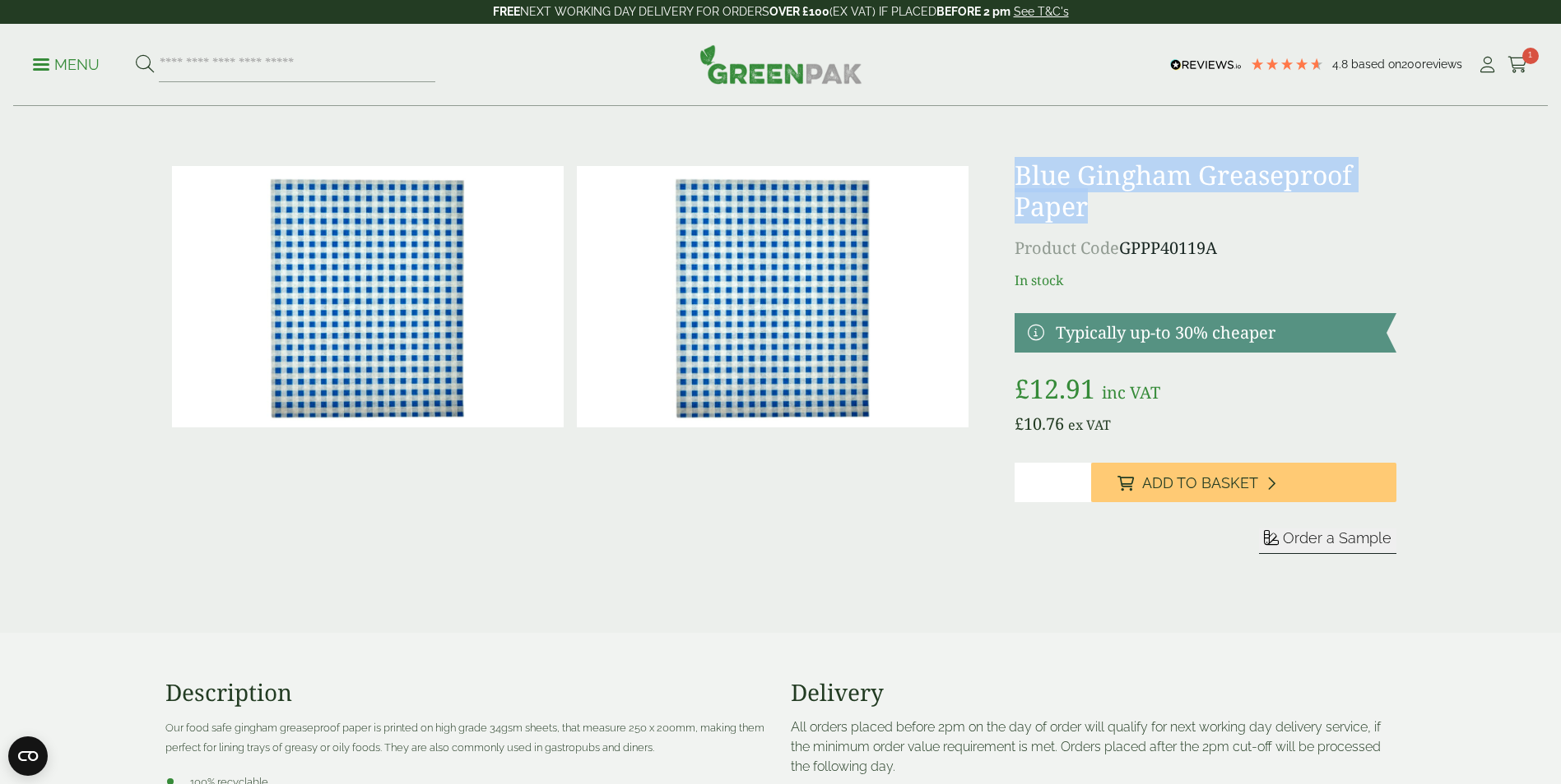
drag, startPoint x: 1091, startPoint y: 210, endPoint x: 1017, endPoint y: 183, distance: 78.8
click at [1017, 183] on h1 "Blue Gingham Greaseproof Paper" at bounding box center [1205, 191] width 381 height 63
copy h1 "Blue Gingham Greaseproof Paper"
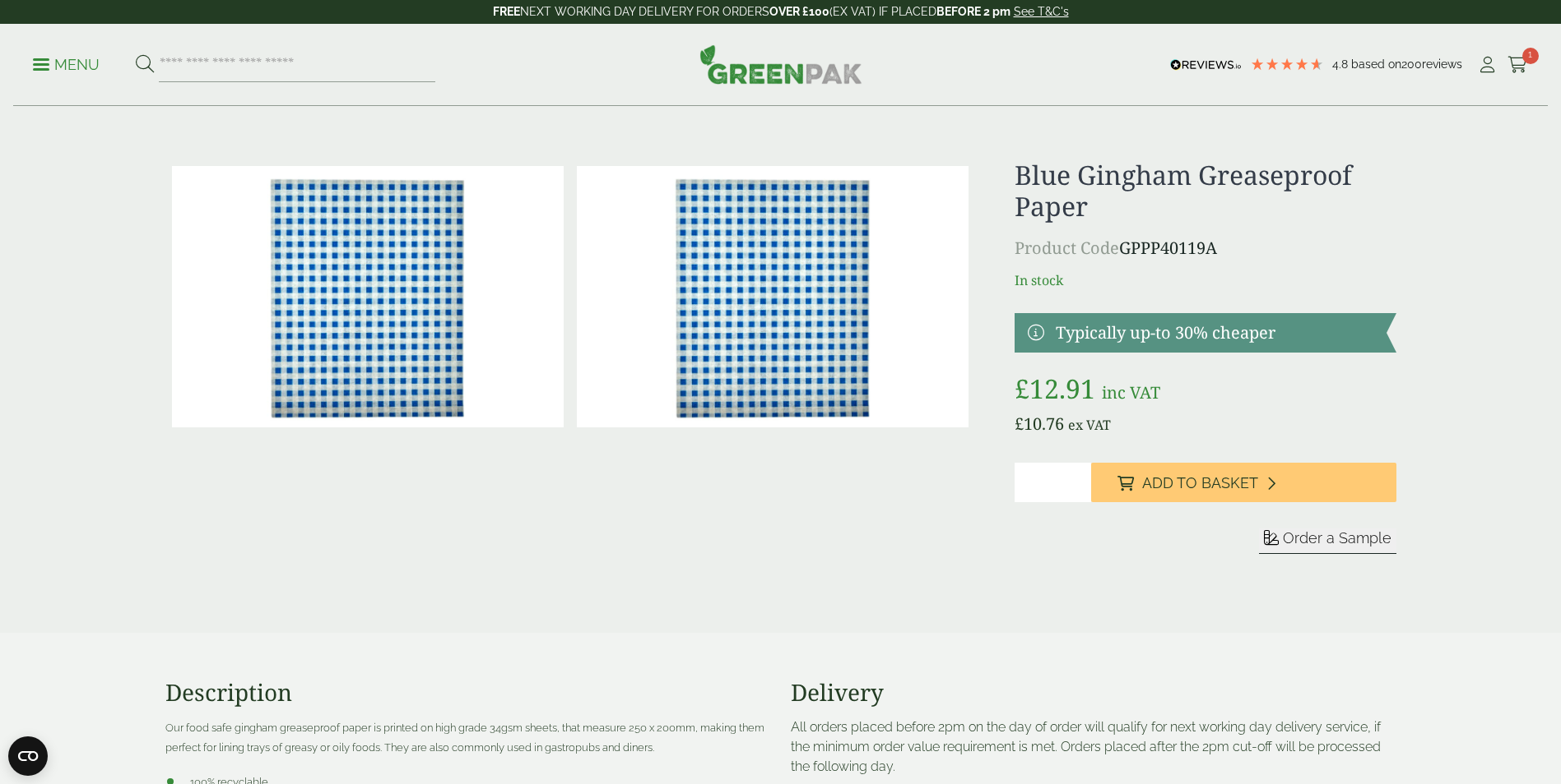
click at [943, 514] on div at bounding box center [570, 377] width 810 height 434
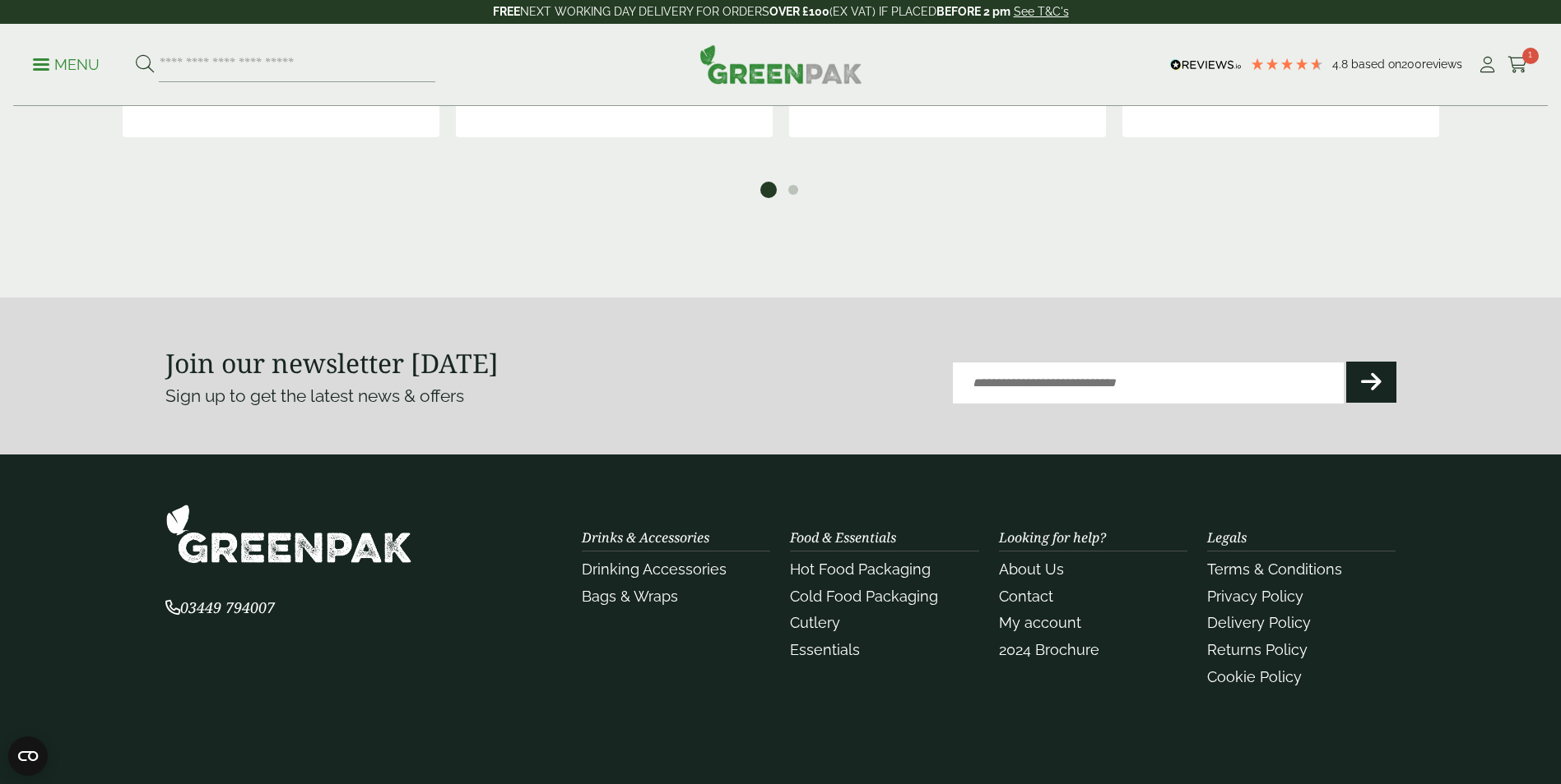
scroll to position [1664, 0]
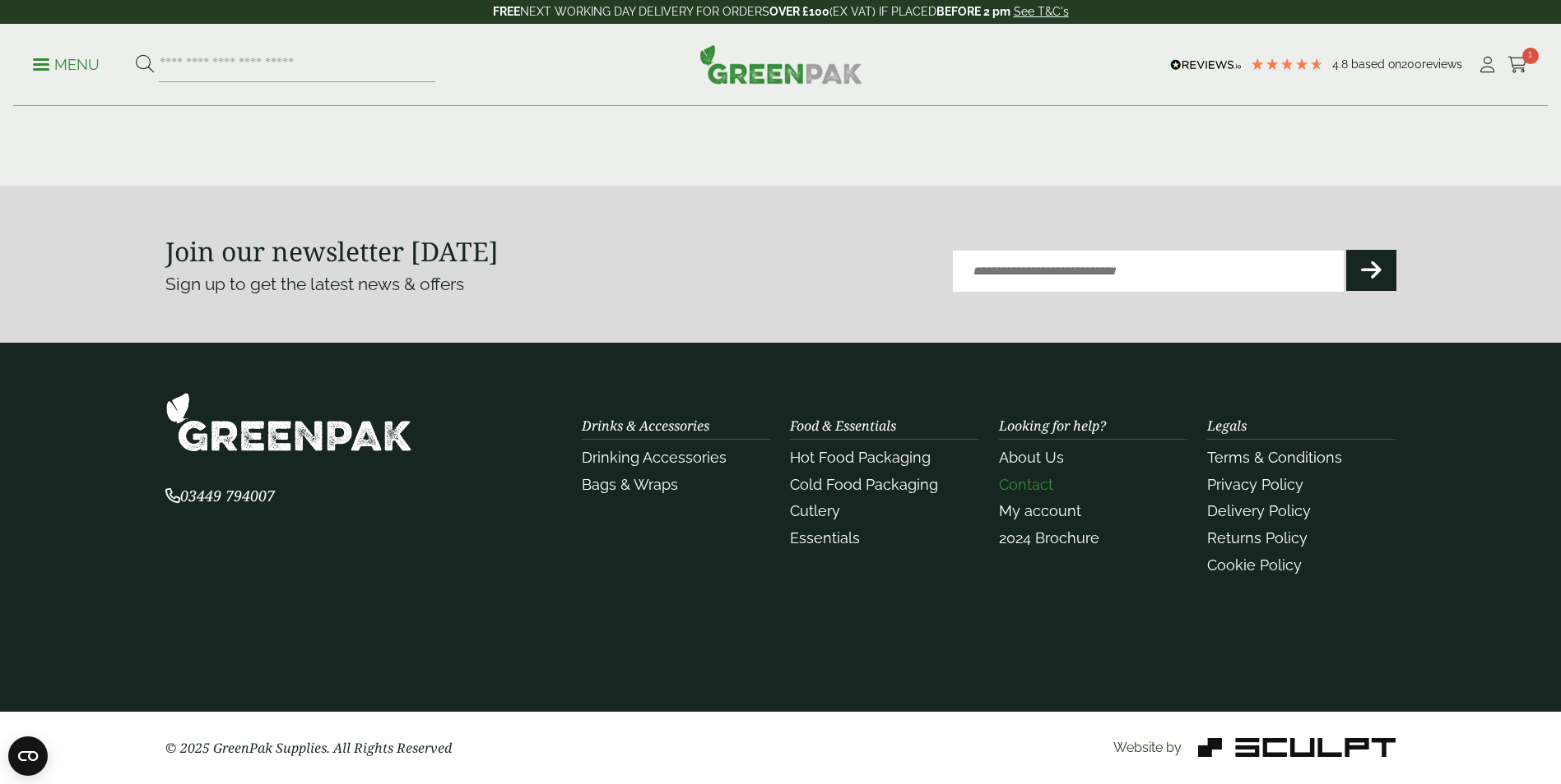
click at [1030, 481] on link "Contact" at bounding box center [1026, 485] width 54 height 18
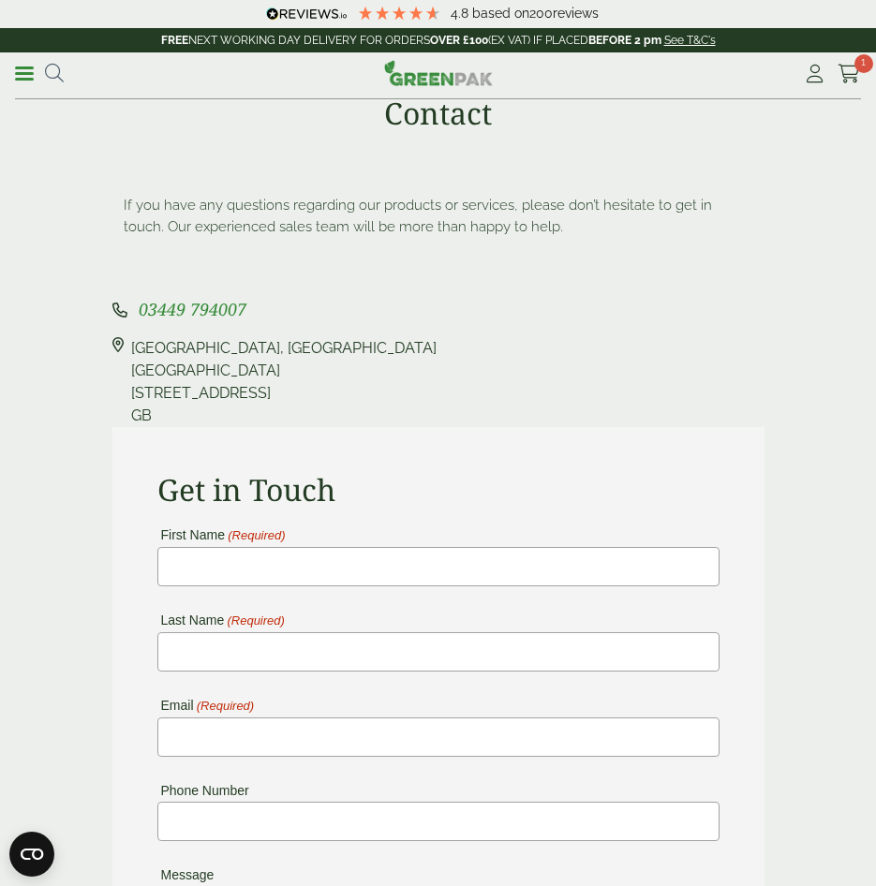
drag, startPoint x: 264, startPoint y: 347, endPoint x: 125, endPoint y: 347, distance: 138.6
click at [125, 347] on div "Pleasant View Farm, Landing Lane Landing Lane Riccall, YO19 6PW GB" at bounding box center [438, 382] width 652 height 90
copy div "Pleasant View Farm"
click at [257, 366] on div "Pleasant View Farm, Landing Lane Landing Lane Riccall, YO19 6PW GB" at bounding box center [283, 382] width 305 height 90
drag, startPoint x: 131, startPoint y: 369, endPoint x: 223, endPoint y: 370, distance: 91.8
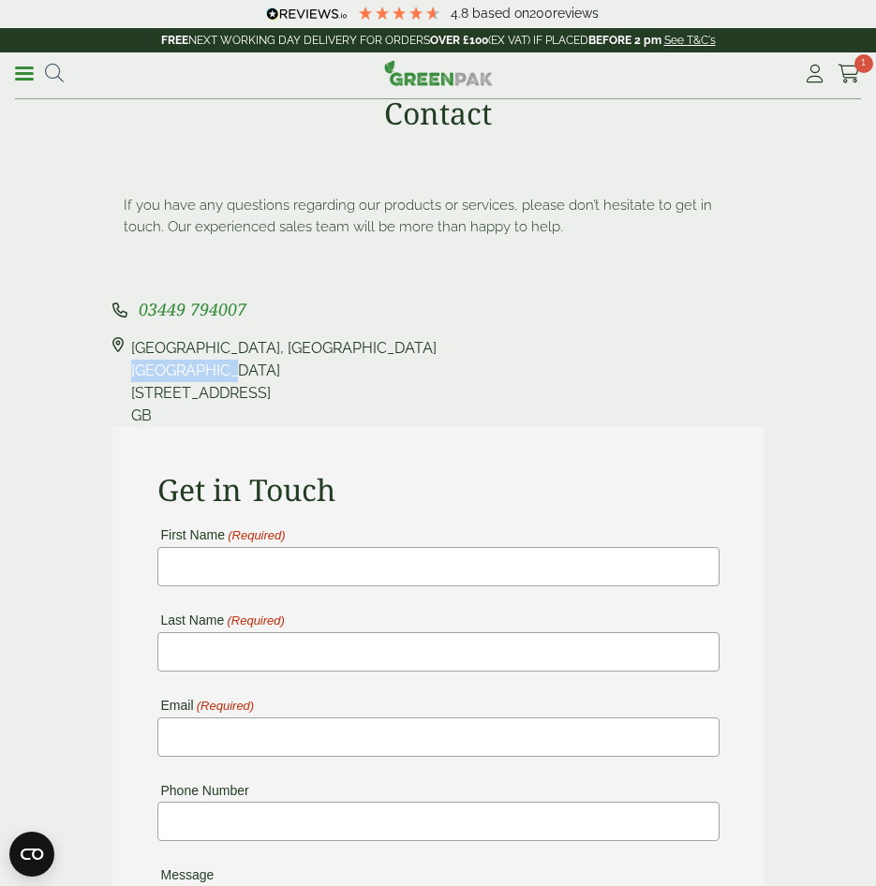
click at [223, 370] on div "Pleasant View Farm, Landing Lane Landing Lane Riccall, YO19 6PW GB" at bounding box center [283, 382] width 305 height 90
copy div "Landing Lane"
click at [197, 391] on div "Pleasant View Farm, Landing Lane Landing Lane Riccall, YO19 6PW GB" at bounding box center [283, 382] width 305 height 90
drag, startPoint x: 179, startPoint y: 391, endPoint x: 133, endPoint y: 391, distance: 45.9
click at [133, 391] on div "Pleasant View Farm, Landing Lane Landing Lane Riccall, YO19 6PW GB" at bounding box center [283, 382] width 305 height 90
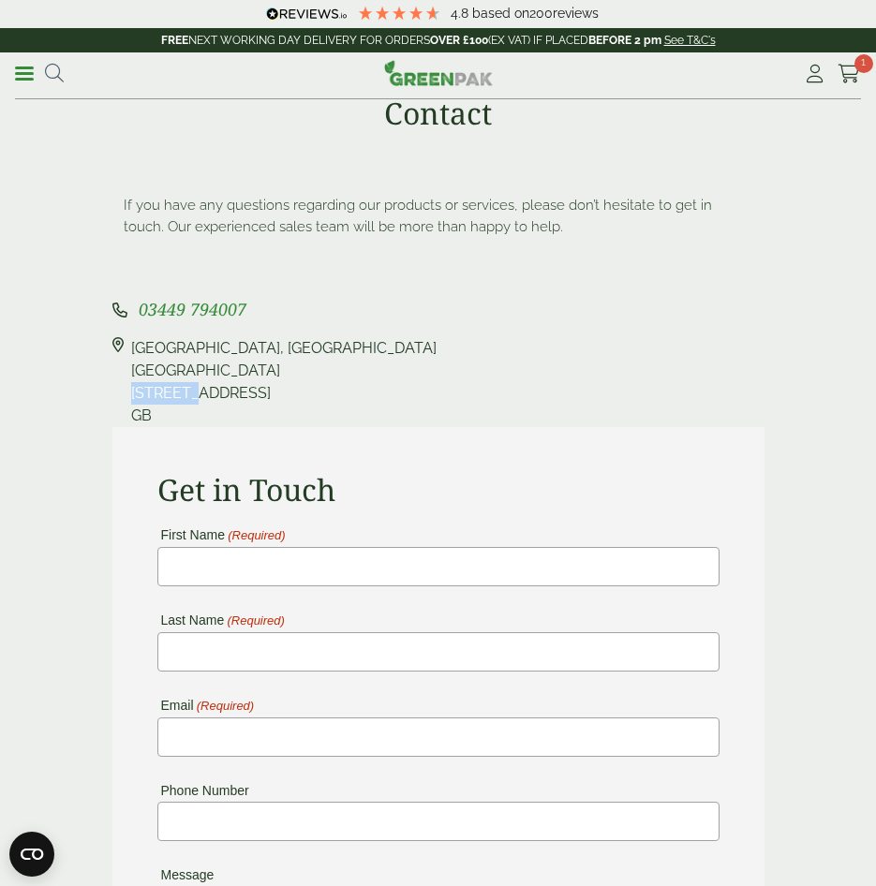
copy div "Riccall,"
